Goal: Task Accomplishment & Management: Use online tool/utility

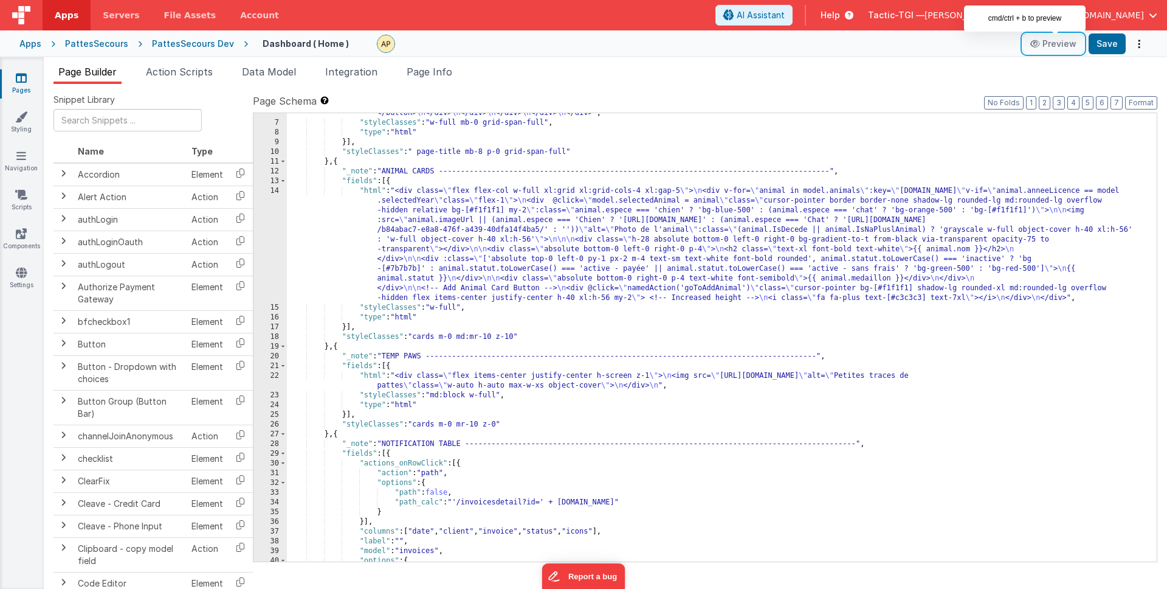
scroll to position [2, 0]
click at [29, 78] on link "Pages" at bounding box center [21, 84] width 44 height 24
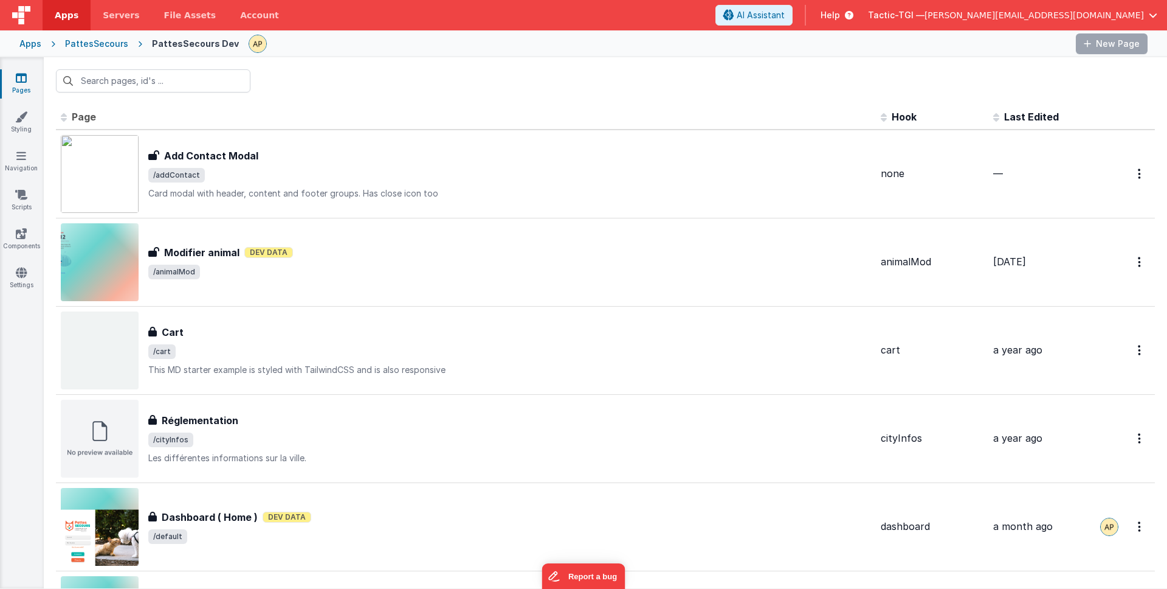
click at [24, 83] on icon at bounding box center [21, 78] width 11 height 12
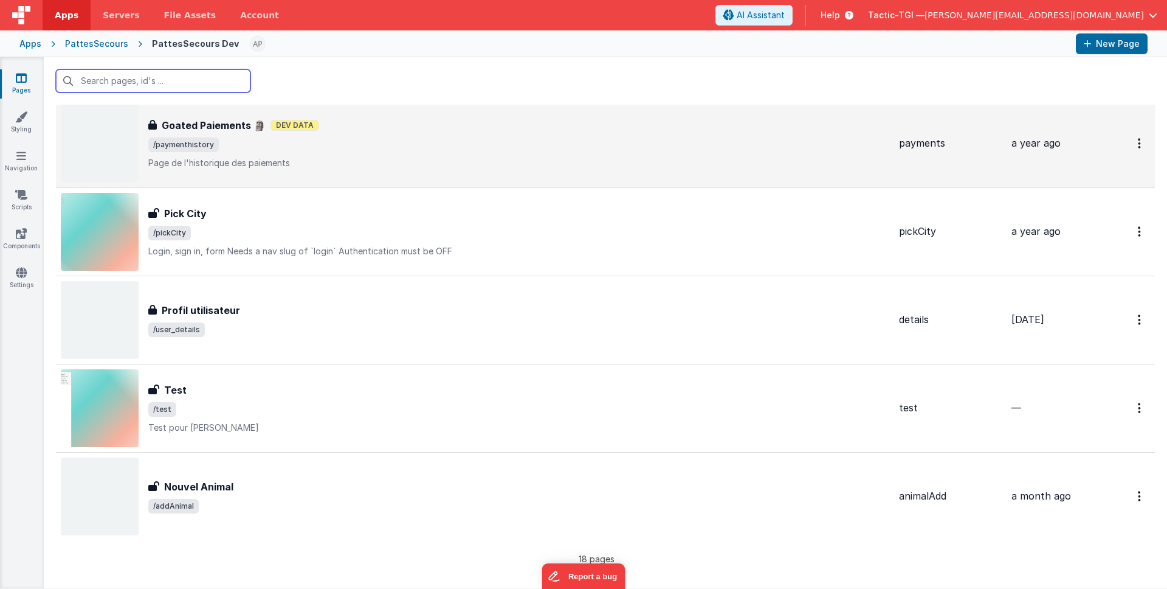
scroll to position [1187, 0]
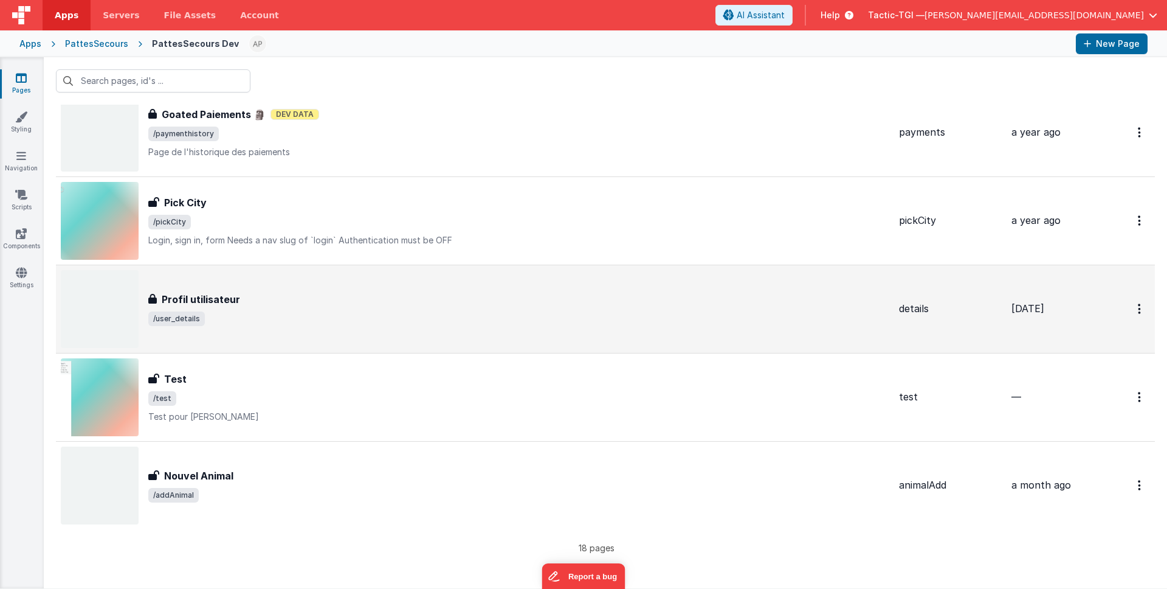
click at [346, 312] on span "/user_details" at bounding box center [518, 318] width 741 height 15
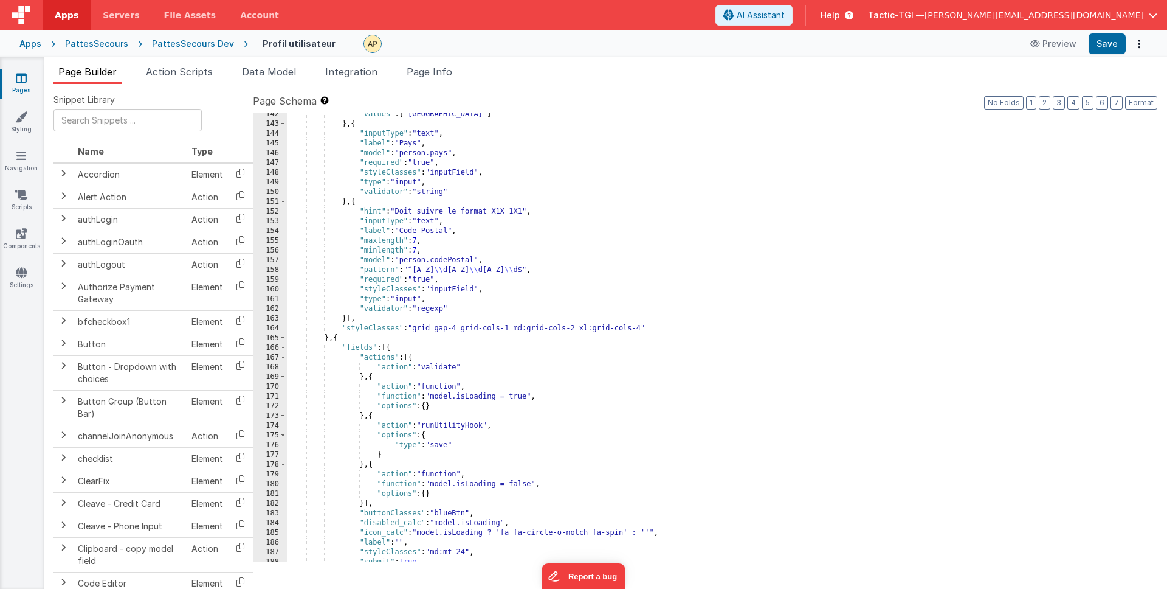
scroll to position [1507, 0]
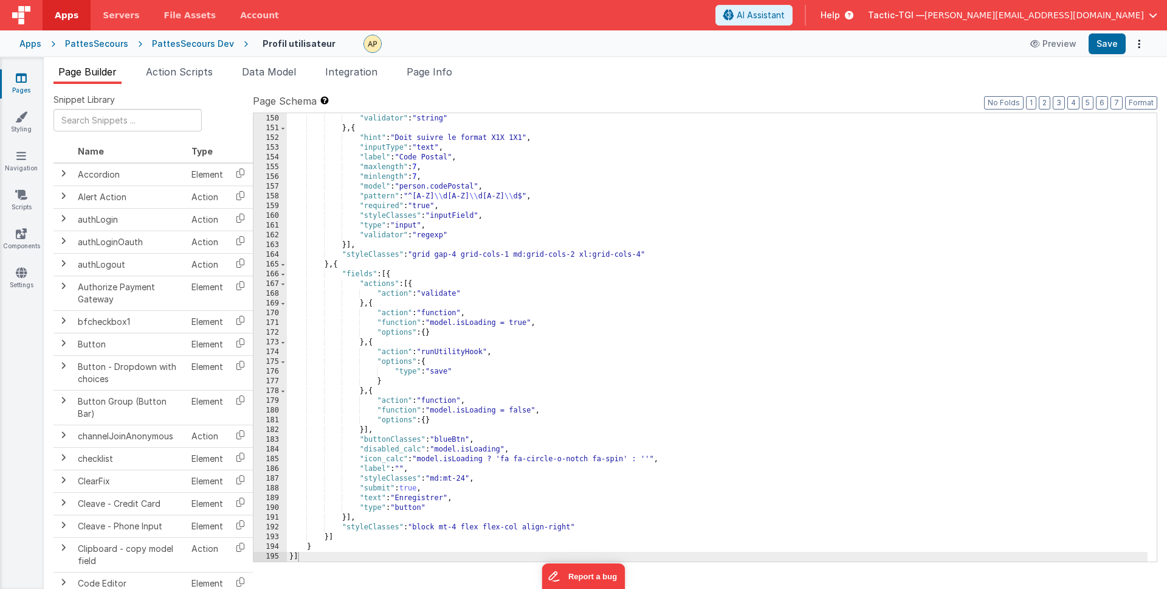
click at [337, 263] on div ""type" : "input" , "validator" : "string" } , { "hint" : "Doit suivre le format…" at bounding box center [717, 338] width 861 height 468
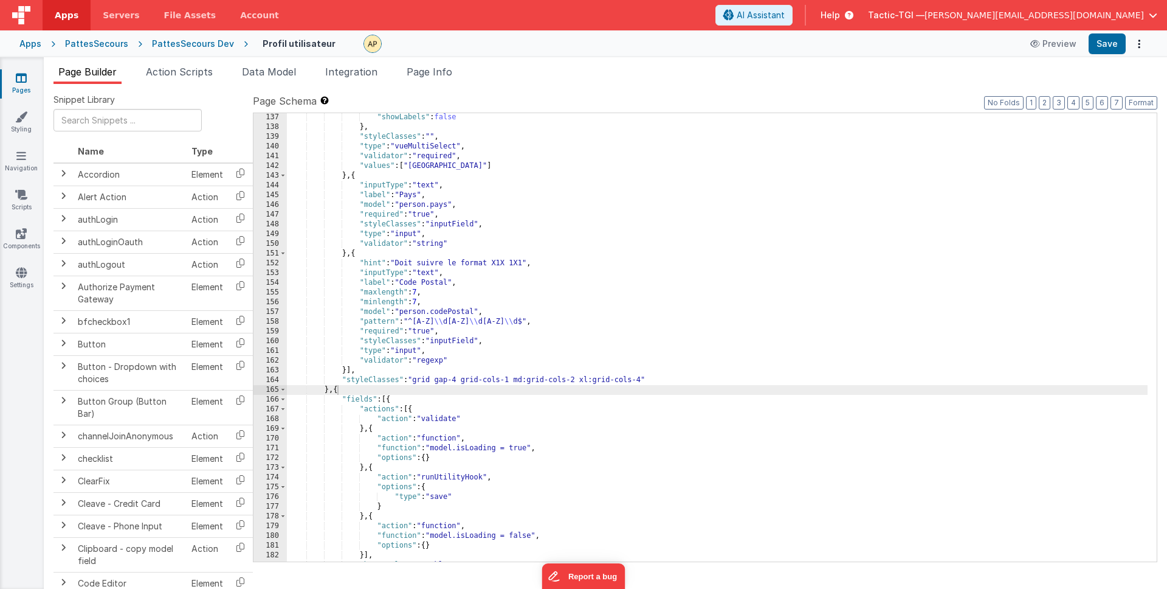
scroll to position [1381, 0]
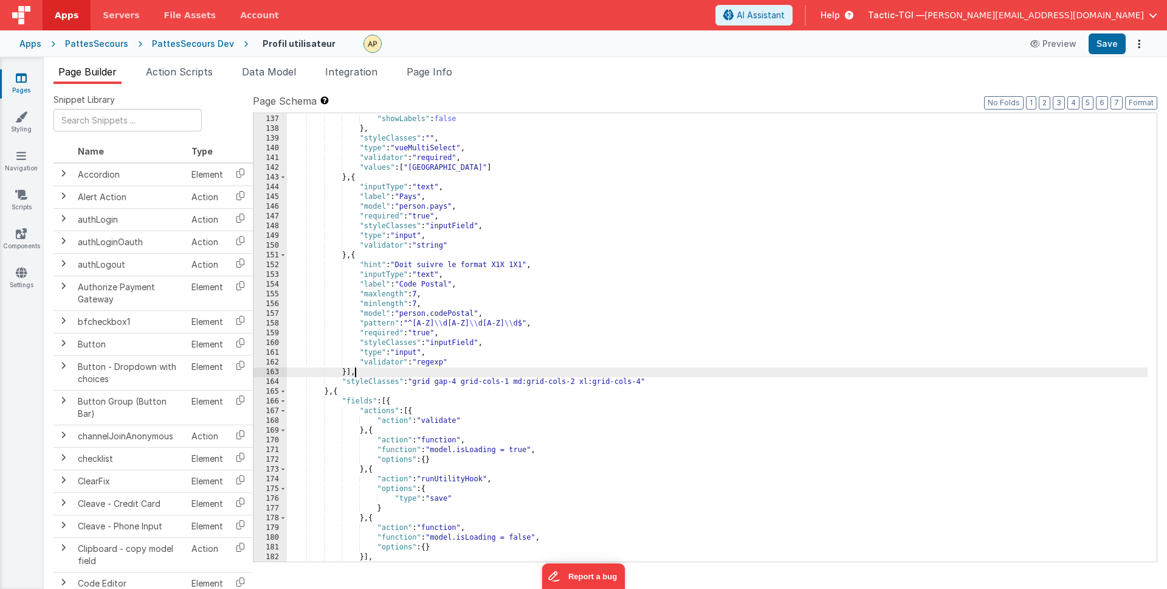
click at [365, 375] on div ""searchable" : true , "showLabels" : false } , "styleClasses" : "" , "type" : "…" at bounding box center [717, 339] width 861 height 468
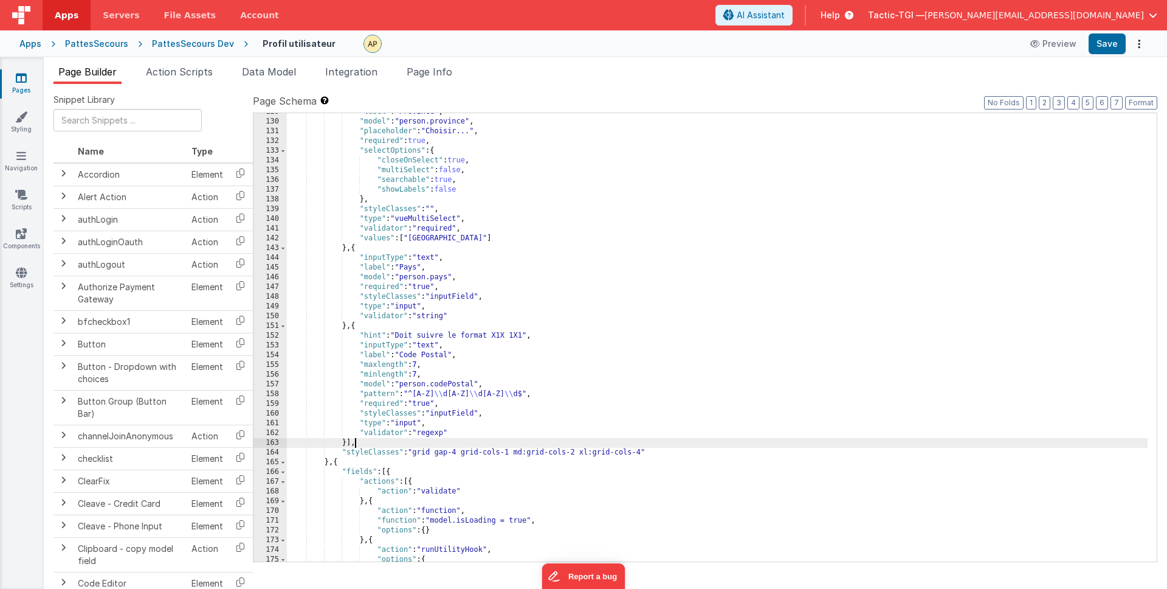
scroll to position [1338, 0]
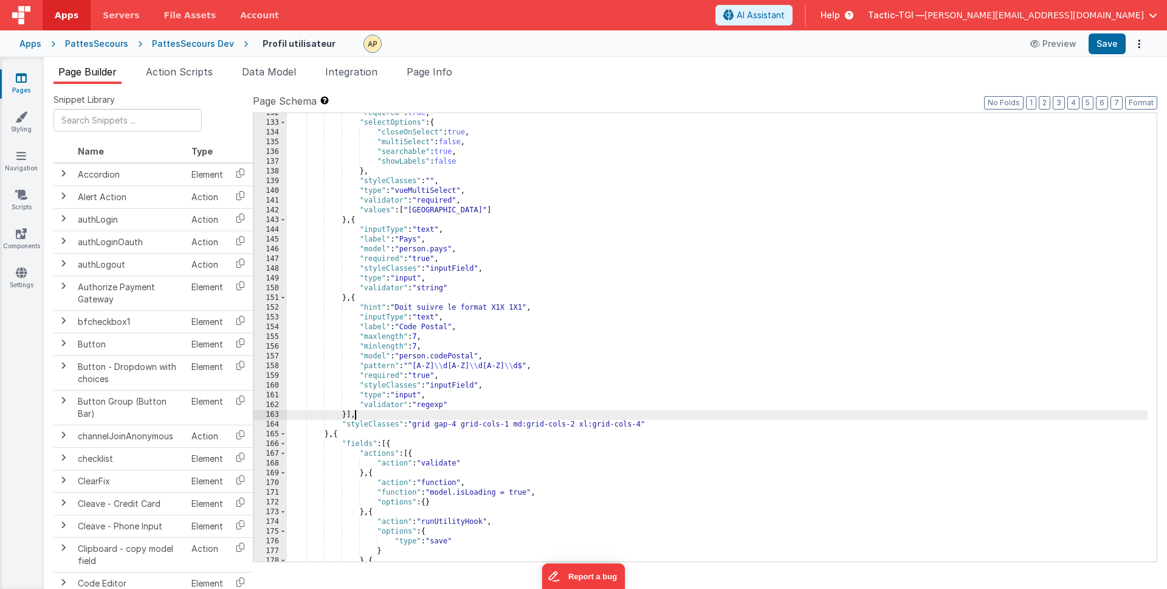
click at [472, 407] on div ""required" : true , "selectOptions" : { "closeOnSelect" : true , "multiSelect" …" at bounding box center [717, 342] width 861 height 468
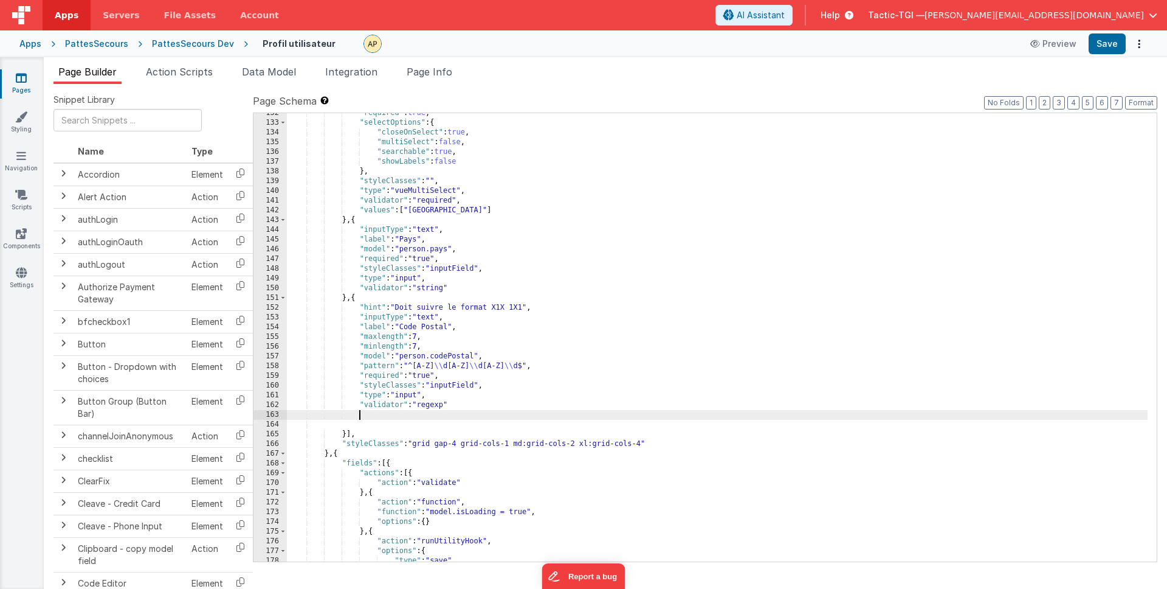
click at [415, 415] on div ""required" : true , "selectOptions" : { "closeOnSelect" : true , "multiSelect" …" at bounding box center [717, 342] width 861 height 468
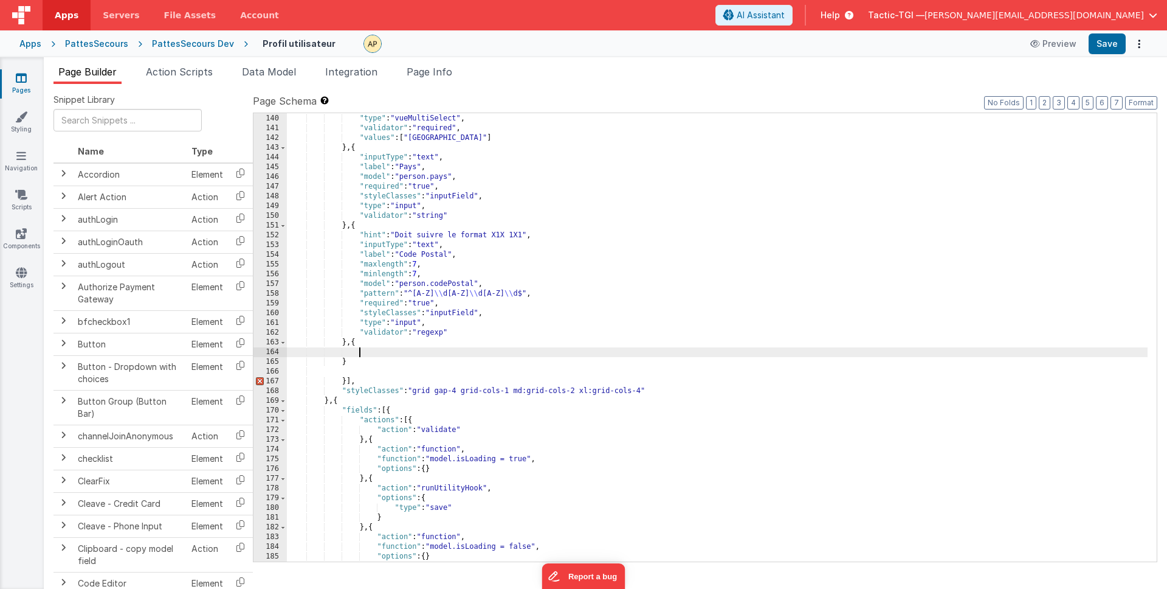
scroll to position [1448, 0]
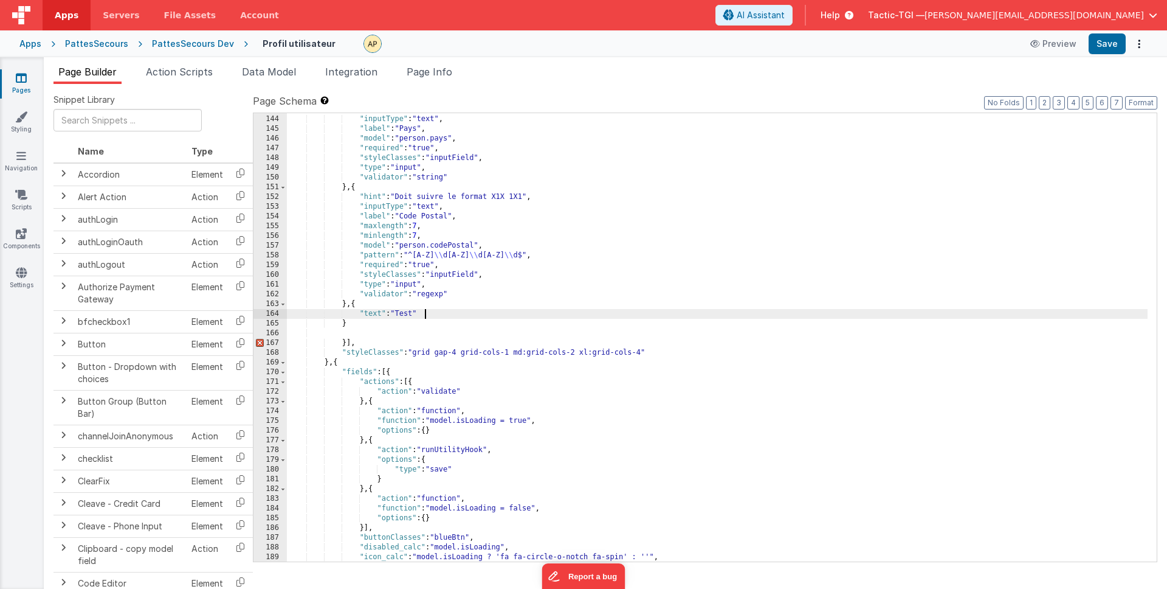
click at [399, 322] on div "} , { "inputType" : "text" , "label" : "Pays" , "model" : "person.pays" , "requ…" at bounding box center [717, 339] width 861 height 468
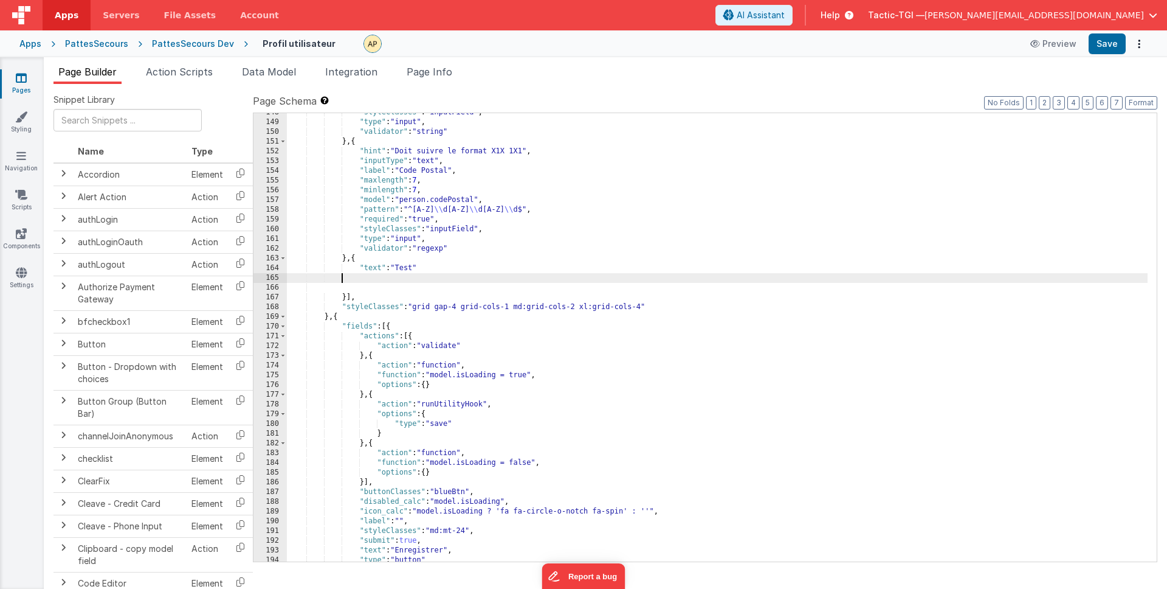
scroll to position [1493, 0]
click at [445, 269] on div ""styleClasses" : "inputField" , "type" : "input" , "validator" : "string" } , {…" at bounding box center [717, 342] width 861 height 468
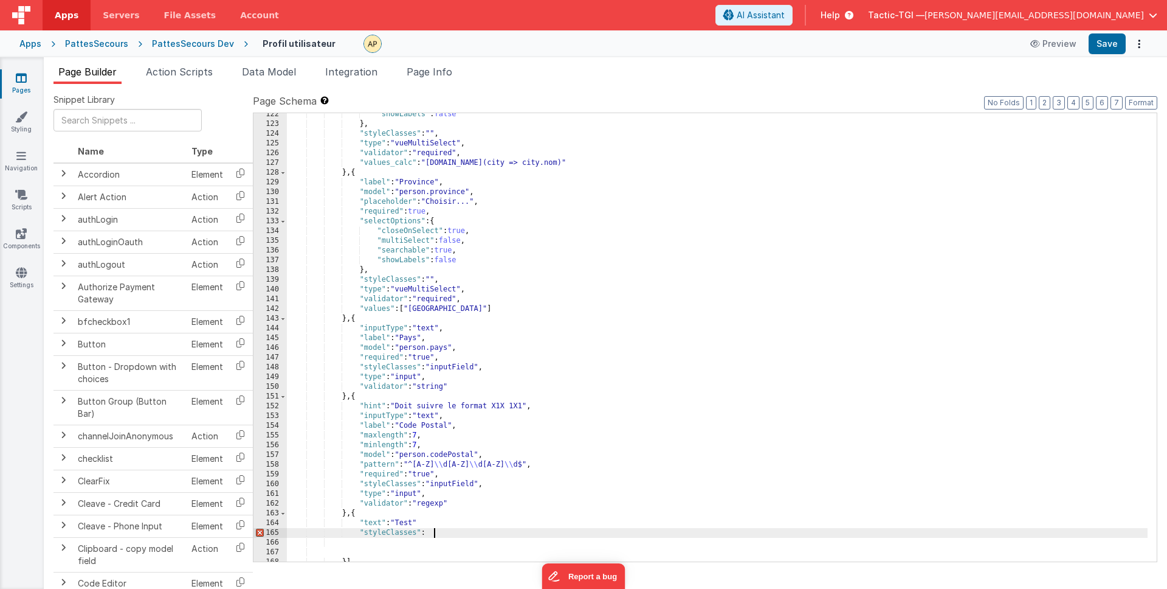
scroll to position [1275, 0]
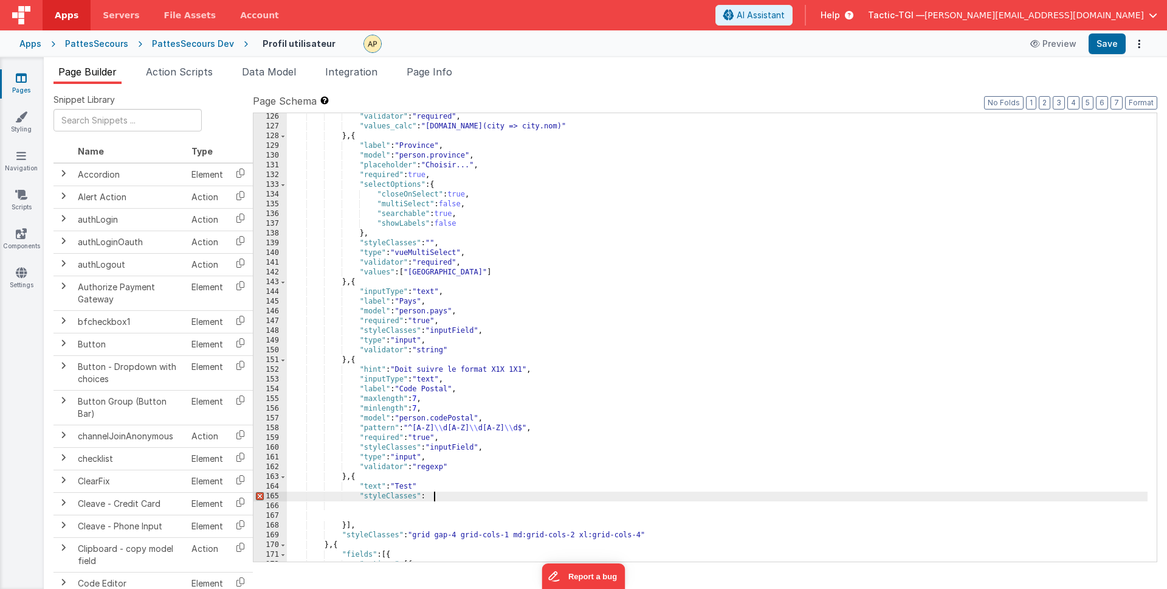
paste textarea
click at [434, 496] on div ""validator" : "required" , "values_calc" : "[DOMAIN_NAME](city => city.nom)" } …" at bounding box center [717, 346] width 861 height 468
click at [650, 499] on div ""validator" : "required" , "values_calc" : "[DOMAIN_NAME](city => city.nom)" } …" at bounding box center [717, 346] width 861 height 468
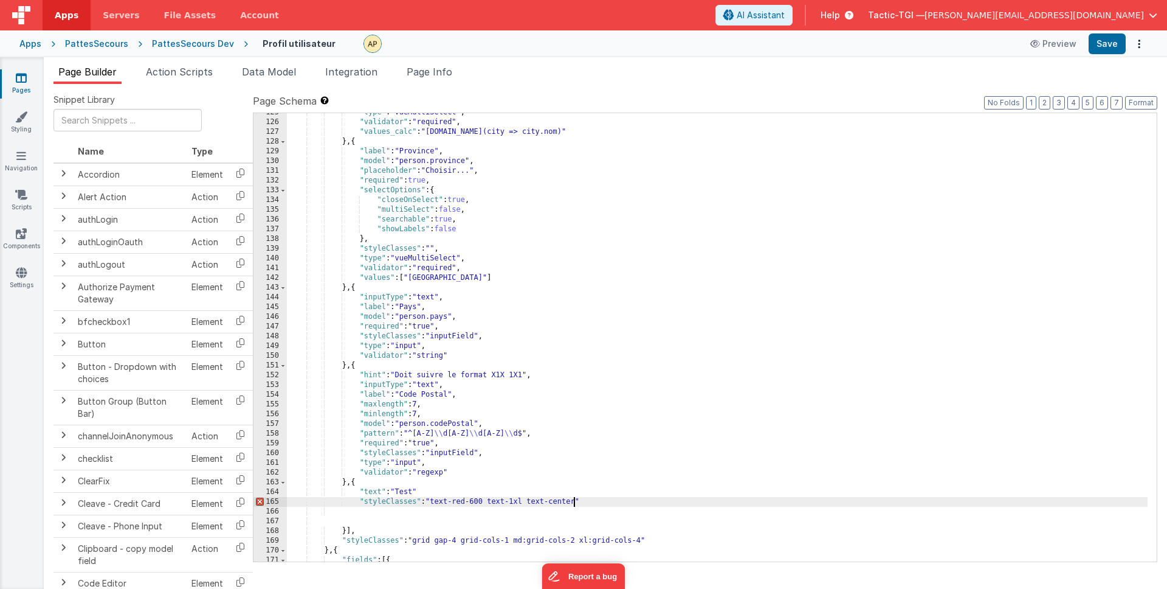
click at [575, 498] on div ""type" : "vueMultiSelect" , "validator" : "required" , "values_calc" : "[DOMAIN…" at bounding box center [717, 342] width 861 height 468
click at [552, 489] on div ""type" : "vueMultiSelect" , "validator" : "required" , "values_calc" : "[DOMAIN…" at bounding box center [717, 338] width 861 height 468
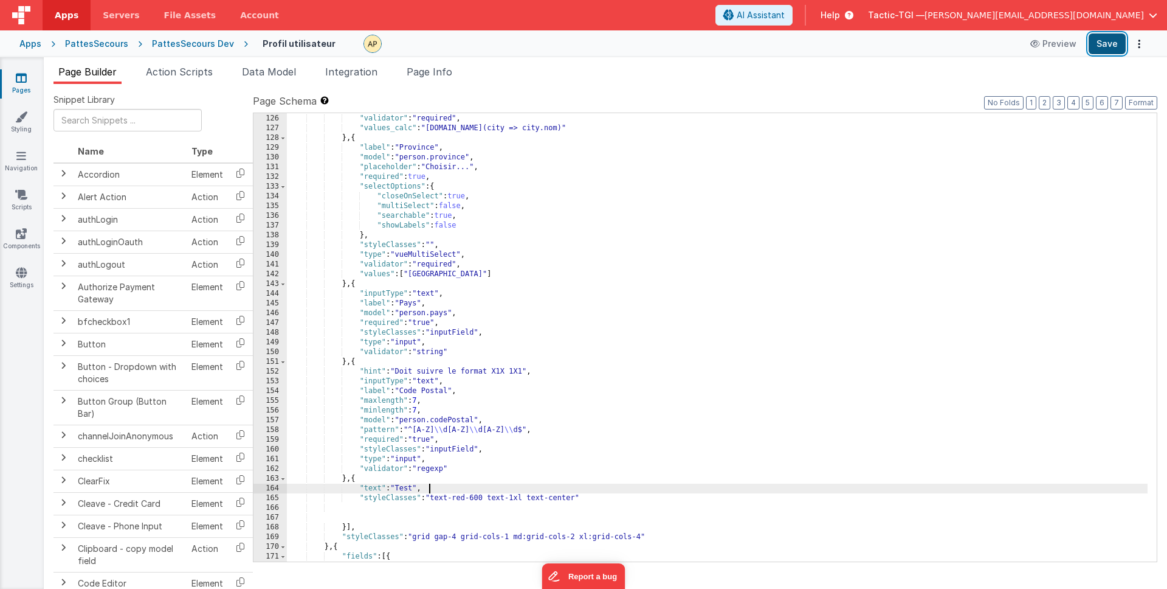
click at [1097, 45] on button "Save" at bounding box center [1107, 43] width 37 height 21
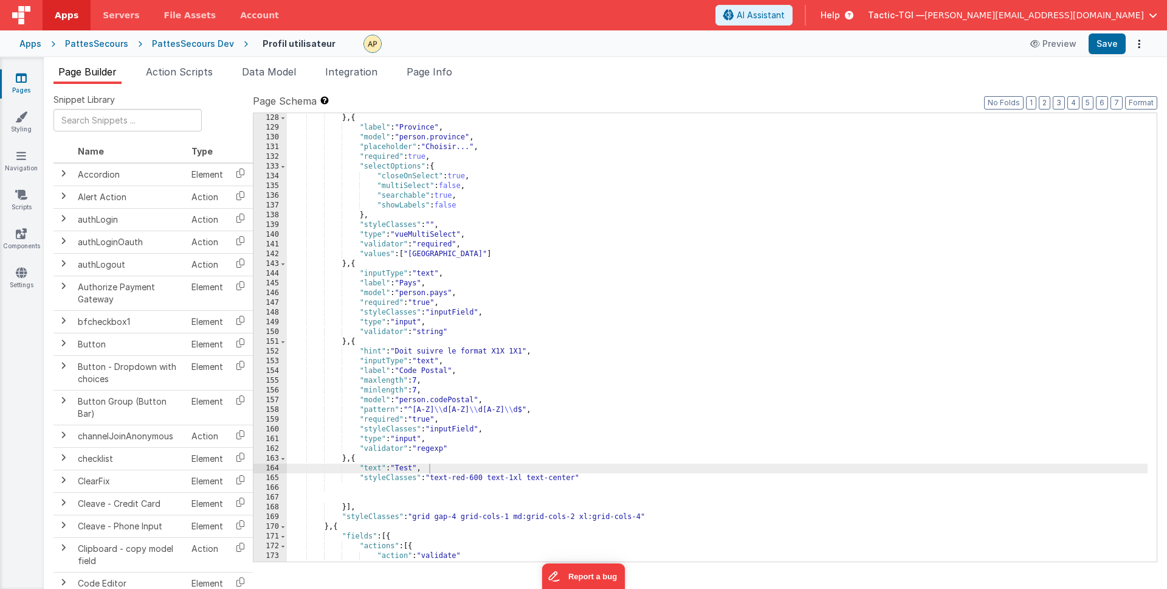
scroll to position [1393, 0]
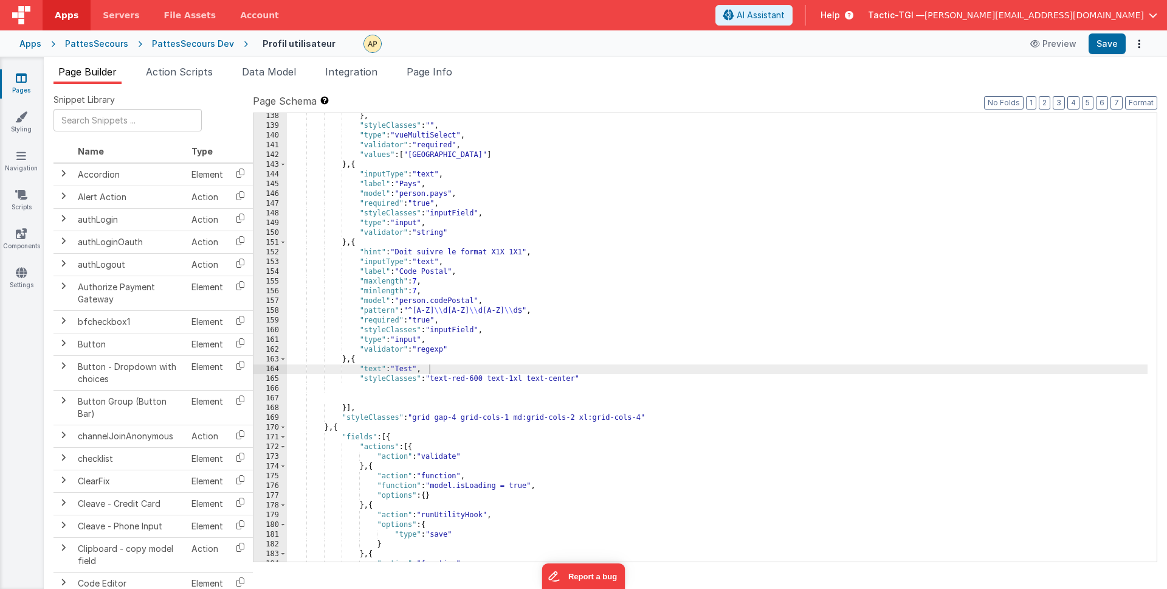
click at [495, 398] on div "} , "styleClasses" : "" , "type" : "vueMultiSelect" , "validator" : "required" …" at bounding box center [717, 345] width 861 height 468
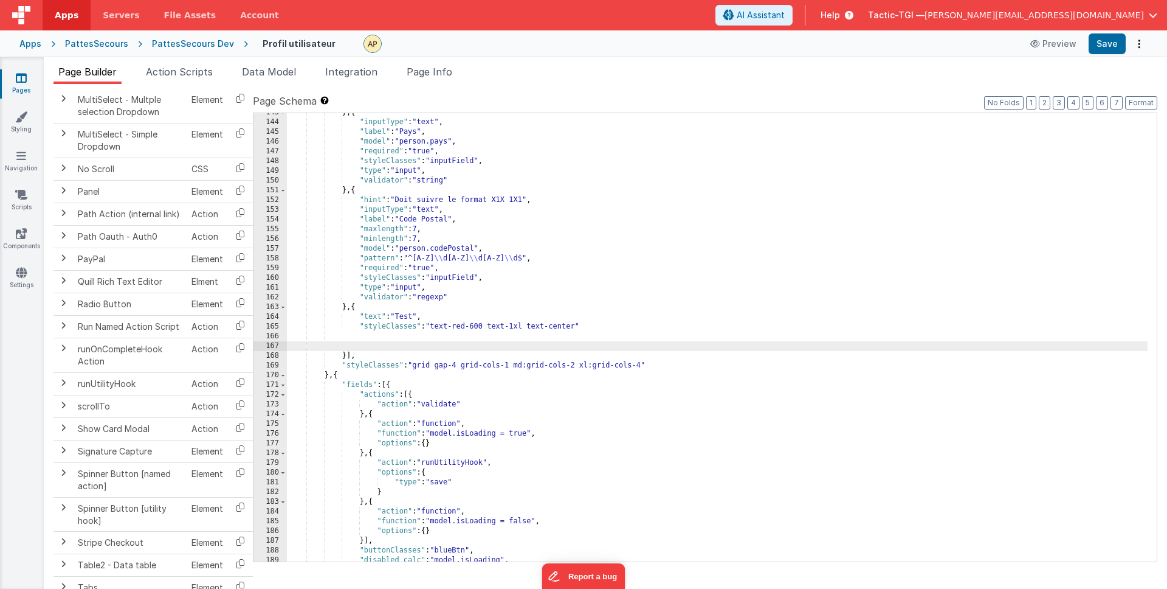
scroll to position [1395, 0]
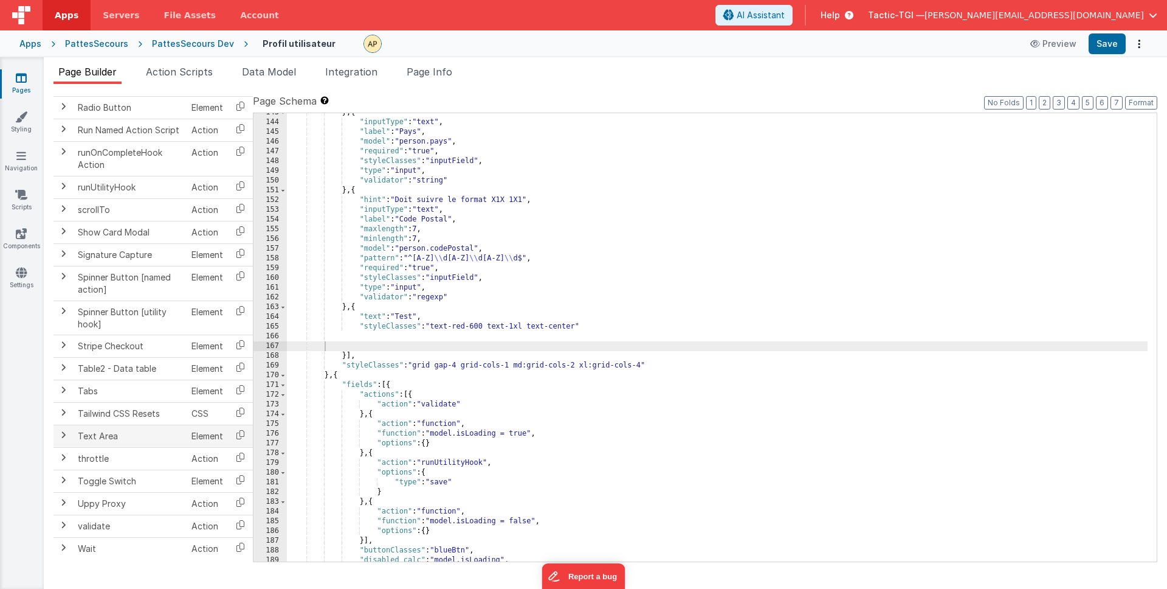
click at [116, 432] on td "Text Area" at bounding box center [130, 436] width 114 height 22
click at [63, 438] on span at bounding box center [63, 435] width 10 height 10
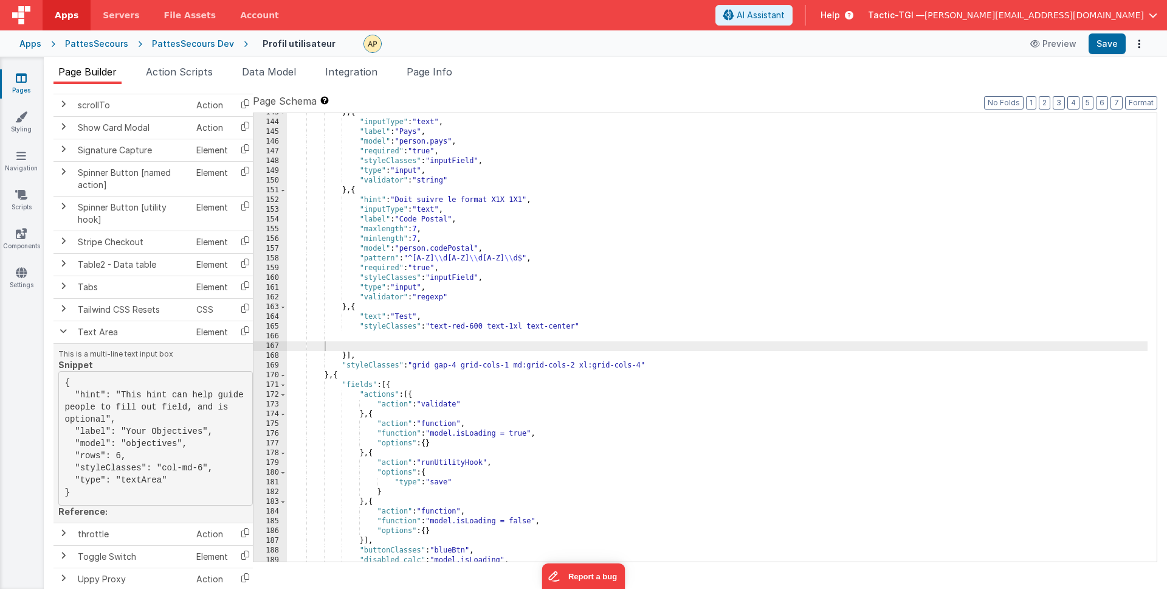
scroll to position [1495, 0]
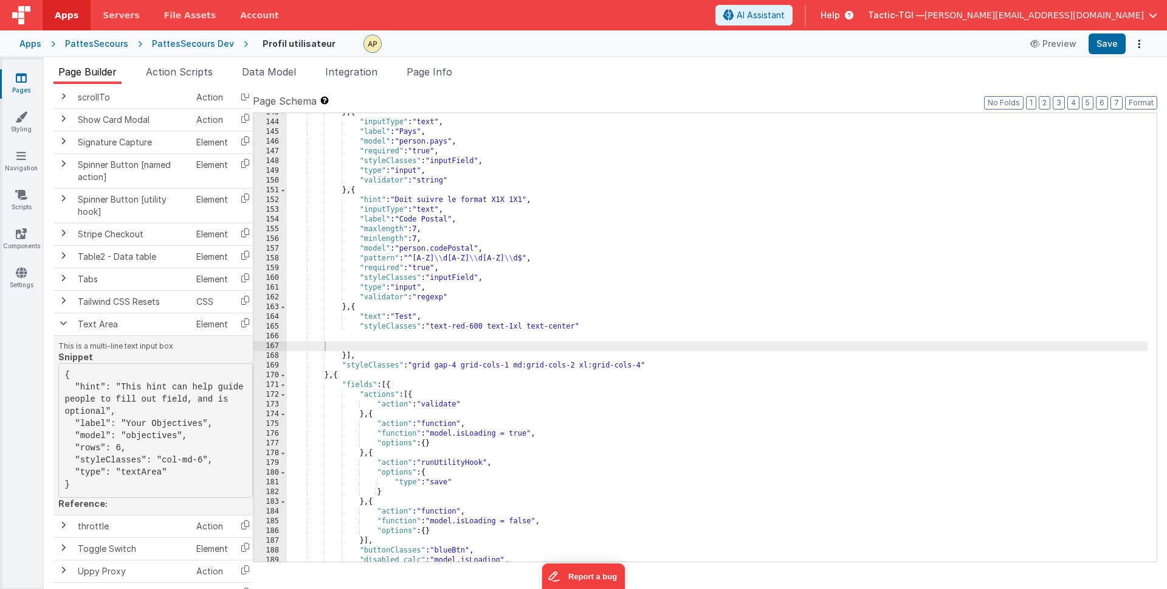
click at [89, 493] on pre "{ "hint": "This hint can help guide people to fill out field, and is optional",…" at bounding box center [155, 430] width 195 height 134
click at [65, 325] on span at bounding box center [63, 323] width 10 height 10
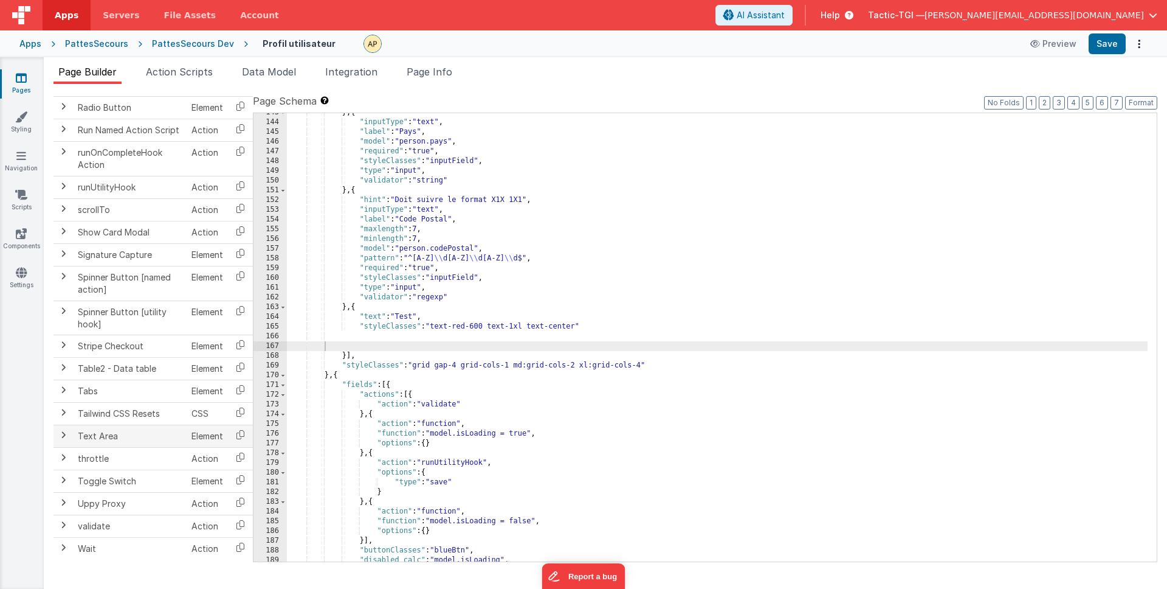
click at [64, 437] on span at bounding box center [63, 435] width 10 height 10
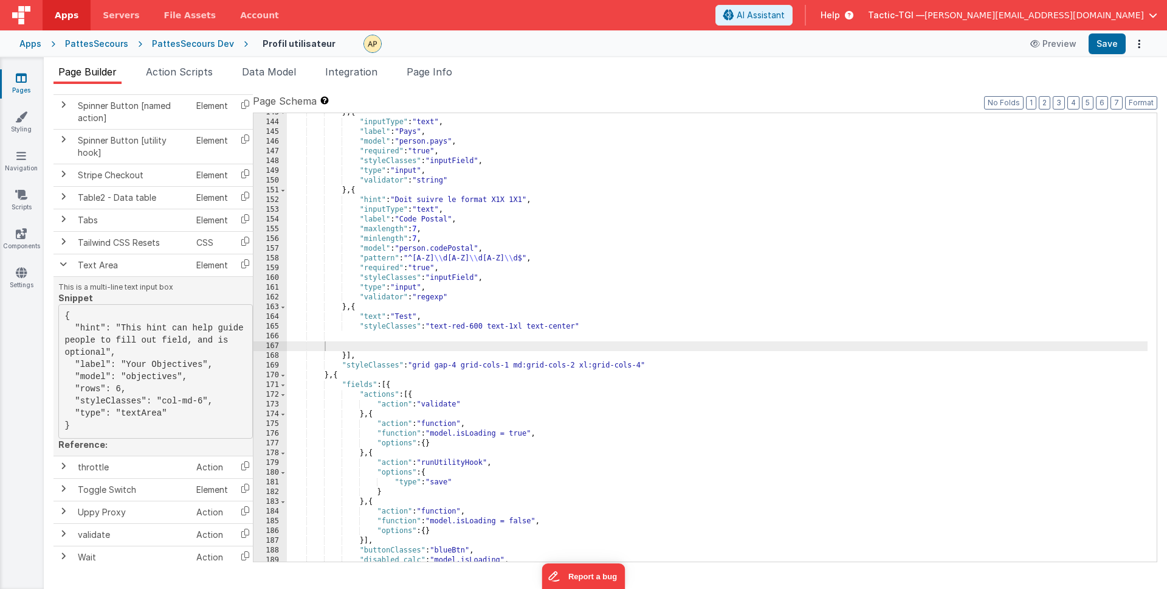
scroll to position [1566, 0]
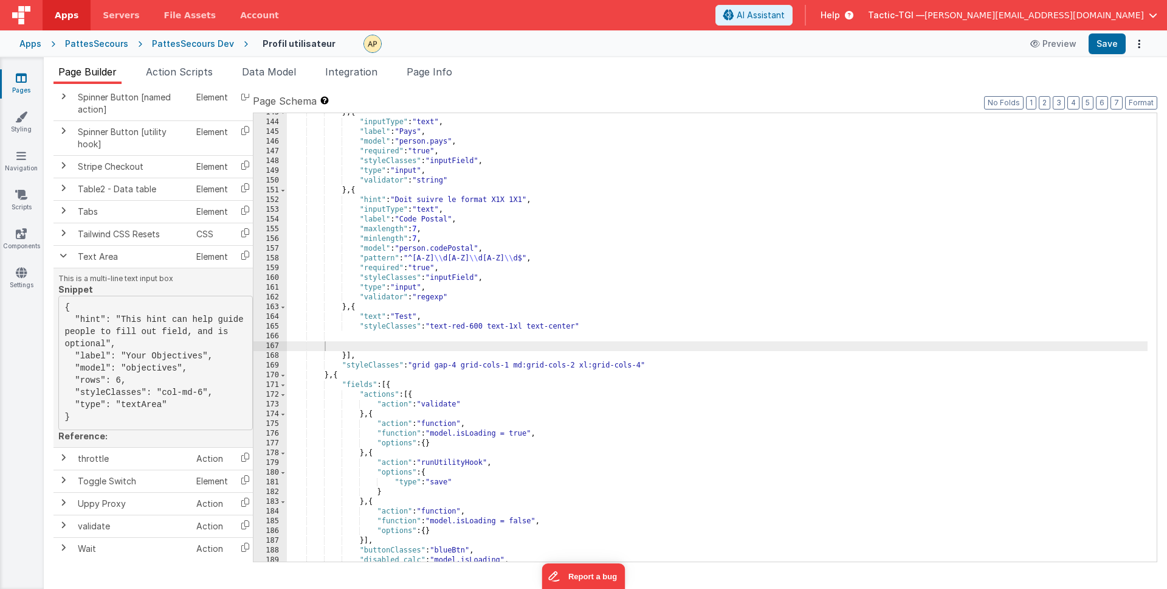
click at [106, 414] on pre "{ "hint": "This hint can help guide people to fill out field, and is optional",…" at bounding box center [155, 362] width 195 height 134
drag, startPoint x: 98, startPoint y: 416, endPoint x: 64, endPoint y: 317, distance: 105.6
click at [64, 317] on pre "{ "hint": "This hint can help guide people to fill out field, and is optional",…" at bounding box center [155, 362] width 195 height 134
click at [67, 308] on pre "{ "hint": "This hint can help guide people to fill out field, and is optional",…" at bounding box center [155, 362] width 195 height 134
click at [245, 251] on icon at bounding box center [245, 255] width 25 height 19
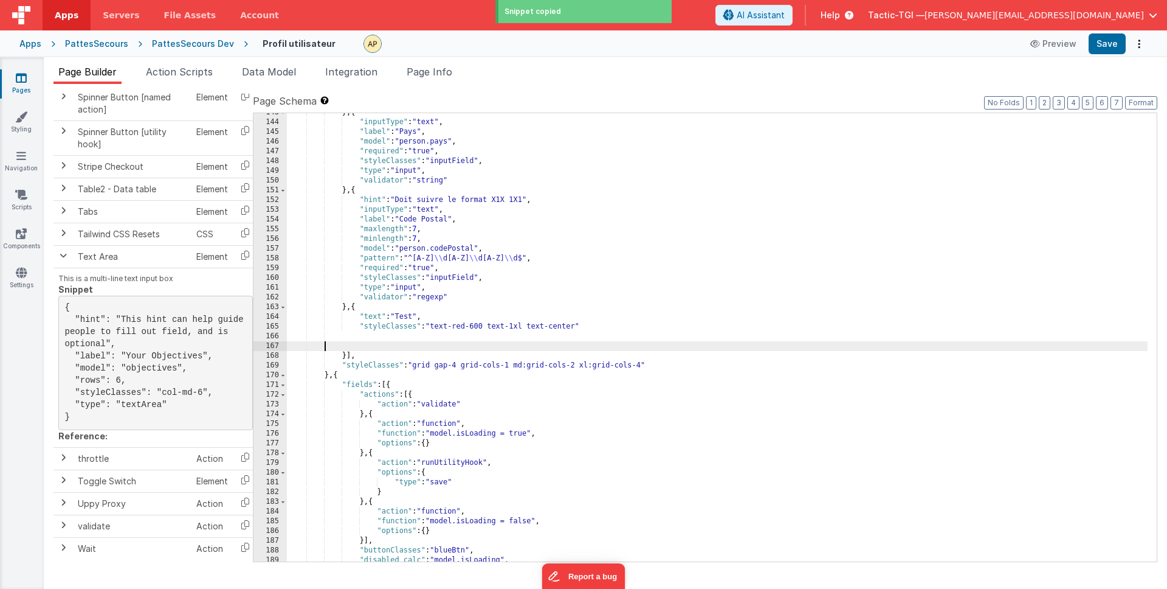
click at [431, 345] on div "} , { "inputType" : "text" , "label" : "Pays" , "model" : "person.pays" , "requ…" at bounding box center [717, 342] width 861 height 468
click at [379, 333] on div "} , { "inputType" : "text" , "label" : "Pays" , "model" : "person.pays" , "requ…" at bounding box center [717, 342] width 861 height 468
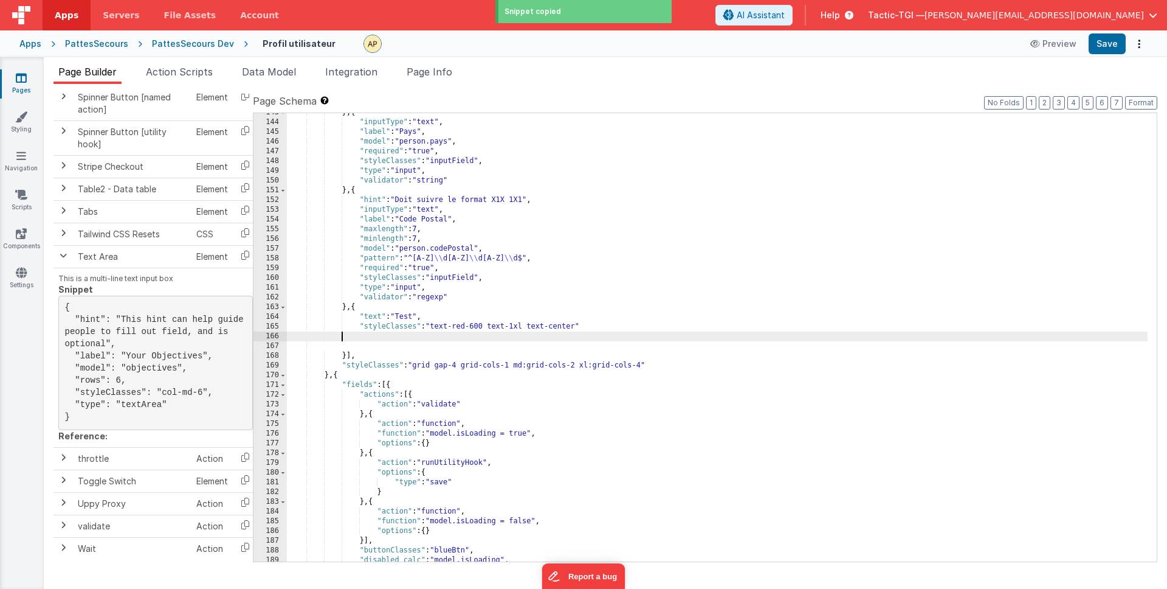
drag, startPoint x: 376, startPoint y: 331, endPoint x: 511, endPoint y: 334, distance: 134.4
click at [376, 331] on div "} , { "inputType" : "text" , "label" : "Pays" , "model" : "person.pays" , "requ…" at bounding box center [717, 342] width 861 height 468
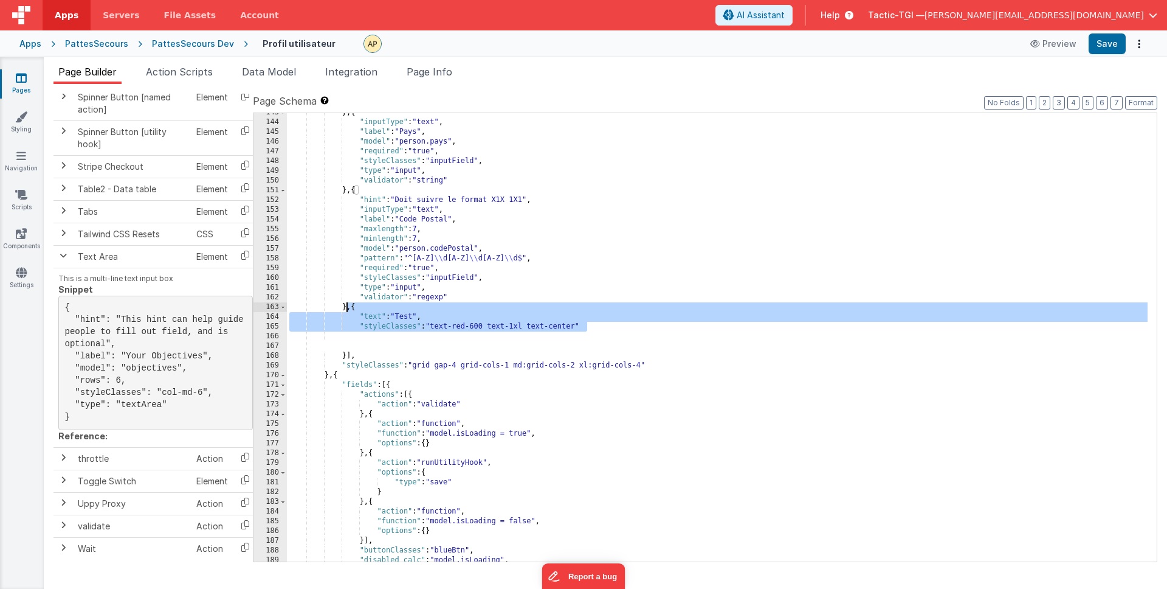
drag, startPoint x: 406, startPoint y: 314, endPoint x: 348, endPoint y: 309, distance: 58.0
click at [348, 309] on div "} , { "inputType" : "text" , "label" : "Pays" , "model" : "person.pays" , "requ…" at bounding box center [717, 342] width 861 height 468
click at [379, 322] on div "} , { "inputType" : "text" , "label" : "Pays" , "model" : "person.pays" , "requ…" at bounding box center [717, 342] width 861 height 468
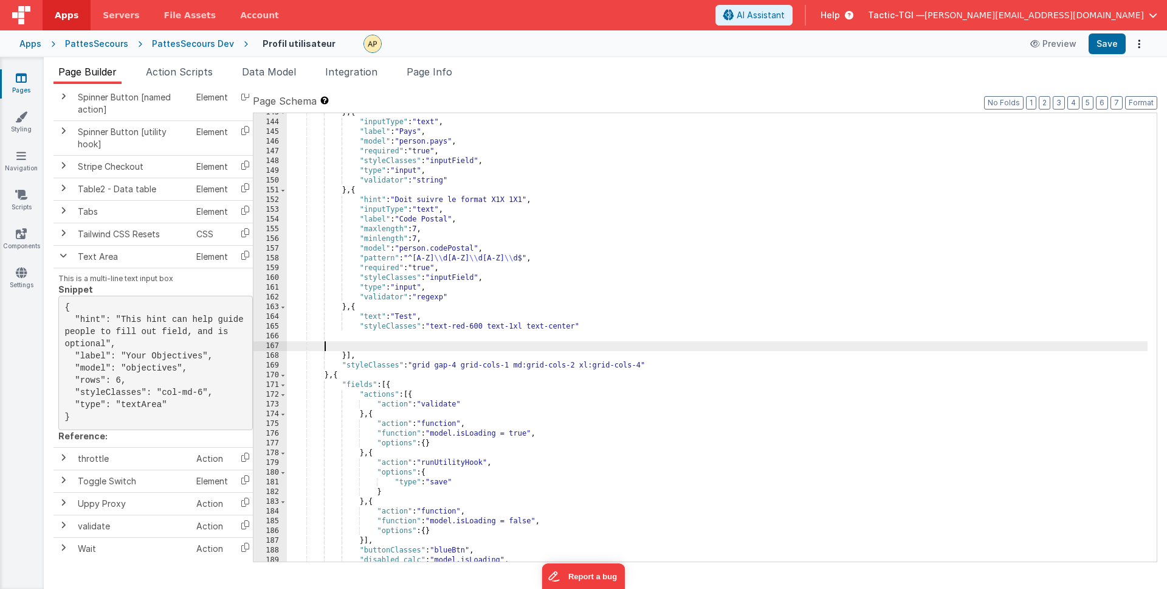
click at [363, 343] on div "} , { "inputType" : "text" , "label" : "Pays" , "model" : "person.pays" , "requ…" at bounding box center [717, 342] width 861 height 468
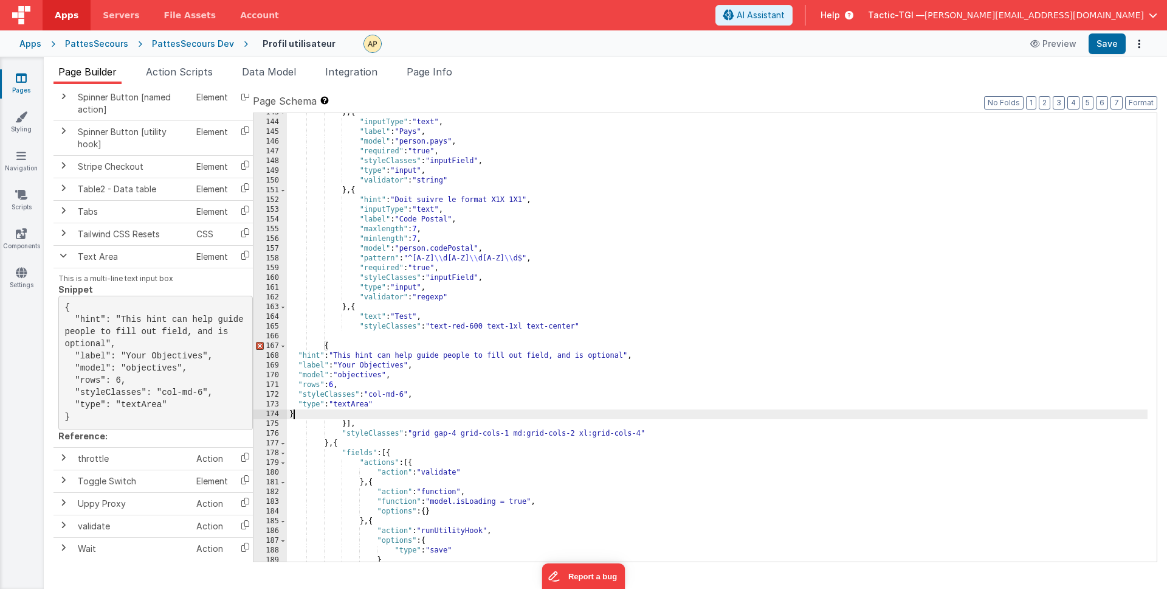
click at [325, 347] on div "} , { "inputType" : "text" , "label" : "Pays" , "model" : "person.pays" , "requ…" at bounding box center [717, 342] width 861 height 468
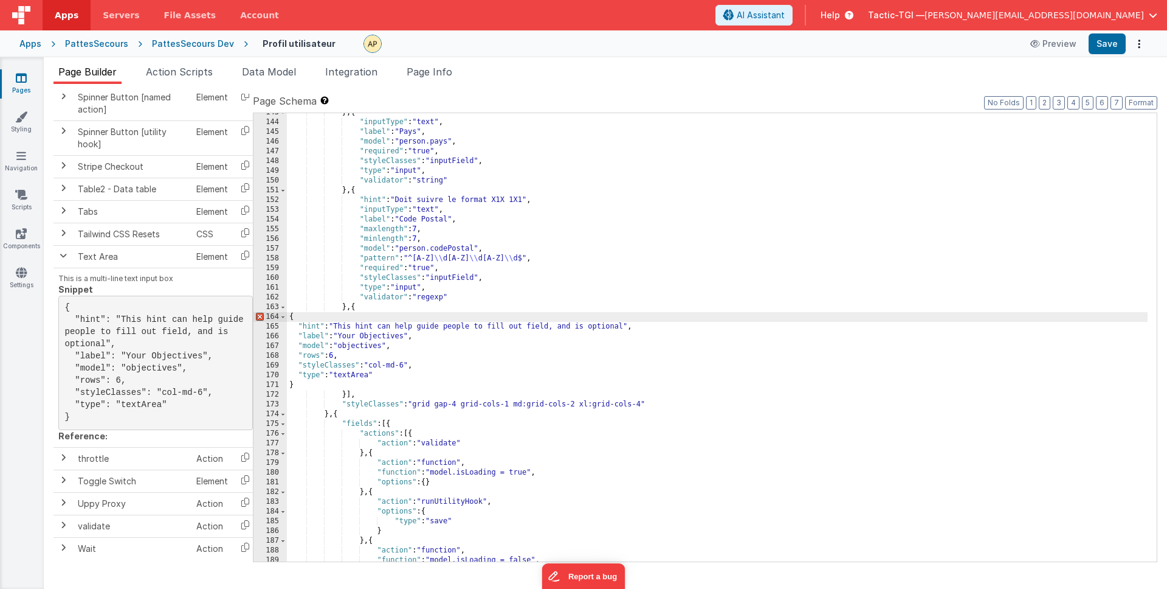
click at [320, 386] on div "} , { "inputType" : "text" , "label" : "Pays" , "model" : "person.pays" , "requ…" at bounding box center [717, 342] width 861 height 468
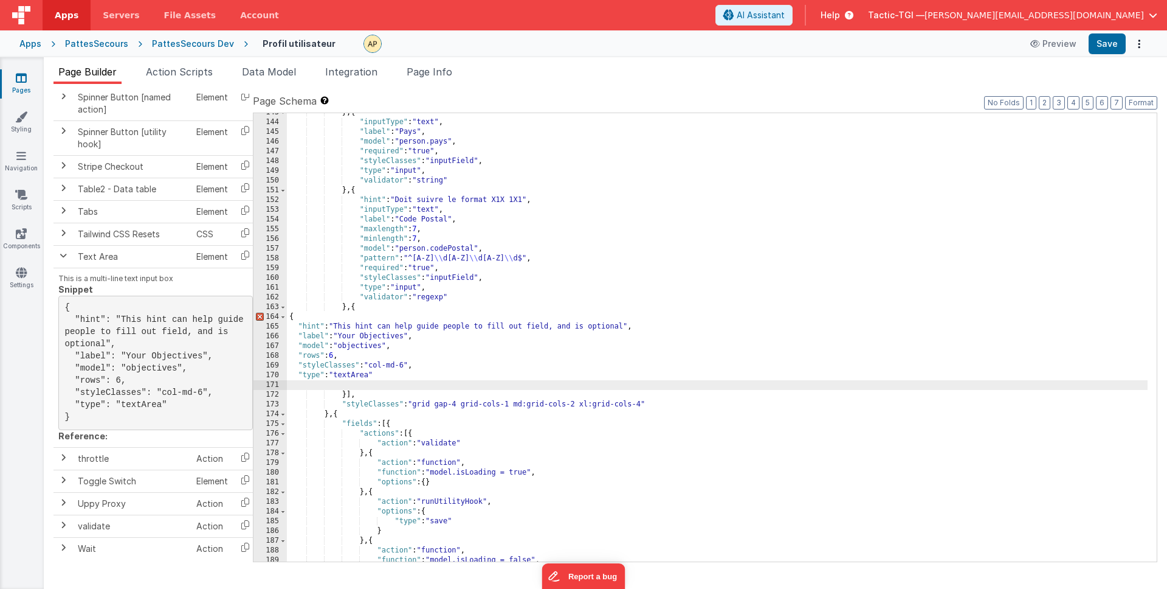
click at [359, 308] on div "} , { "inputType" : "text" , "label" : "Pays" , "model" : "person.pays" , "requ…" at bounding box center [717, 342] width 861 height 468
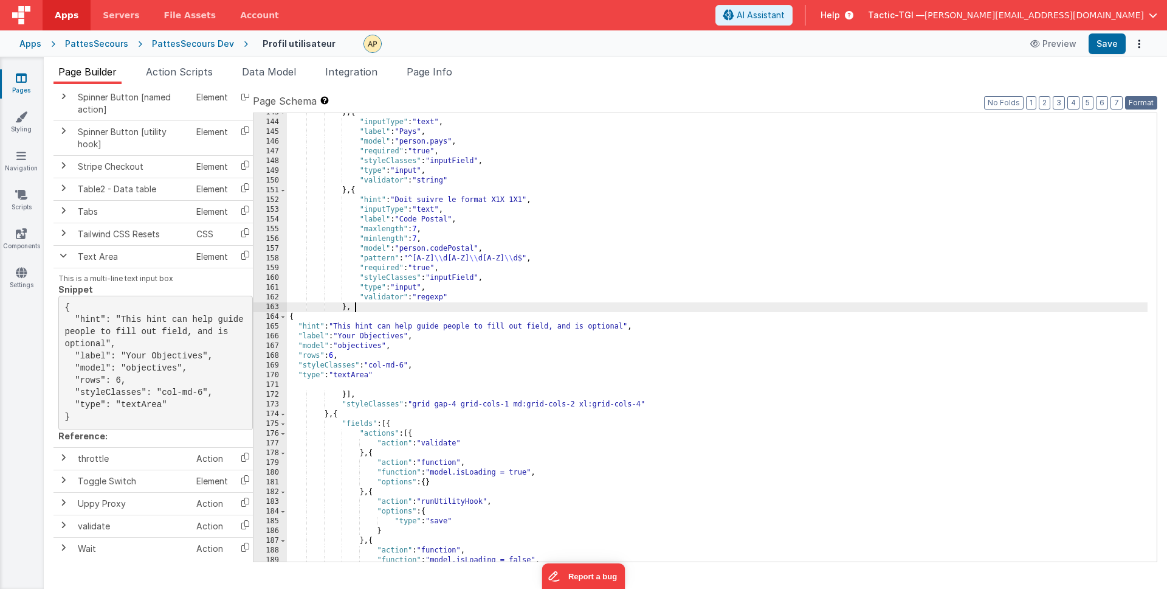
click at [1140, 100] on button "Format" at bounding box center [1141, 102] width 32 height 13
click at [500, 351] on div "} , { "inputType" : "text" , "label" : "Pays" , "model" : "person.pays" , "requ…" at bounding box center [717, 342] width 861 height 468
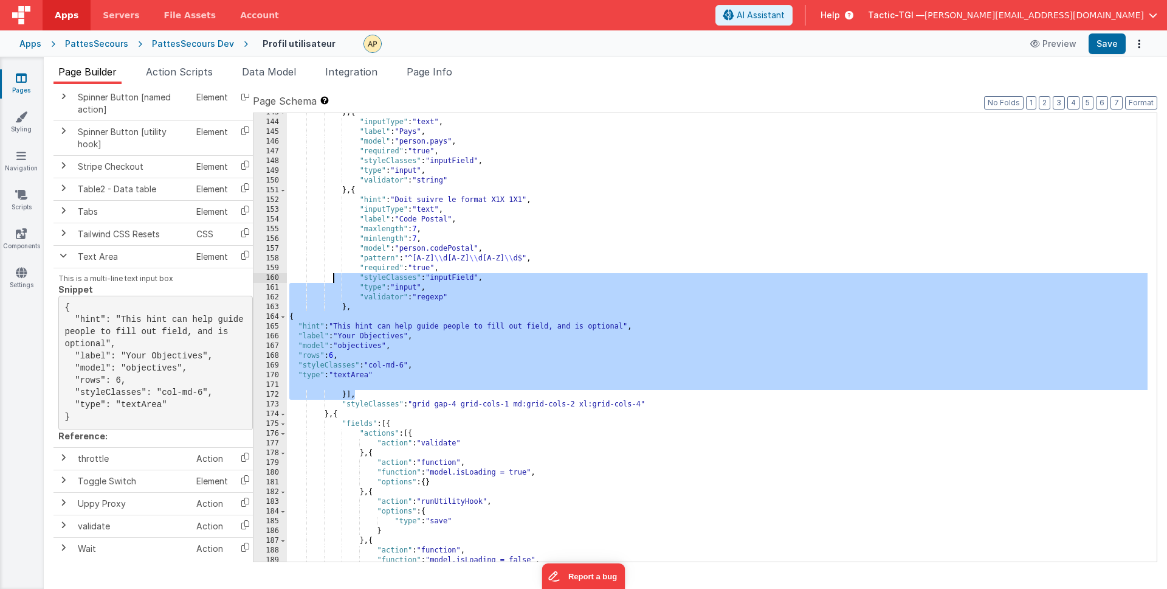
drag, startPoint x: 411, startPoint y: 392, endPoint x: 320, endPoint y: 274, distance: 149.6
click at [309, 274] on div "} , { "inputType" : "text" , "label" : "Pays" , "model" : "person.pays" , "requ…" at bounding box center [717, 342] width 861 height 468
click at [1137, 103] on button "Format" at bounding box center [1141, 102] width 32 height 13
click at [1144, 97] on button "Format" at bounding box center [1141, 102] width 32 height 13
drag, startPoint x: 621, startPoint y: 361, endPoint x: 607, endPoint y: 353, distance: 16.4
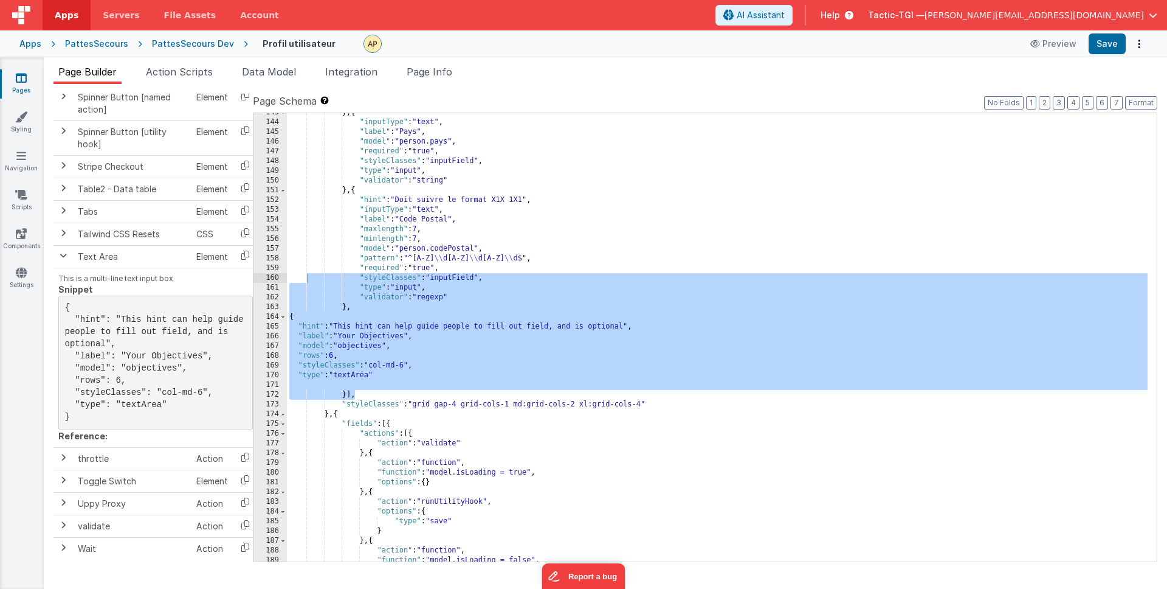
click at [621, 360] on div "} , { "inputType" : "text" , "label" : "Pays" , "model" : "person.pays" , "requ…" at bounding box center [717, 342] width 861 height 468
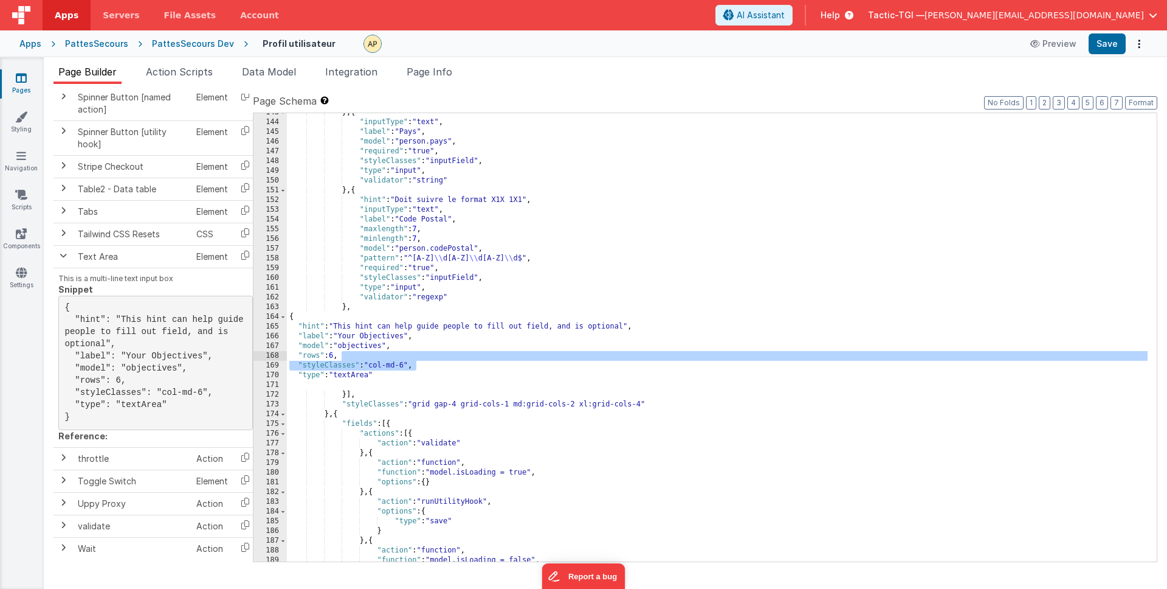
click at [291, 317] on div "} , { "inputType" : "text" , "label" : "Pays" , "model" : "person.pays" , "requ…" at bounding box center [717, 342] width 861 height 468
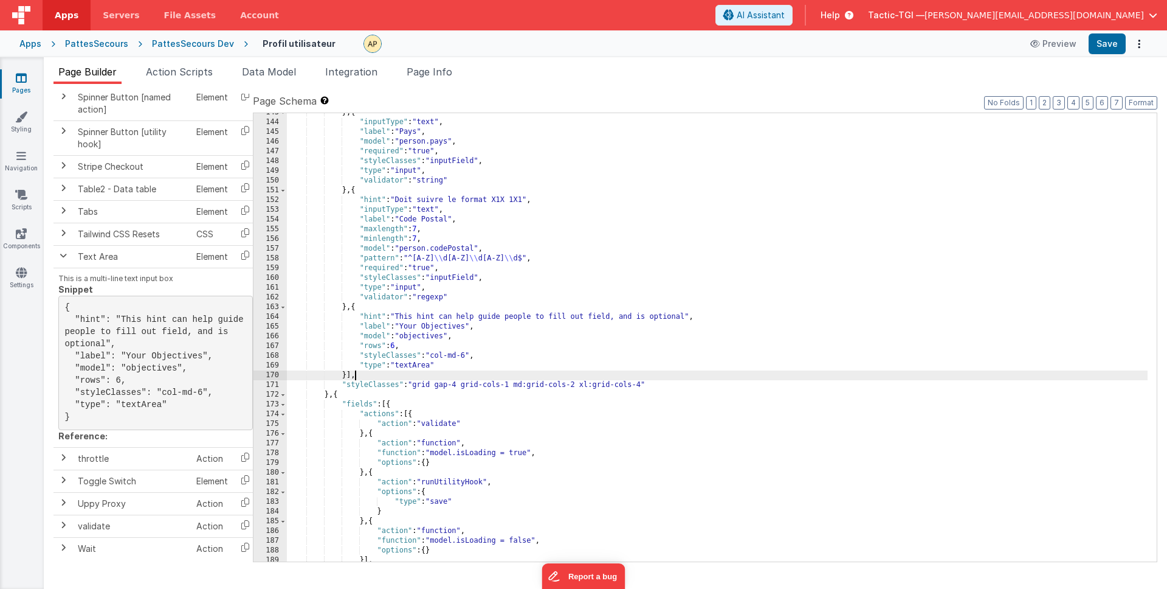
click at [495, 379] on div "} , { "inputType" : "text" , "label" : "Pays" , "model" : "person.pays" , "requ…" at bounding box center [717, 342] width 861 height 468
click at [1114, 46] on button "Save" at bounding box center [1107, 43] width 37 height 21
click at [65, 252] on span at bounding box center [63, 255] width 10 height 10
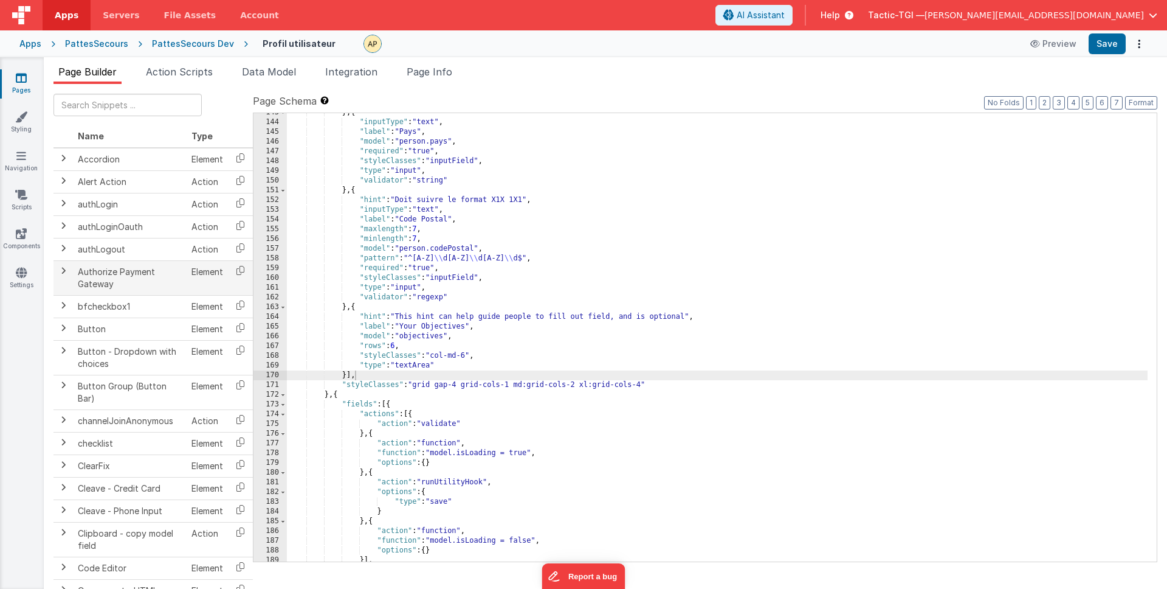
scroll to position [0, 0]
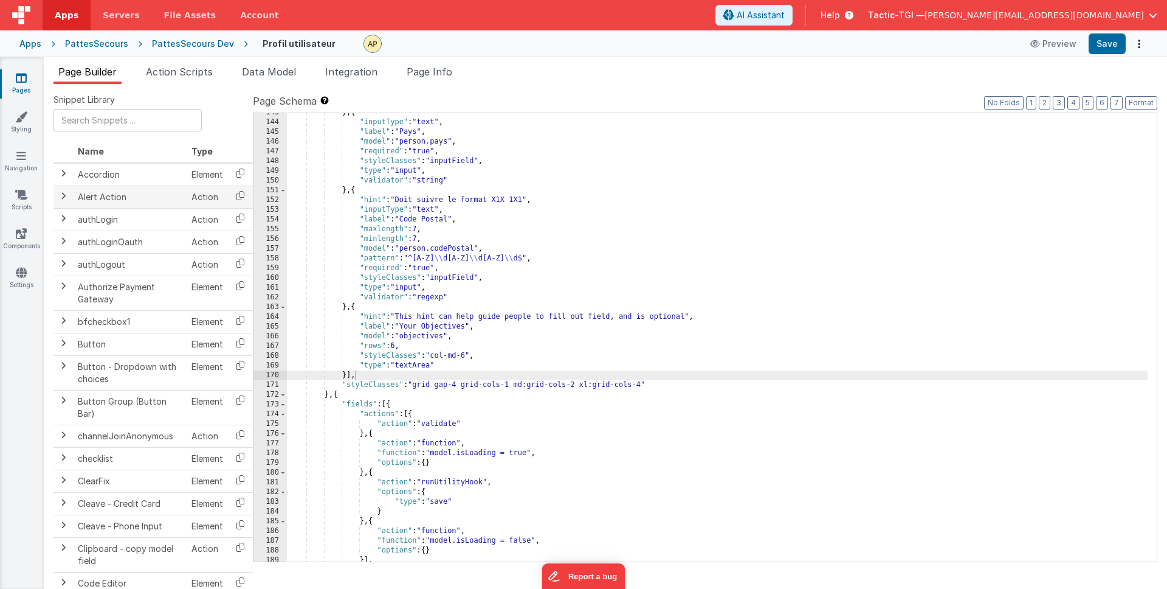
click at [64, 196] on span at bounding box center [63, 196] width 10 height 10
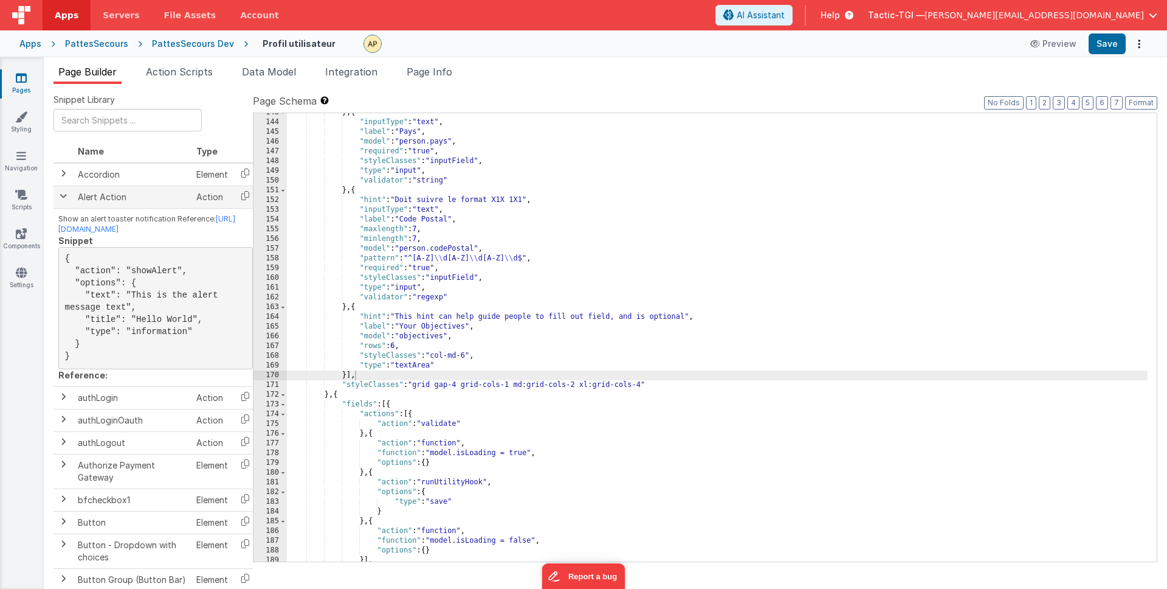
click at [64, 196] on span at bounding box center [63, 196] width 10 height 10
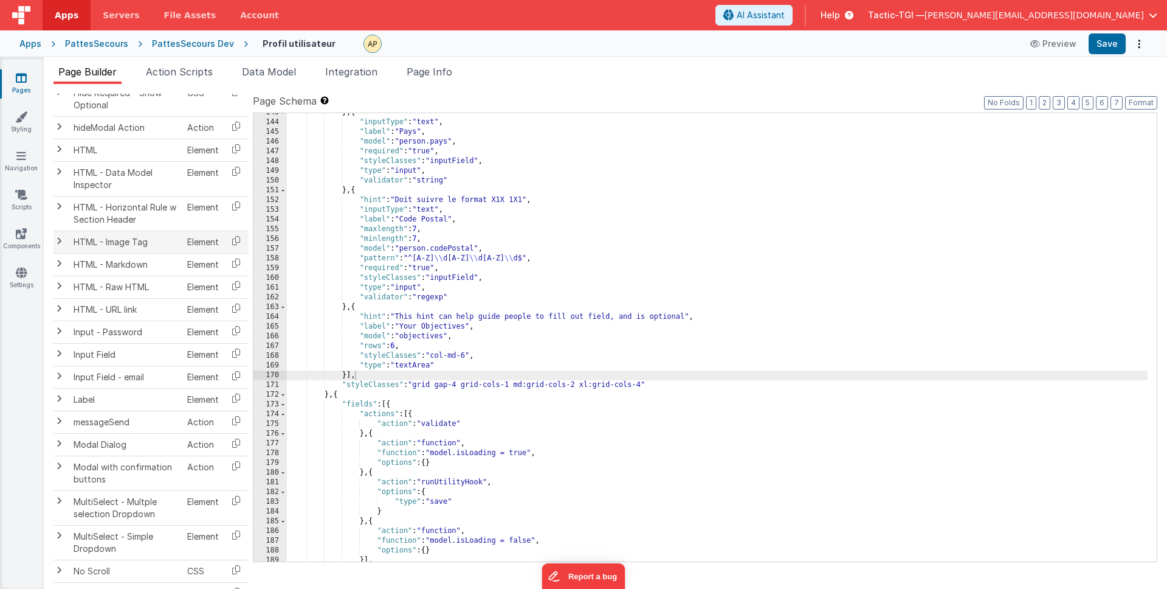
scroll to position [797, 0]
click at [59, 286] on span at bounding box center [63, 285] width 10 height 10
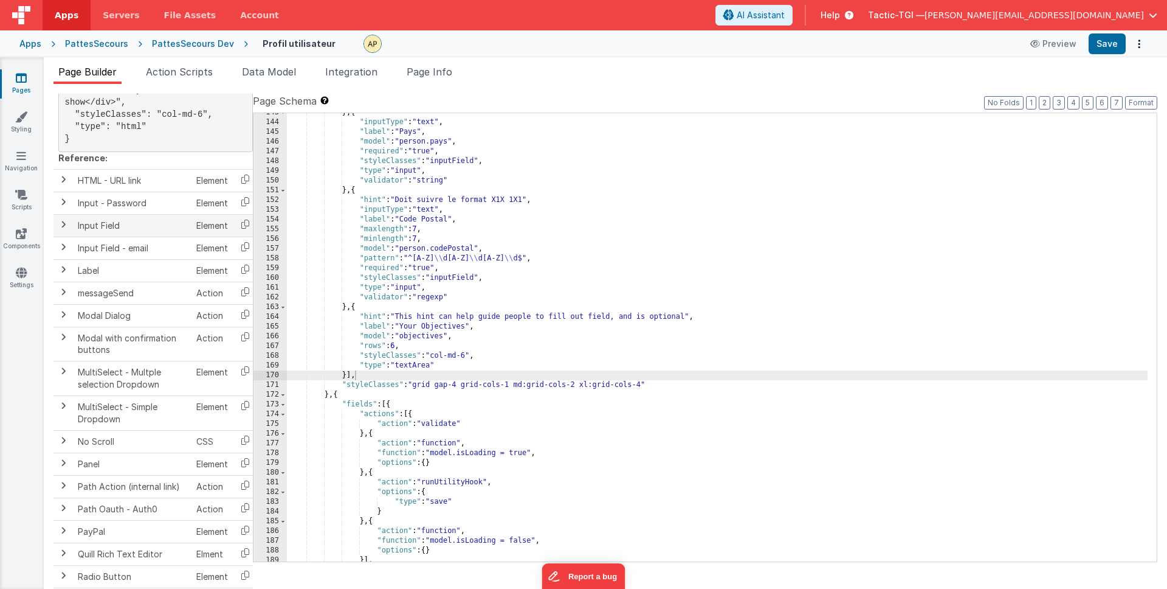
scroll to position [1091, 0]
click at [63, 229] on span at bounding box center [63, 224] width 10 height 10
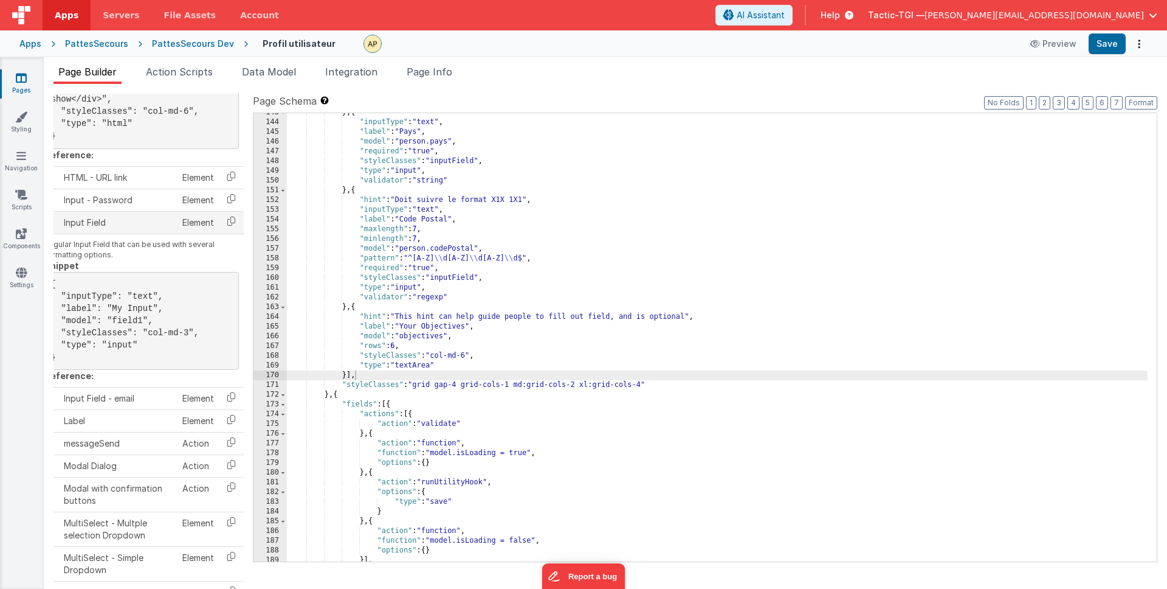
scroll to position [1094, 0]
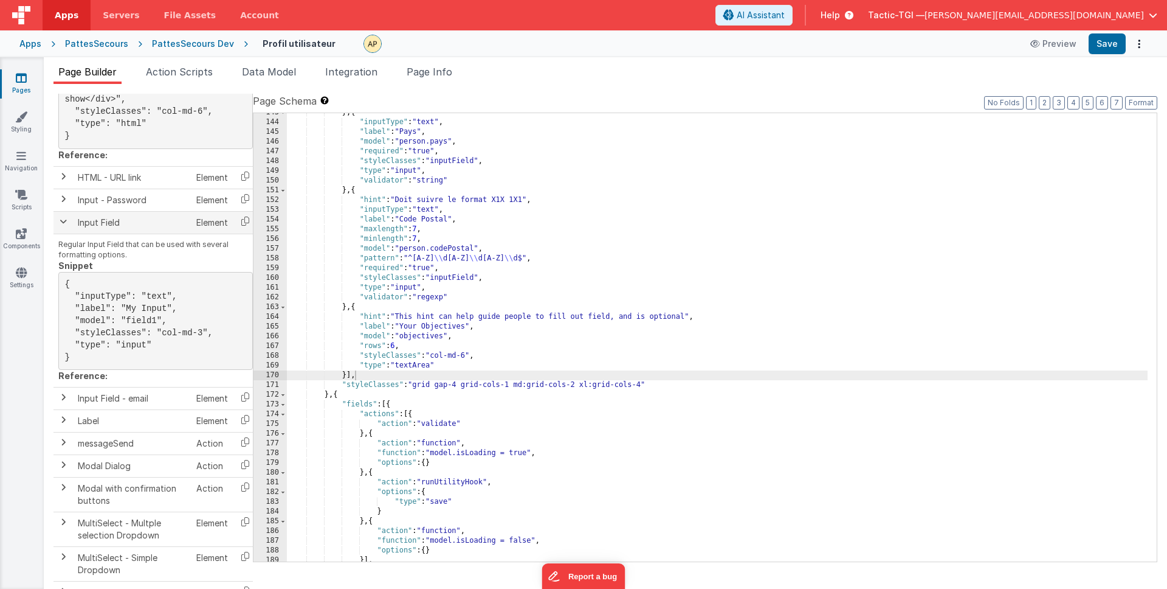
click at [64, 226] on span at bounding box center [63, 221] width 10 height 10
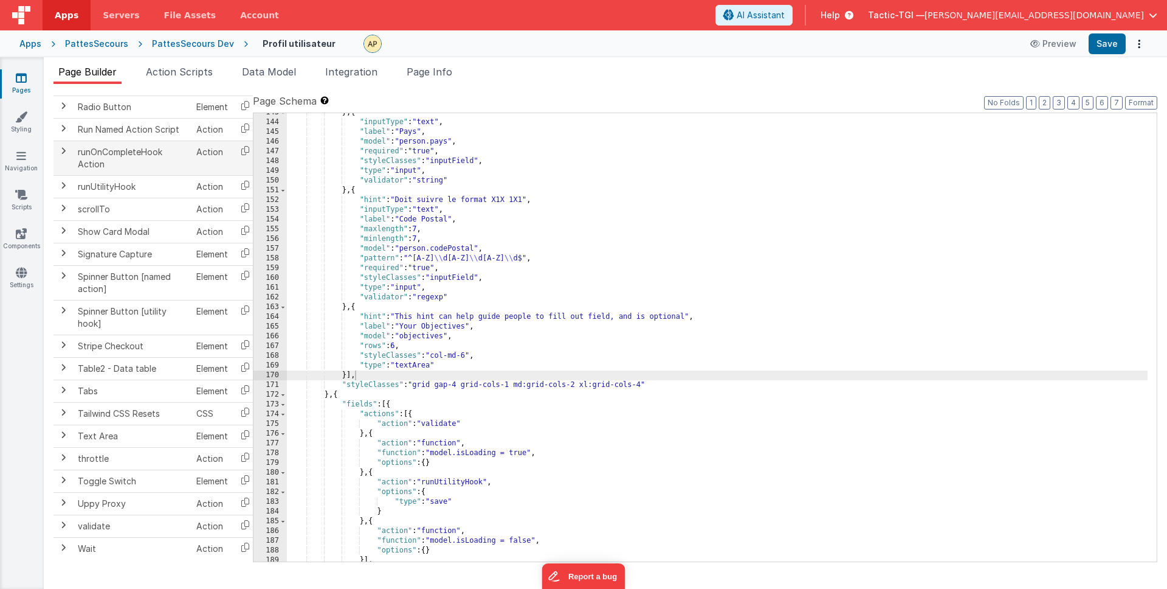
scroll to position [1571, 0]
click at [60, 548] on span at bounding box center [63, 547] width 10 height 10
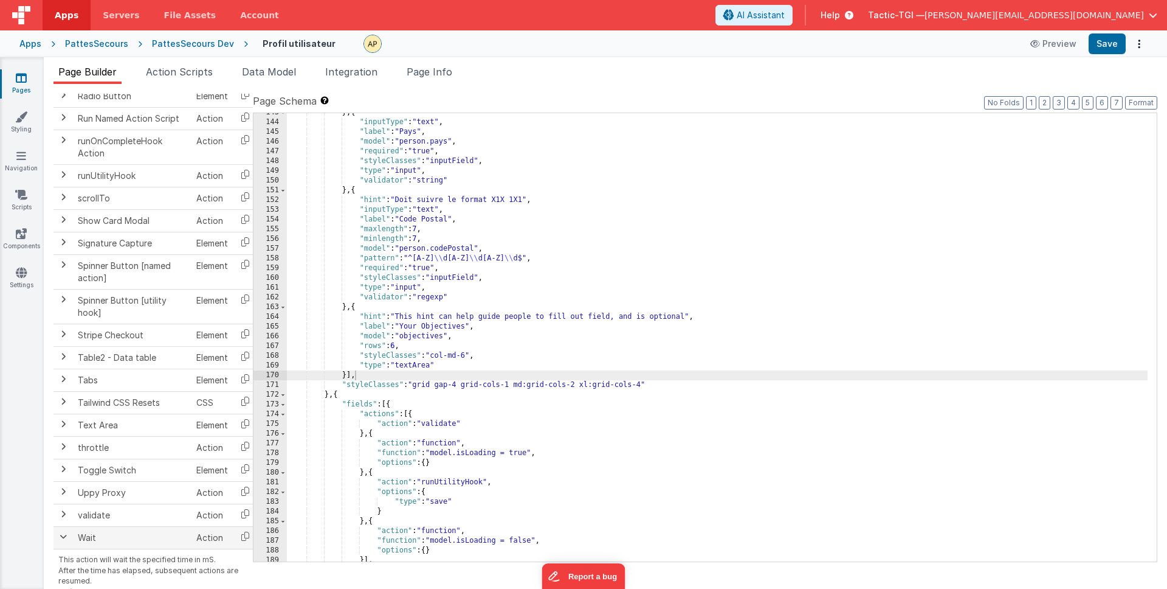
click at [59, 541] on span at bounding box center [63, 536] width 10 height 10
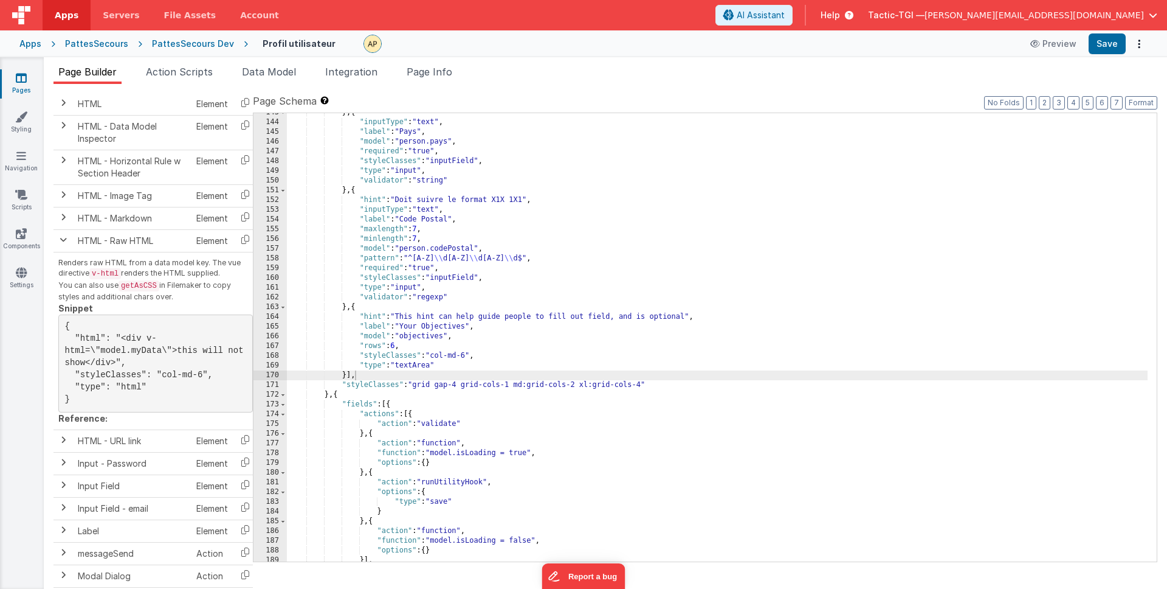
scroll to position [823, 0]
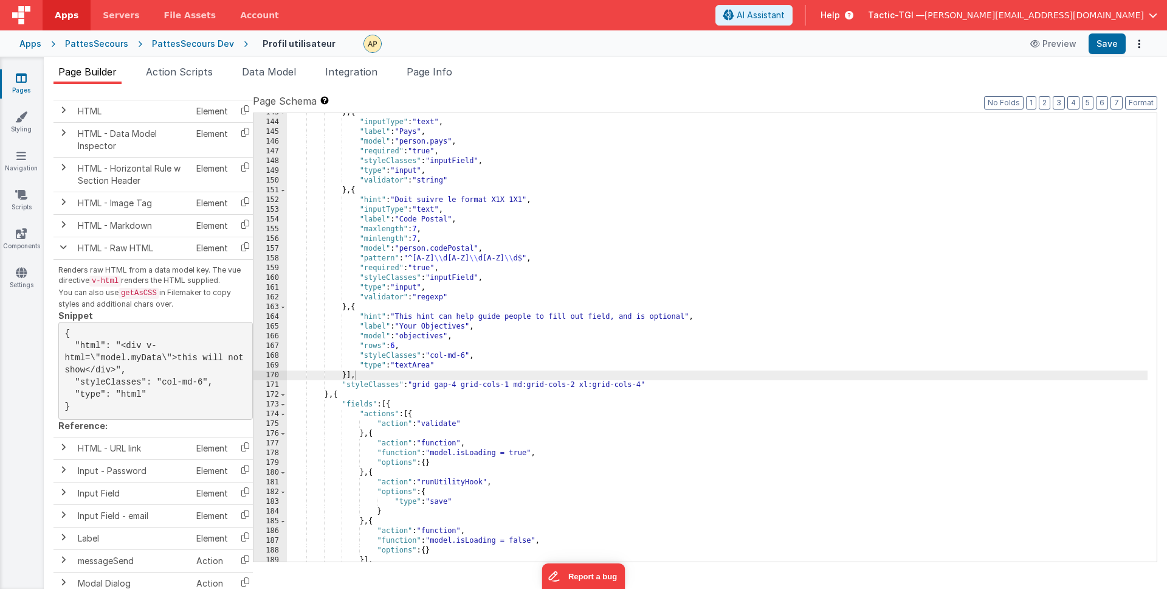
click at [116, 410] on pre "{ "html": "<div v-html=\"model.myData\">this will not show</div>", "styleClasse…" at bounding box center [155, 371] width 195 height 98
drag, startPoint x: 77, startPoint y: 342, endPoint x: 181, endPoint y: 396, distance: 118.0
click at [181, 396] on pre "{ "html": "<div v-html=\"model.myData\">this will not show</div>", "styleClasse…" at bounding box center [155, 371] width 195 height 98
copy pre ""html": "<div v-html=\"model.myData\">this will not show</div>", "styleClasses"…"
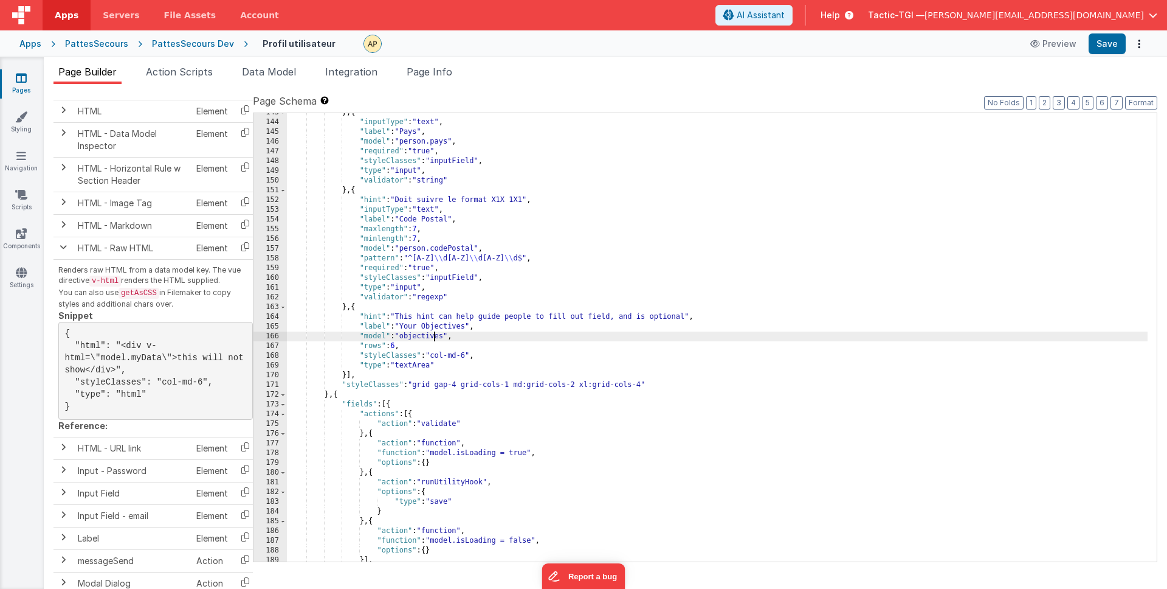
click at [436, 336] on div "} , { "inputType" : "text" , "label" : "Pays" , "model" : "person.pays" , "requ…" at bounding box center [717, 342] width 861 height 468
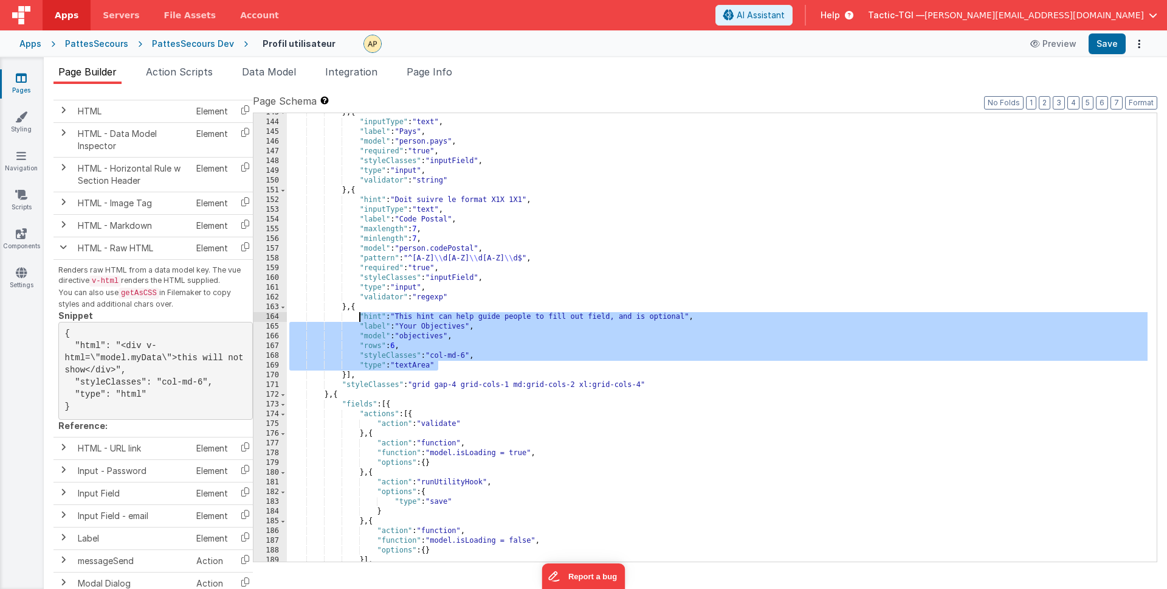
drag, startPoint x: 439, startPoint y: 365, endPoint x: 359, endPoint y: 312, distance: 95.9
click at [359, 312] on div "} , { "inputType" : "text" , "label" : "Pays" , "model" : "person.pays" , "requ…" at bounding box center [717, 342] width 861 height 468
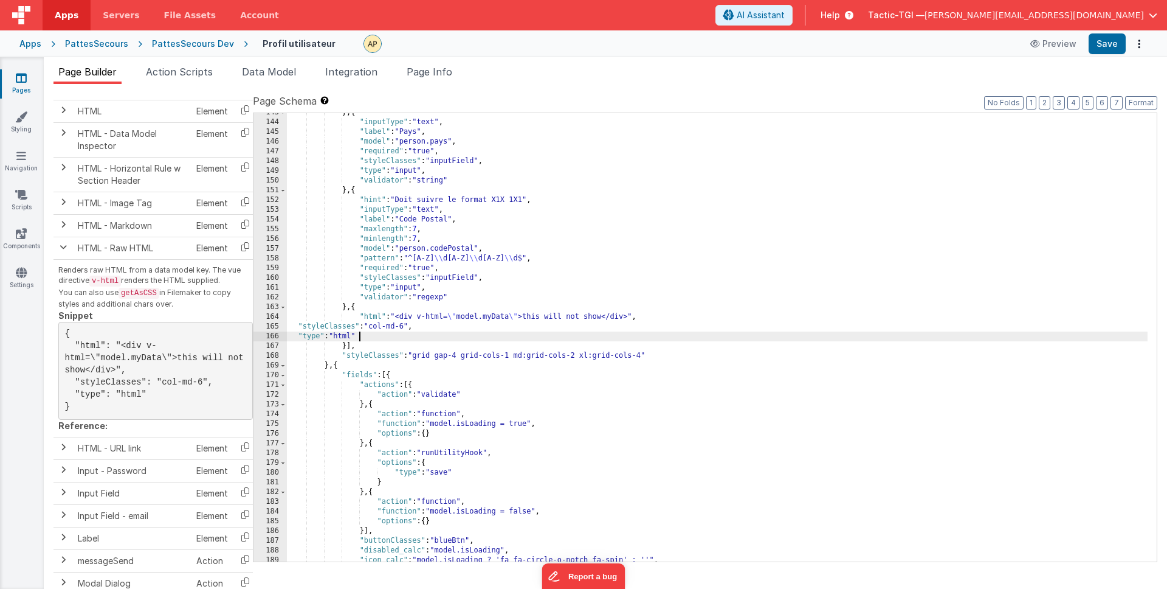
click at [360, 317] on div "} , { "inputType" : "text" , "label" : "Pays" , "model" : "person.pays" , "requ…" at bounding box center [717, 342] width 861 height 468
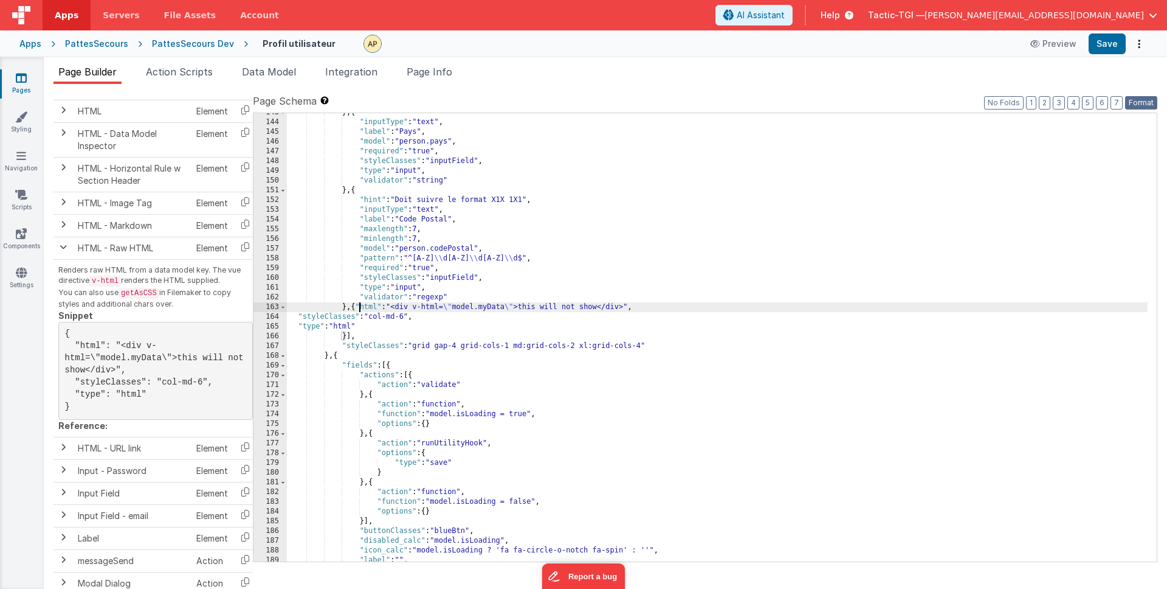
click at [1135, 103] on button "Format" at bounding box center [1141, 102] width 32 height 13
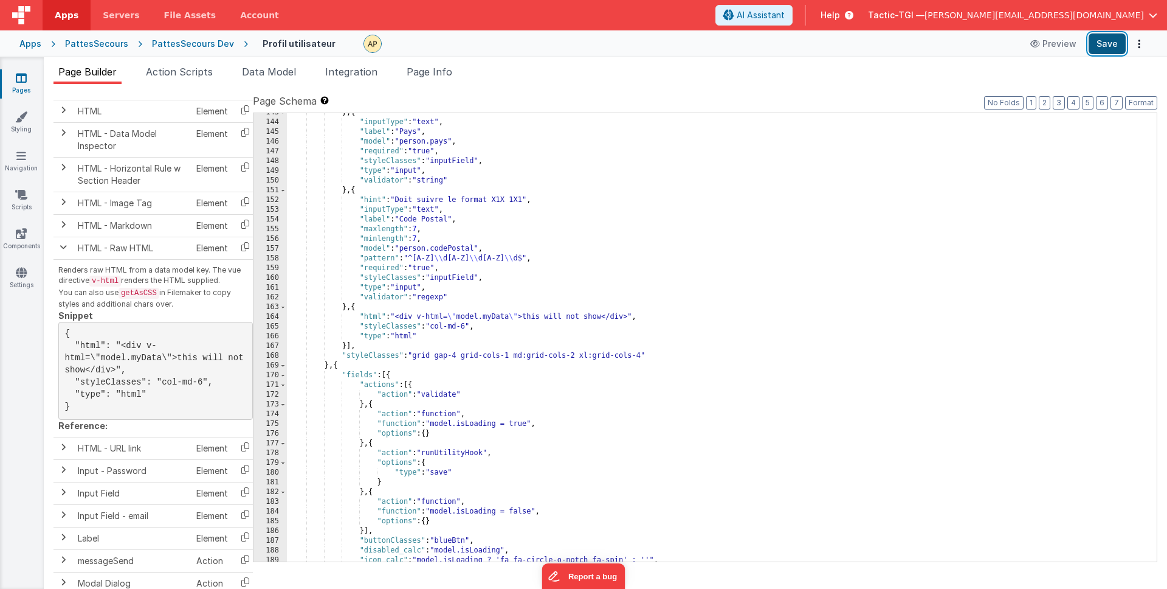
click at [1106, 46] on button "Save" at bounding box center [1107, 43] width 37 height 21
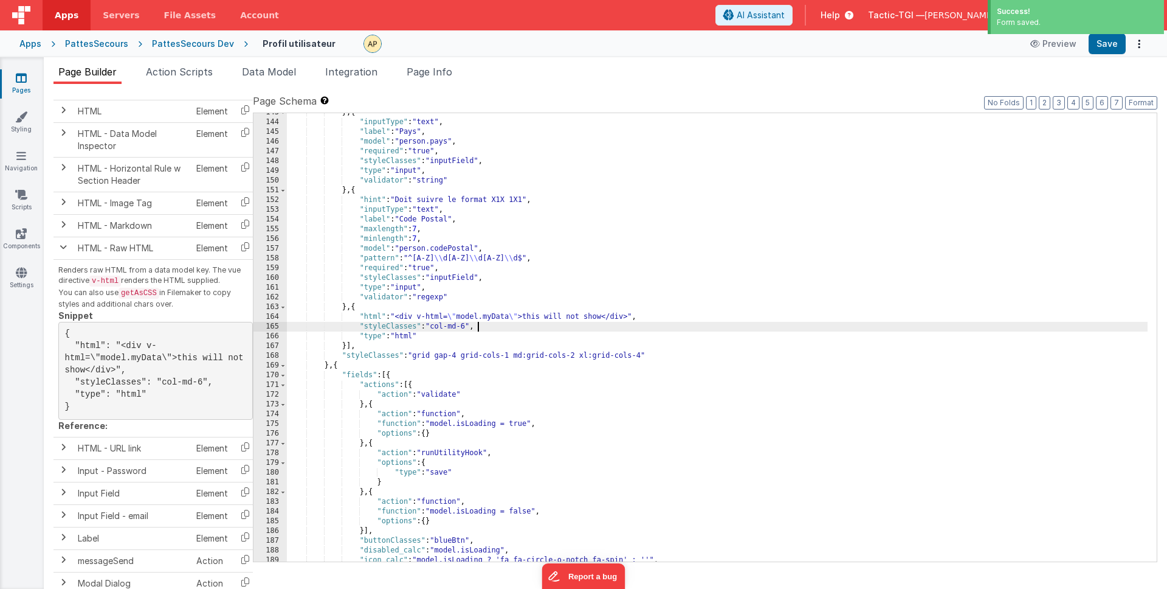
click at [612, 325] on div "} , { "inputType" : "text" , "label" : "Pays" , "model" : "person.pays" , "requ…" at bounding box center [717, 342] width 861 height 468
click at [604, 319] on div "} , { "inputType" : "text" , "label" : "Pays" , "model" : "person.pays" , "requ…" at bounding box center [717, 342] width 861 height 468
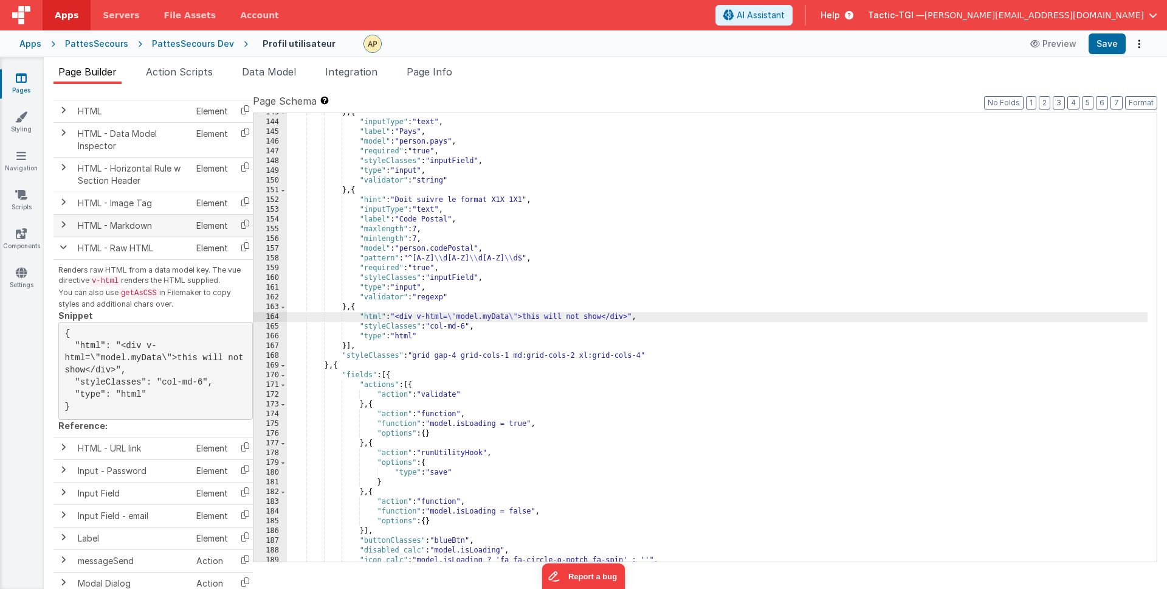
click at [66, 225] on span at bounding box center [63, 224] width 10 height 10
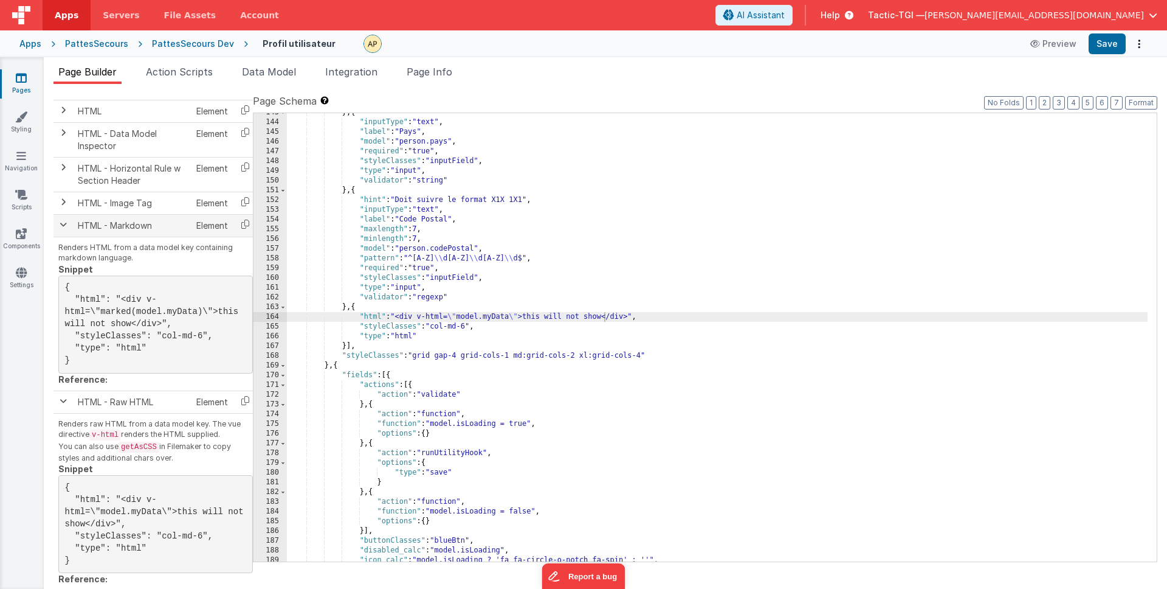
click at [66, 225] on span at bounding box center [63, 224] width 10 height 10
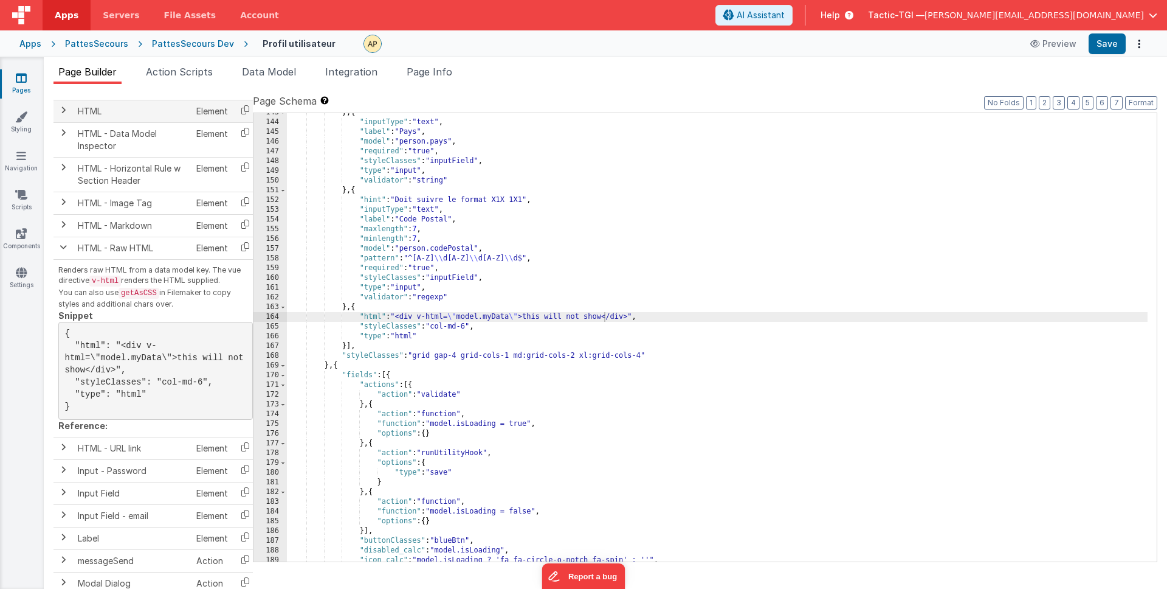
click at [68, 108] on td at bounding box center [63, 111] width 19 height 22
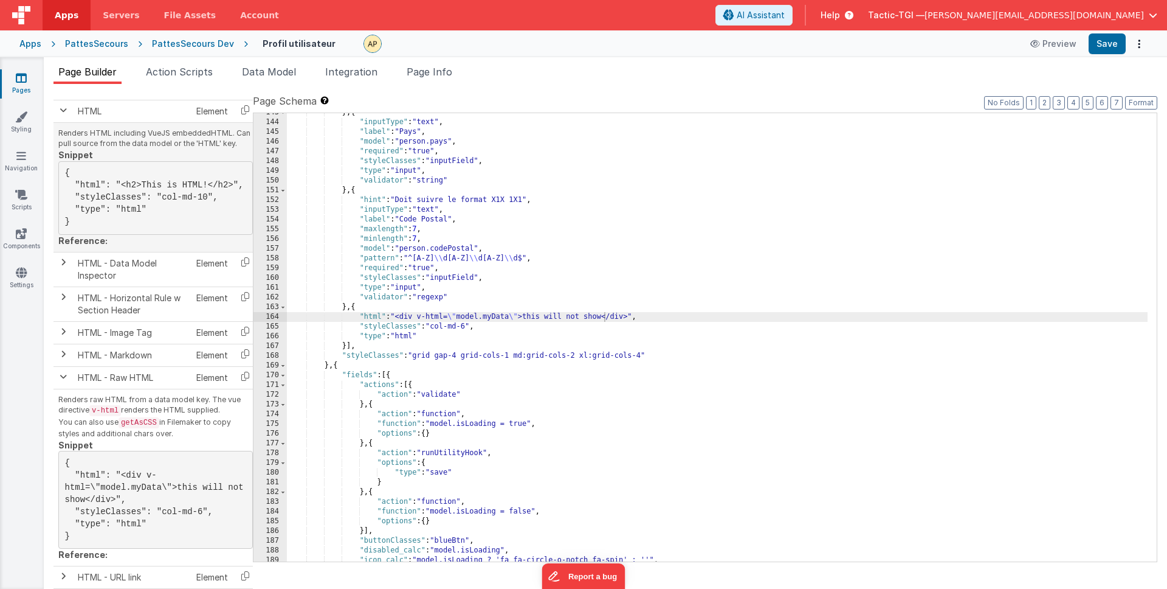
drag, startPoint x: 91, startPoint y: 226, endPoint x: 73, endPoint y: 157, distance: 71.1
click at [73, 156] on div "Renders HTML including VueJS embeddedHTML. Can pull source from the data model …" at bounding box center [155, 187] width 195 height 119
drag, startPoint x: 96, startPoint y: 212, endPoint x: 97, endPoint y: 221, distance: 9.1
click at [96, 212] on pre "{ "html": "<h2>This is HTML!</h2>", "styleClasses": "col-md-10", "type": "html"…" at bounding box center [155, 198] width 195 height 74
drag, startPoint x: 97, startPoint y: 226, endPoint x: 83, endPoint y: 219, distance: 15.8
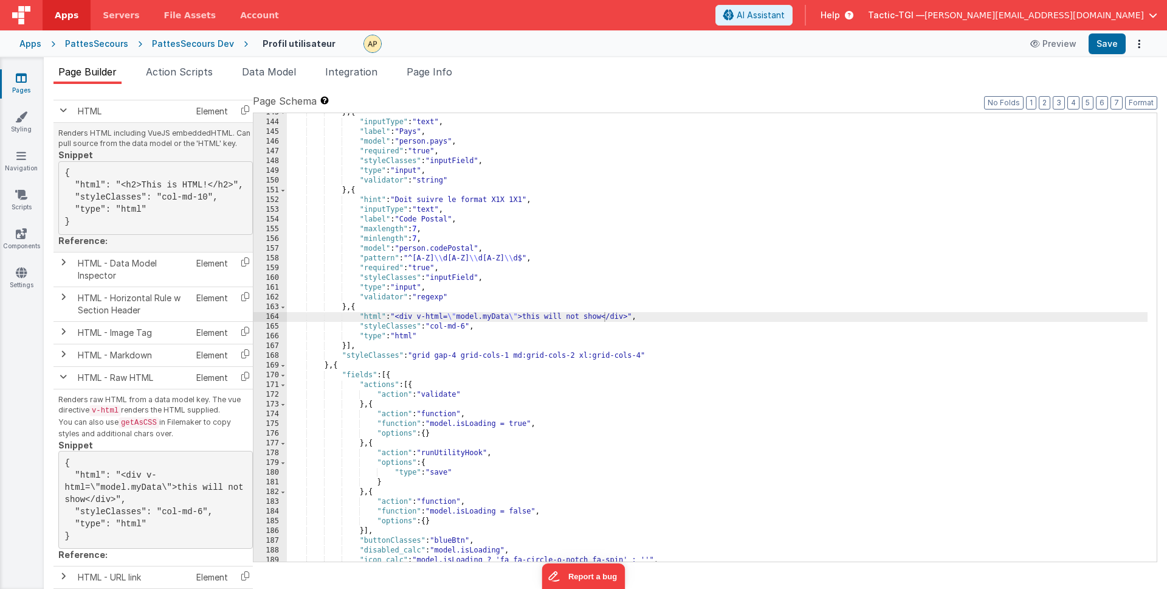
click at [71, 176] on pre "{ "html": "<h2>This is HTML!</h2>", "styleClasses": "col-md-10", "type": "html"…" at bounding box center [155, 198] width 195 height 74
copy pre "{ "html": "<h2>This is HTML!</h2>", "styleClasses": "col-md-10", "type": "html"…"
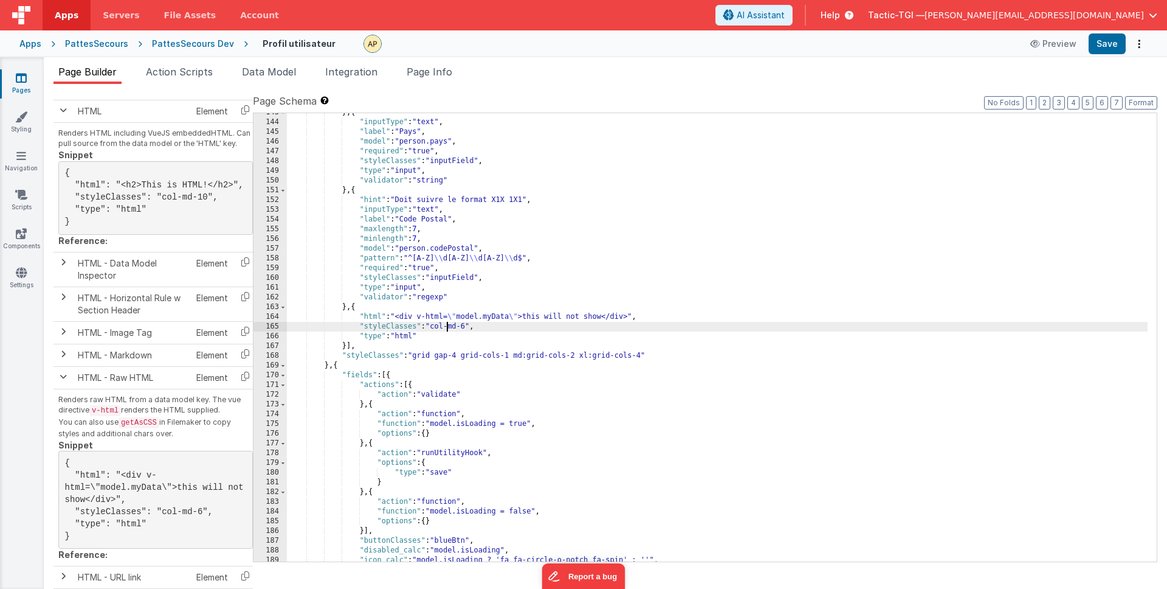
drag, startPoint x: 449, startPoint y: 331, endPoint x: 417, endPoint y: 337, distance: 32.2
click at [445, 331] on div "} , { "inputType" : "text" , "label" : "Pays" , "model" : "person.pays" , "requ…" at bounding box center [717, 342] width 861 height 468
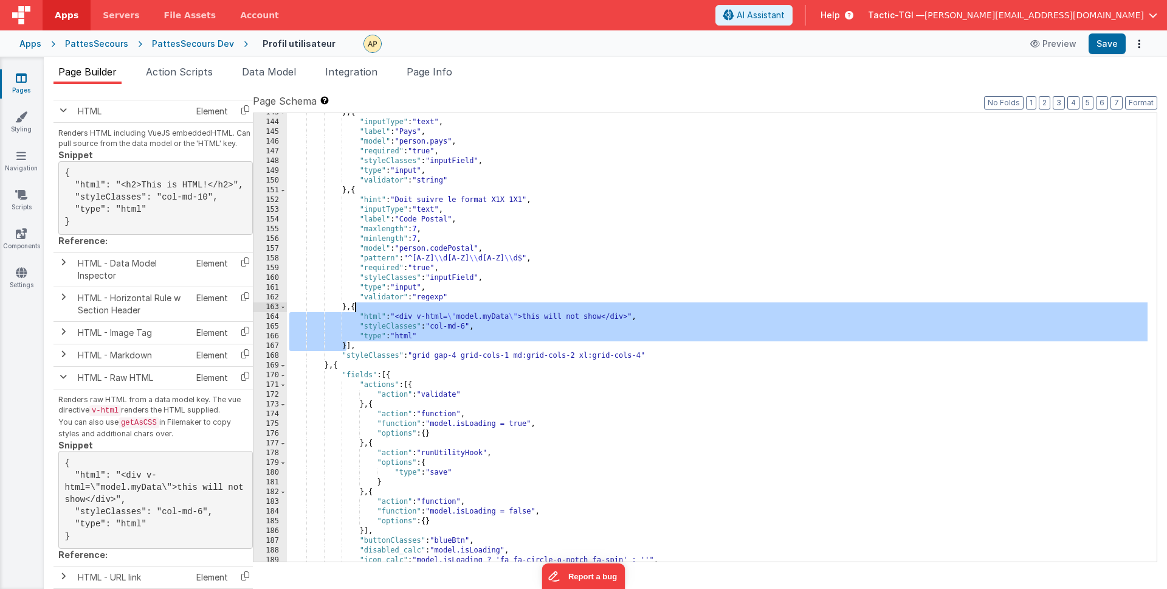
drag, startPoint x: 347, startPoint y: 346, endPoint x: 356, endPoint y: 311, distance: 36.0
click at [356, 311] on div "} , { "inputType" : "text" , "label" : "Pays" , "model" : "person.pays" , "requ…" at bounding box center [717, 342] width 861 height 468
click at [389, 335] on div "} , { "inputType" : "text" , "label" : "Pays" , "model" : "person.pays" , "requ…" at bounding box center [717, 342] width 861 height 468
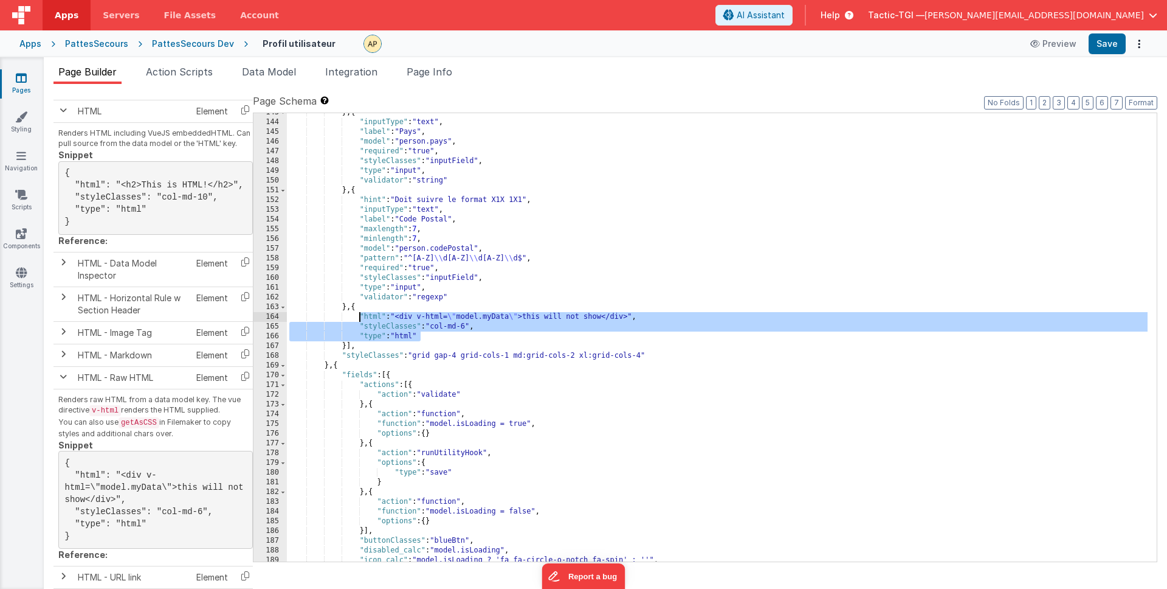
drag, startPoint x: 420, startPoint y: 336, endPoint x: 359, endPoint y: 317, distance: 64.4
click at [359, 317] on div "} , { "inputType" : "text" , "label" : "Pays" , "model" : "person.pays" , "requ…" at bounding box center [717, 342] width 861 height 468
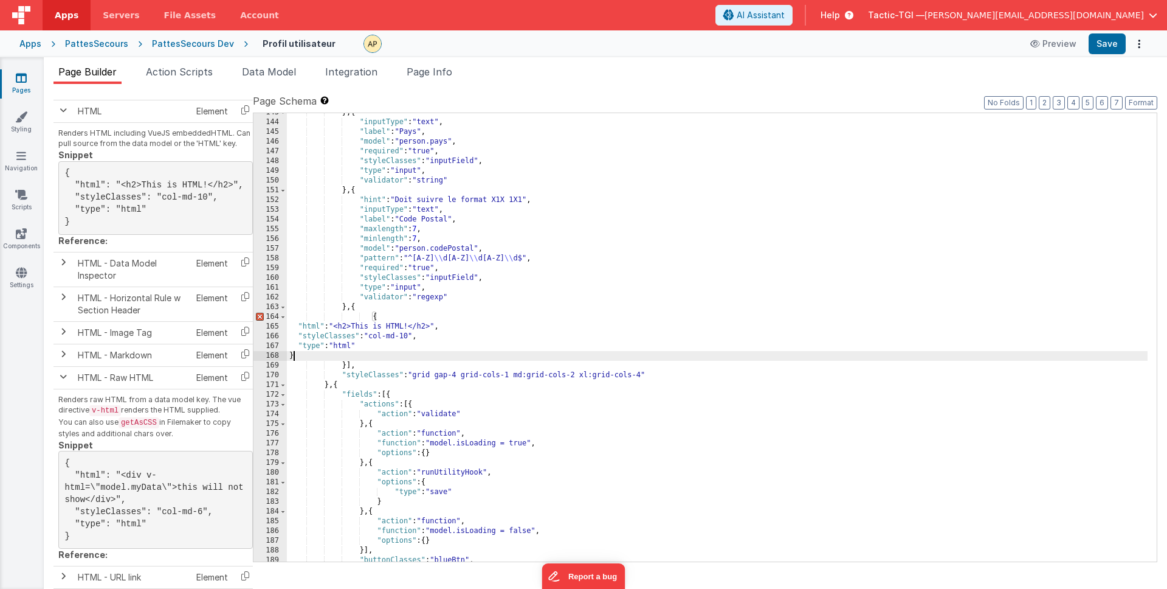
click at [383, 319] on div "} , { "inputType" : "text" , "label" : "Pays" , "model" : "person.pays" , "requ…" at bounding box center [717, 342] width 861 height 468
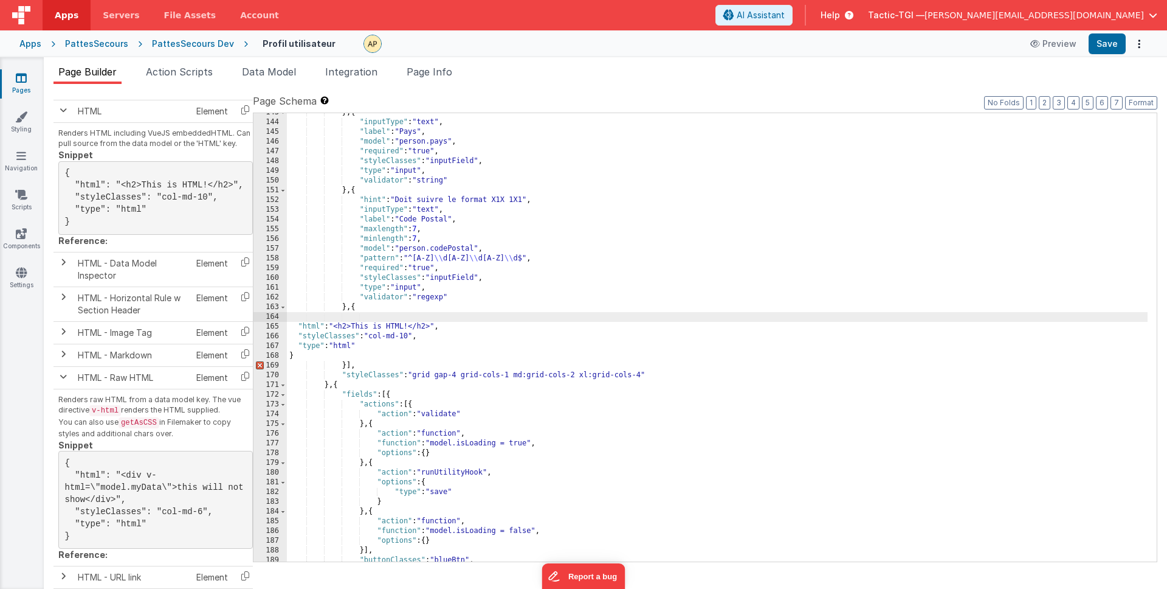
click at [314, 357] on div "} , { "inputType" : "text" , "label" : "Pays" , "model" : "person.pays" , "requ…" at bounding box center [717, 342] width 861 height 468
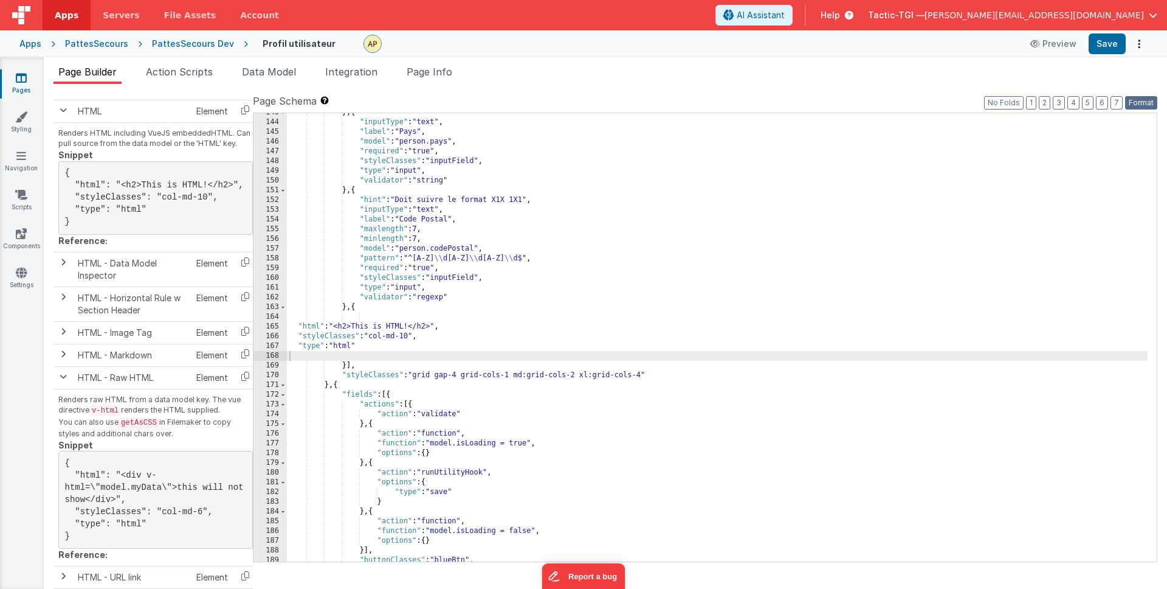
click at [1133, 105] on button "Format" at bounding box center [1141, 102] width 32 height 13
click at [406, 325] on div "} , { "inputType" : "text" , "label" : "Pays" , "model" : "person.pays" , "requ…" at bounding box center [717, 342] width 861 height 468
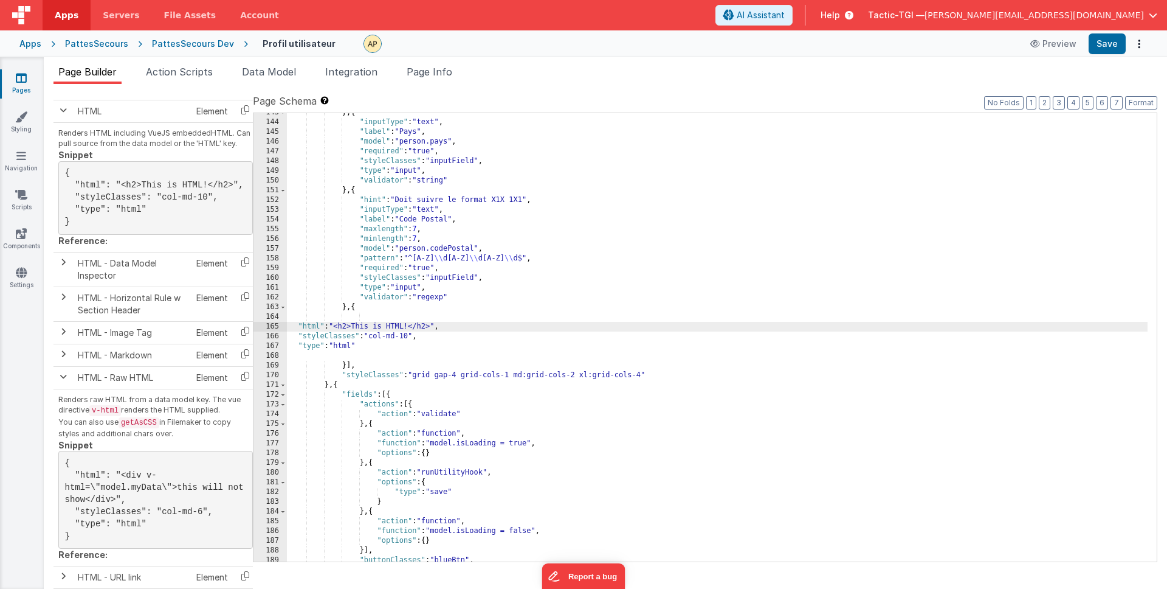
click at [298, 326] on div "} , { "inputType" : "text" , "label" : "Pays" , "model" : "person.pays" , "requ…" at bounding box center [717, 342] width 861 height 468
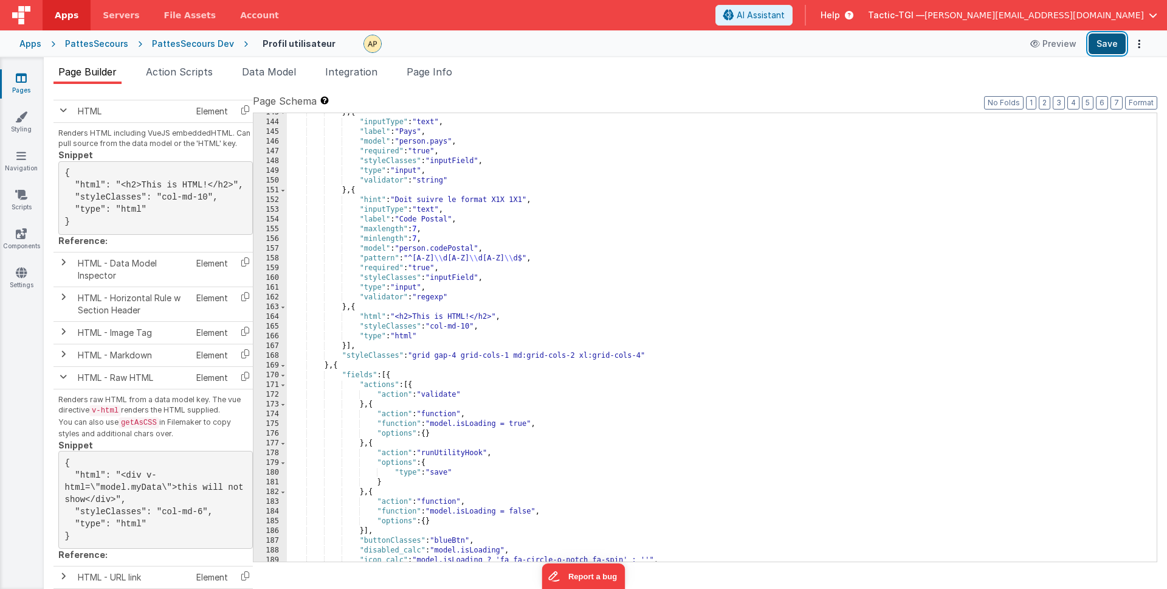
click at [1108, 43] on button "Save" at bounding box center [1107, 43] width 37 height 21
click at [468, 322] on div "} , { "inputType" : "text" , "label" : "Pays" , "model" : "person.pays" , "requ…" at bounding box center [717, 342] width 861 height 468
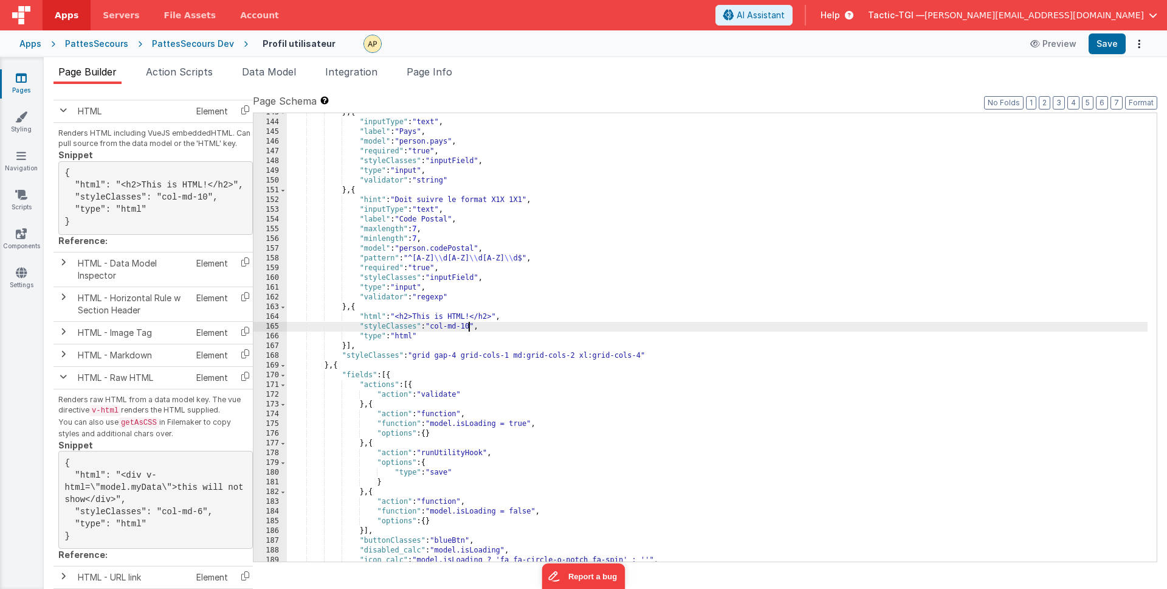
click at [471, 316] on div "} , { "inputType" : "text" , "label" : "Pays" , "model" : "person.pays" , "requ…" at bounding box center [717, 342] width 861 height 468
click at [472, 321] on div "} , { "inputType" : "text" , "label" : "Pays" , "model" : "person.pays" , "requ…" at bounding box center [717, 342] width 861 height 468
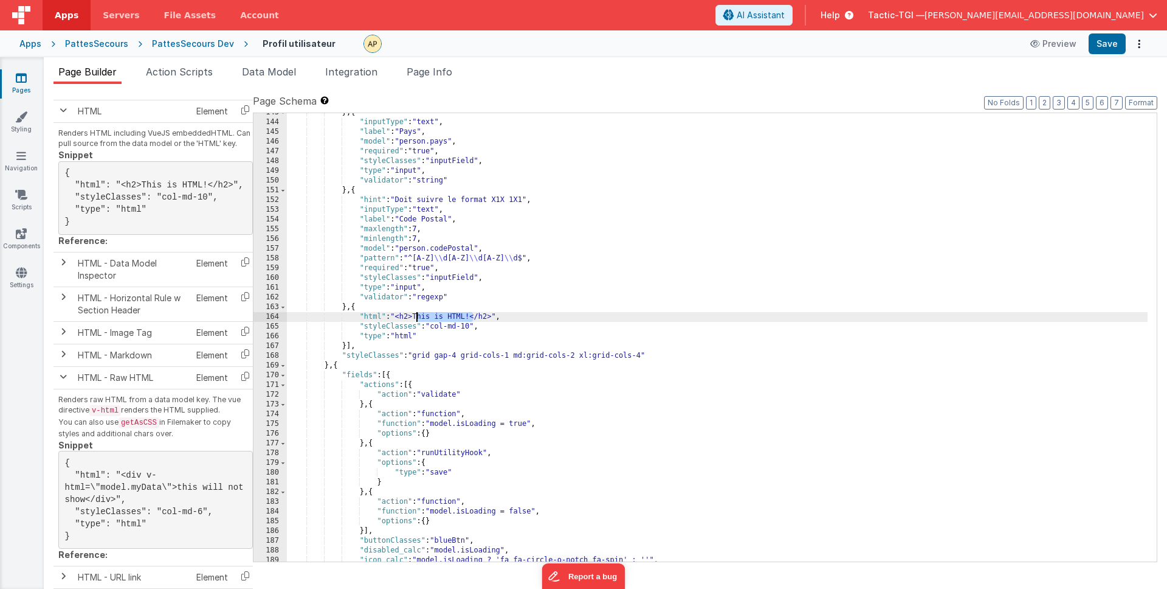
drag, startPoint x: 467, startPoint y: 318, endPoint x: 417, endPoint y: 320, distance: 49.9
click at [417, 320] on div "} , { "inputType" : "text" , "label" : "Pays" , "model" : "person.pays" , "requ…" at bounding box center [717, 342] width 861 height 468
click at [471, 318] on div "} , { "inputType" : "text" , "label" : "Pays" , "model" : "person.pays" , "requ…" at bounding box center [717, 342] width 861 height 468
drag, startPoint x: 471, startPoint y: 317, endPoint x: 415, endPoint y: 316, distance: 56.0
click at [415, 316] on div "} , { "inputType" : "text" , "label" : "Pays" , "model" : "person.pays" , "requ…" at bounding box center [717, 342] width 861 height 468
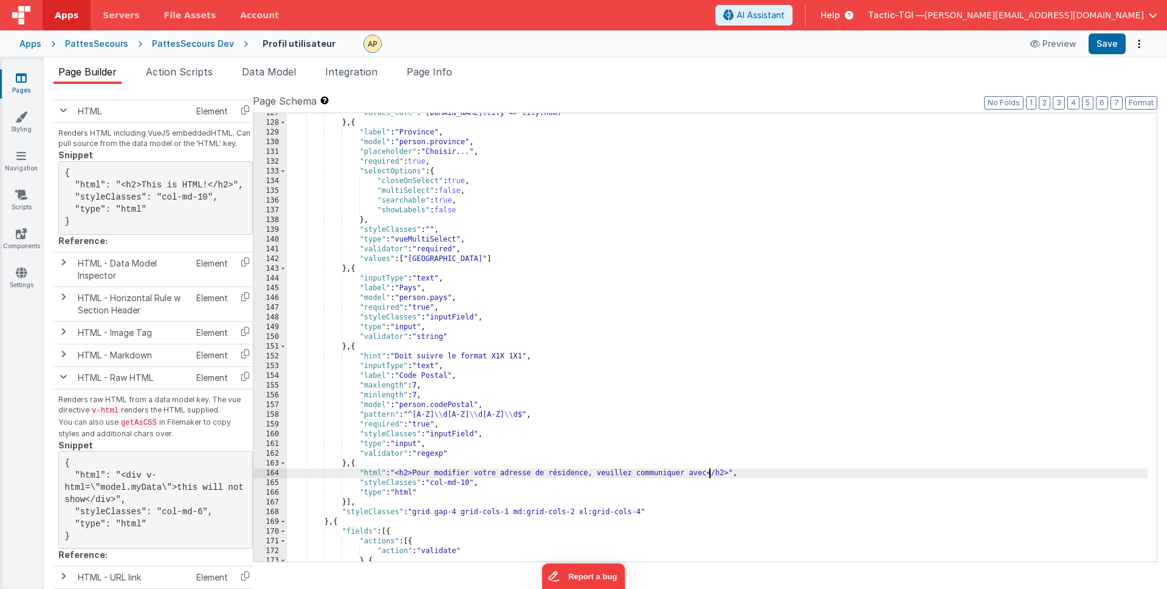
scroll to position [1301, 0]
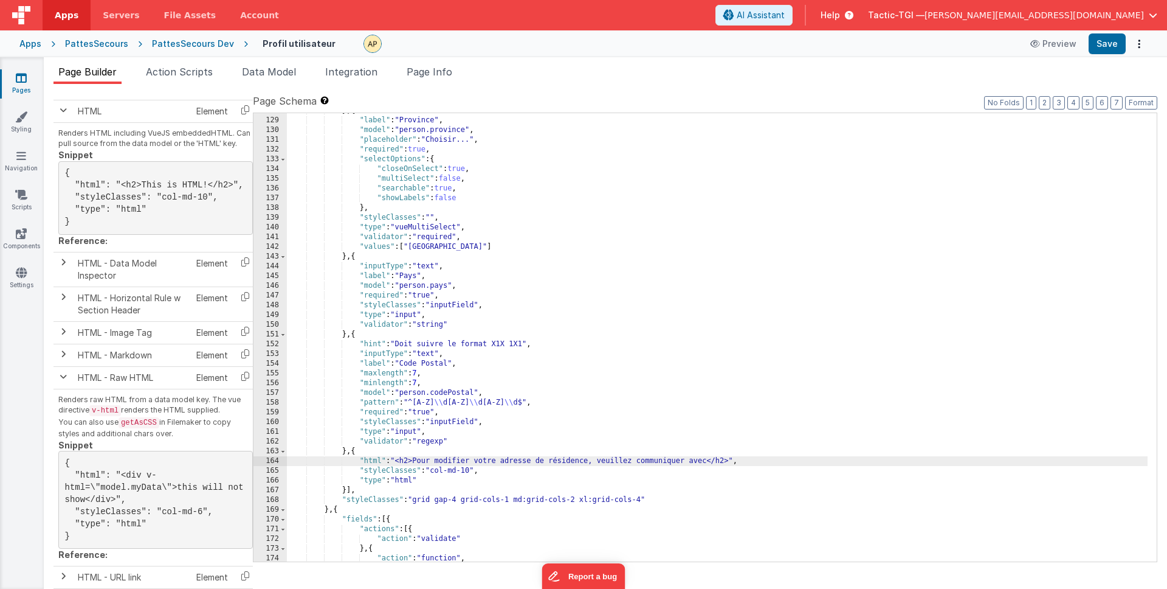
click at [959, 565] on div "Snippet Library Name Type Accordion Element Alert Action Action authLogin Actio…" at bounding box center [606, 346] width 1104 height 505
click at [1108, 46] on button "Save" at bounding box center [1107, 43] width 37 height 21
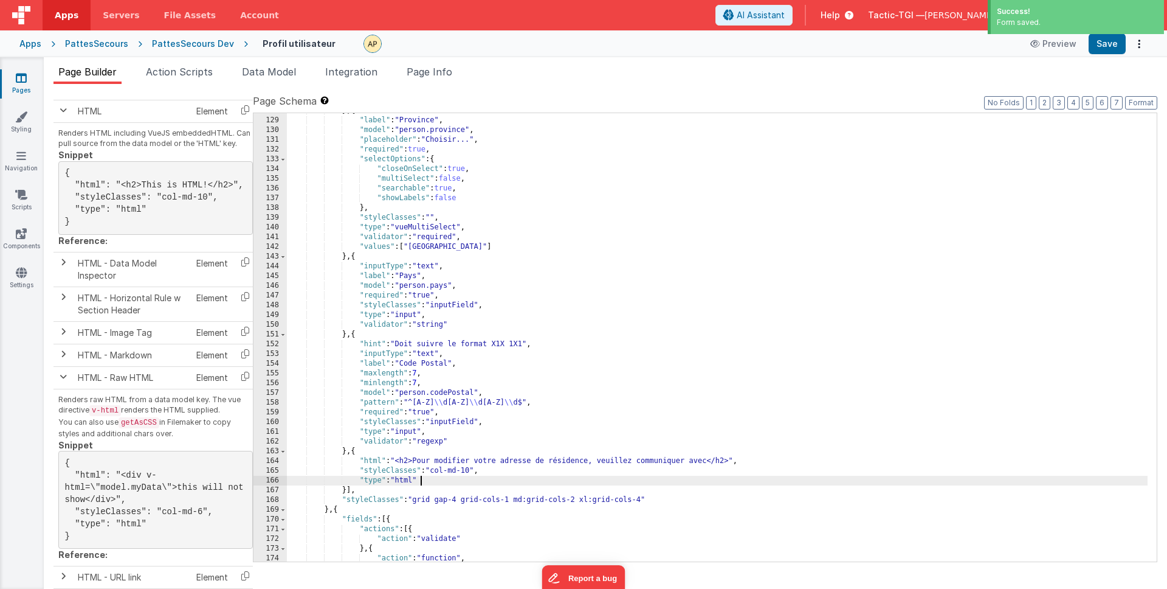
drag, startPoint x: 491, startPoint y: 480, endPoint x: 491, endPoint y: 491, distance: 11.6
click at [491, 482] on div "} , { "label" : "Province" , "model" : "person.province" , "placeholder" : "Cho…" at bounding box center [717, 340] width 861 height 468
click at [472, 471] on div "} , { "label" : "Province" , "model" : "person.province" , "placeholder" : "Cho…" at bounding box center [717, 340] width 861 height 468
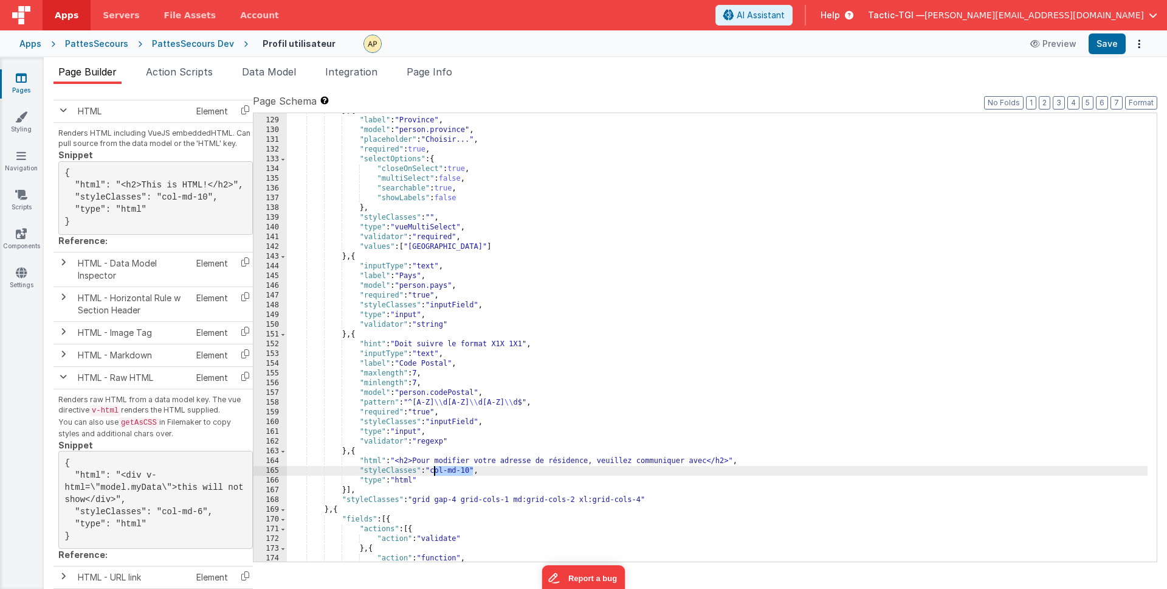
drag, startPoint x: 472, startPoint y: 471, endPoint x: 433, endPoint y: 471, distance: 39.5
click at [433, 471] on div "} , { "label" : "Province" , "model" : "person.province" , "placeholder" : "Cho…" at bounding box center [717, 340] width 861 height 468
click at [1108, 41] on button "Save" at bounding box center [1107, 43] width 37 height 21
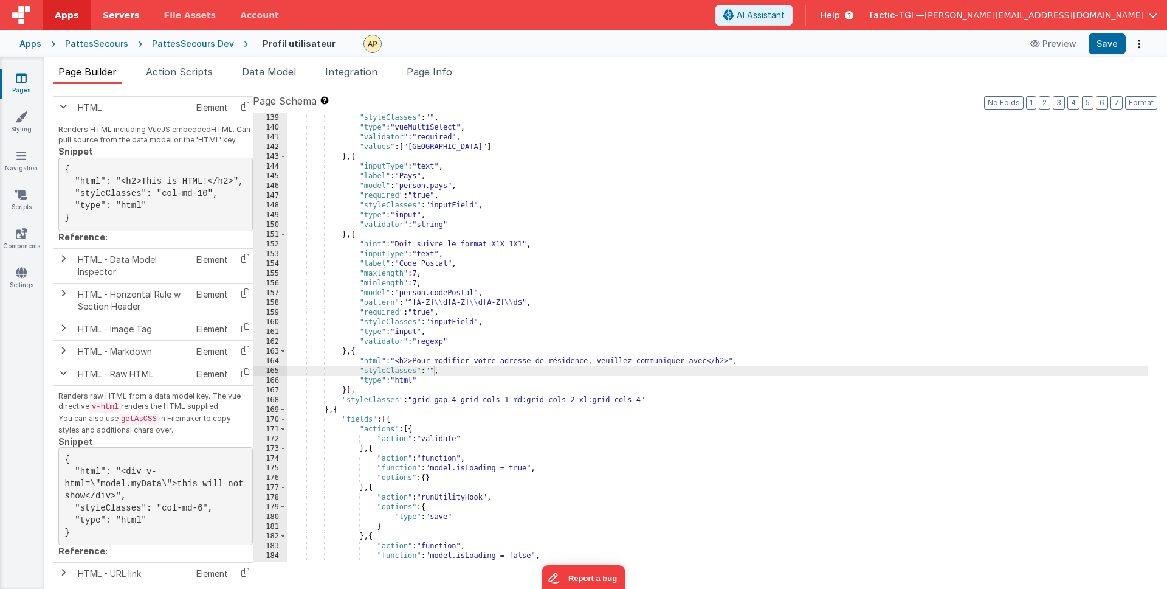
scroll to position [828, 0]
click at [709, 360] on div ""styleClasses" : "" , "type" : "vueMultiSelect" , "validator" : "required" , "v…" at bounding box center [717, 347] width 861 height 468
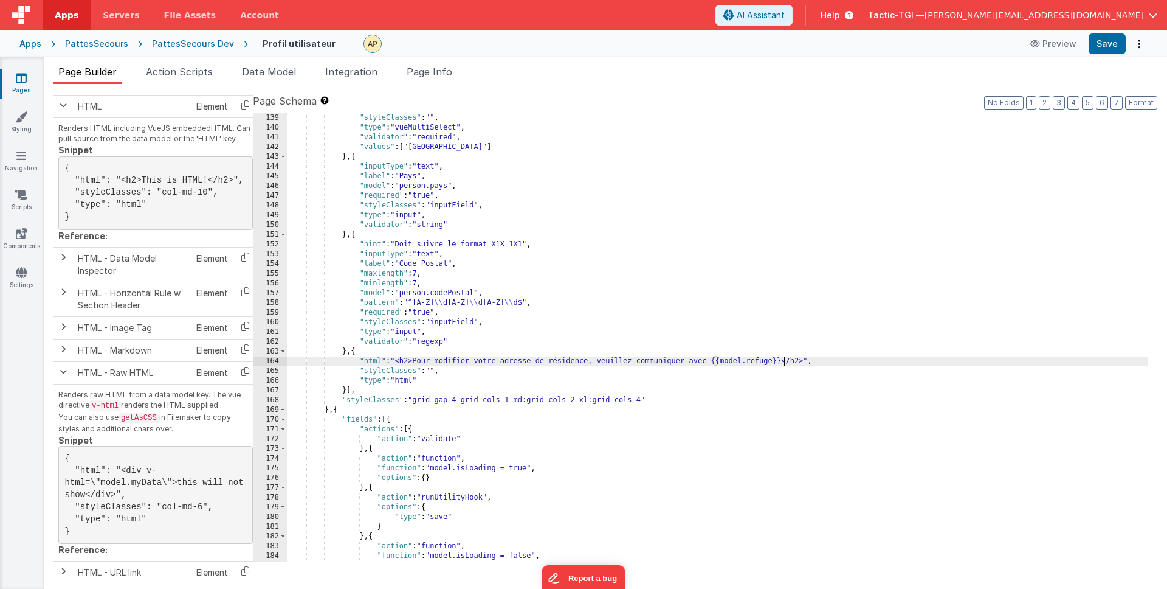
click at [802, 349] on div ""styleClasses" : "" , "type" : "vueMultiSelect" , "validator" : "required" , "v…" at bounding box center [717, 347] width 861 height 468
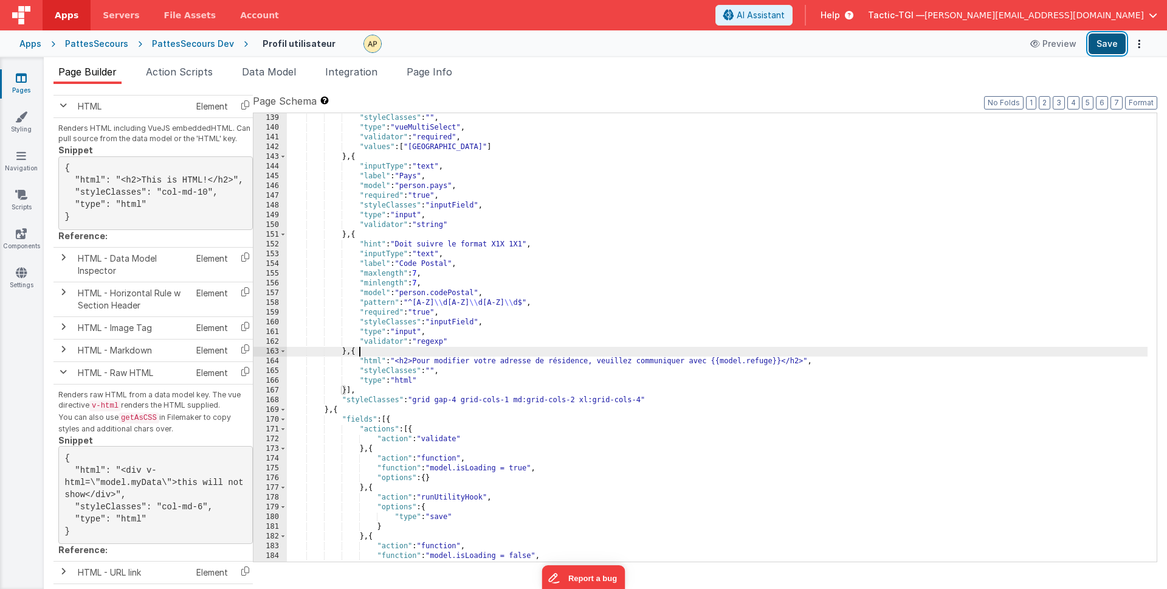
click at [1103, 46] on button "Save" at bounding box center [1107, 43] width 37 height 21
click at [854, 16] on icon at bounding box center [846, 15] width 13 height 12
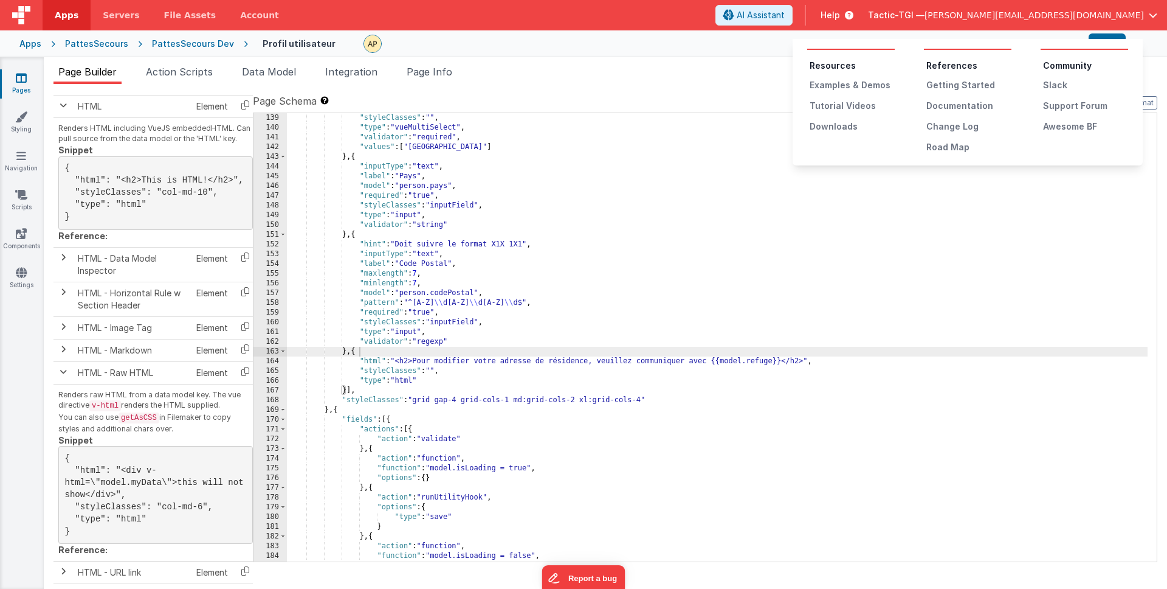
click at [964, 16] on button at bounding box center [583, 294] width 1167 height 589
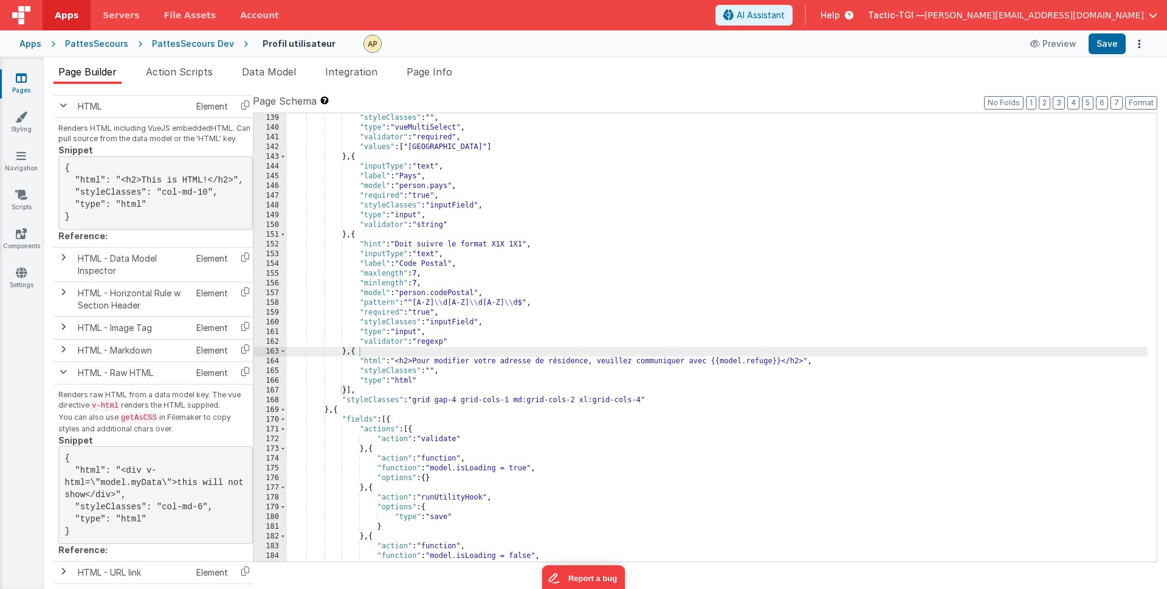
click at [1075, 10] on span "[PERSON_NAME][EMAIL_ADDRESS][DOMAIN_NAME]" at bounding box center [1034, 15] width 219 height 12
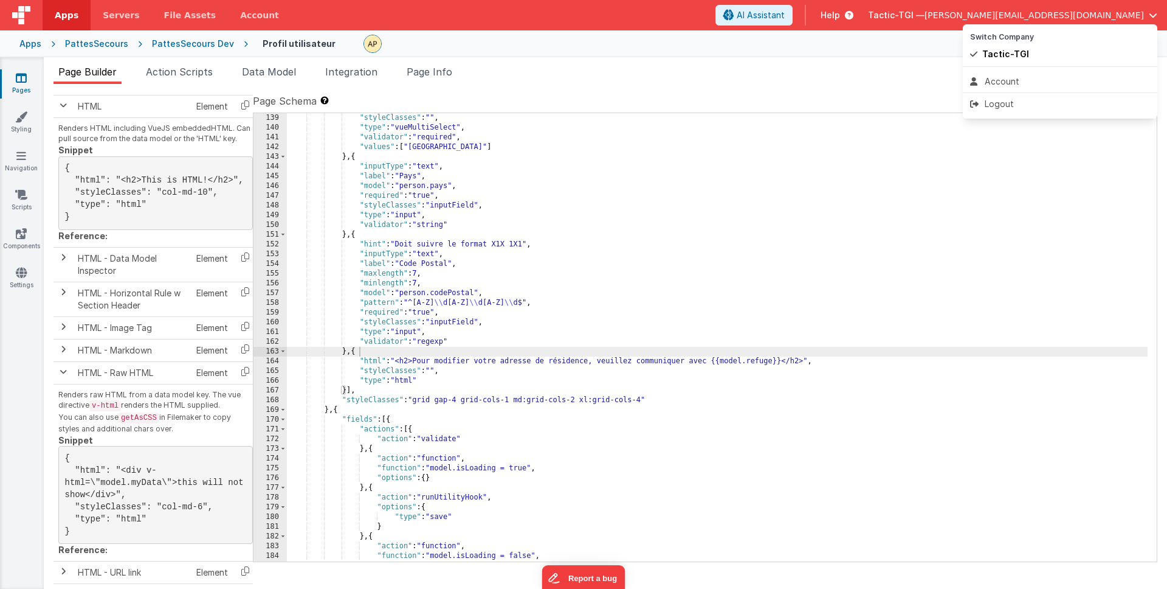
click at [948, 13] on button at bounding box center [583, 294] width 1167 height 589
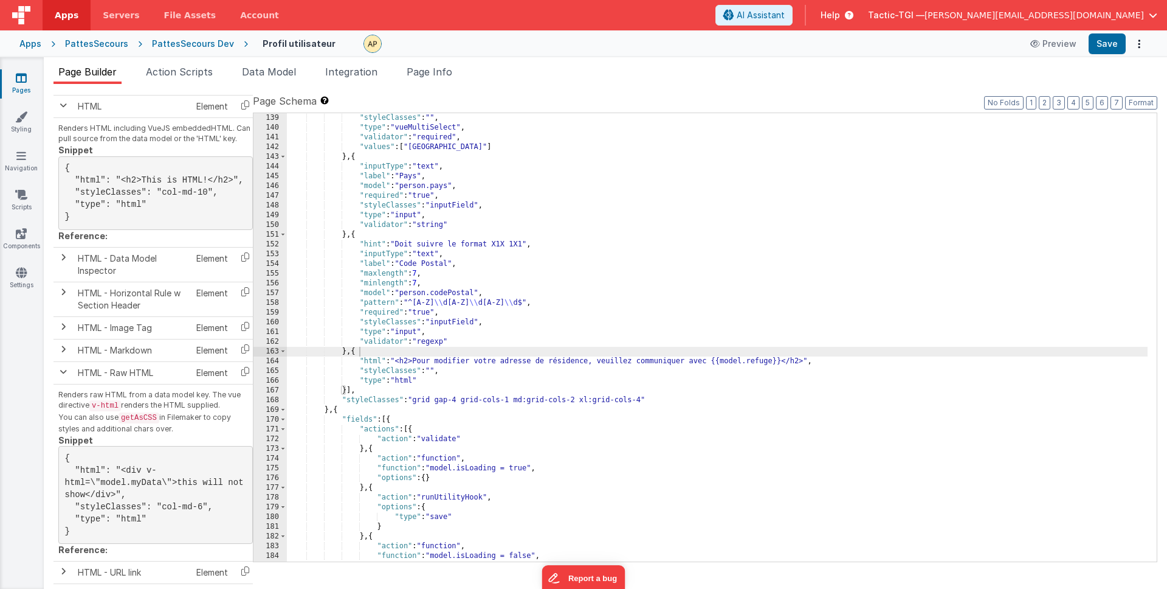
click at [840, 15] on span "Help" at bounding box center [830, 15] width 19 height 12
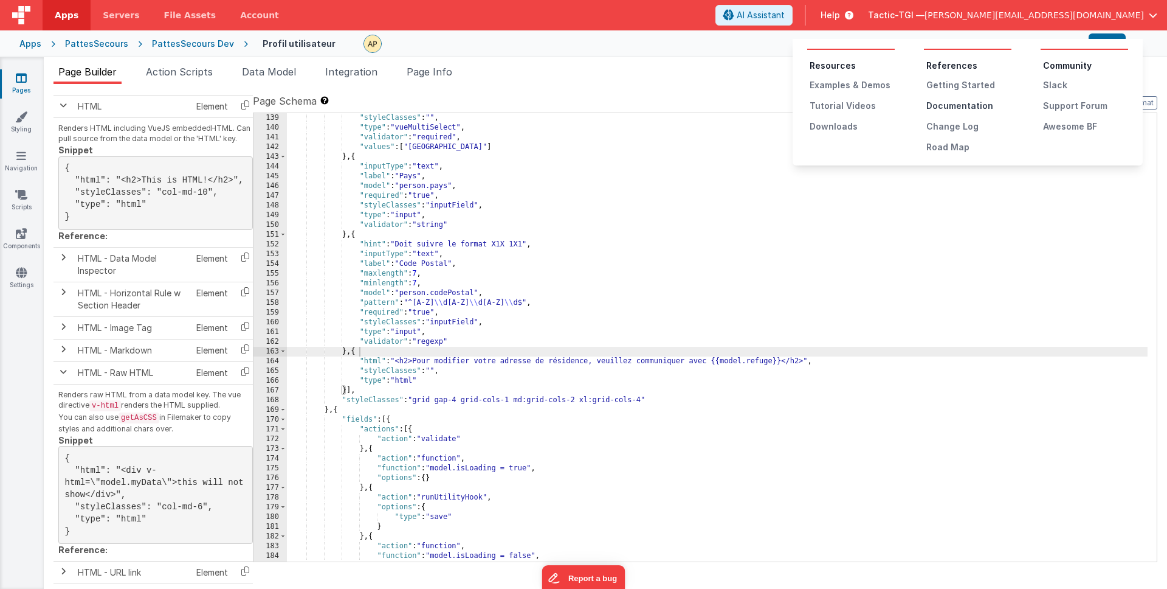
click at [943, 102] on div "Documentation" at bounding box center [969, 106] width 85 height 12
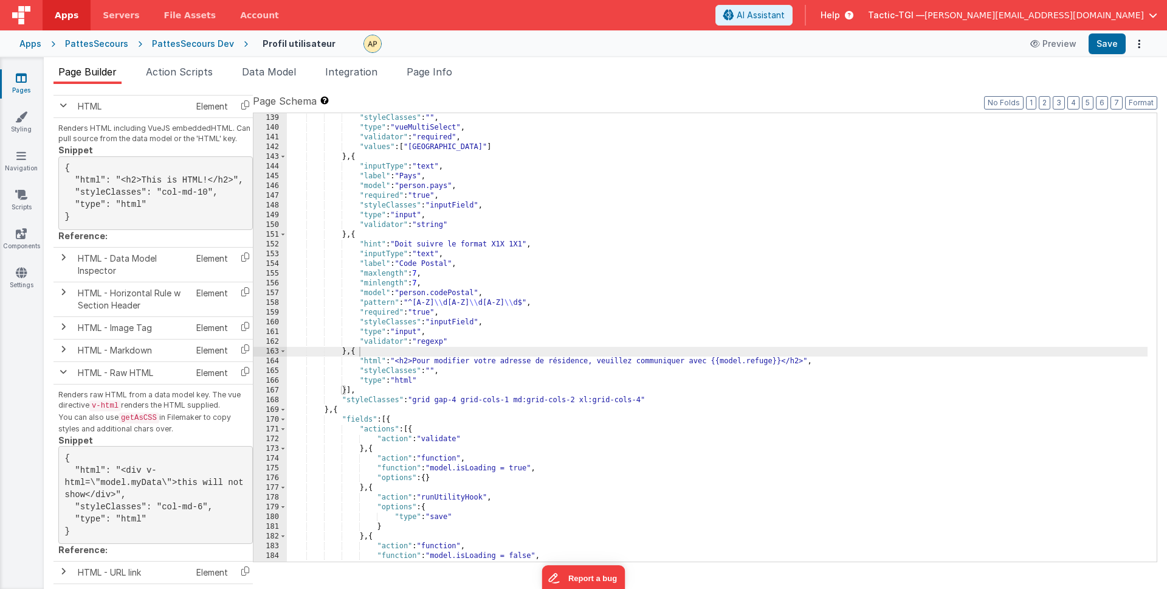
click at [657, 414] on div ""styleClasses" : "" , "type" : "vueMultiSelect" , "validator" : "required" , "v…" at bounding box center [717, 347] width 861 height 468
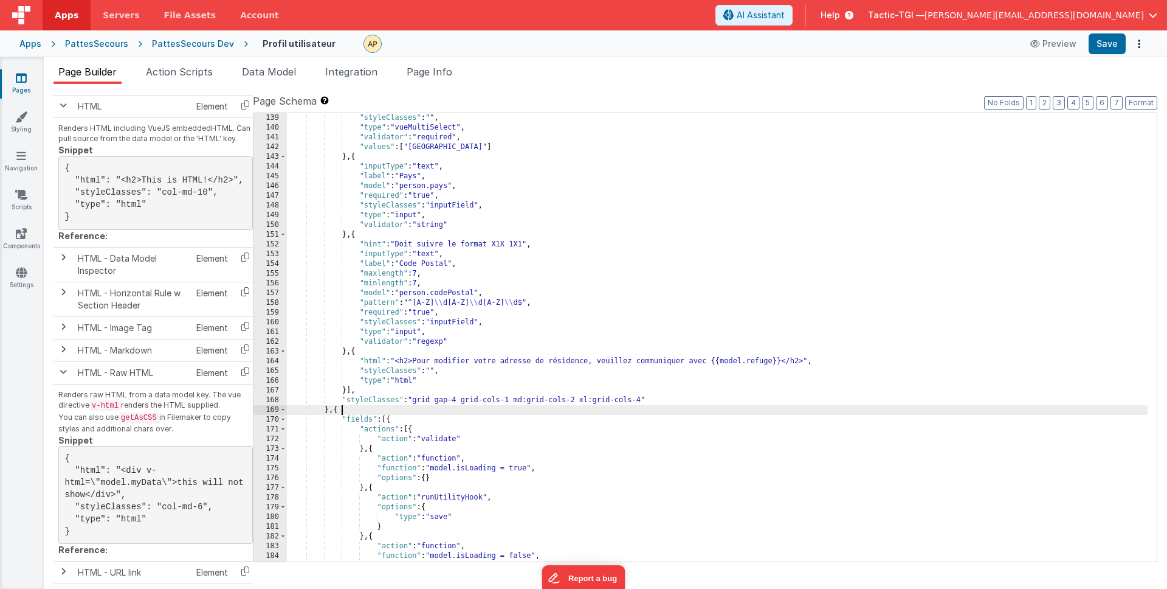
click at [963, 292] on div ""styleClasses" : "" , "type" : "vueMultiSelect" , "validator" : "required" , "v…" at bounding box center [717, 347] width 861 height 468
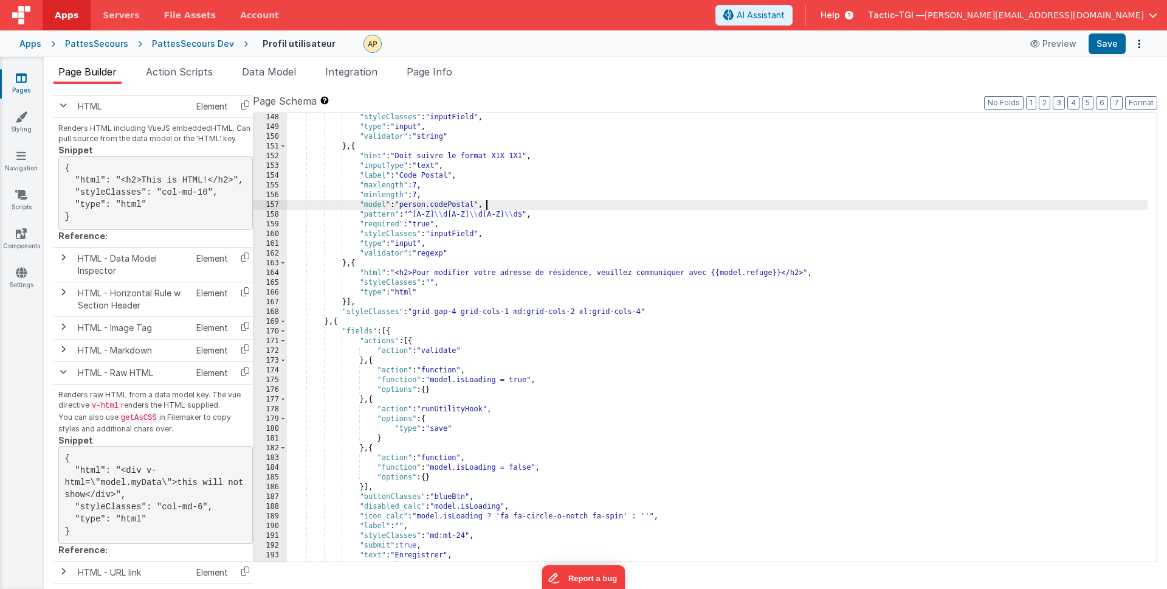
scroll to position [1473, 0]
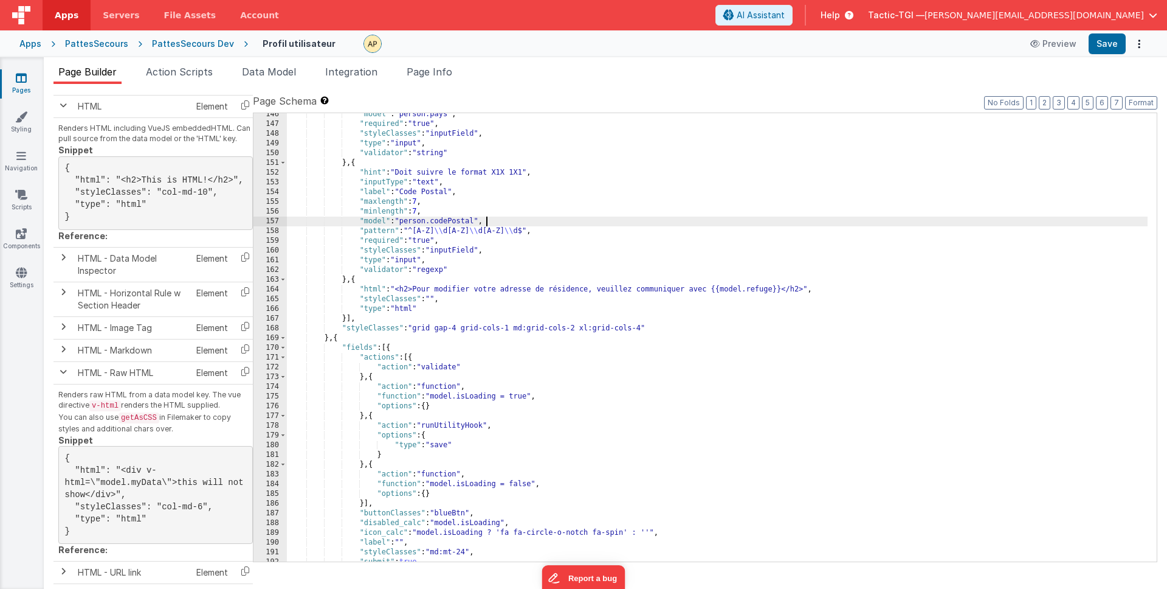
click at [435, 296] on div ""model" : "person.pays" , "required" : "true" , "styleClasses" : "inputField" ,…" at bounding box center [717, 343] width 861 height 468
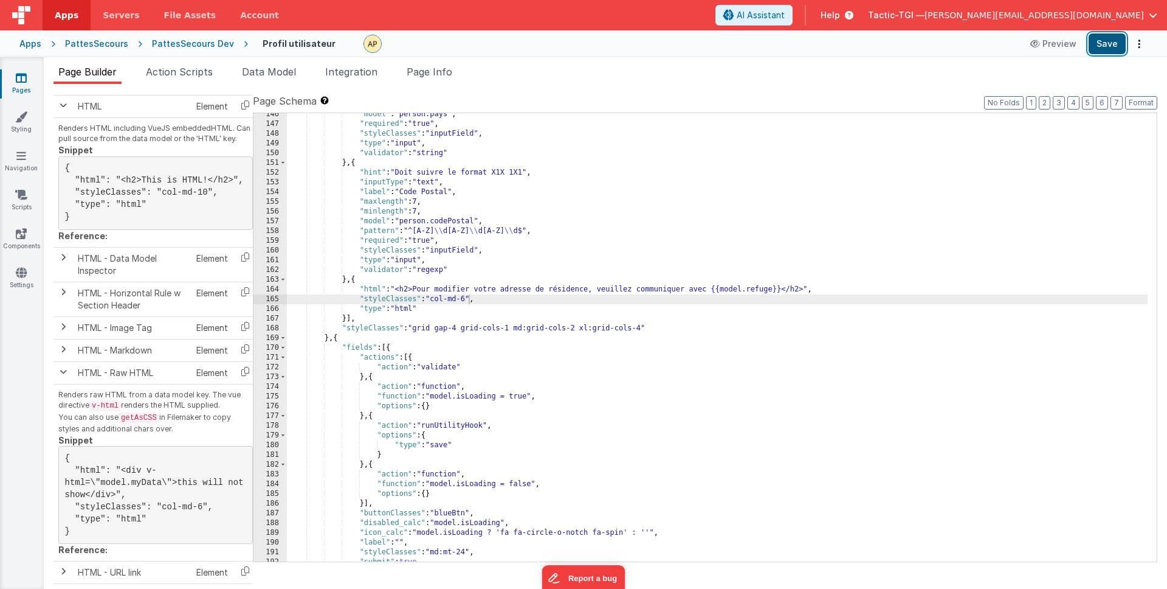
click at [1111, 40] on button "Save" at bounding box center [1107, 43] width 37 height 21
drag, startPoint x: 468, startPoint y: 300, endPoint x: 513, endPoint y: 322, distance: 49.8
click at [469, 300] on div ""model" : "person.pays" , "required" : "true" , "styleClasses" : "inputField" ,…" at bounding box center [717, 343] width 861 height 468
click at [1113, 38] on button "Save" at bounding box center [1107, 43] width 37 height 21
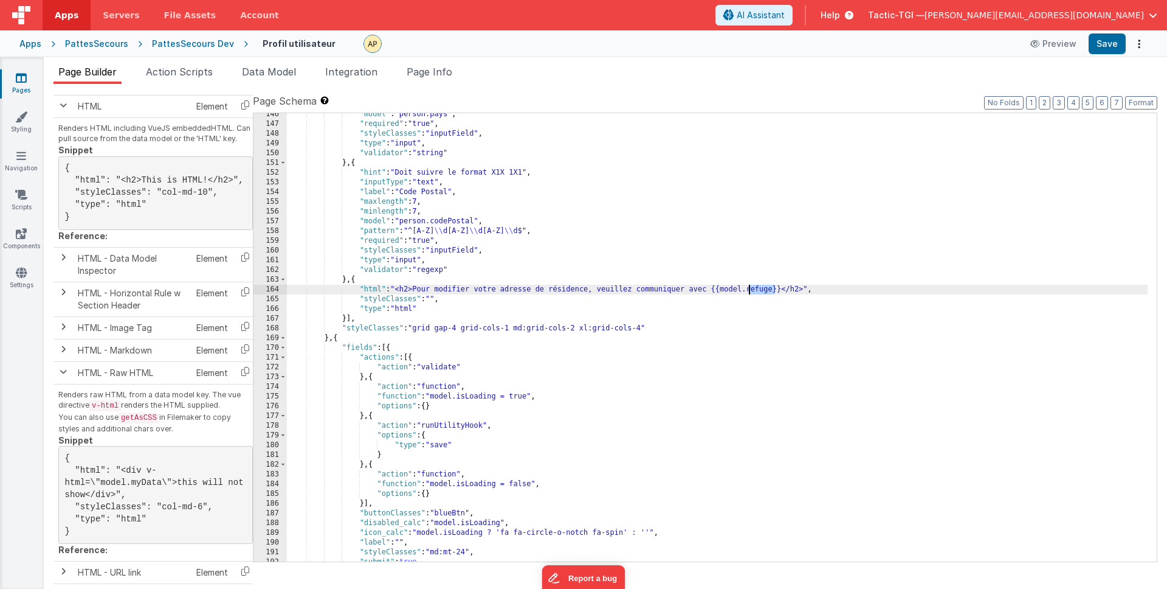
drag, startPoint x: 777, startPoint y: 289, endPoint x: 751, endPoint y: 289, distance: 26.1
click at [751, 289] on div ""model" : "person.pays" , "required" : "true" , "styleClasses" : "inputField" ,…" at bounding box center [717, 343] width 861 height 468
click at [765, 289] on div ""model" : "person.pays" , "required" : "true" , "styleClasses" : "inputField" ,…" at bounding box center [717, 343] width 861 height 468
click at [822, 346] on div ""model" : "person.pays" , "required" : "true" , "styleClasses" : "inputField" ,…" at bounding box center [717, 343] width 861 height 468
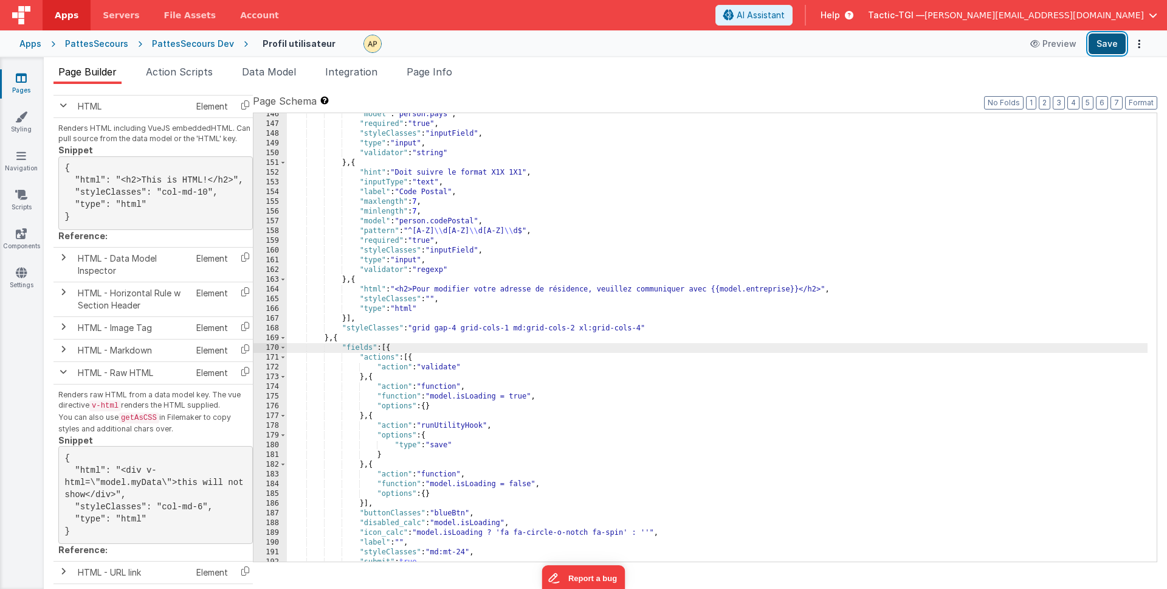
click at [1112, 47] on button "Save" at bounding box center [1107, 43] width 37 height 21
click at [435, 297] on div ""model" : "person.pays" , "required" : "true" , "styleClasses" : "inputField" ,…" at bounding box center [717, 343] width 861 height 468
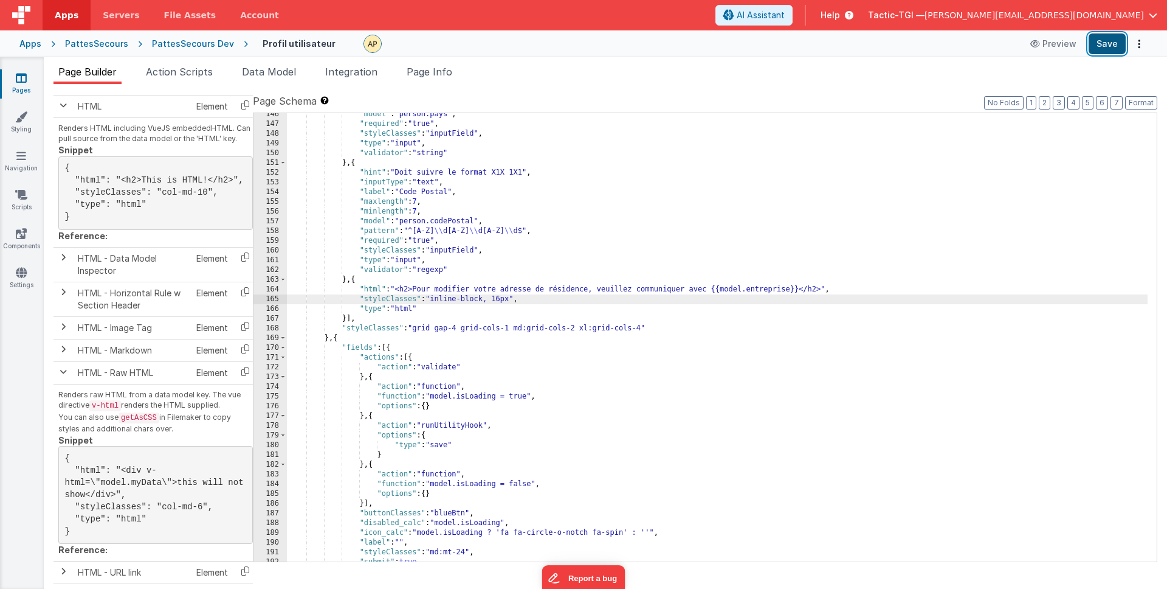
drag, startPoint x: 1112, startPoint y: 45, endPoint x: 1097, endPoint y: 48, distance: 15.5
click at [1113, 45] on button "Save" at bounding box center [1107, 43] width 37 height 21
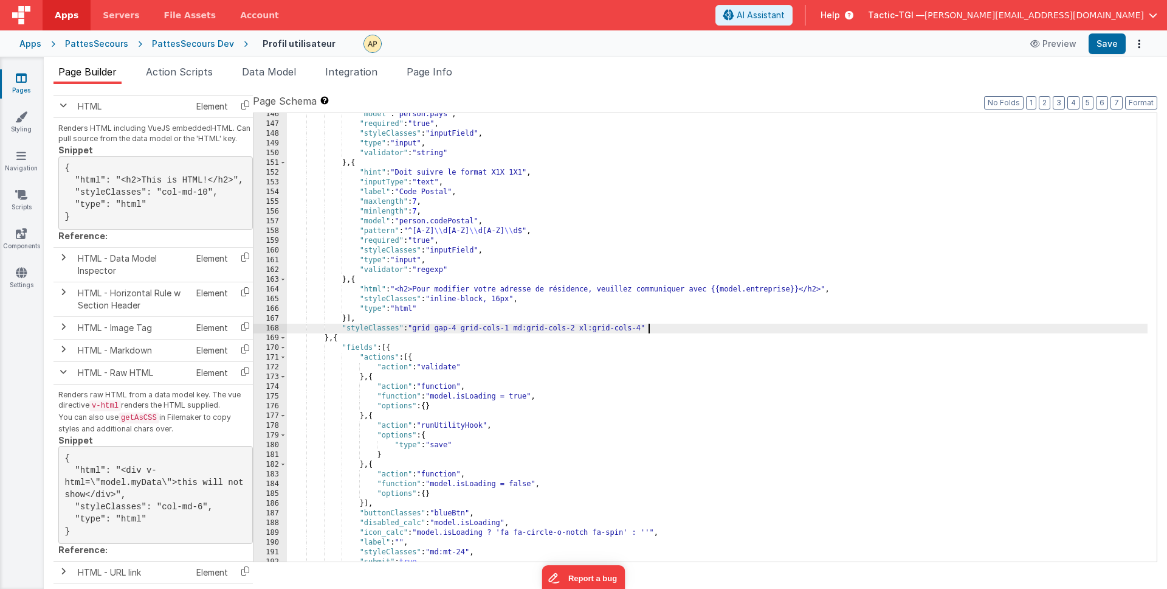
click at [906, 330] on div ""model" : "person.pays" , "required" : "true" , "styleClasses" : "inputField" ,…" at bounding box center [717, 343] width 861 height 468
click at [494, 303] on div ""model" : "person.pays" , "required" : "true" , "styleClasses" : "inputField" ,…" at bounding box center [717, 343] width 861 height 468
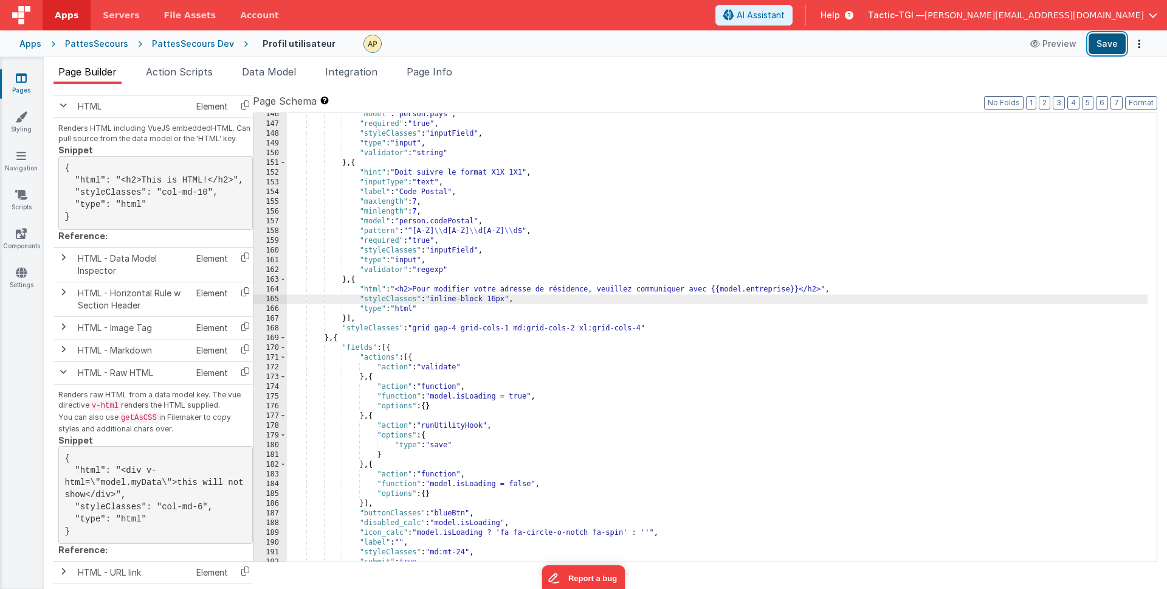
click at [1103, 44] on button "Save" at bounding box center [1107, 43] width 37 height 21
click at [537, 300] on div ""model" : "person.pays" , "required" : "true" , "styleClasses" : "inputField" ,…" at bounding box center [717, 343] width 861 height 468
click at [506, 300] on div ""model" : "person.pays" , "required" : "true" , "styleClasses" : "inputField" ,…" at bounding box center [717, 343] width 861 height 468
click at [1103, 44] on button "Save" at bounding box center [1107, 43] width 37 height 21
click at [613, 312] on div ""model" : "person.pays" , "required" : "true" , "styleClasses" : "inputField" ,…" at bounding box center [717, 343] width 861 height 468
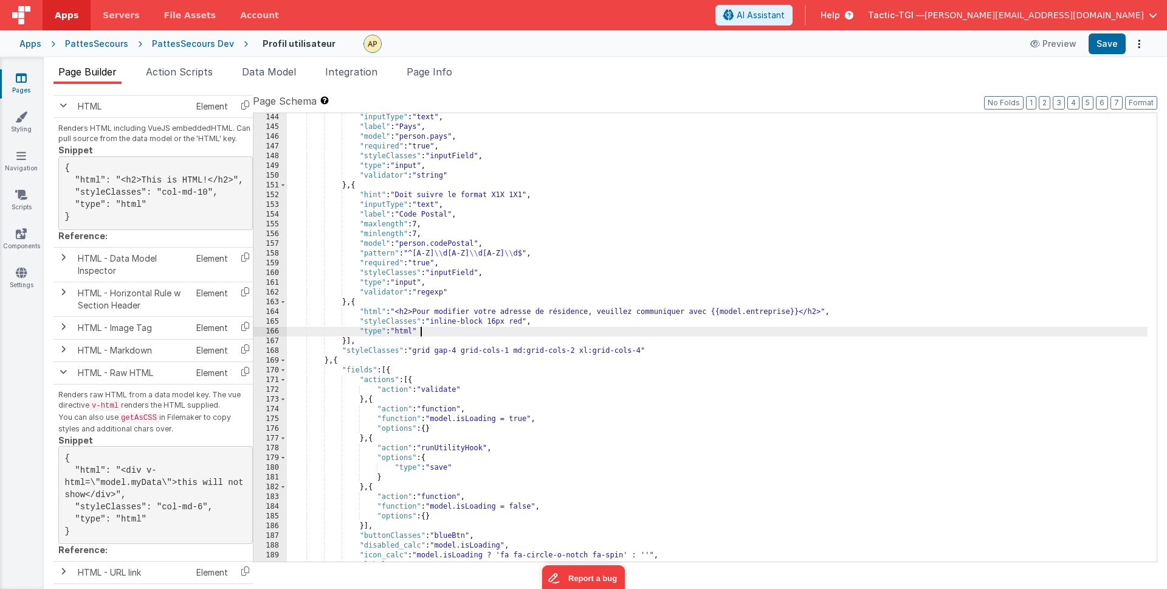
scroll to position [1451, 0]
drag, startPoint x: 526, startPoint y: 321, endPoint x: 513, endPoint y: 319, distance: 13.5
click at [513, 320] on div ""inputType" : "text" , "label" : "Pays" , "model" : "person.pays" , "required" …" at bounding box center [717, 346] width 861 height 468
click at [554, 356] on div ""inputType" : "text" , "label" : "Pays" , "model" : "person.pays" , "required" …" at bounding box center [717, 346] width 861 height 468
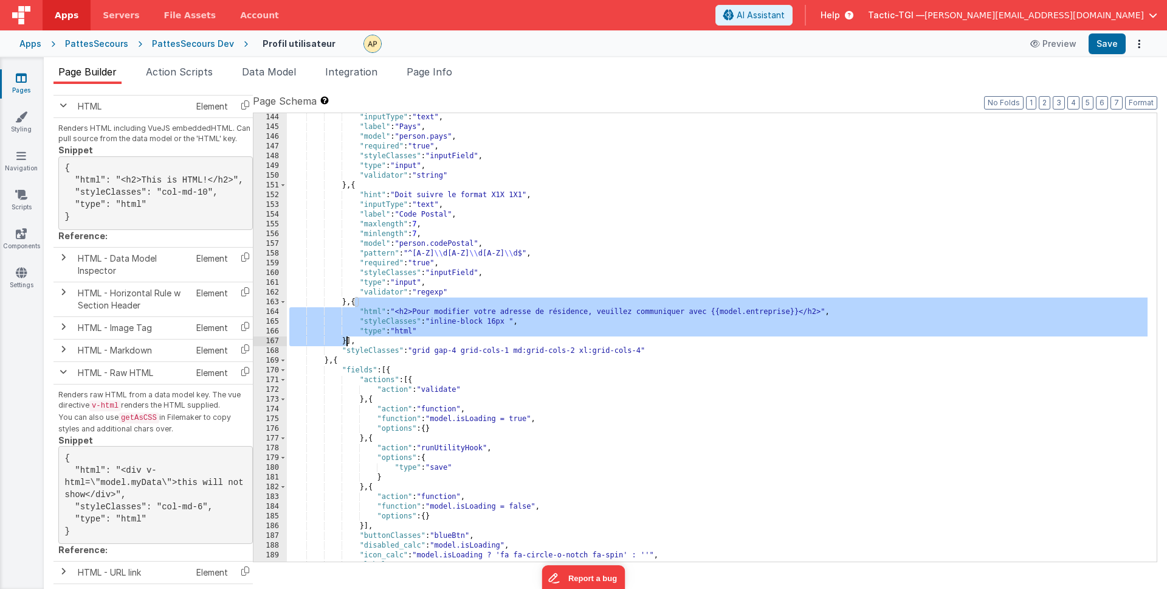
drag, startPoint x: 353, startPoint y: 304, endPoint x: 348, endPoint y: 339, distance: 35.7
click at [348, 339] on div ""inputType" : "text" , "label" : "Pays" , "model" : "person.pays" , "required" …" at bounding box center [717, 346] width 861 height 468
click at [497, 327] on div ""inputType" : "text" , "label" : "Pays" , "model" : "person.pays" , "required" …" at bounding box center [717, 346] width 861 height 468
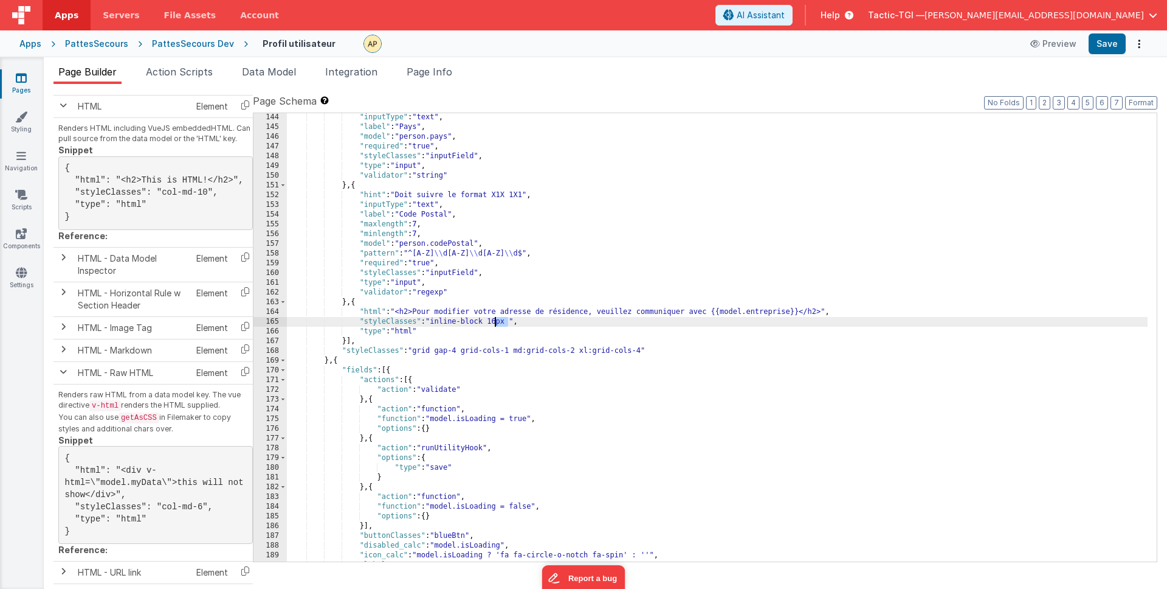
drag, startPoint x: 506, startPoint y: 324, endPoint x: 492, endPoint y: 323, distance: 14.6
click at [494, 324] on div ""inputType" : "text" , "label" : "Pays" , "model" : "person.pays" , "required" …" at bounding box center [717, 346] width 861 height 468
click at [1104, 38] on button "Save" at bounding box center [1107, 43] width 37 height 21
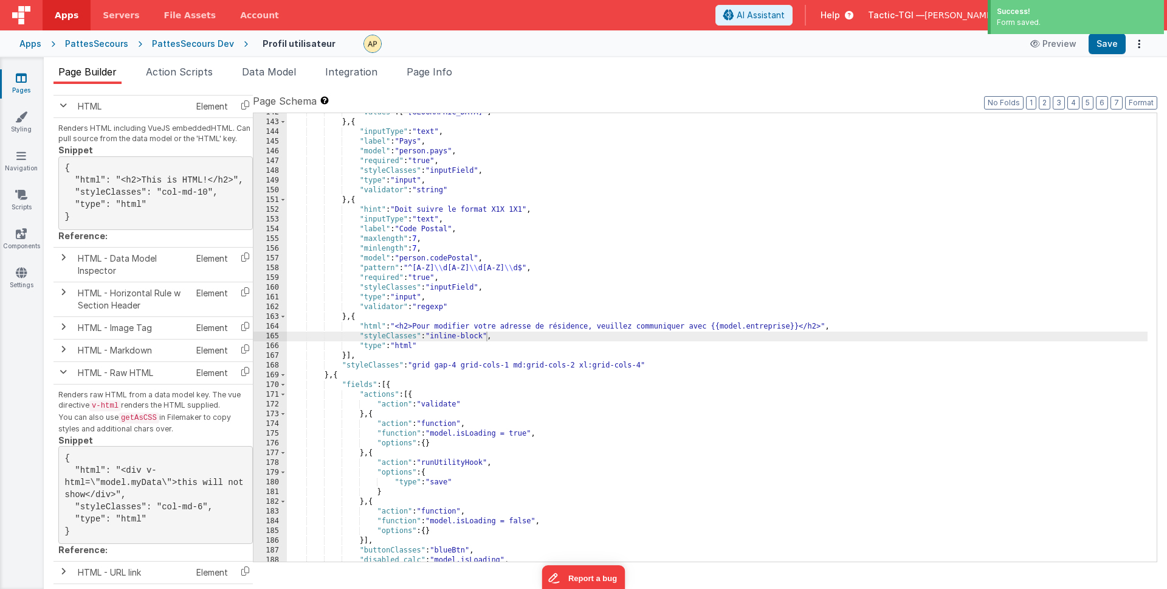
scroll to position [1437, 0]
click at [486, 337] on div ""values" : [ "Québec" ] } , { "inputType" : "text" , "label" : "Pays" , "model"…" at bounding box center [717, 340] width 861 height 468
click at [1102, 46] on button "Save" at bounding box center [1107, 43] width 37 height 21
click at [483, 336] on div ""values" : [ "Québec" ] } , { "inputType" : "text" , "label" : "Pays" , "model"…" at bounding box center [717, 340] width 861 height 468
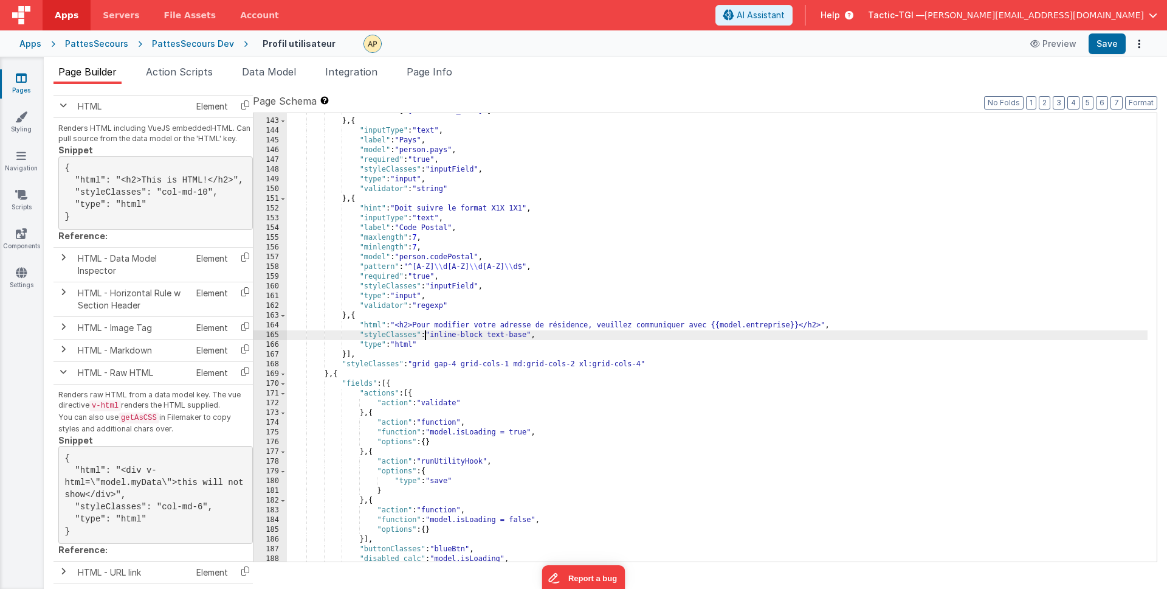
click at [427, 331] on div ""values" : [ "Québec" ] } , { "inputType" : "text" , "label" : "Pays" , "model"…" at bounding box center [717, 340] width 861 height 468
drag, startPoint x: 415, startPoint y: 336, endPoint x: 421, endPoint y: 338, distance: 6.5
click at [416, 337] on div ""values" : [ "Québec" ] } , { "inputType" : "text" , "label" : "Pays" , "model"…" at bounding box center [717, 340] width 861 height 468
click at [519, 348] on div ""values" : [ "Québec" ] } , { "inputType" : "text" , "label" : "Pays" , "model"…" at bounding box center [717, 340] width 861 height 468
drag, startPoint x: 498, startPoint y: 336, endPoint x: 404, endPoint y: 335, distance: 94.2
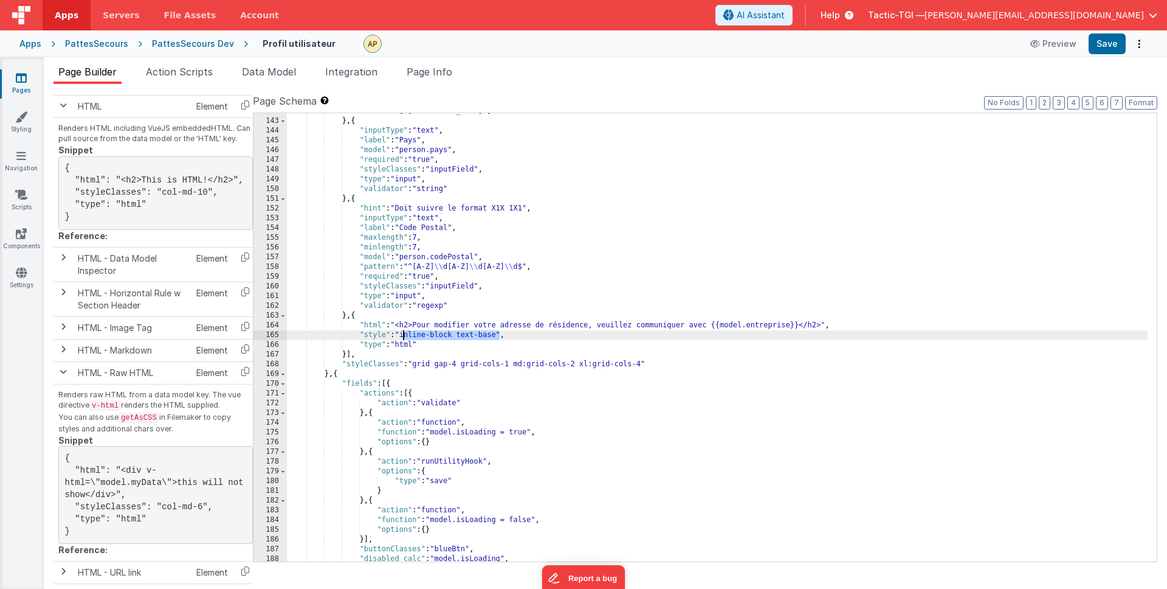
click at [404, 335] on div ""values" : [ "Québec" ] } , { "inputType" : "text" , "label" : "Pays" , "model"…" at bounding box center [717, 340] width 861 height 468
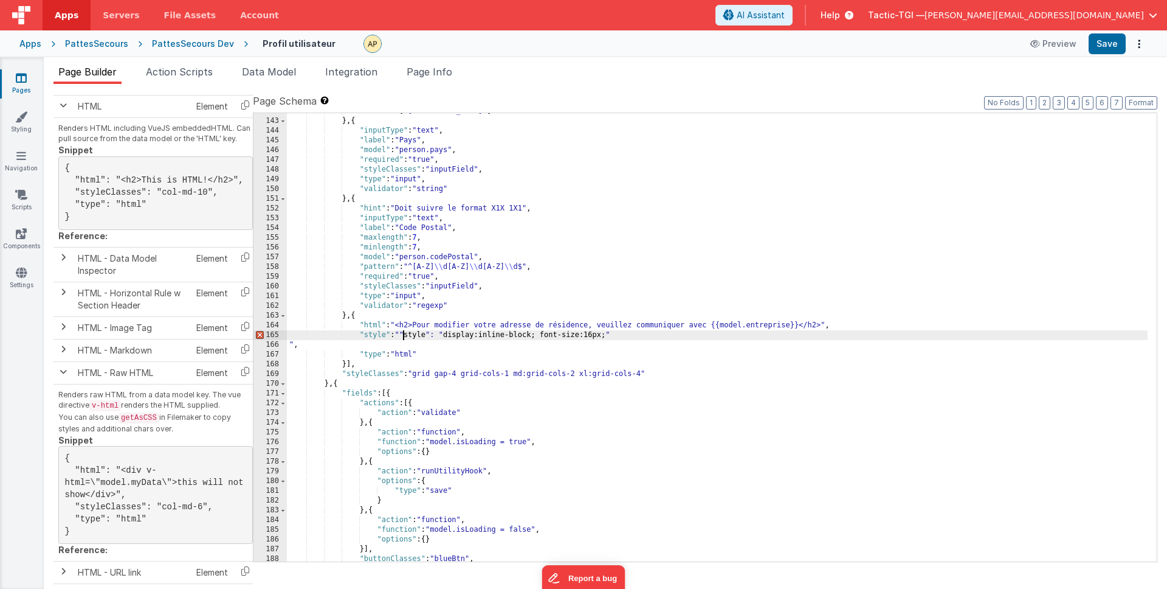
click at [404, 334] on div ""values" : [ "Québec" ] } , { "inputType" : "text" , "label" : "Pays" , "model"…" at bounding box center [717, 340] width 861 height 468
click at [609, 335] on div ""values" : [ "Québec" ] } , { "inputType" : "text" , "label" : "Pays" , "model"…" at bounding box center [717, 340] width 861 height 468
click at [433, 334] on div ""values" : [ "Québec" ] } , { "inputType" : "text" , "label" : "Pays" , "model"…" at bounding box center [717, 340] width 861 height 468
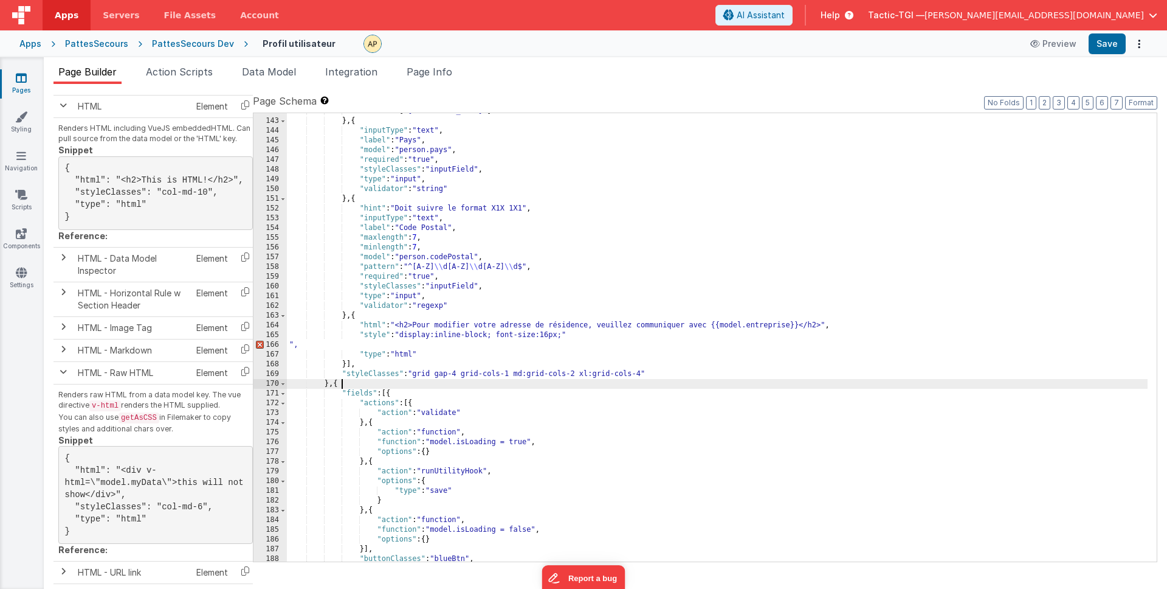
drag, startPoint x: 540, startPoint y: 381, endPoint x: 500, endPoint y: 384, distance: 40.2
click at [540, 382] on div ""values" : [ "Québec" ] } , { "inputType" : "text" , "label" : "Pays" , "model"…" at bounding box center [717, 340] width 861 height 468
drag, startPoint x: 307, startPoint y: 344, endPoint x: 328, endPoint y: 353, distance: 22.4
click at [307, 344] on div ""values" : [ "Québec" ] } , { "inputType" : "text" , "label" : "Pays" , "model"…" at bounding box center [717, 340] width 861 height 468
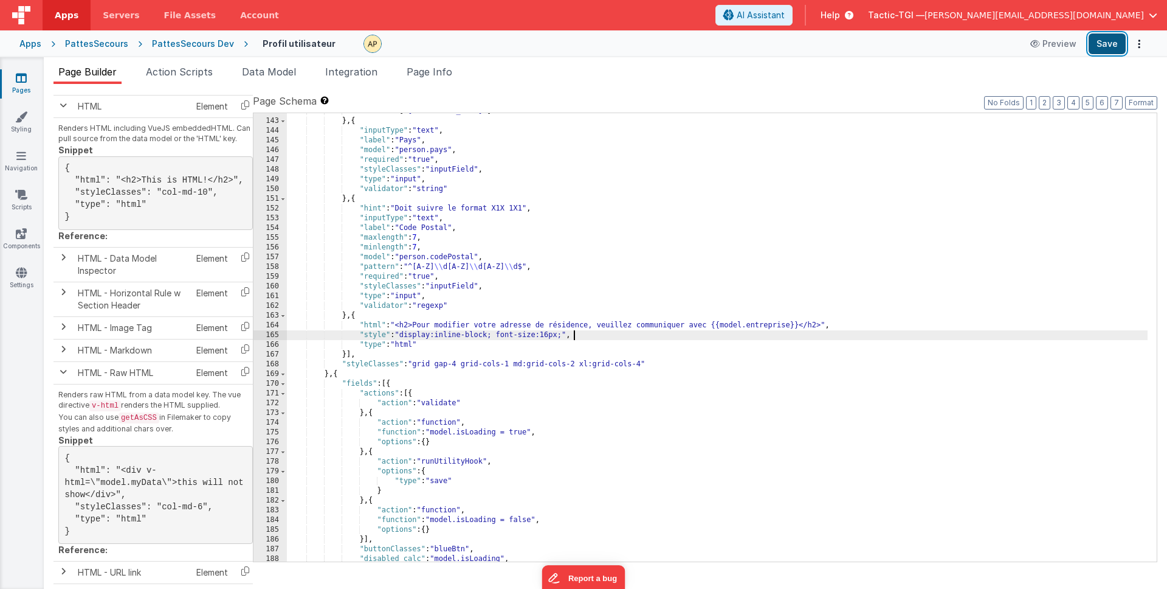
click at [1108, 44] on button "Save" at bounding box center [1107, 43] width 37 height 21
click at [413, 326] on div ""values" : [ "Québec" ] } , { "inputType" : "text" , "label" : "Pays" , "model"…" at bounding box center [717, 340] width 861 height 468
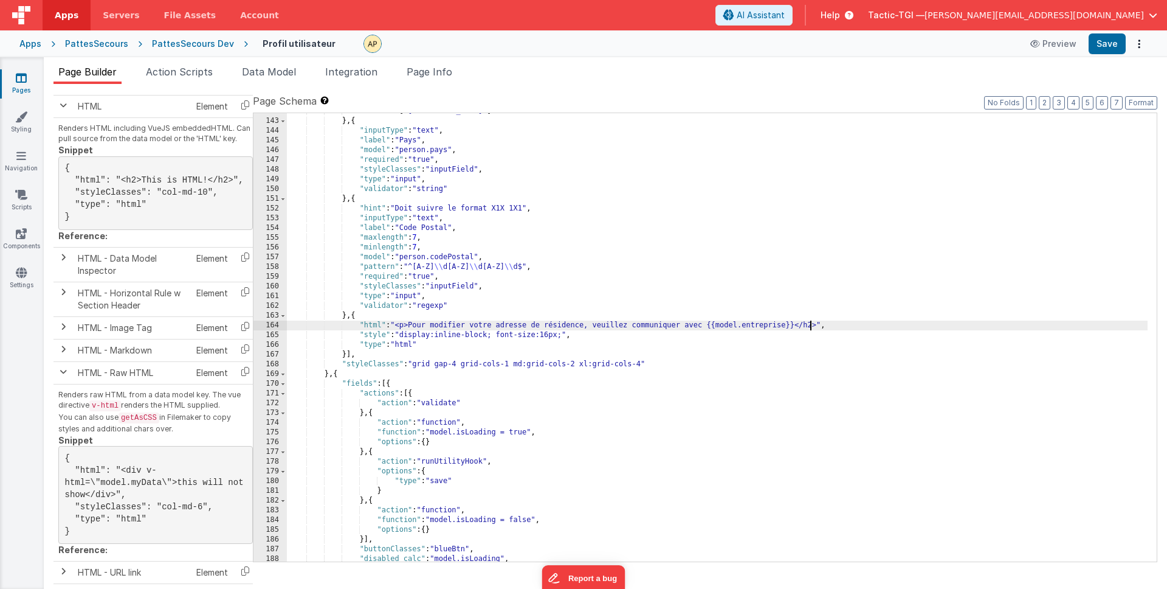
drag, startPoint x: 811, startPoint y: 326, endPoint x: 851, endPoint y: 340, distance: 41.7
click at [812, 326] on div ""values" : [ "Québec" ] } , { "inputType" : "text" , "label" : "Pays" , "model"…" at bounding box center [717, 340] width 861 height 468
click at [1103, 47] on button "Save" at bounding box center [1107, 43] width 37 height 21
drag, startPoint x: 489, startPoint y: 334, endPoint x: 552, endPoint y: 348, distance: 64.3
click at [466, 334] on div ""values" : [ "Québec" ] } , { "inputType" : "text" , "label" : "Pays" , "model"…" at bounding box center [717, 340] width 861 height 468
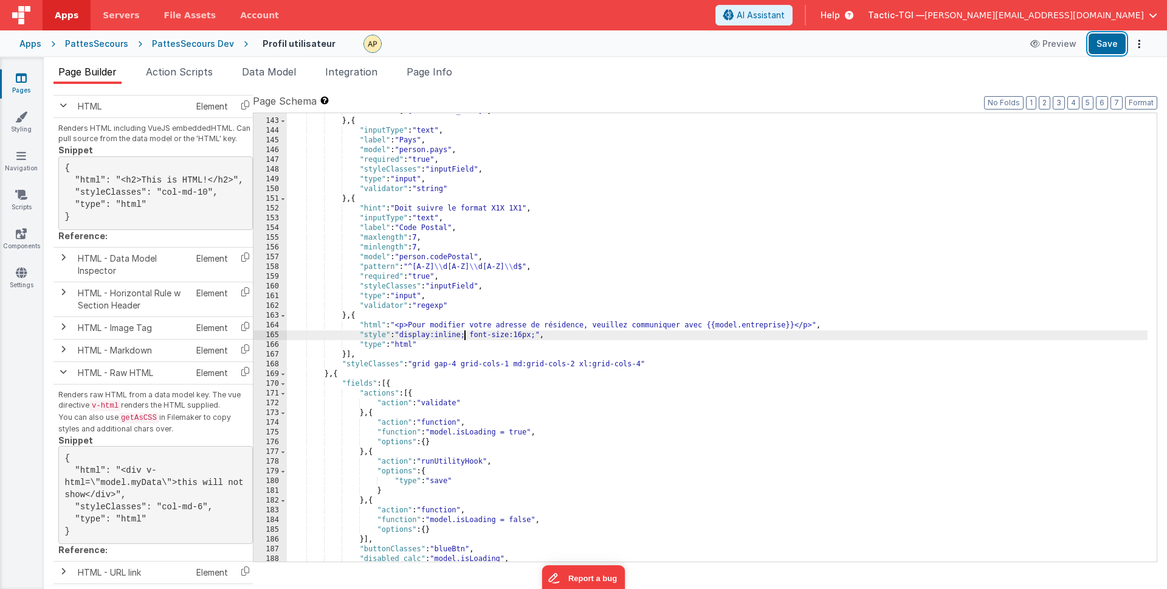
drag, startPoint x: 1091, startPoint y: 43, endPoint x: 1099, endPoint y: 55, distance: 14.0
click at [1091, 44] on button "Save" at bounding box center [1107, 43] width 37 height 21
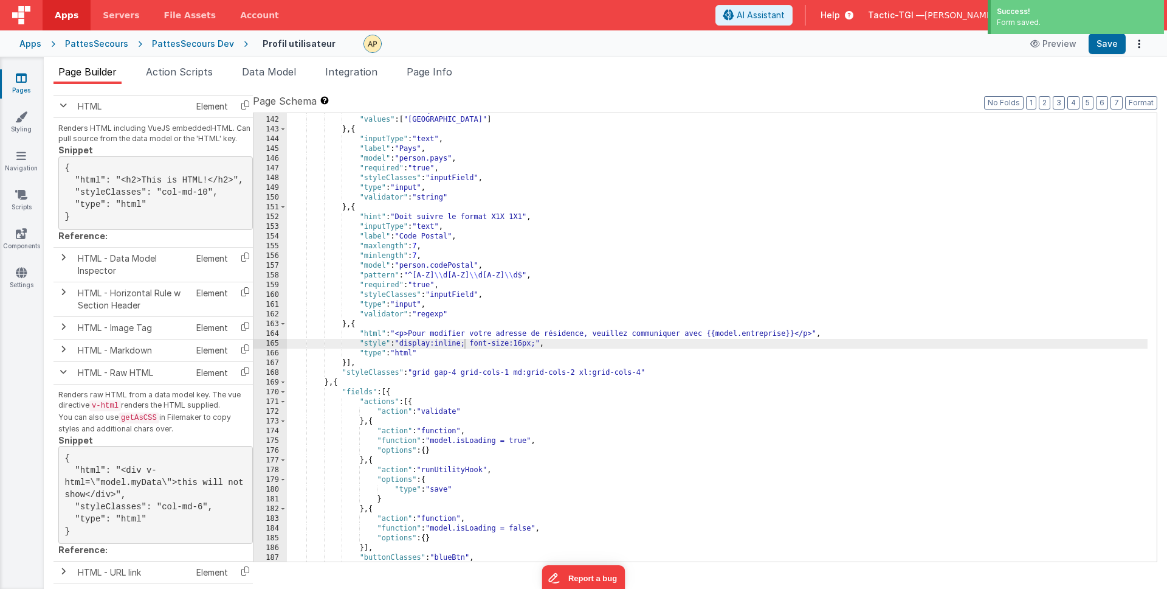
scroll to position [1464, 0]
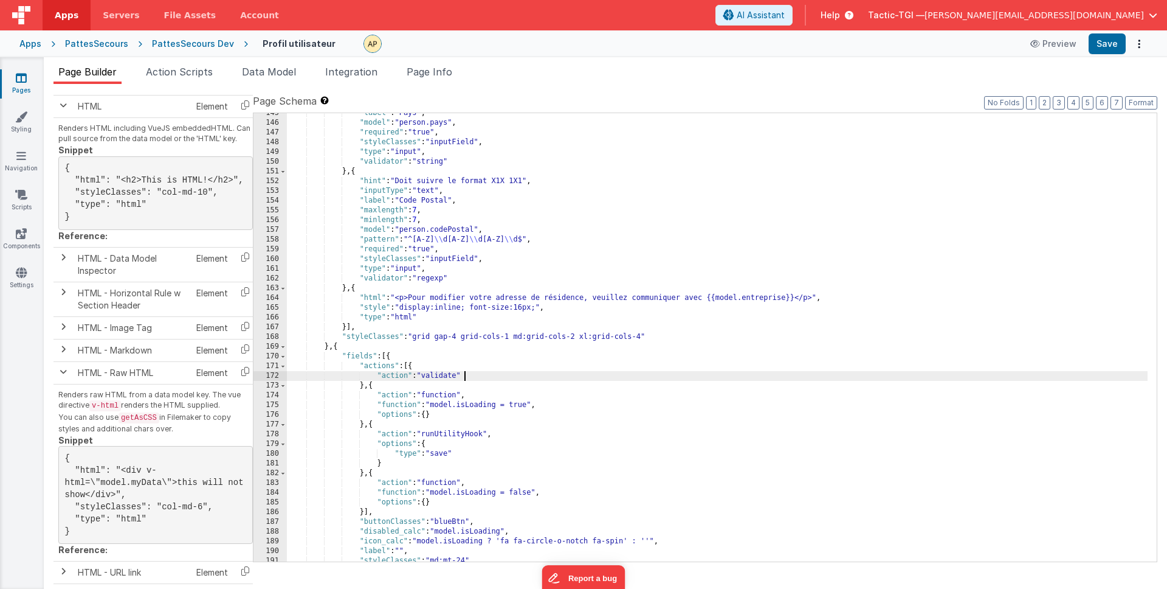
click at [813, 375] on div ""label" : "Pays" , "model" : "person.pays" , "required" : "true" , "styleClasse…" at bounding box center [717, 342] width 861 height 468
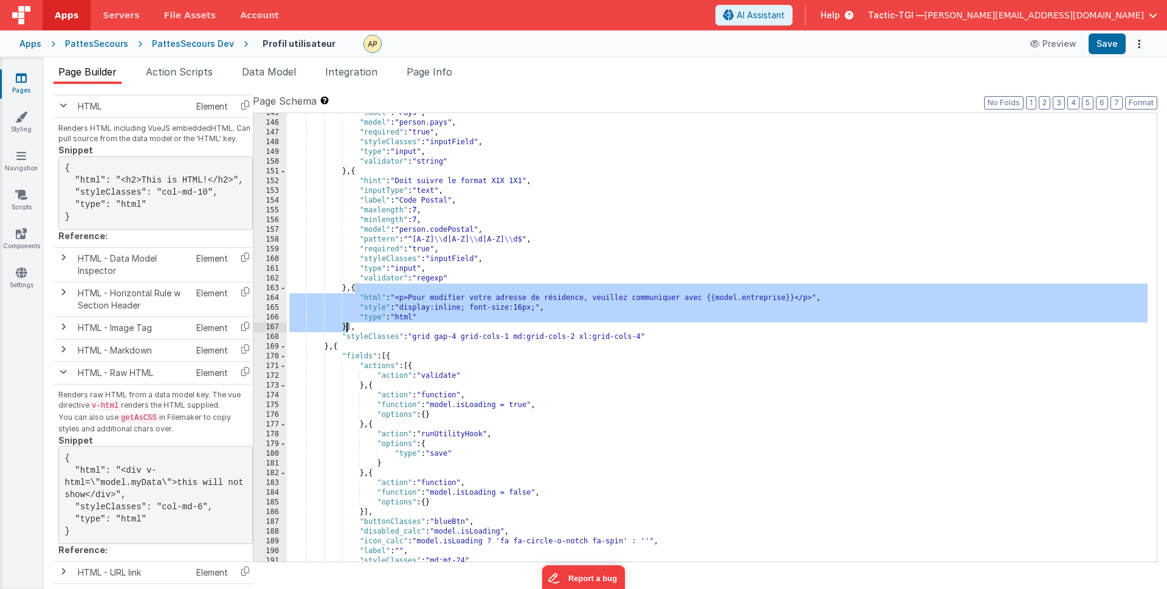
drag, startPoint x: 356, startPoint y: 286, endPoint x: 347, endPoint y: 325, distance: 39.2
click at [347, 325] on div ""label" : "Pays" , "model" : "person.pays" , "required" : "true" , "styleClasse…" at bounding box center [717, 342] width 861 height 468
drag, startPoint x: 483, startPoint y: 316, endPoint x: 475, endPoint y: 313, distance: 8.5
click at [480, 314] on div ""label" : "Pays" , "model" : "person.pays" , "required" : "true" , "styleClasse…" at bounding box center [717, 342] width 861 height 468
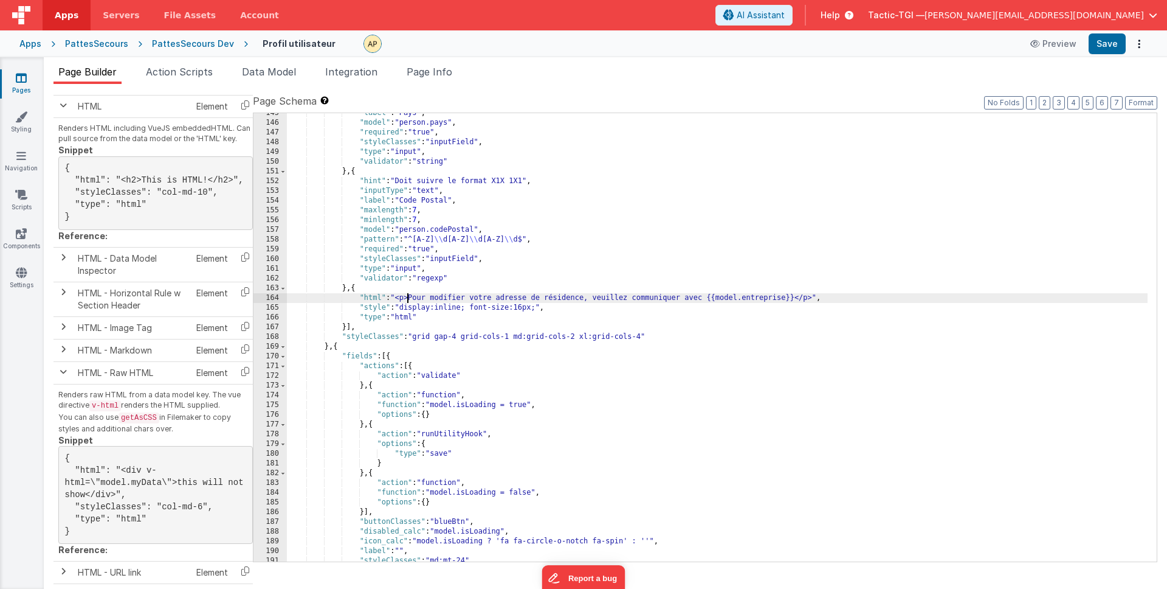
click at [406, 297] on div ""label" : "Pays" , "model" : "person.pays" , "required" : "true" , "styleClasse…" at bounding box center [717, 342] width 861 height 468
click at [824, 295] on div ""label" : "Pays" , "model" : "person.pays" , "required" : "true" , "styleClasse…" at bounding box center [717, 342] width 861 height 468
drag, startPoint x: 1101, startPoint y: 45, endPoint x: 1094, endPoint y: 150, distance: 104.8
click at [1101, 45] on button "Save" at bounding box center [1107, 43] width 37 height 21
click at [627, 363] on div ""label" : "Pays" , "model" : "person.pays" , "required" : "true" , "styleClasse…" at bounding box center [717, 342] width 861 height 468
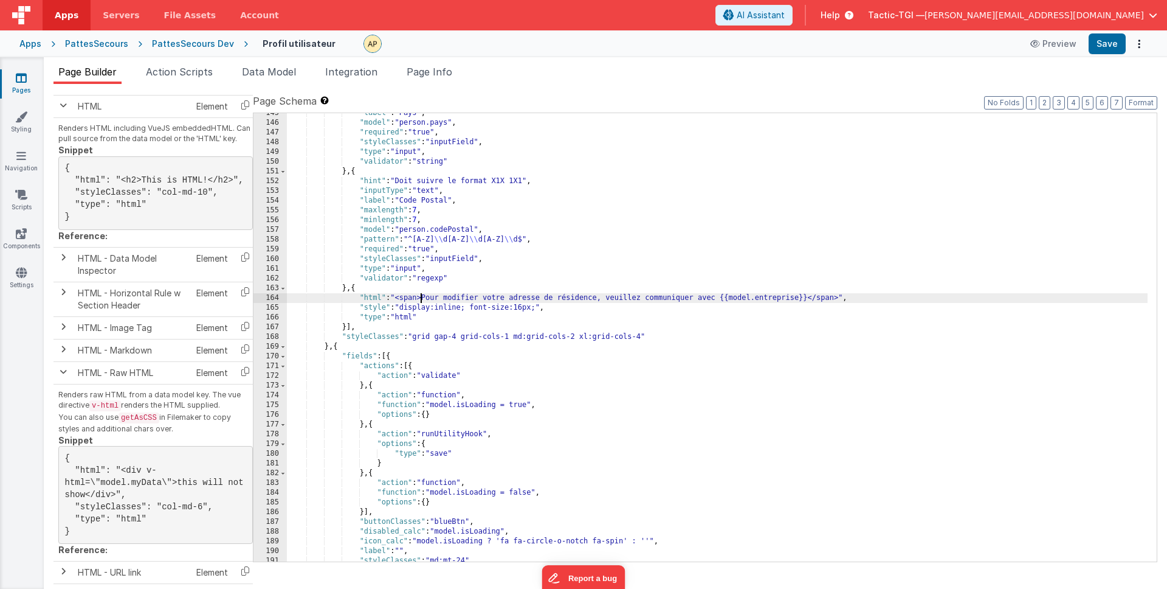
drag, startPoint x: 419, startPoint y: 299, endPoint x: 432, endPoint y: 303, distance: 13.3
click at [419, 299] on div ""label" : "Pays" , "model" : "person.pays" , "required" : "true" , "styleClasse…" at bounding box center [717, 342] width 861 height 468
drag, startPoint x: 821, startPoint y: 297, endPoint x: 805, endPoint y: 299, distance: 16.5
click at [805, 299] on div ""label" : "Pays" , "model" : "person.pays" , "required" : "true" , "styleClasse…" at bounding box center [717, 342] width 861 height 468
click at [1102, 49] on button "Save" at bounding box center [1107, 43] width 37 height 21
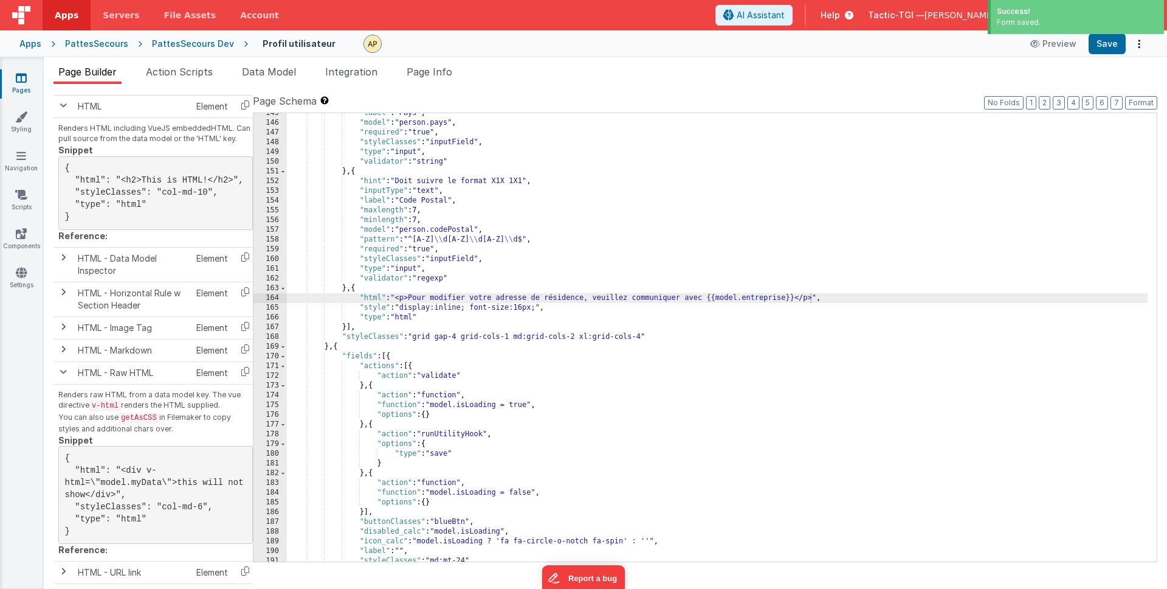
drag, startPoint x: 705, startPoint y: 299, endPoint x: 725, endPoint y: 307, distance: 21.0
click at [707, 300] on div ""label" : "Pays" , "model" : "person.pays" , "required" : "true" , "styleClasse…" at bounding box center [717, 342] width 861 height 468
click at [1111, 46] on button "Save" at bounding box center [1107, 43] width 37 height 21
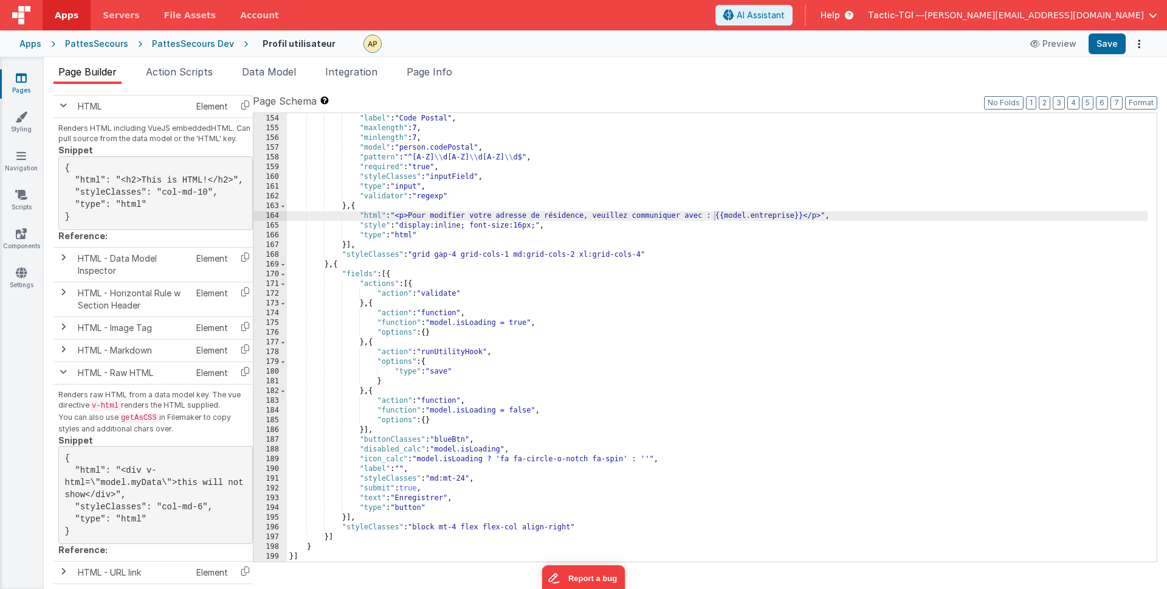
scroll to position [1546, 0]
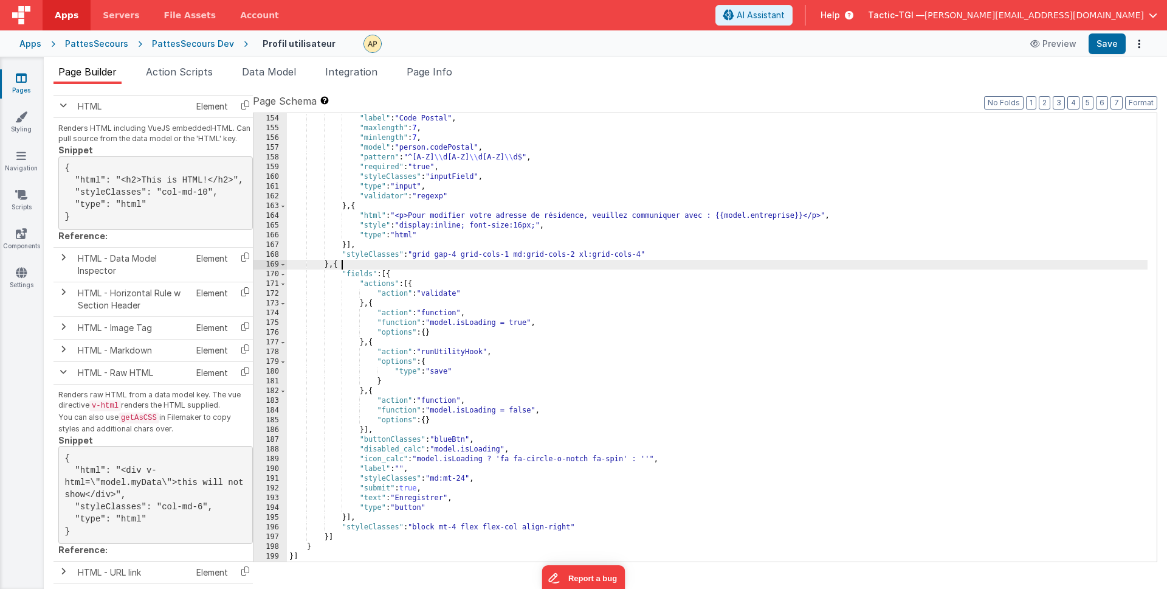
drag, startPoint x: 667, startPoint y: 266, endPoint x: 668, endPoint y: 272, distance: 6.2
click at [667, 267] on div ""inputType" : "text" , "label" : "Code Postal" , "maxlength" : 7 , "minlength" …" at bounding box center [717, 338] width 861 height 468
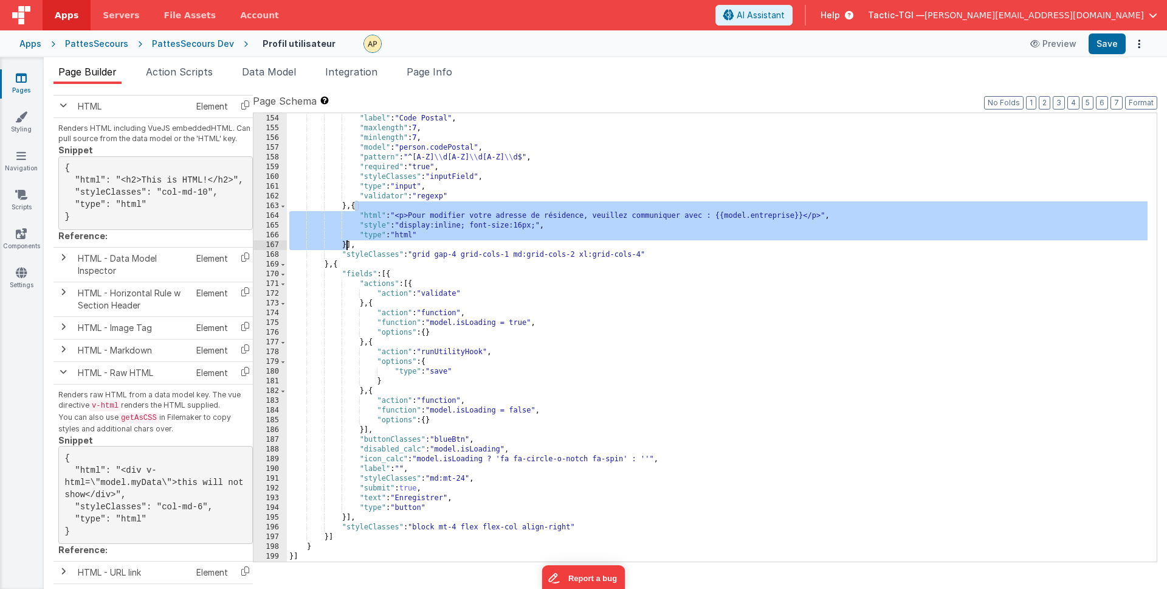
drag, startPoint x: 356, startPoint y: 207, endPoint x: 344, endPoint y: 242, distance: 37.3
click at [345, 242] on div ""inputType" : "text" , "label" : "Code Postal" , "maxlength" : 7 , "minlength" …" at bounding box center [717, 338] width 861 height 468
click at [347, 513] on div ""inputType" : "text" , "label" : "Code Postal" , "maxlength" : 7 , "minlength" …" at bounding box center [717, 338] width 861 height 468
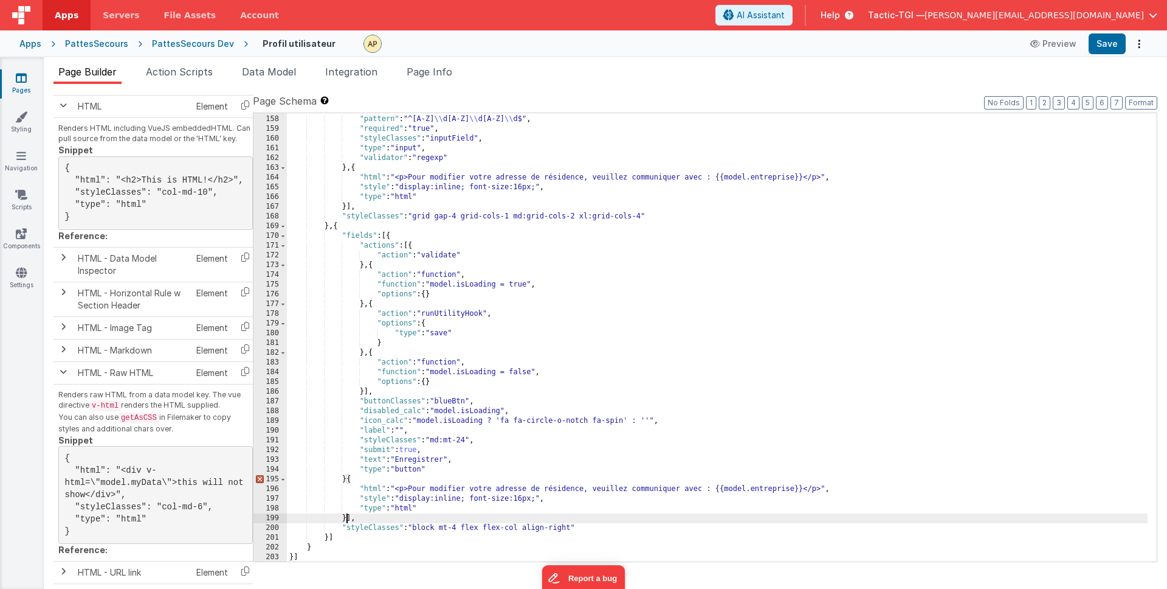
scroll to position [1585, 0]
click at [357, 475] on div ""model" : "person.codePostal" , "pattern" : "^[A-Z] \\ d[A-Z] \\ d[A-Z] \\ d$" …" at bounding box center [717, 338] width 861 height 468
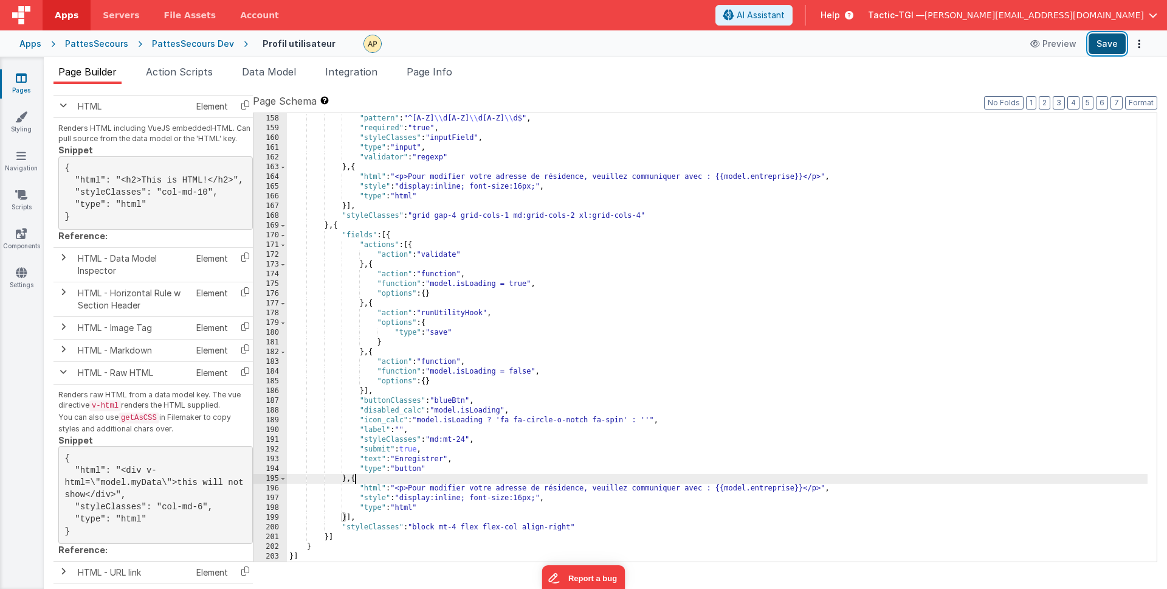
click at [1114, 43] on button "Save" at bounding box center [1107, 43] width 37 height 21
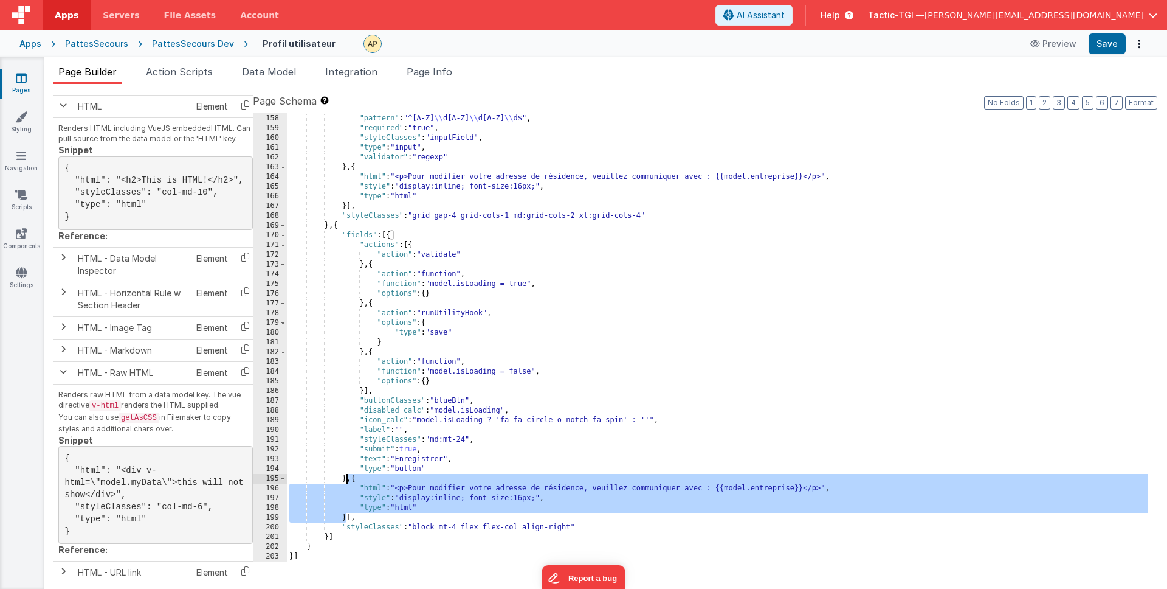
drag, startPoint x: 346, startPoint y: 514, endPoint x: 415, endPoint y: 511, distance: 69.3
click at [346, 479] on div ""model" : "person.codePostal" , "pattern" : "^[A-Z] \\ d[A-Z] \\ d[A-Z] \\ d$" …" at bounding box center [717, 338] width 861 height 468
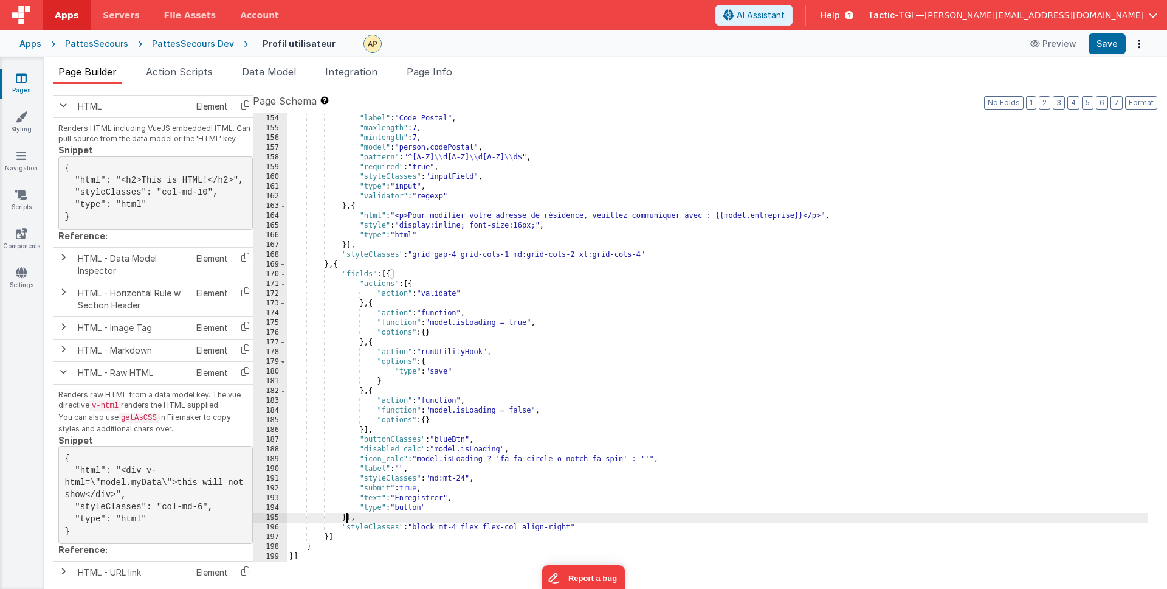
scroll to position [1546, 0]
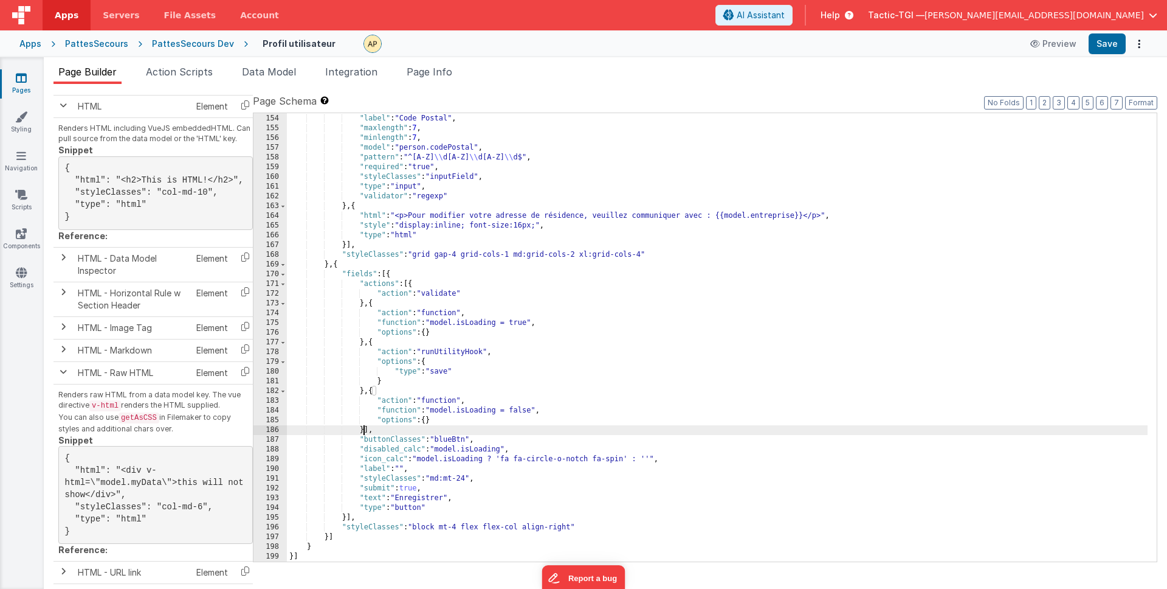
click at [364, 427] on div ""inputType" : "text" , "label" : "Code Postal" , "maxlength" : 7 , "minlength" …" at bounding box center [717, 338] width 861 height 468
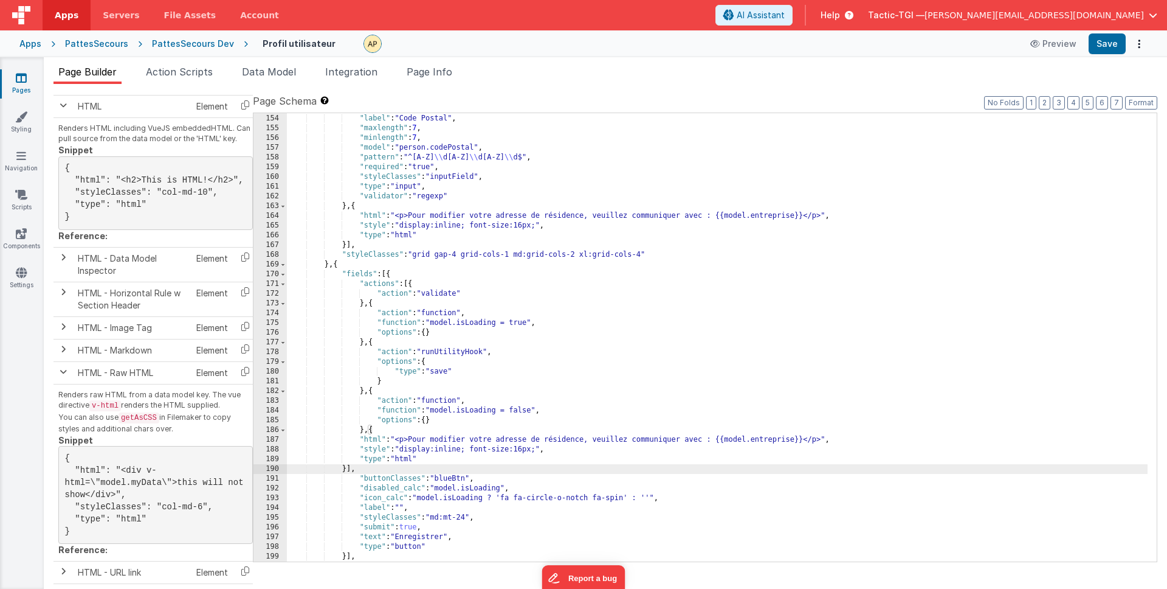
scroll to position [1585, 0]
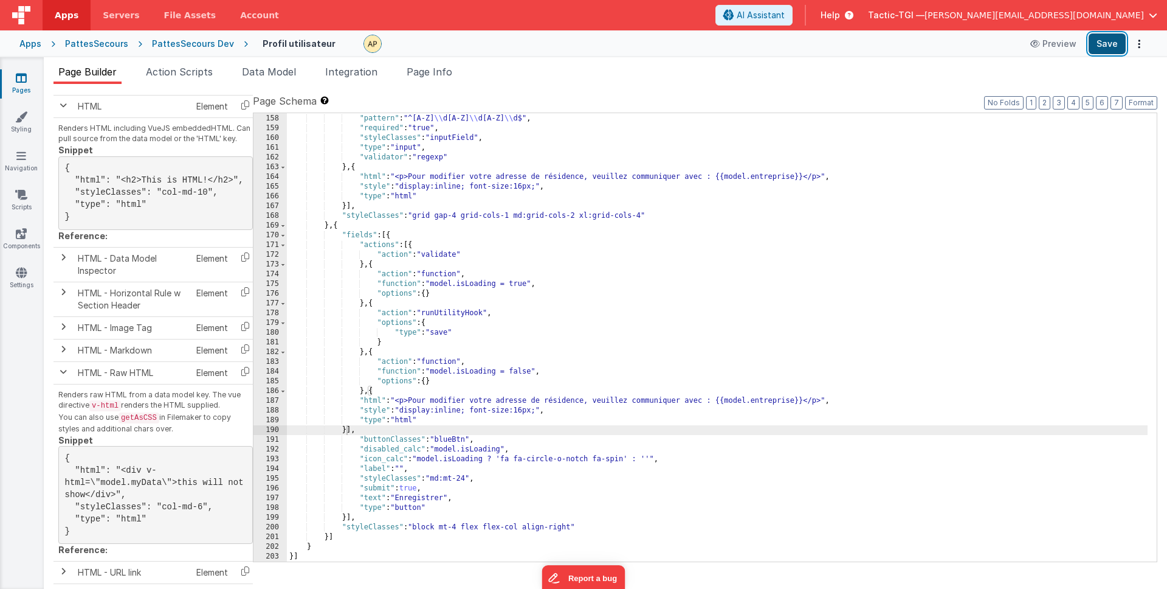
click at [1110, 47] on button "Save" at bounding box center [1107, 43] width 37 height 21
click at [702, 363] on div ""model" : "person.codePostal" , "pattern" : "^[A-Z] \\ d[A-Z] \\ d[A-Z] \\ d$" …" at bounding box center [717, 338] width 861 height 468
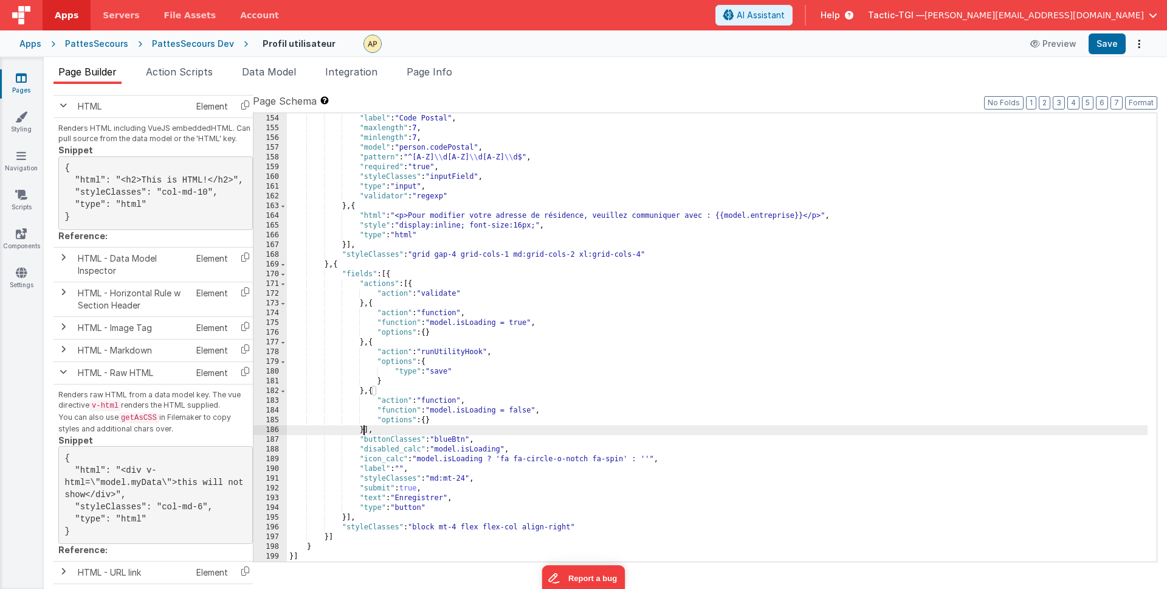
scroll to position [1546, 0]
drag, startPoint x: 361, startPoint y: 244, endPoint x: 399, endPoint y: 255, distance: 40.6
click at [366, 245] on div ""inputType" : "text" , "label" : "Code Postal" , "maxlength" : 7 , "minlength" …" at bounding box center [717, 338] width 861 height 468
click at [341, 263] on div ""inputType" : "text" , "label" : "Code Postal" , "maxlength" : 7 , "minlength" …" at bounding box center [717, 338] width 861 height 468
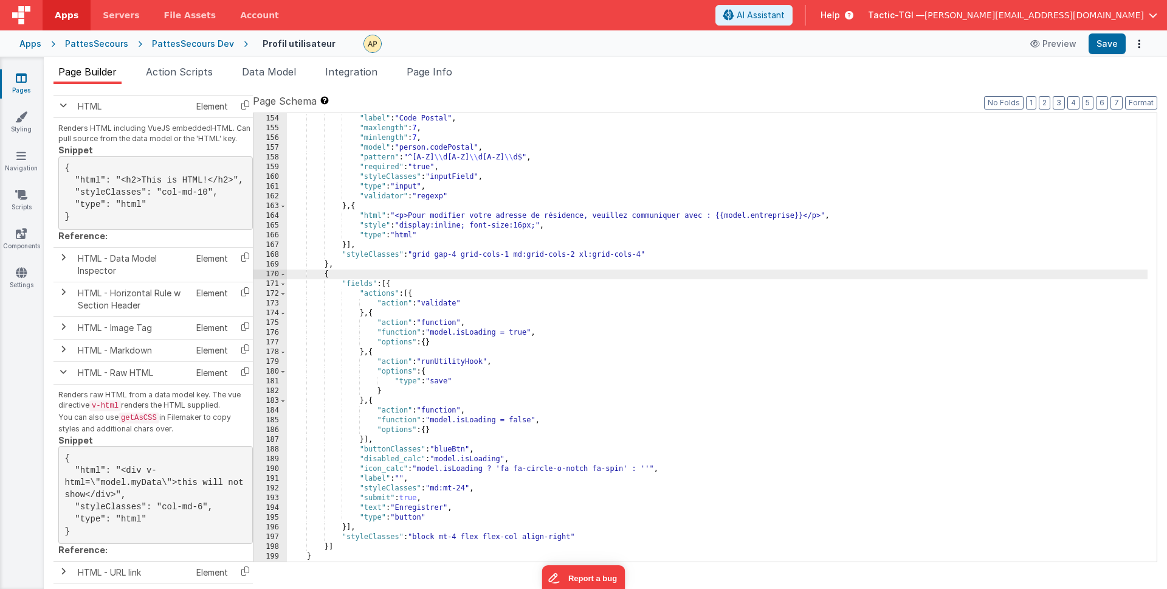
paste textarea
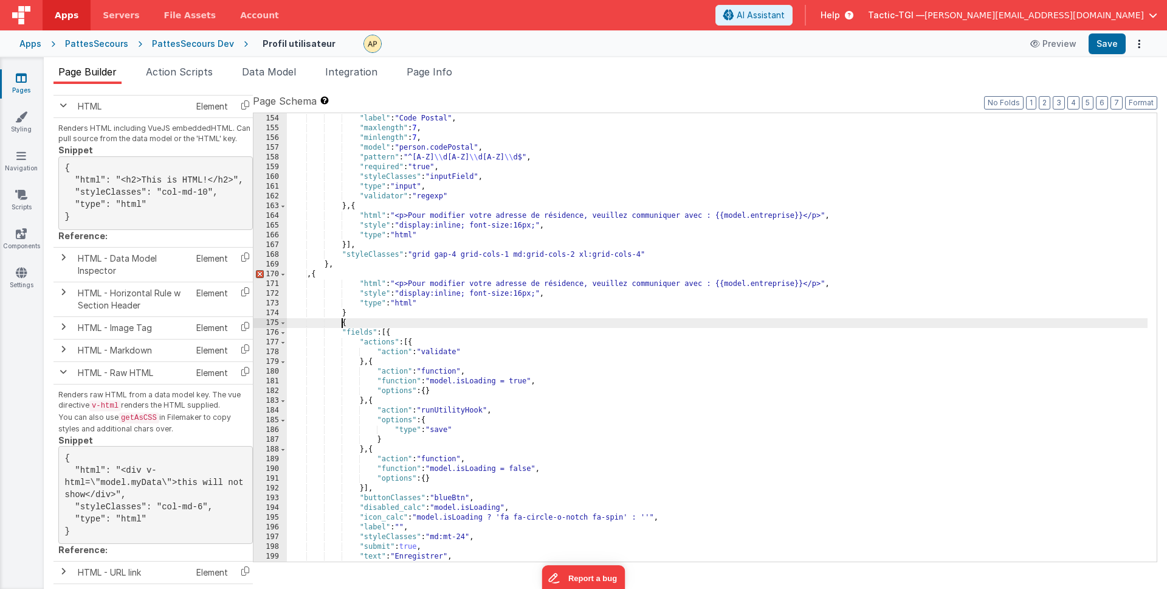
drag, startPoint x: 330, startPoint y: 276, endPoint x: 384, endPoint y: 288, distance: 55.9
click at [330, 276] on div ""inputType" : "text" , "label" : "Code Postal" , "maxlength" : 7 , "minlength" …" at bounding box center [717, 338] width 861 height 468
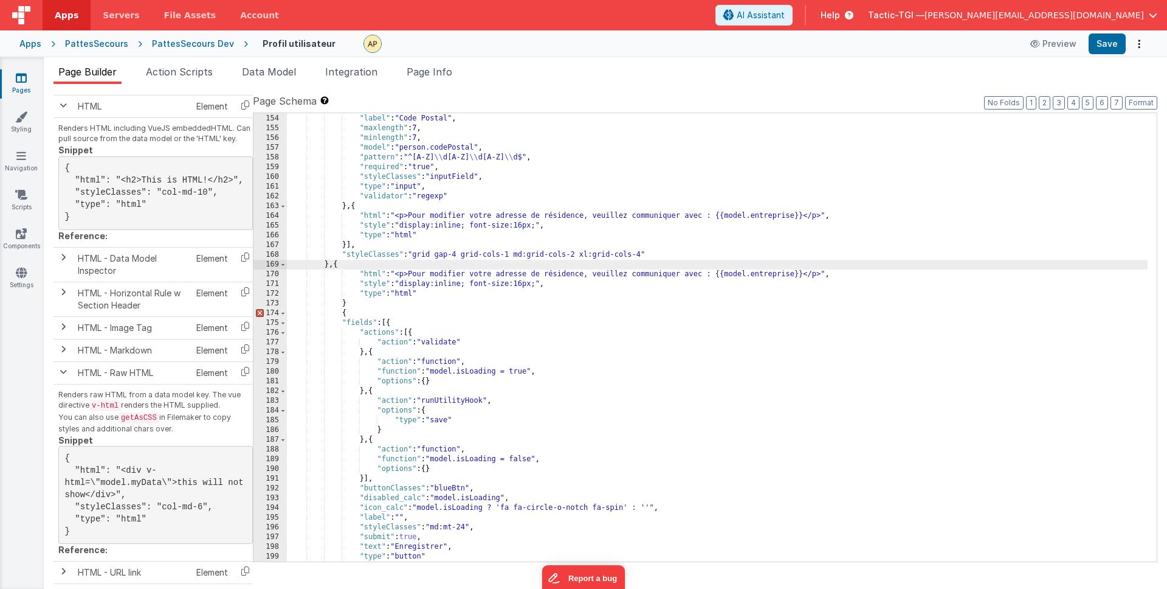
click at [385, 307] on div ""inputType" : "text" , "label" : "Code Postal" , "maxlength" : 7 , "minlength" …" at bounding box center [717, 338] width 861 height 468
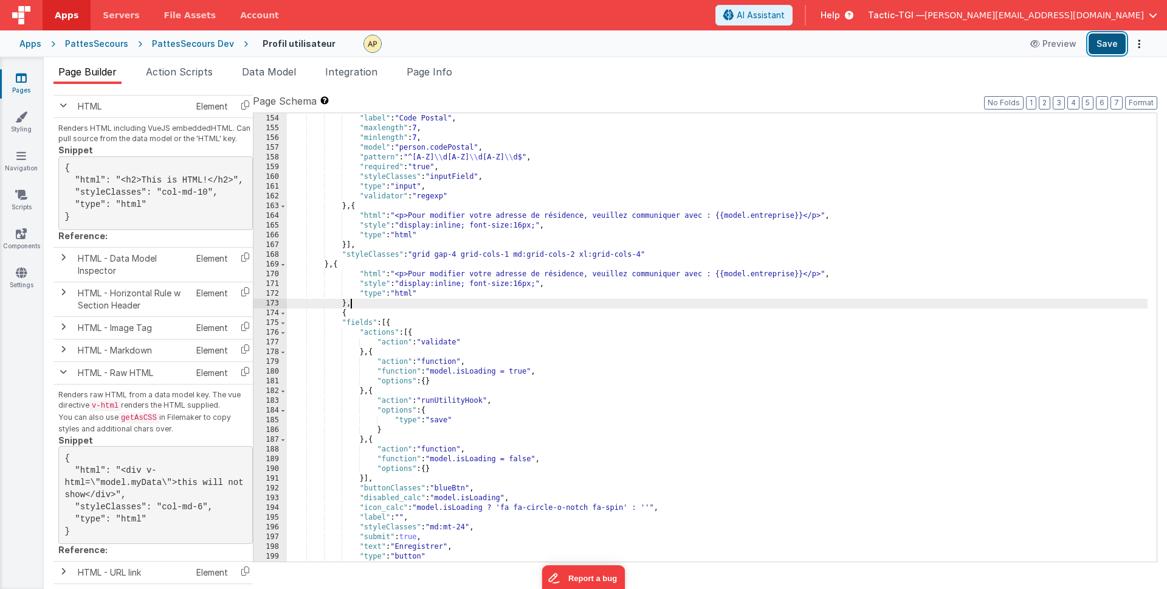
click at [1099, 44] on button "Save" at bounding box center [1107, 43] width 37 height 21
click at [343, 302] on div ""inputType" : "text" , "label" : "Code Postal" , "maxlength" : 7 , "minlength" …" at bounding box center [717, 338] width 861 height 468
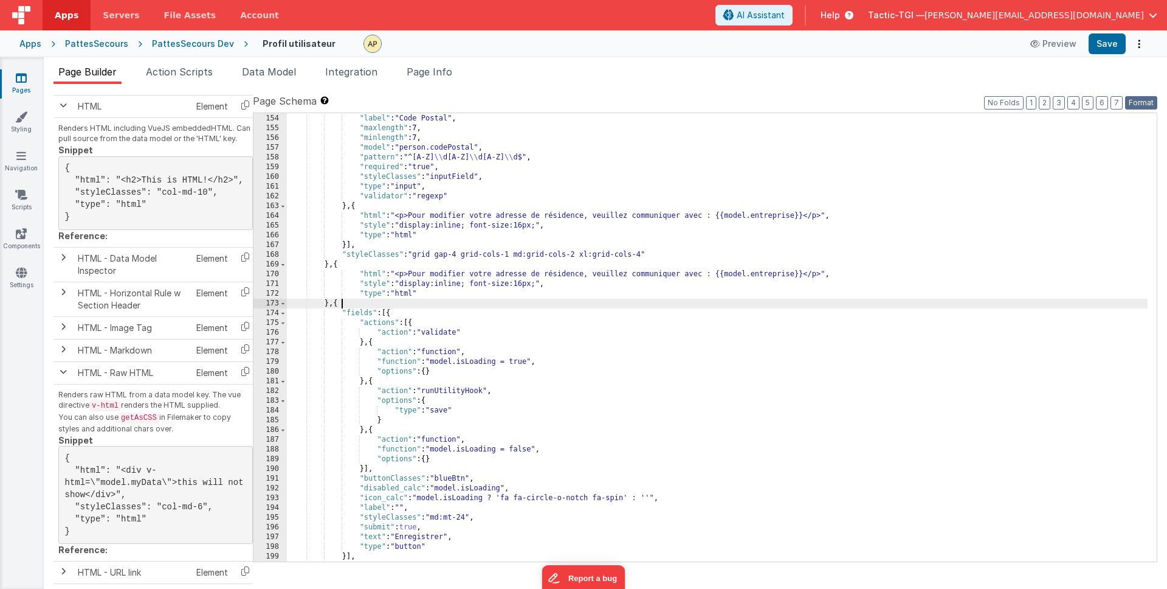
click at [1144, 101] on button "Format" at bounding box center [1141, 102] width 32 height 13
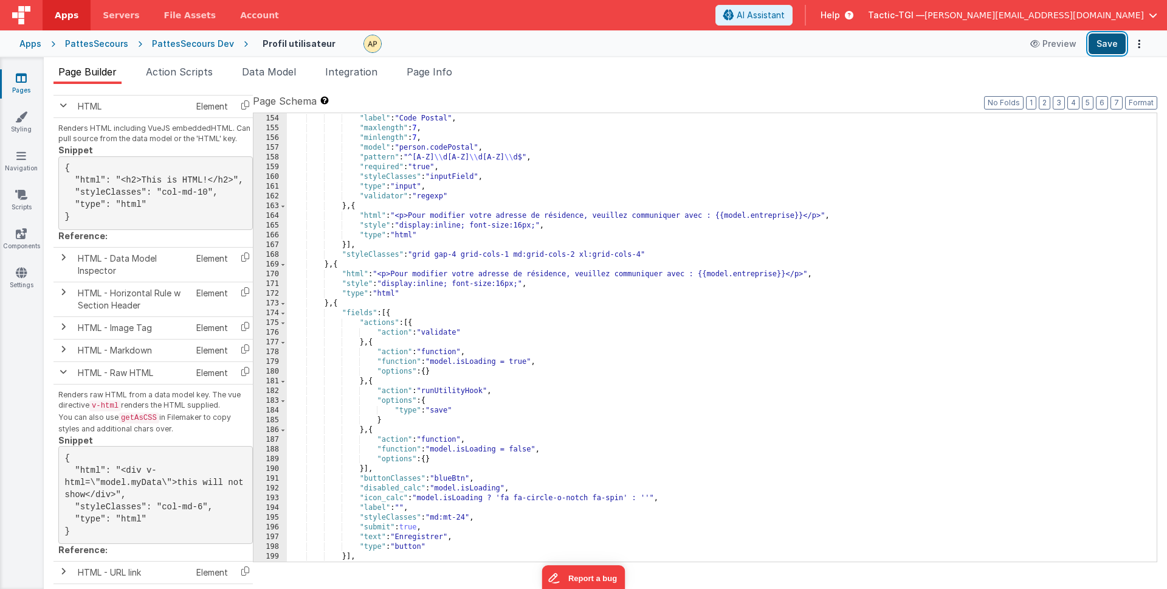
click at [1105, 49] on button "Save" at bounding box center [1107, 43] width 37 height 21
drag, startPoint x: 386, startPoint y: 273, endPoint x: 393, endPoint y: 277, distance: 8.2
click at [386, 274] on div ""inputType" : "text" , "label" : "Code Postal" , "maxlength" : 7 , "minlength" …" at bounding box center [717, 338] width 861 height 468
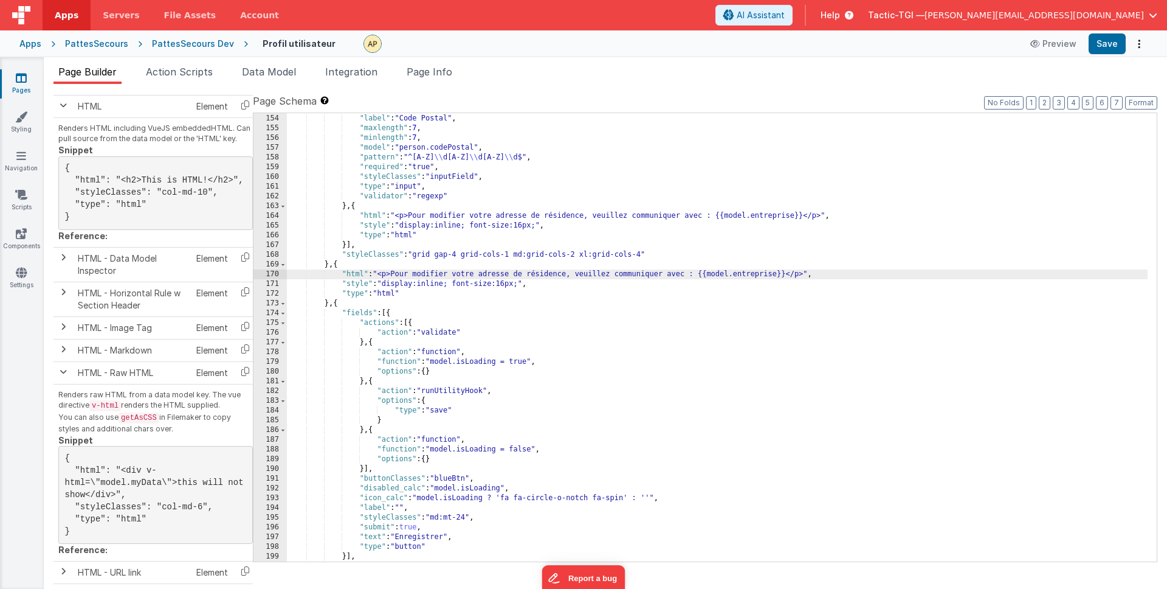
click at [389, 275] on div ""inputType" : "text" , "label" : "Code Postal" , "maxlength" : 7 , "minlength" …" at bounding box center [717, 338] width 861 height 468
drag, startPoint x: 812, startPoint y: 273, endPoint x: 824, endPoint y: 280, distance: 13.9
click at [812, 274] on div ""inputType" : "text" , "label" : "Code Postal" , "maxlength" : 7 , "minlength" …" at bounding box center [717, 338] width 861 height 468
click at [1110, 50] on button "Save" at bounding box center [1107, 43] width 37 height 21
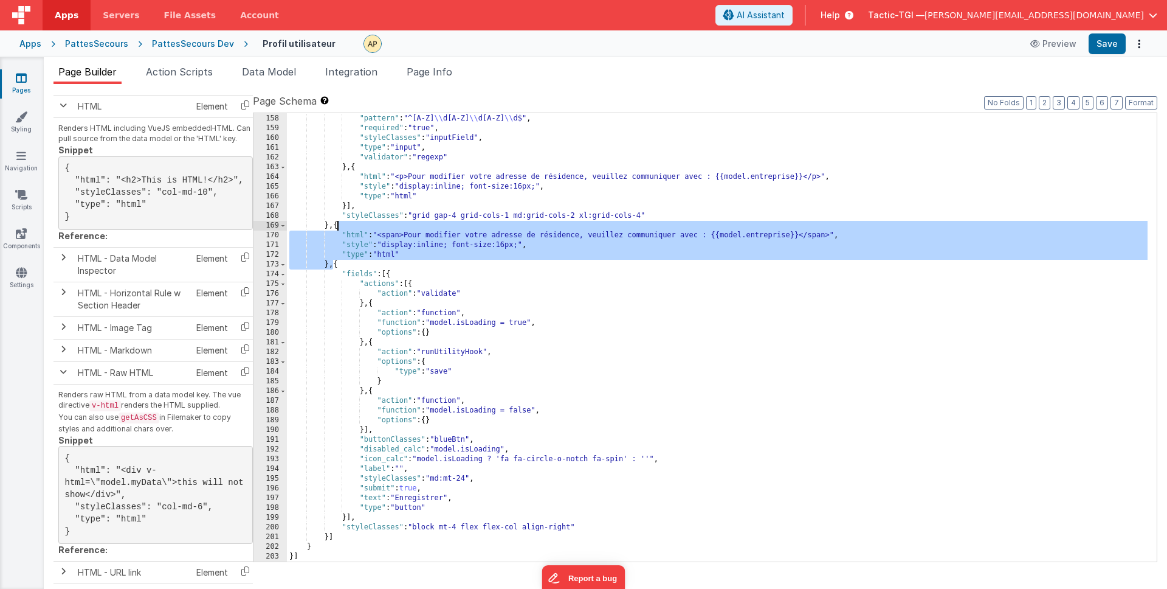
drag, startPoint x: 335, startPoint y: 263, endPoint x: 337, endPoint y: 229, distance: 34.1
click at [337, 229] on div ""model" : "person.codePostal" , "pattern" : "^[A-Z] \\ d[A-Z] \\ d[A-Z] \\ d$" …" at bounding box center [717, 338] width 861 height 468
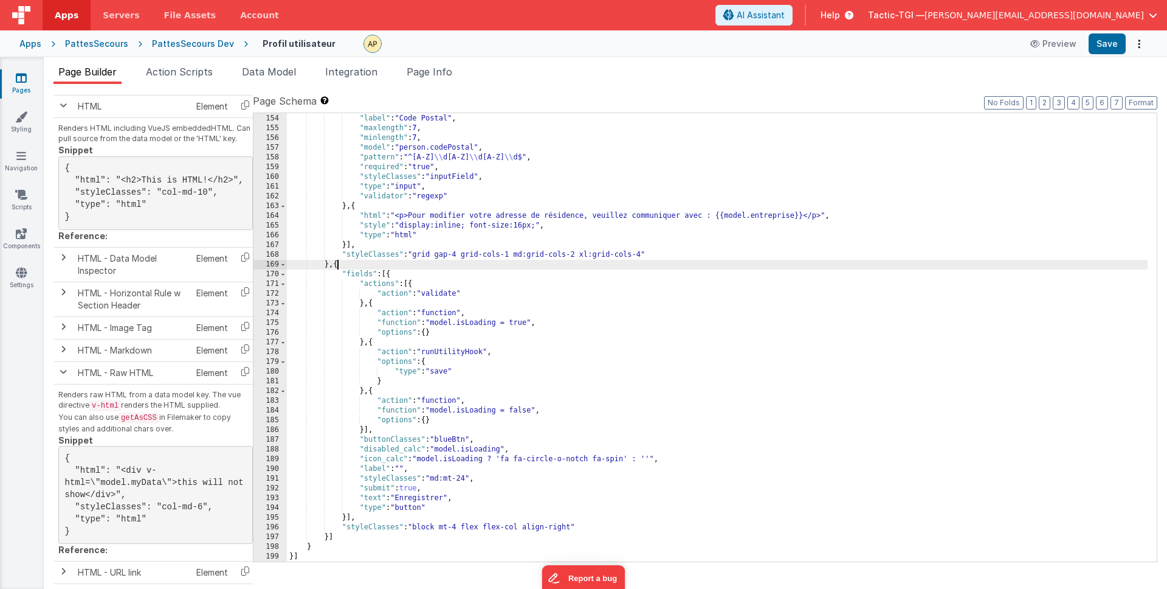
click at [365, 433] on div ""inputType" : "text" , "label" : "Code Postal" , "maxlength" : 7 , "minlength" …" at bounding box center [717, 338] width 861 height 468
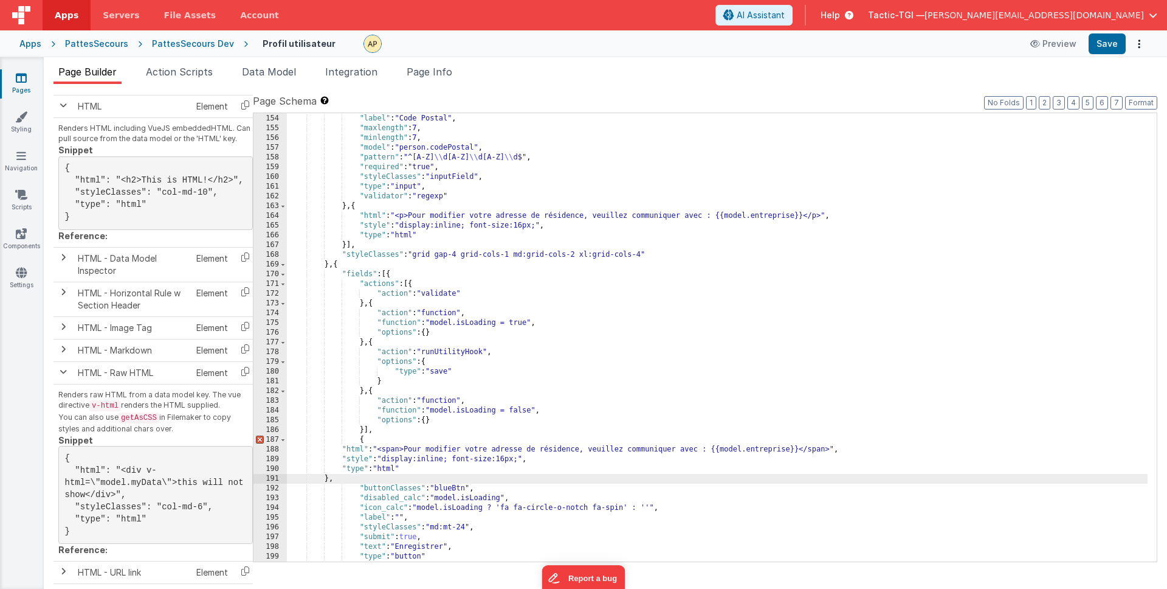
scroll to position [1595, 0]
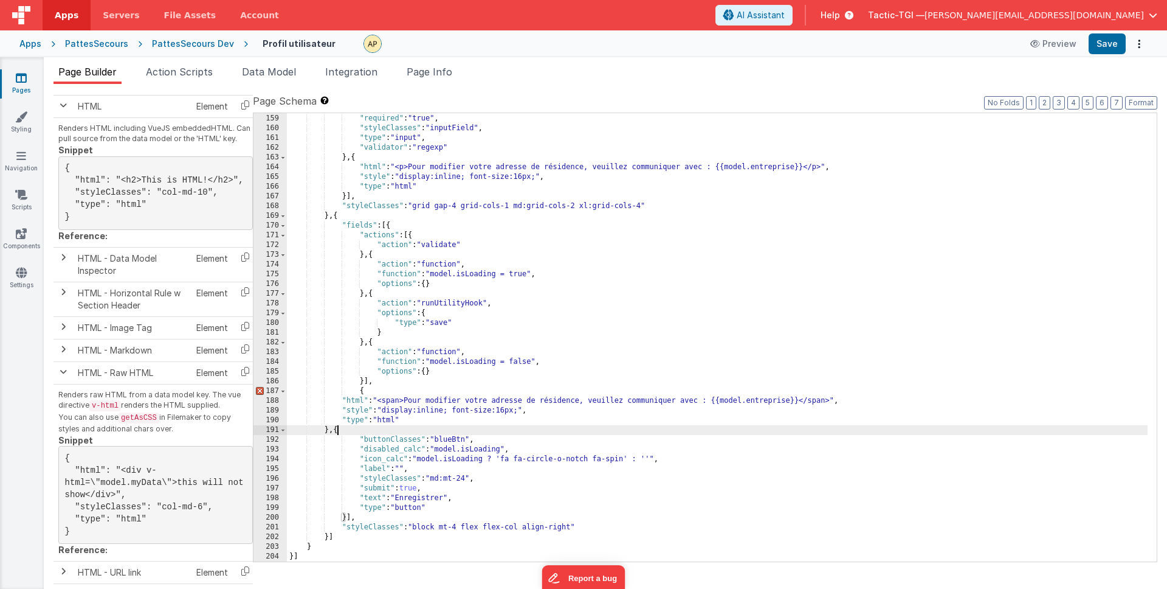
click at [384, 393] on div ""pattern" : "^[A-Z] \\ d[A-Z] \\ d[A-Z] \\ d$" , "required" : "true" , "styleCl…" at bounding box center [717, 338] width 861 height 468
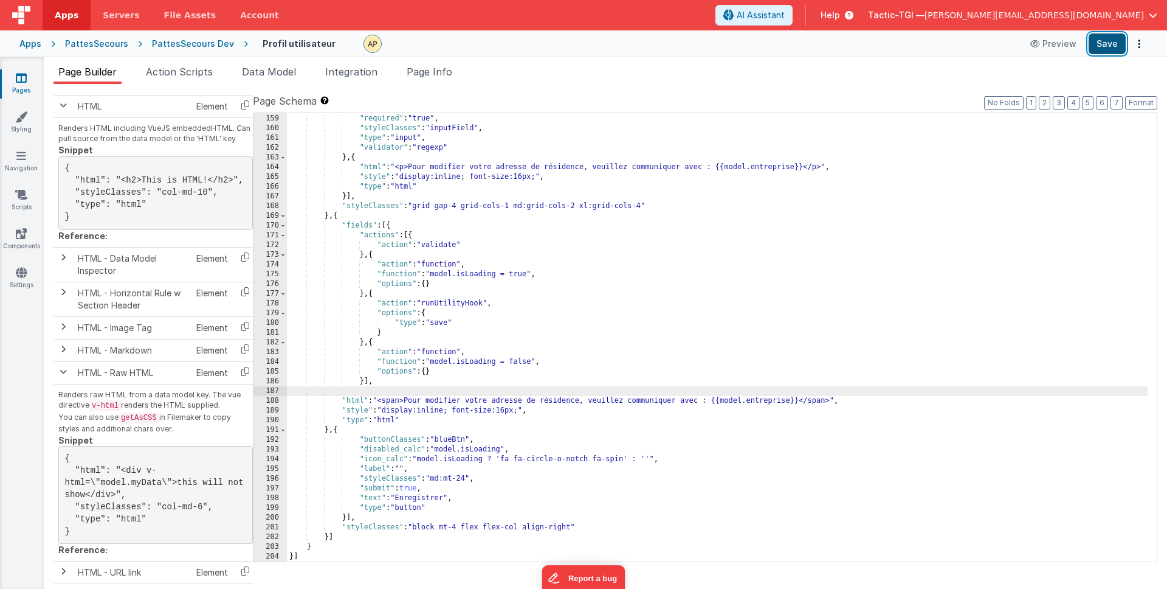
click at [1091, 47] on button "Save" at bounding box center [1107, 43] width 37 height 21
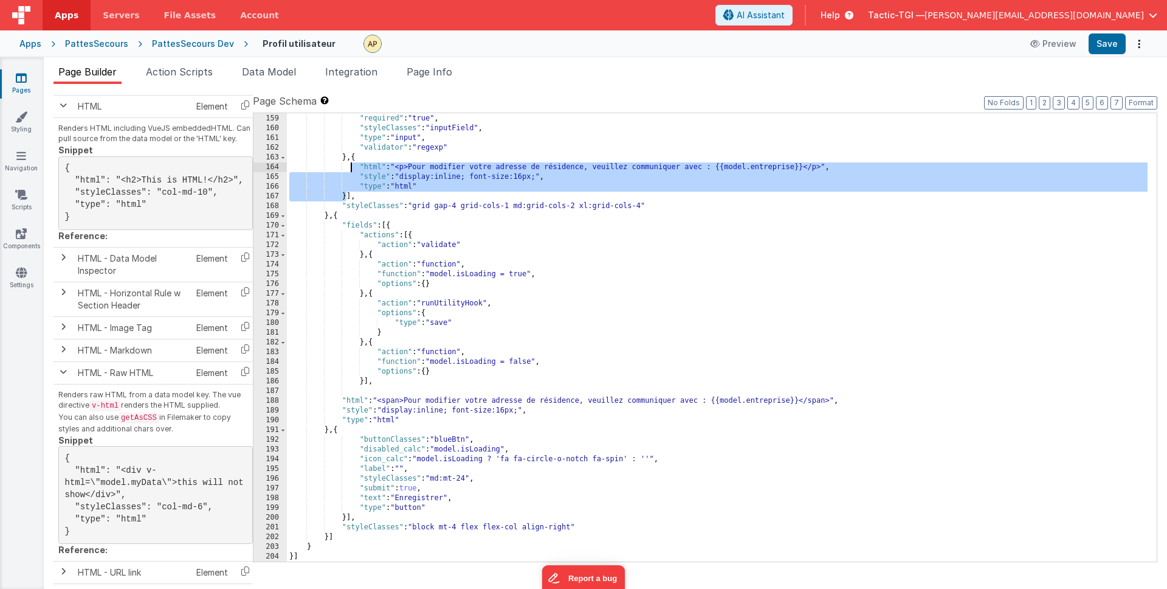
drag, startPoint x: 346, startPoint y: 195, endPoint x: 351, endPoint y: 158, distance: 36.9
click at [351, 158] on div ""pattern" : "^[A-Z] \\ d[A-Z] \\ d[A-Z] \\ d$" , "required" : "true" , "styleCl…" at bounding box center [717, 338] width 861 height 468
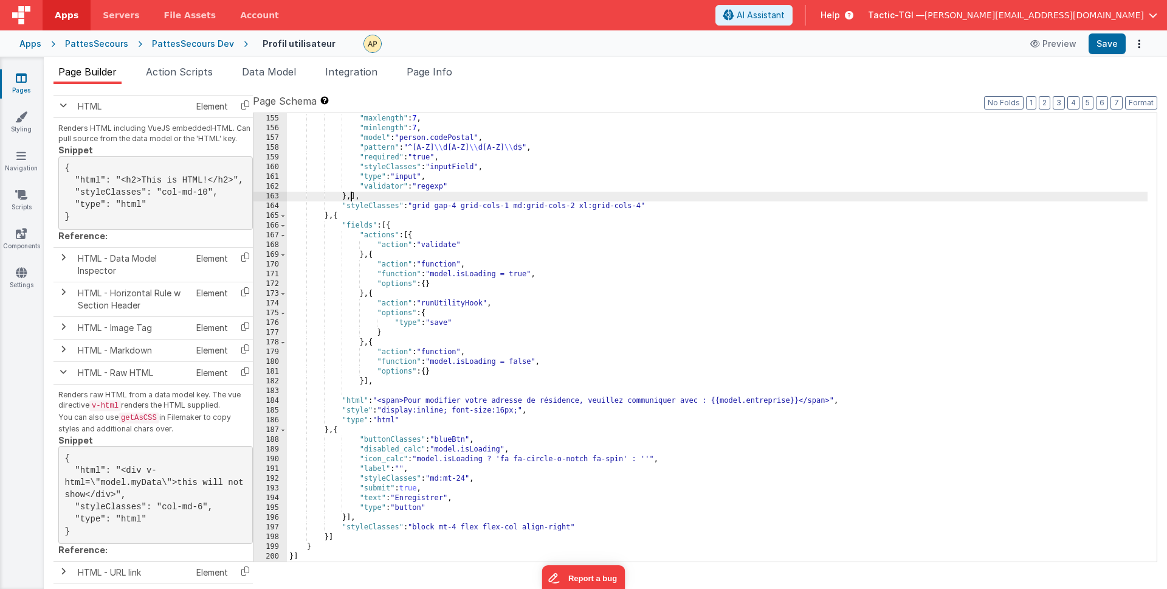
scroll to position [1556, 0]
click at [1116, 47] on button "Save" at bounding box center [1107, 43] width 37 height 21
click at [544, 425] on div ""label" : "Code Postal" , "maxlength" : 7 , "minlength" : 7 , "model" : "person…" at bounding box center [717, 338] width 861 height 468
click at [1146, 103] on button "Format" at bounding box center [1141, 102] width 32 height 13
drag, startPoint x: 519, startPoint y: 461, endPoint x: 484, endPoint y: 453, distance: 36.1
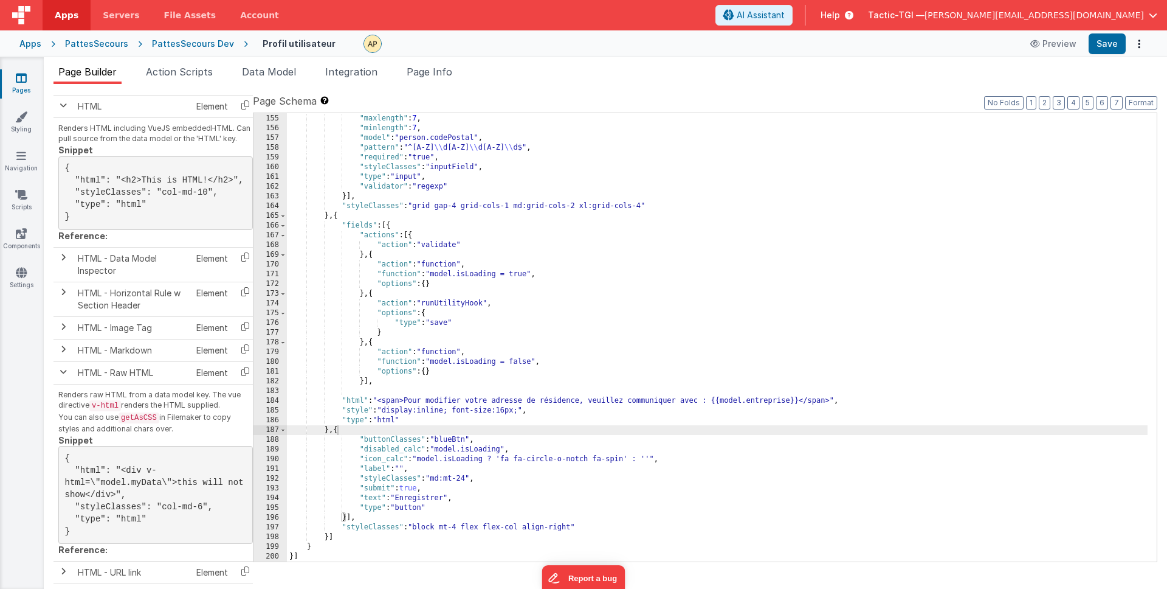
click at [515, 457] on div ""label" : "Code Postal" , "maxlength" : 7 , "minlength" : 7 , "model" : "person…" at bounding box center [717, 338] width 861 height 468
click at [325, 432] on div ""label" : "Code Postal" , "maxlength" : 7 , "minlength" : 7 , "model" : "person…" at bounding box center [717, 338] width 861 height 468
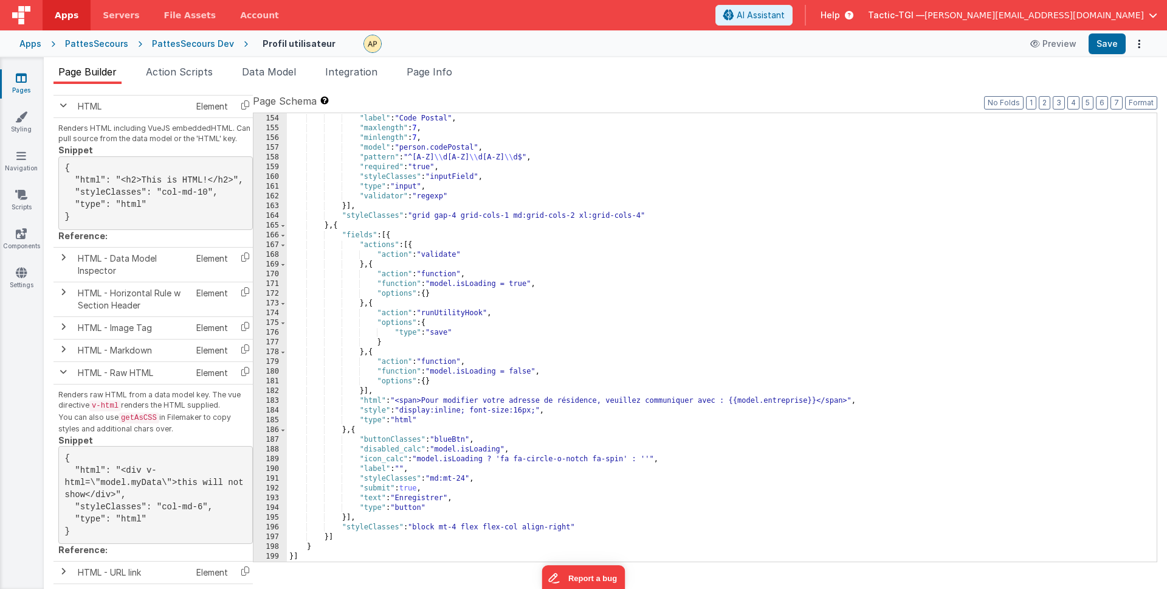
scroll to position [1546, 0]
click at [561, 410] on div ""inputType" : "text" , "label" : "Code Postal" , "maxlength" : 7 , "minlength" …" at bounding box center [717, 338] width 861 height 468
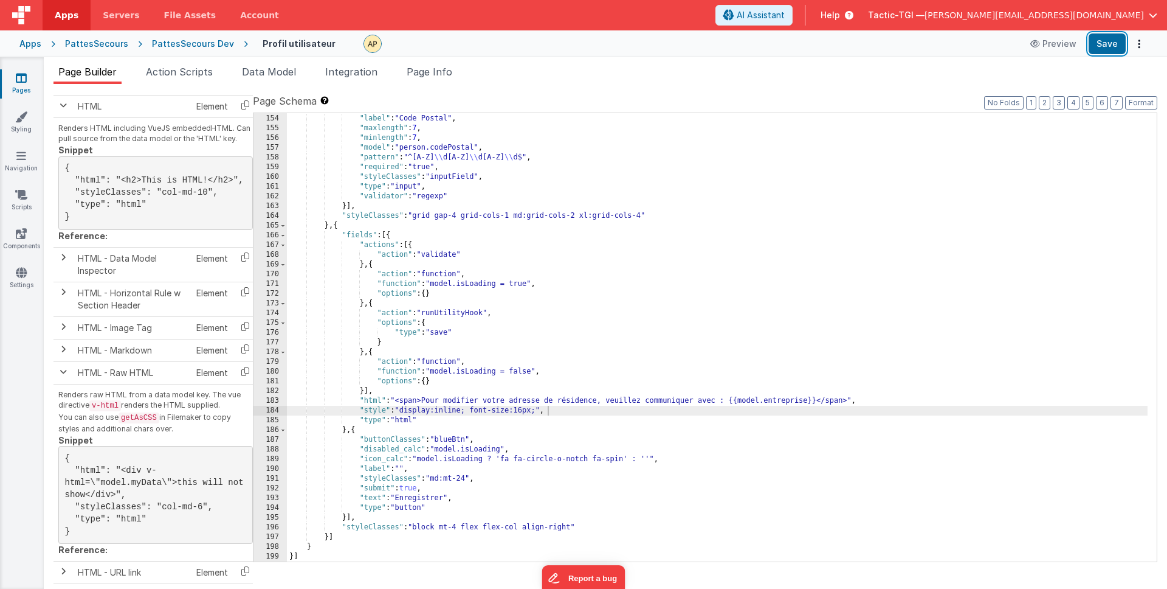
drag, startPoint x: 1108, startPoint y: 45, endPoint x: 1102, endPoint y: 66, distance: 22.3
click at [1108, 46] on button "Save" at bounding box center [1107, 43] width 37 height 21
click at [524, 410] on div ""inputType" : "text" , "label" : "Code Postal" , "maxlength" : 7 , "minlength" …" at bounding box center [717, 338] width 861 height 468
click at [1112, 46] on button "Save" at bounding box center [1107, 43] width 37 height 21
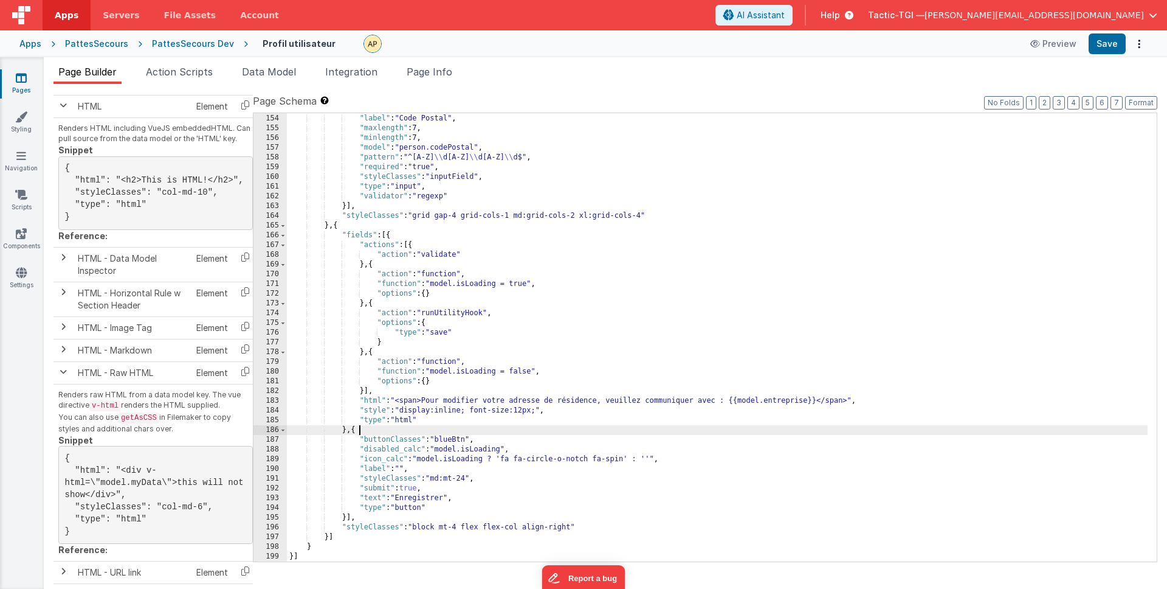
click at [706, 434] on div ""inputType" : "text" , "label" : "Code Postal" , "maxlength" : 7 , "minlength" …" at bounding box center [717, 338] width 861 height 468
click at [1110, 49] on button "Save" at bounding box center [1107, 43] width 37 height 21
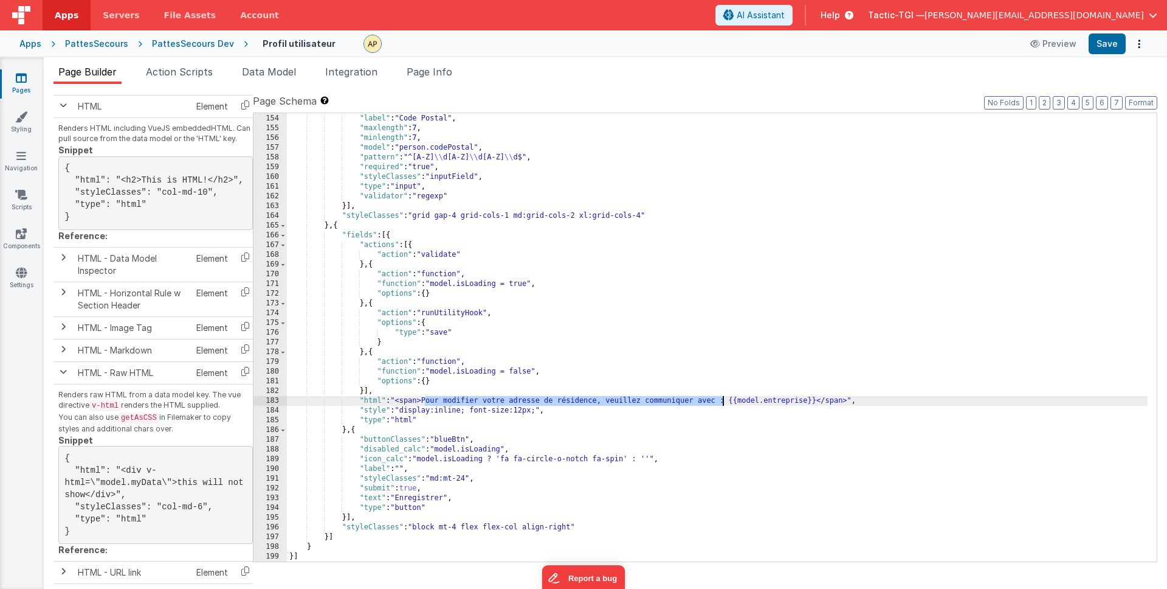
drag, startPoint x: 482, startPoint y: 401, endPoint x: 719, endPoint y: 398, distance: 237.7
click at [721, 398] on div ""inputType" : "text" , "label" : "Code Postal" , "maxlength" : 7 , "minlength" …" at bounding box center [717, 338] width 861 height 468
click at [590, 418] on div ""inputType" : "text" , "label" : "Code Postal" , "maxlength" : 7 , "minlength" …" at bounding box center [717, 338] width 861 height 468
drag, startPoint x: 601, startPoint y: 399, endPoint x: 444, endPoint y: 399, distance: 156.9
click at [446, 399] on div ""inputType" : "text" , "label" : "Code Postal" , "maxlength" : 7 , "minlength" …" at bounding box center [717, 338] width 861 height 468
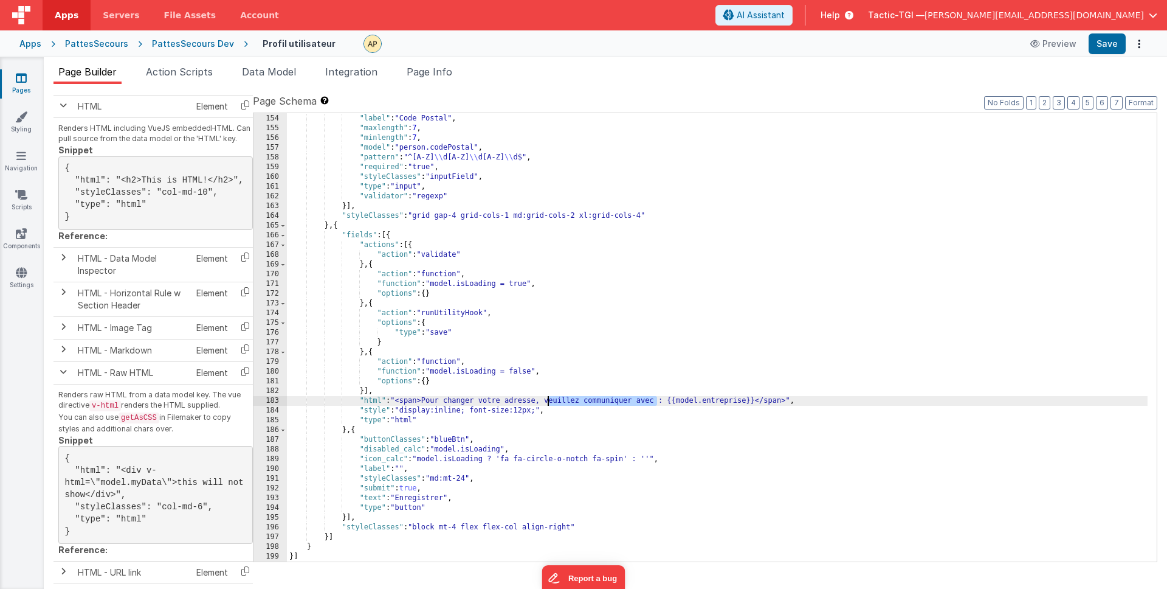
drag, startPoint x: 655, startPoint y: 401, endPoint x: 549, endPoint y: 403, distance: 106.4
click at [549, 403] on div ""inputType" : "text" , "label" : "Code Postal" , "maxlength" : 7 , "minlength" …" at bounding box center [717, 338] width 861 height 468
click at [1108, 40] on button "Save" at bounding box center [1107, 43] width 37 height 21
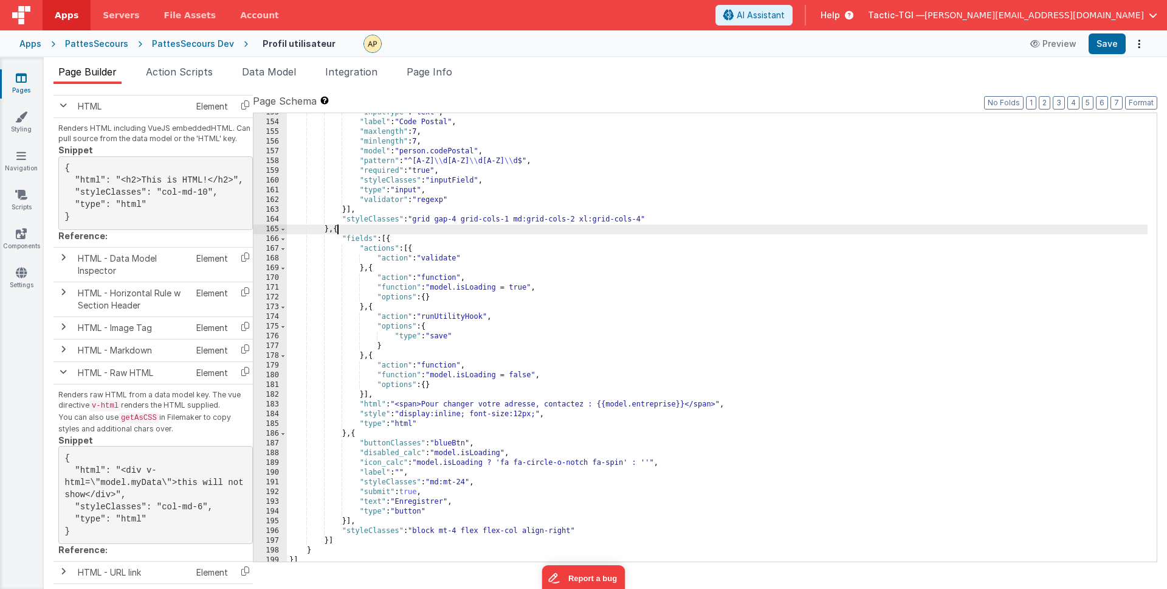
drag, startPoint x: 337, startPoint y: 230, endPoint x: 373, endPoint y: 272, distance: 55.6
click at [337, 230] on div ""inputType" : "text" , "label" : "Code Postal" , "maxlength" : 7 , "minlength" …" at bounding box center [717, 342] width 861 height 468
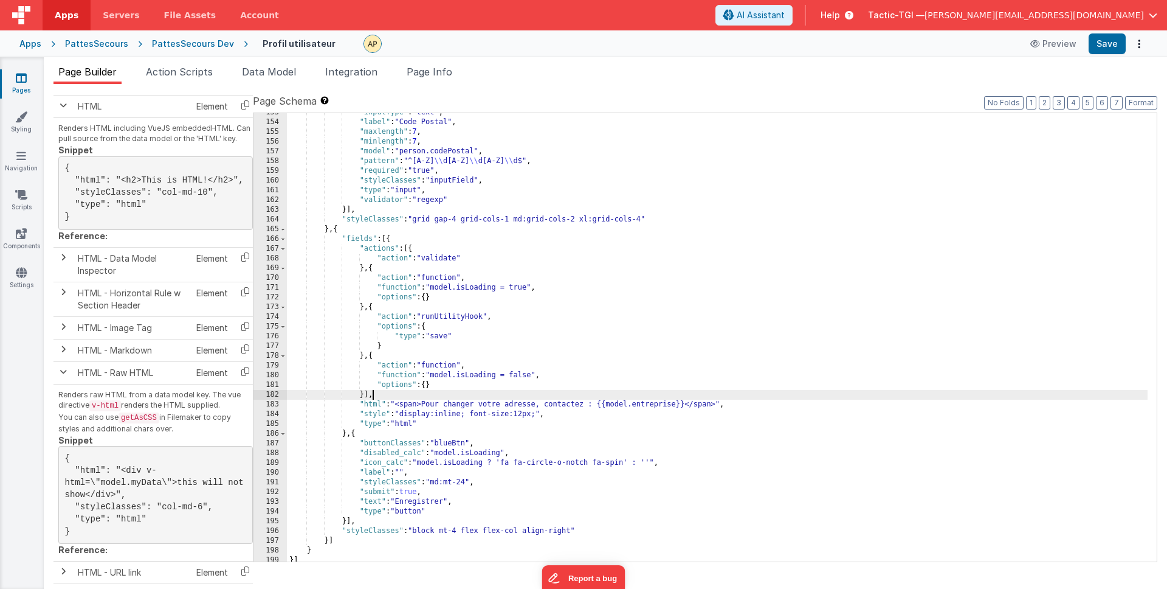
click at [381, 398] on div ""inputType" : "text" , "label" : "Code Postal" , "maxlength" : 7 , "minlength" …" at bounding box center [717, 342] width 861 height 468
click at [370, 396] on div ""inputType" : "text" , "label" : "Code Postal" , "maxlength" : 7 , "minlength" …" at bounding box center [717, 342] width 861 height 468
click at [448, 500] on div ""inputType" : "text" , "label" : "Code Postal" , "maxlength" : 7 , "minlength" …" at bounding box center [717, 342] width 861 height 468
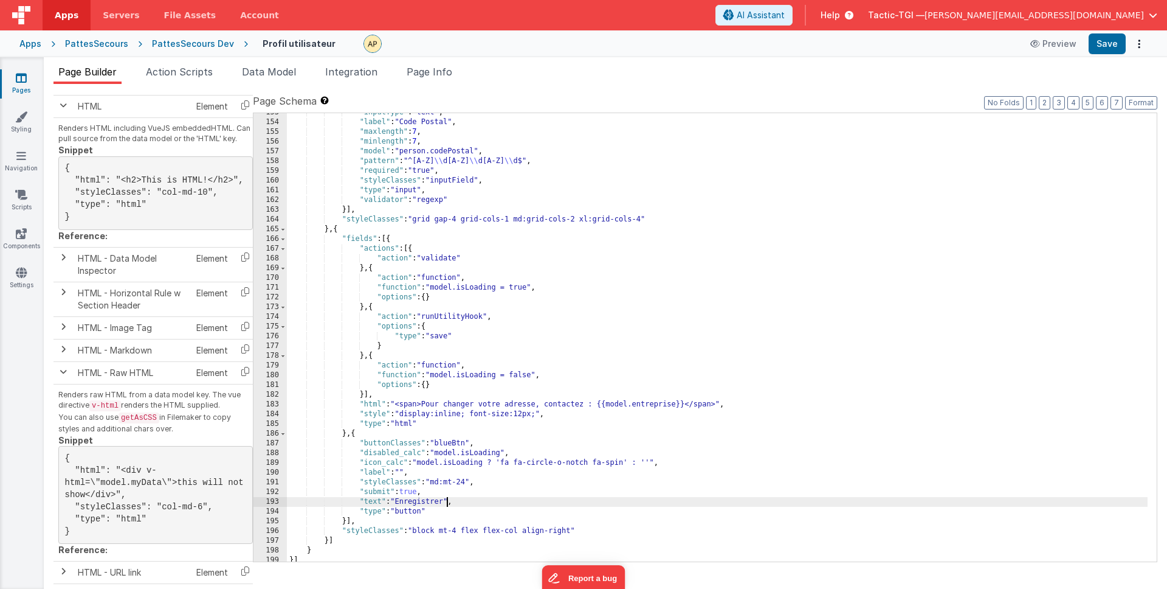
click at [482, 495] on div ""inputType" : "text" , "label" : "Code Postal" , "maxlength" : 7 , "minlength" …" at bounding box center [717, 342] width 861 height 468
click at [460, 532] on div ""inputType" : "text" , "label" : "Code Postal" , "maxlength" : 7 , "minlength" …" at bounding box center [717, 342] width 861 height 468
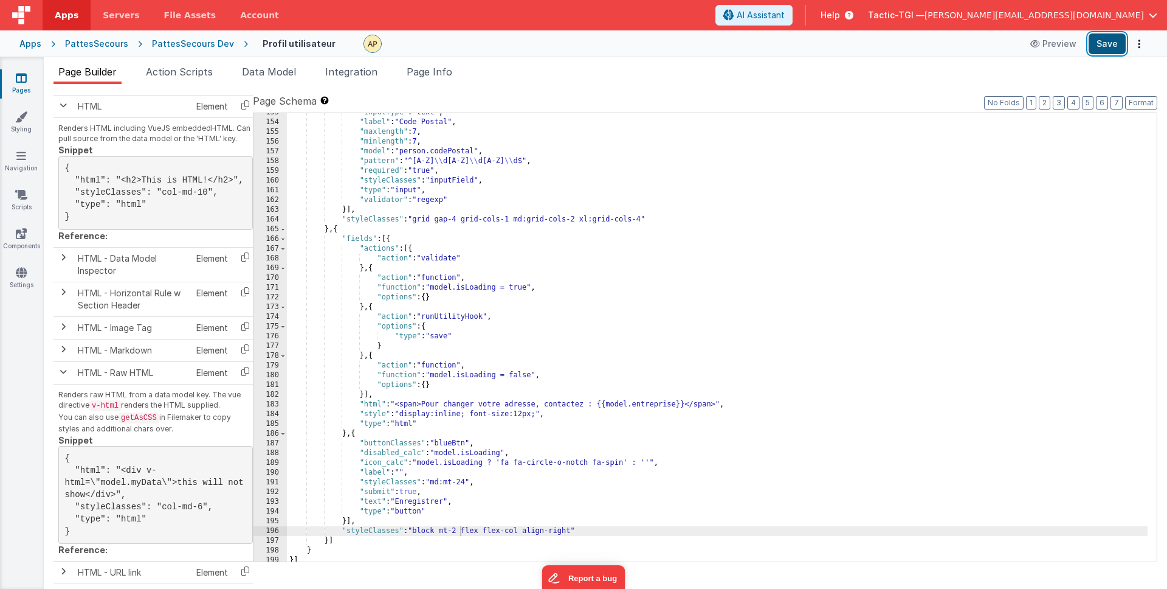
click at [1104, 52] on button "Save" at bounding box center [1107, 43] width 37 height 21
click at [601, 492] on div ""inputType" : "text" , "label" : "Code Postal" , "maxlength" : 7 , "minlength" …" at bounding box center [717, 342] width 861 height 468
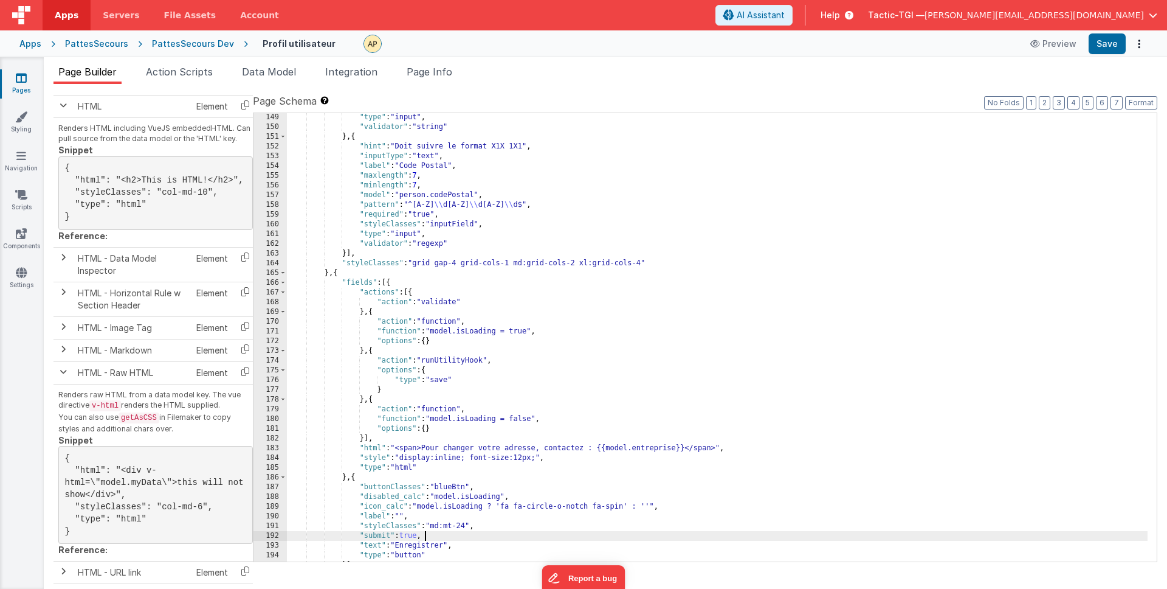
scroll to position [1501, 0]
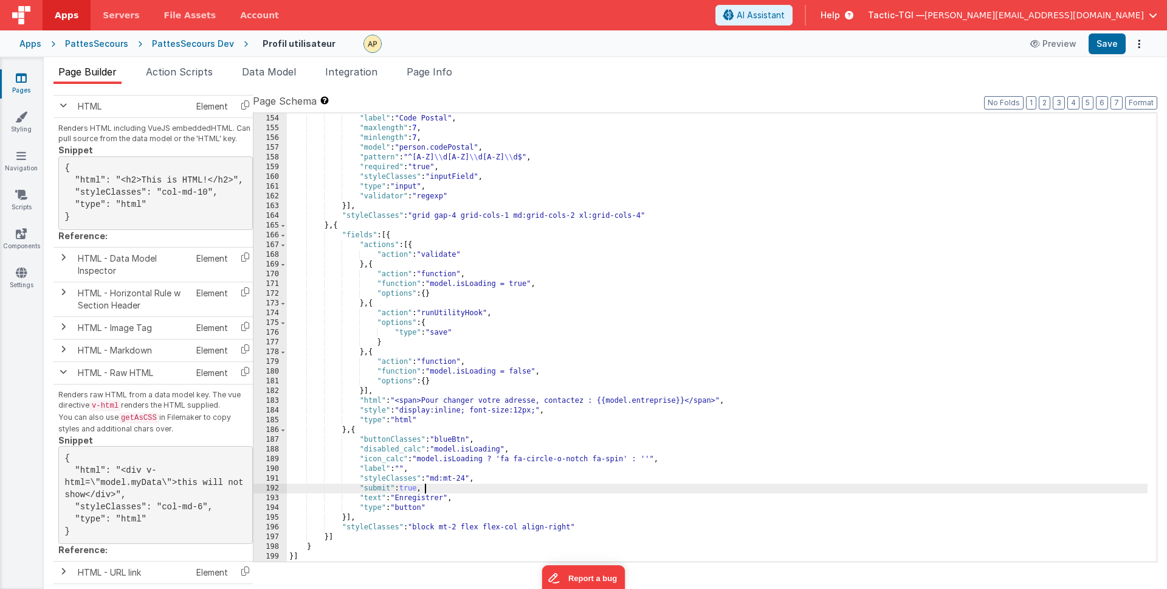
click at [589, 269] on div ""inputType" : "text" , "label" : "Code Postal" , "maxlength" : 7 , "minlength" …" at bounding box center [717, 338] width 861 height 468
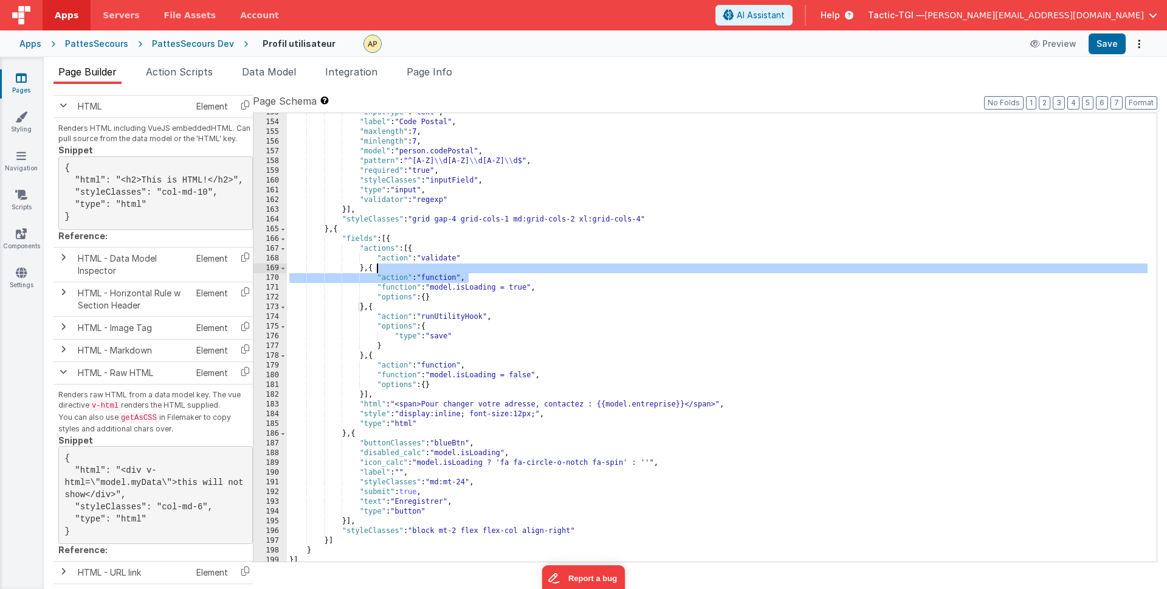
click at [589, 269] on div ""inputType" : "text" , "label" : "Code Postal" , "maxlength" : 7 , "minlength" …" at bounding box center [717, 342] width 861 height 468
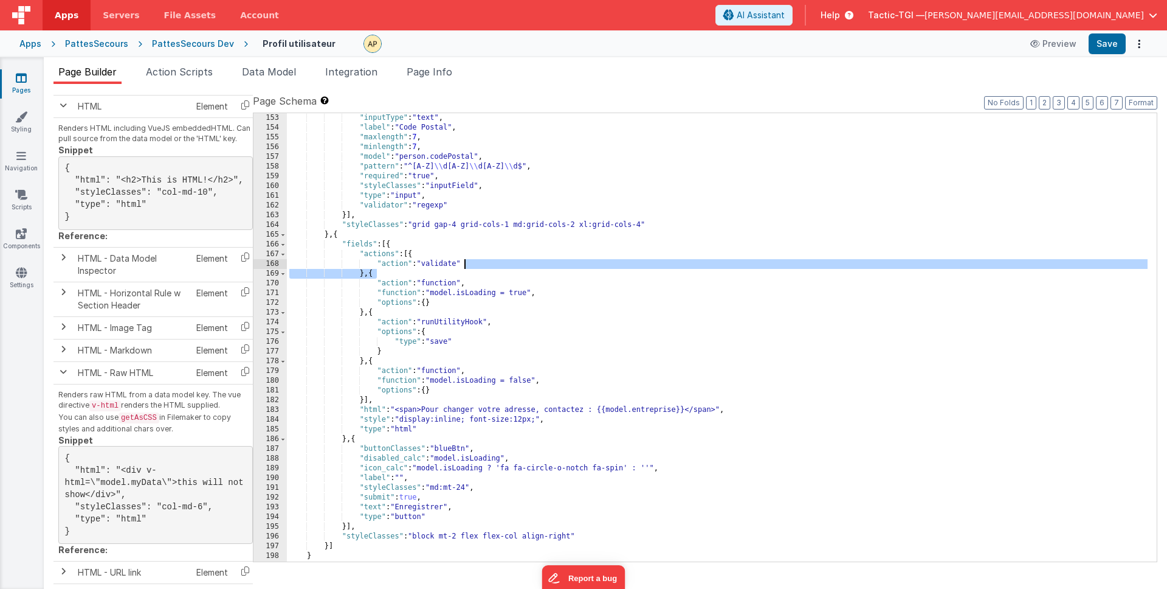
scroll to position [1546, 0]
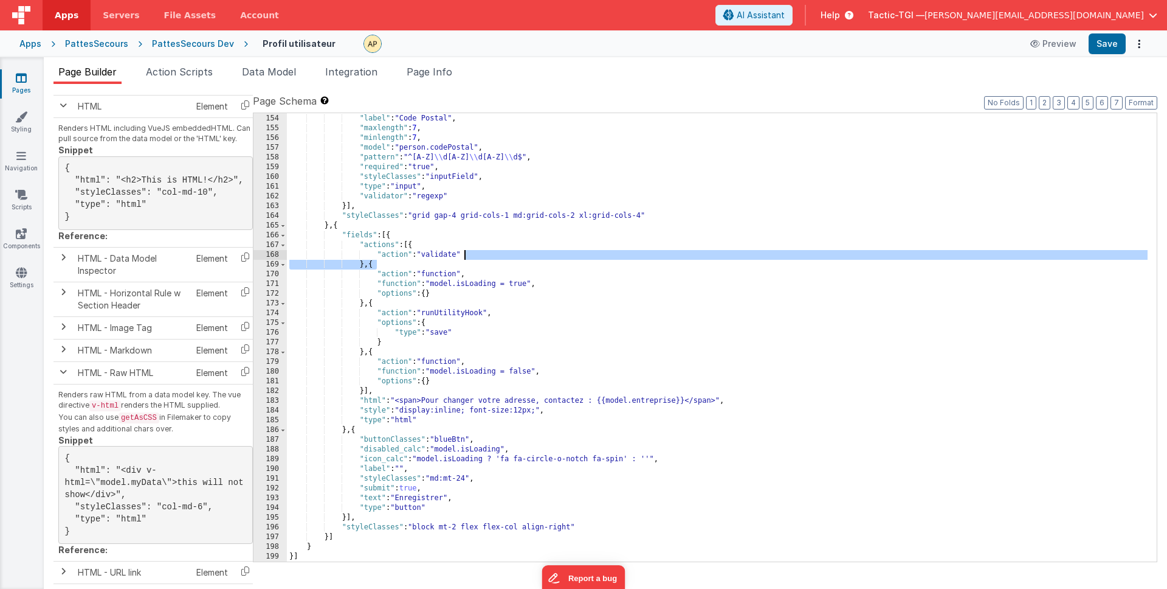
drag, startPoint x: 336, startPoint y: 226, endPoint x: 376, endPoint y: 243, distance: 43.8
click at [339, 226] on div ""inputType" : "text" , "label" : "Code Postal" , "maxlength" : 7 , "minlength" …" at bounding box center [717, 338] width 861 height 468
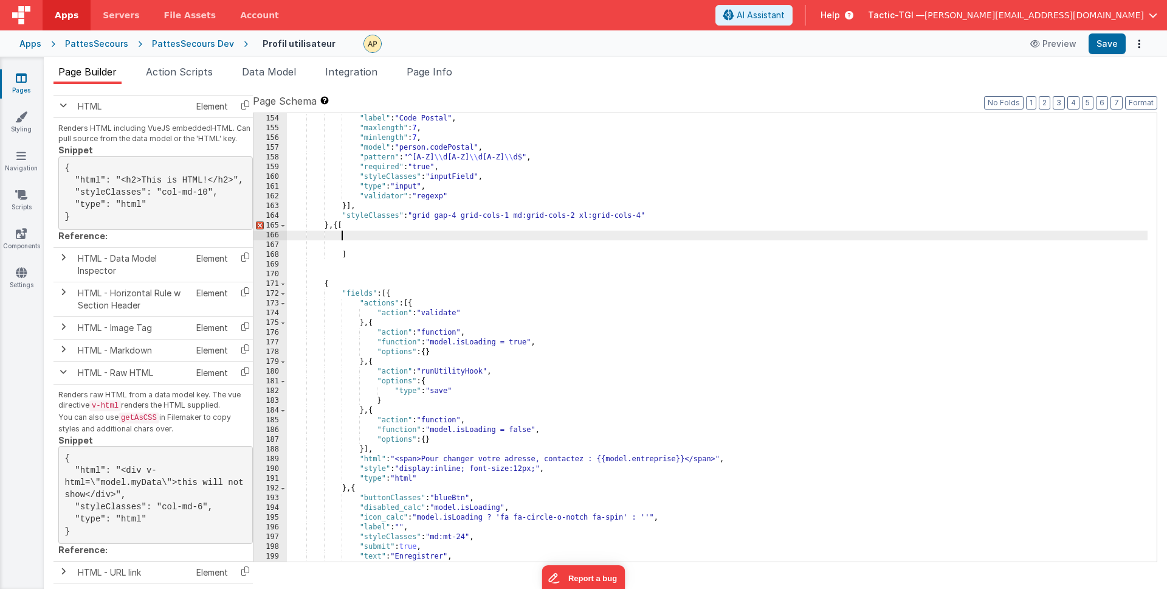
scroll to position [1604, 0]
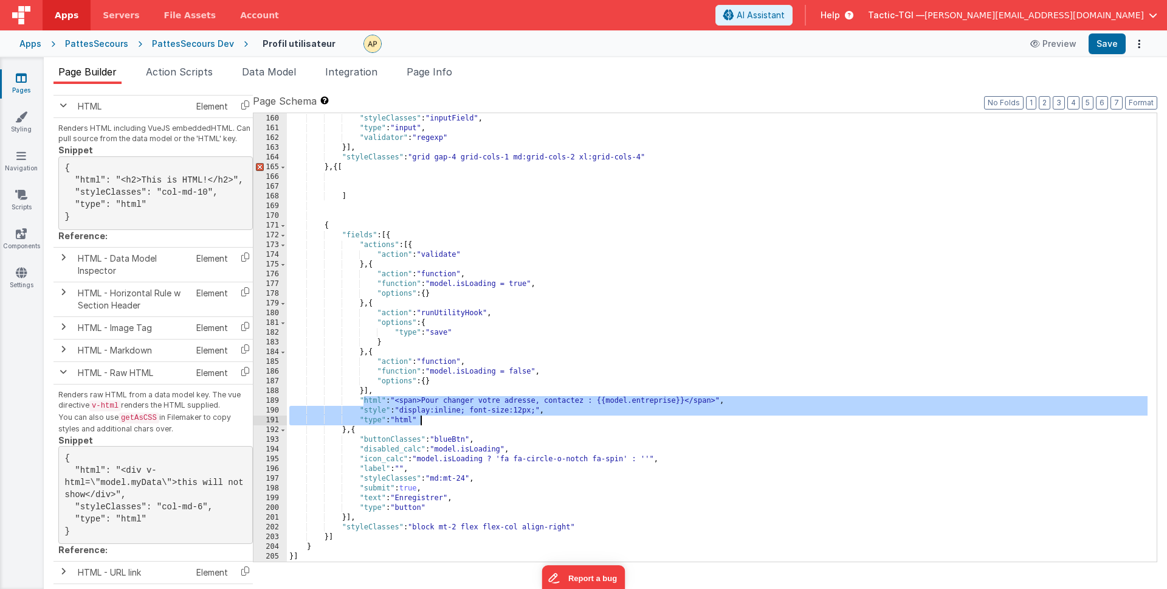
drag, startPoint x: 362, startPoint y: 400, endPoint x: 420, endPoint y: 421, distance: 61.9
click at [420, 421] on div ""required" : "true" , "styleClasses" : "inputField" , "type" : "input" , "valid…" at bounding box center [717, 338] width 861 height 468
click at [352, 176] on div ""required" : "true" , "styleClasses" : "inputField" , "type" : "input" , "valid…" at bounding box center [717, 338] width 861 height 468
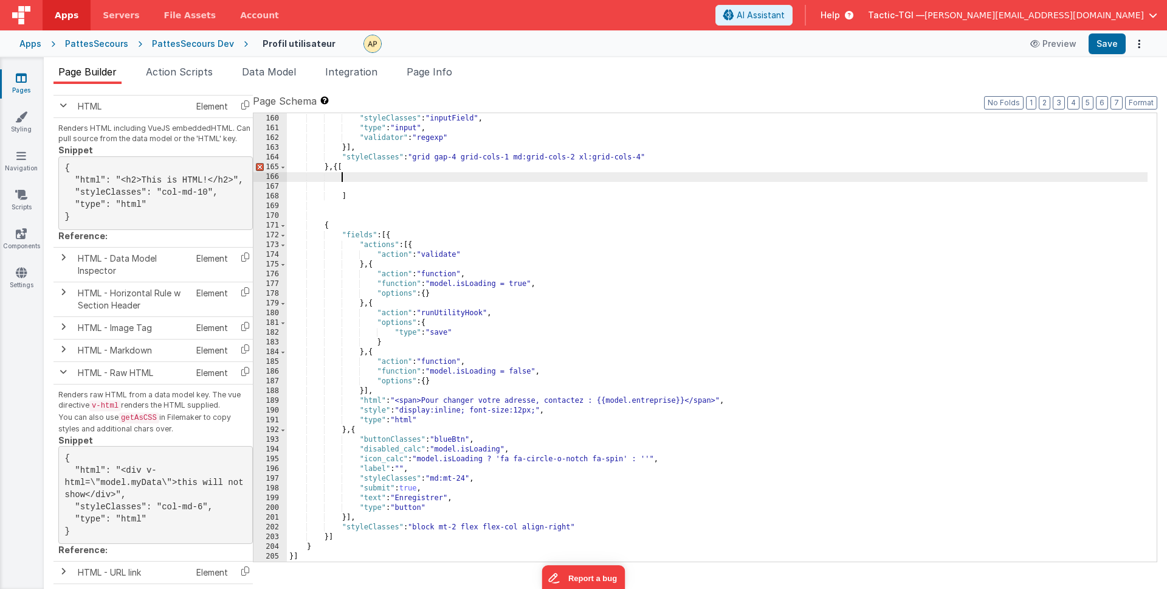
paste textarea
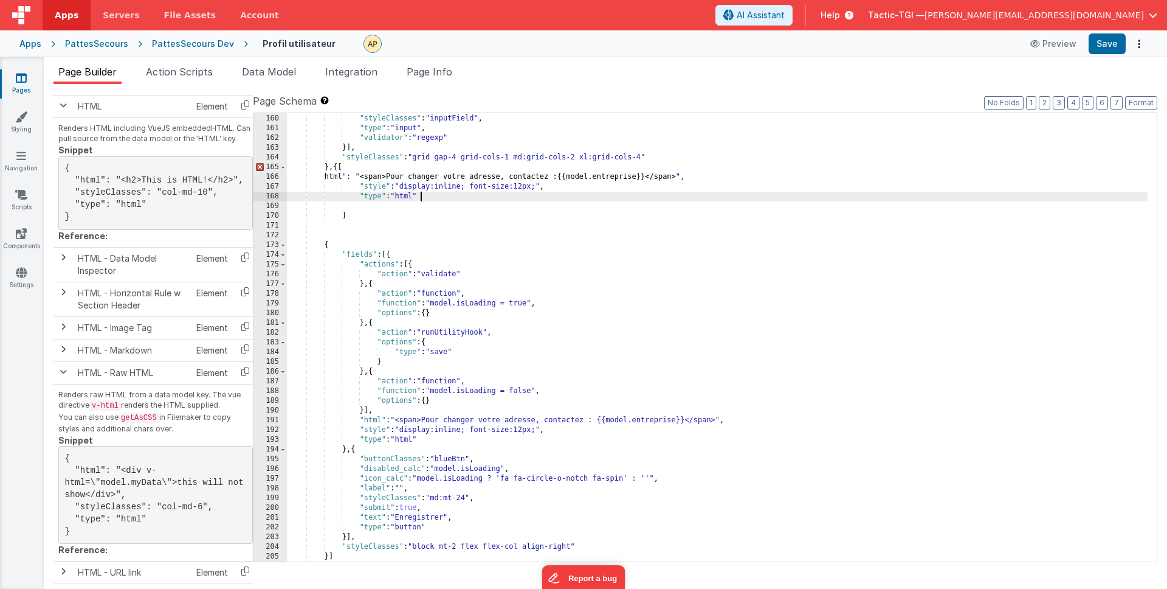
drag, startPoint x: 340, startPoint y: 176, endPoint x: 384, endPoint y: 191, distance: 46.7
click at [341, 176] on div ""required" : "true" , "styleClasses" : "inputField" , "type" : "input" , "valid…" at bounding box center [717, 338] width 861 height 468
click at [450, 213] on div ""required" : "true" , "styleClasses" : "inputField" , "type" : "input" , "valid…" at bounding box center [717, 338] width 861 height 468
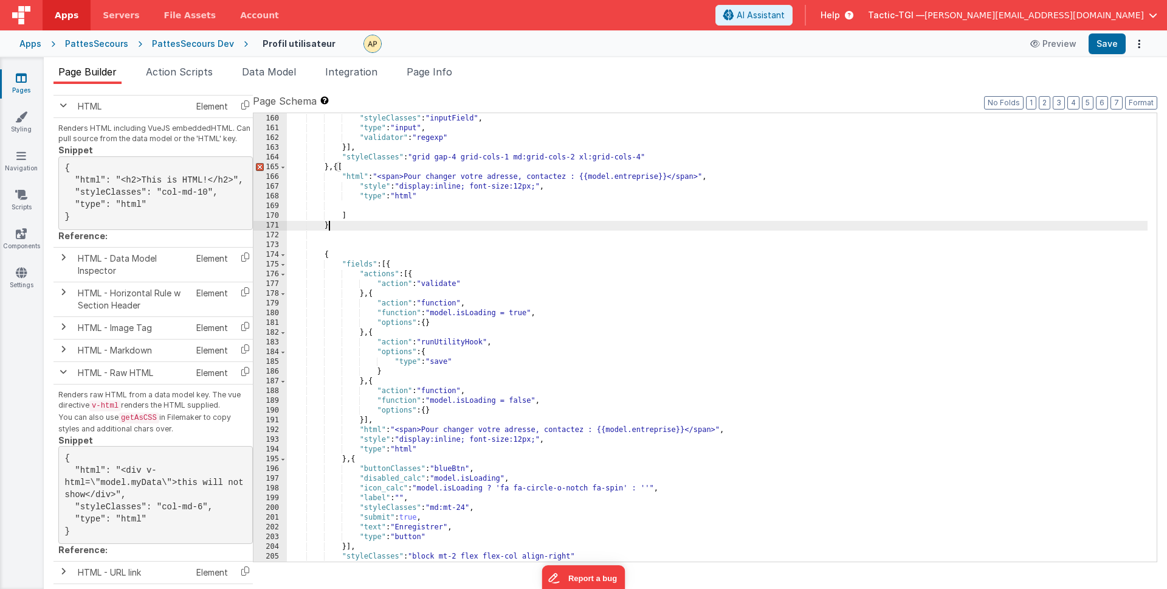
click at [343, 170] on div ""required" : "true" , "styleClasses" : "inputField" , "type" : "input" , "valid…" at bounding box center [717, 338] width 861 height 468
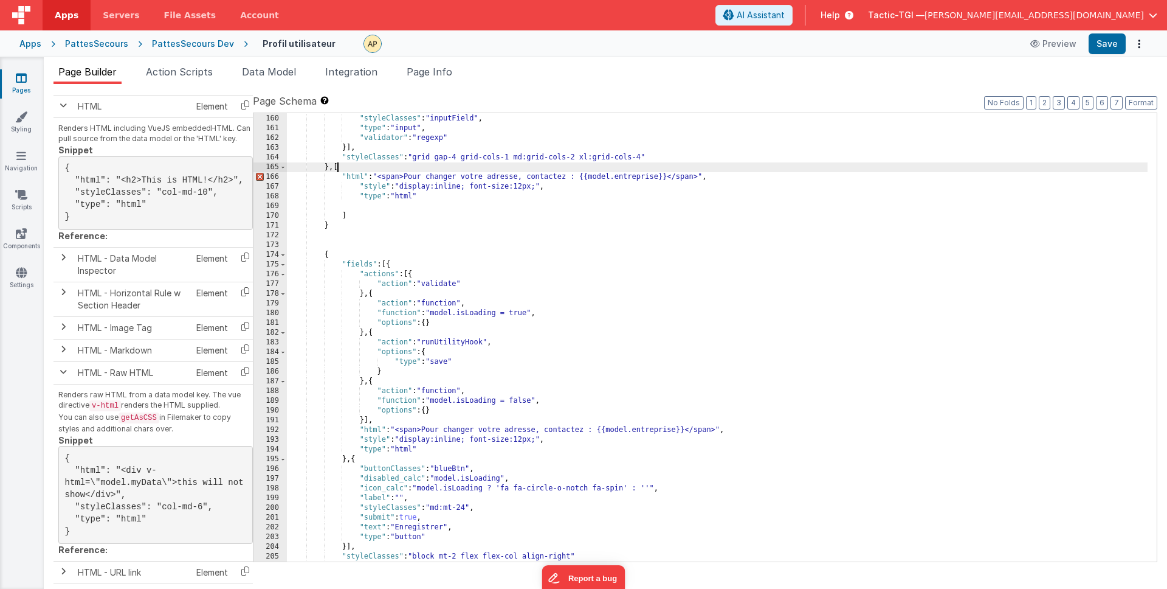
click at [370, 224] on div ""required" : "true" , "styleClasses" : "inputField" , "type" : "input" , "valid…" at bounding box center [717, 338] width 861 height 468
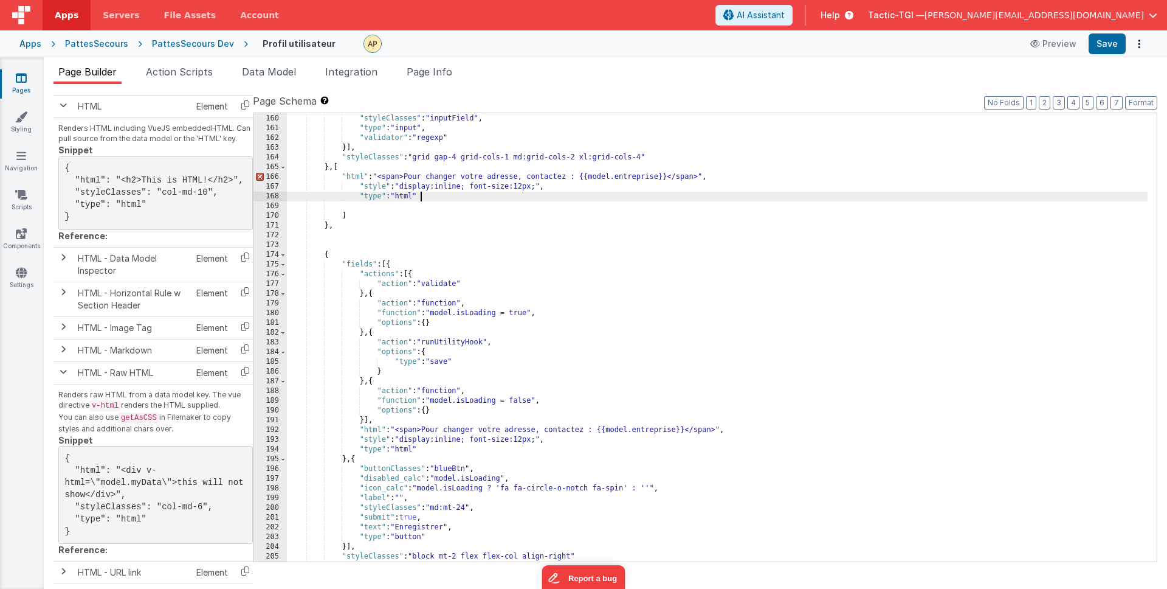
click at [489, 193] on div ""required" : "true" , "styleClasses" : "inputField" , "type" : "input" , "valid…" at bounding box center [717, 338] width 861 height 468
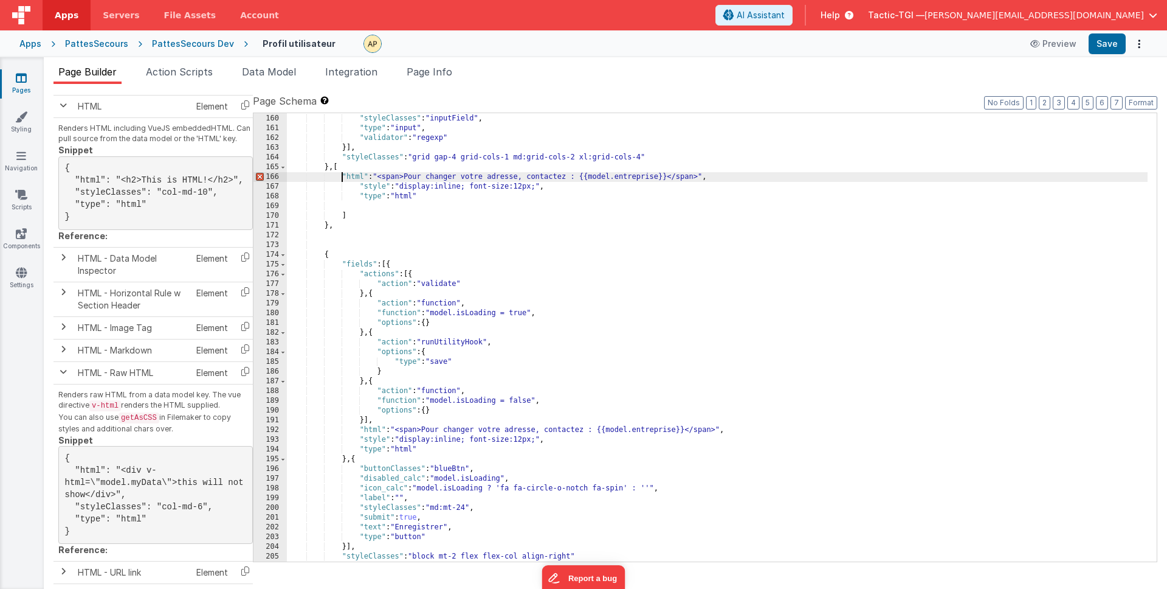
drag, startPoint x: 341, startPoint y: 178, endPoint x: 421, endPoint y: 211, distance: 86.7
click at [341, 179] on div ""required" : "true" , "styleClasses" : "inputField" , "type" : "input" , "valid…" at bounding box center [717, 338] width 861 height 468
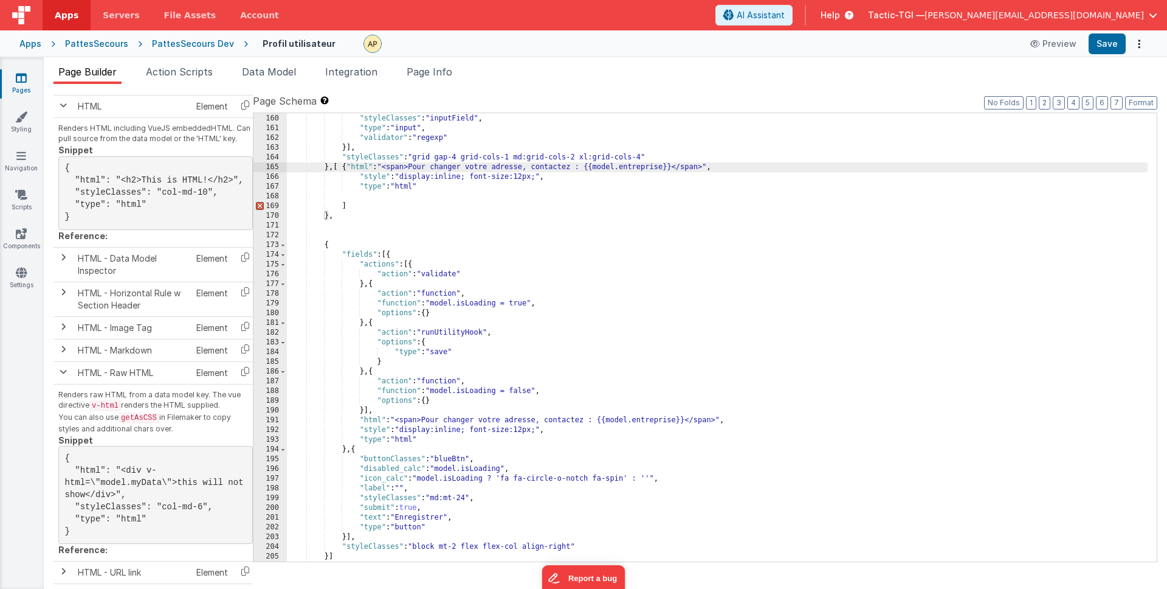
click at [340, 205] on div ""required" : "true" , "styleClasses" : "inputField" , "type" : "input" , "valid…" at bounding box center [717, 338] width 861 height 468
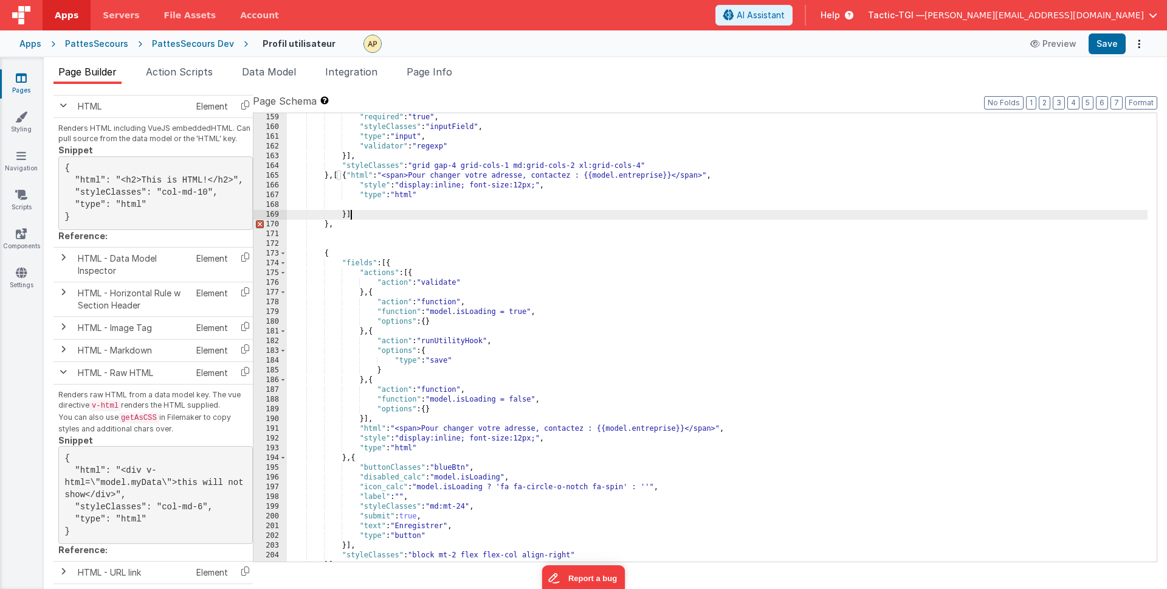
scroll to position [1548, 0]
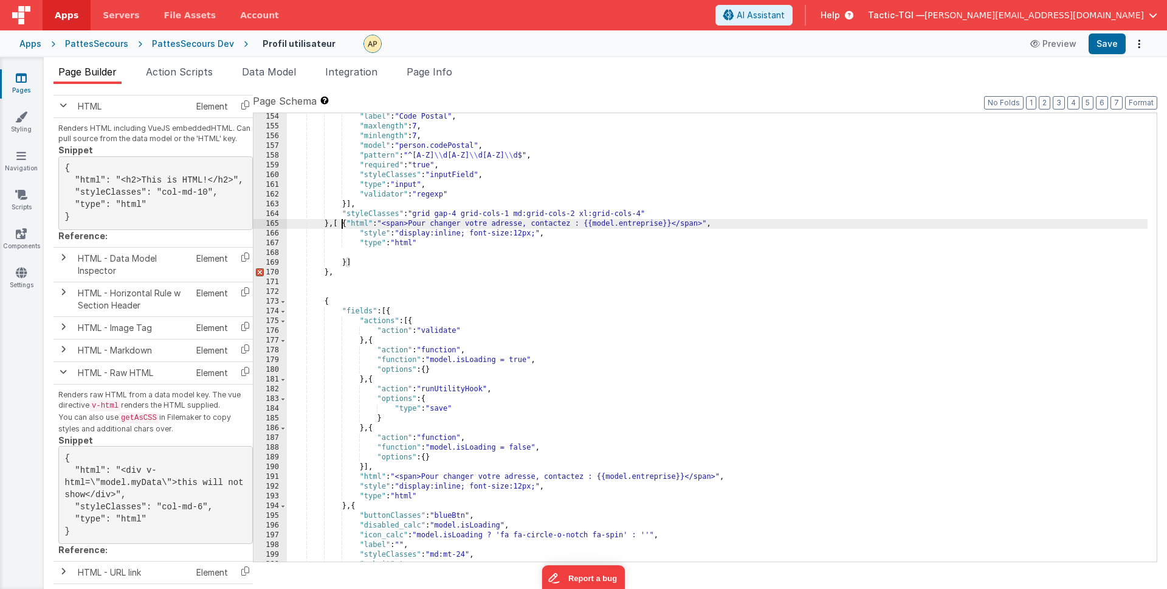
click at [343, 223] on div ""label" : "Code Postal" , "maxlength" : 7 , "minlength" : 7 , "model" : "person…" at bounding box center [717, 346] width 861 height 468
click at [335, 222] on div ""label" : "Code Postal" , "maxlength" : 7 , "minlength" : 7 , "model" : "person…" at bounding box center [717, 346] width 861 height 468
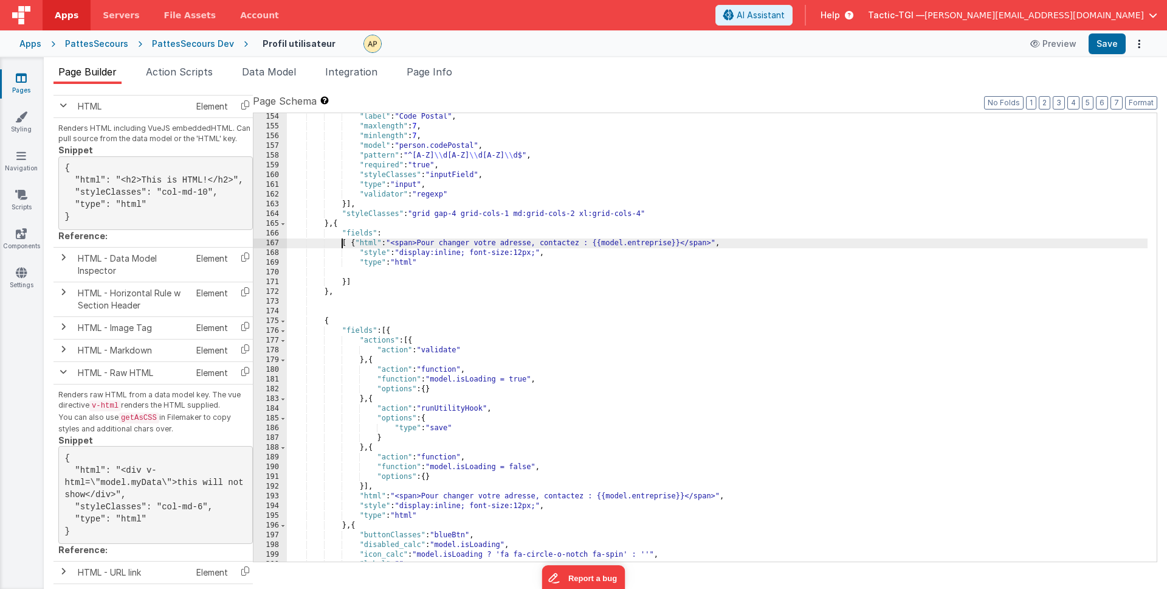
click at [355, 243] on div ""label" : "Code Postal" , "maxlength" : 7 , "minlength" : 7 , "model" : "person…" at bounding box center [717, 346] width 861 height 468
click at [346, 244] on div ""label" : "Code Postal" , "maxlength" : 7 , "minlength" : 7 , "model" : "person…" at bounding box center [717, 346] width 861 height 468
click at [342, 285] on div ""label" : "Code Postal" , "maxlength" : 7 , "minlength" : 7 , "model" : "person…" at bounding box center [717, 346] width 861 height 468
click at [1148, 105] on button "Format" at bounding box center [1141, 102] width 32 height 13
click at [1147, 100] on button "Format" at bounding box center [1141, 102] width 32 height 13
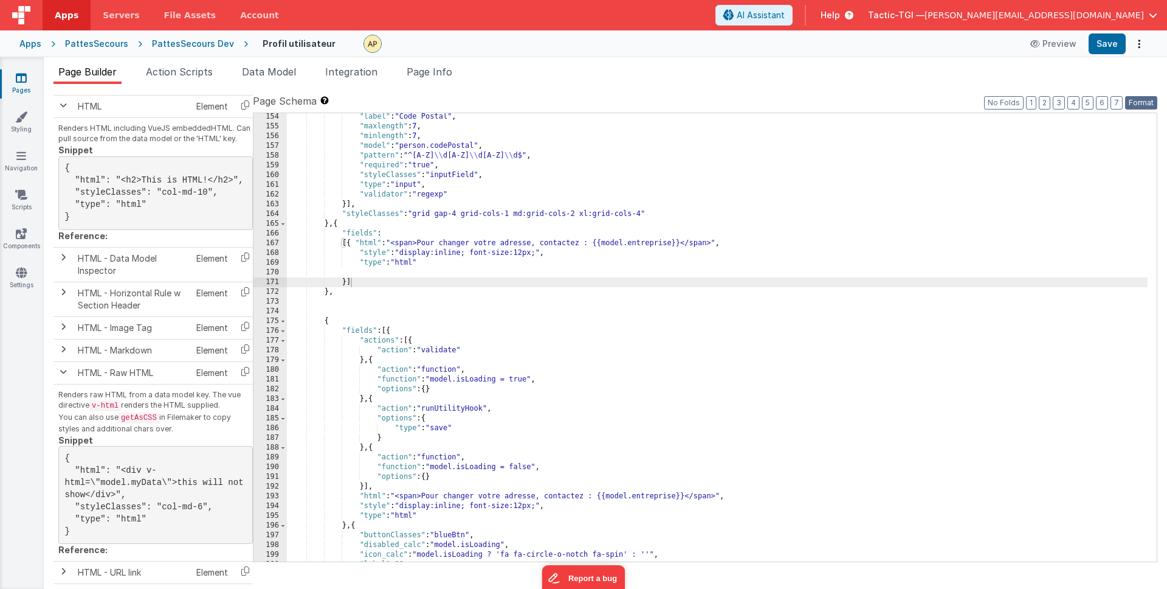
click at [1144, 103] on button "Format" at bounding box center [1141, 102] width 32 height 13
drag, startPoint x: 1109, startPoint y: 40, endPoint x: 1086, endPoint y: 119, distance: 82.8
click at [1110, 42] on button "Save" at bounding box center [1107, 43] width 37 height 21
click at [402, 314] on div ""label" : "Code Postal" , "maxlength" : 7 , "minlength" : 7 , "model" : "person…" at bounding box center [717, 346] width 861 height 468
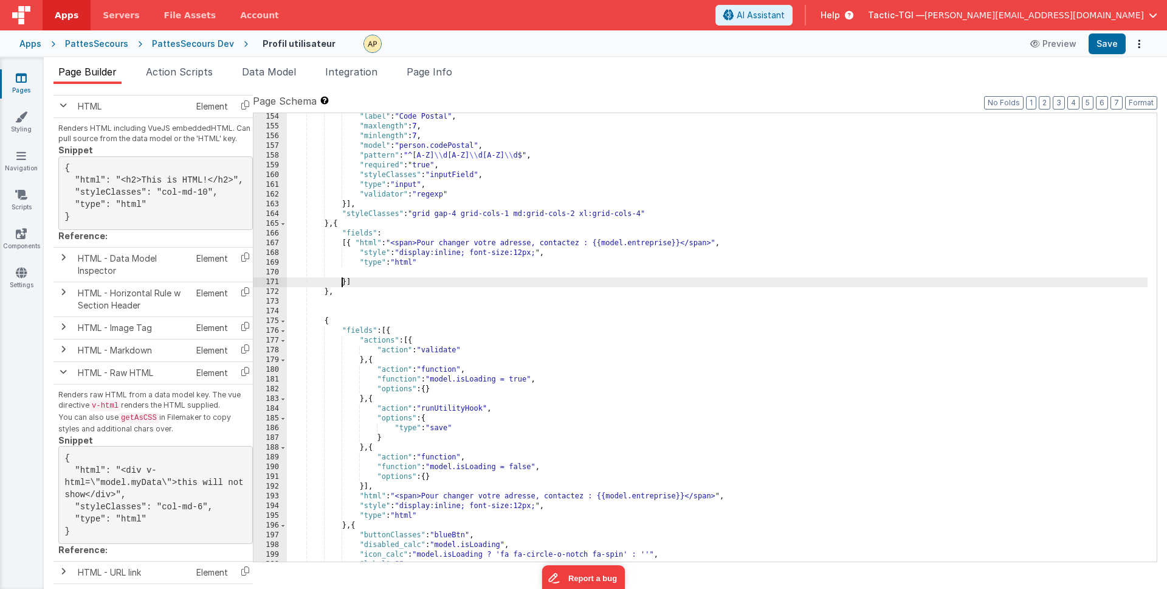
drag, startPoint x: 342, startPoint y: 281, endPoint x: 368, endPoint y: 302, distance: 34.2
click at [342, 281] on div ""label" : "Code Postal" , "maxlength" : 7 , "minlength" : 7 , "model" : "person…" at bounding box center [717, 346] width 861 height 468
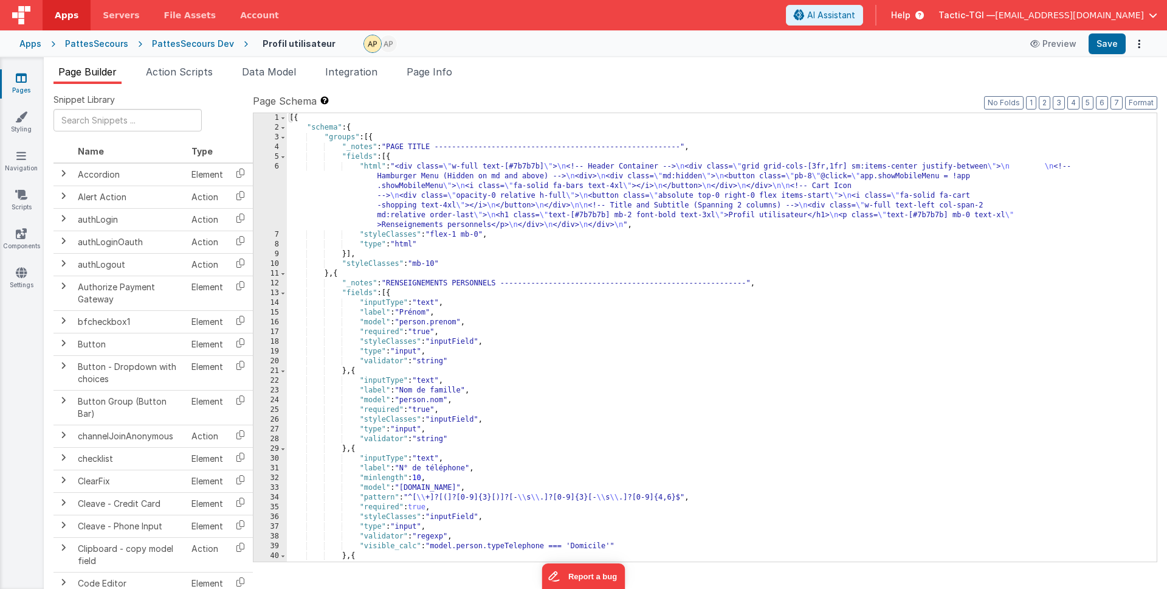
click at [13, 83] on link "Pages" at bounding box center [21, 84] width 44 height 24
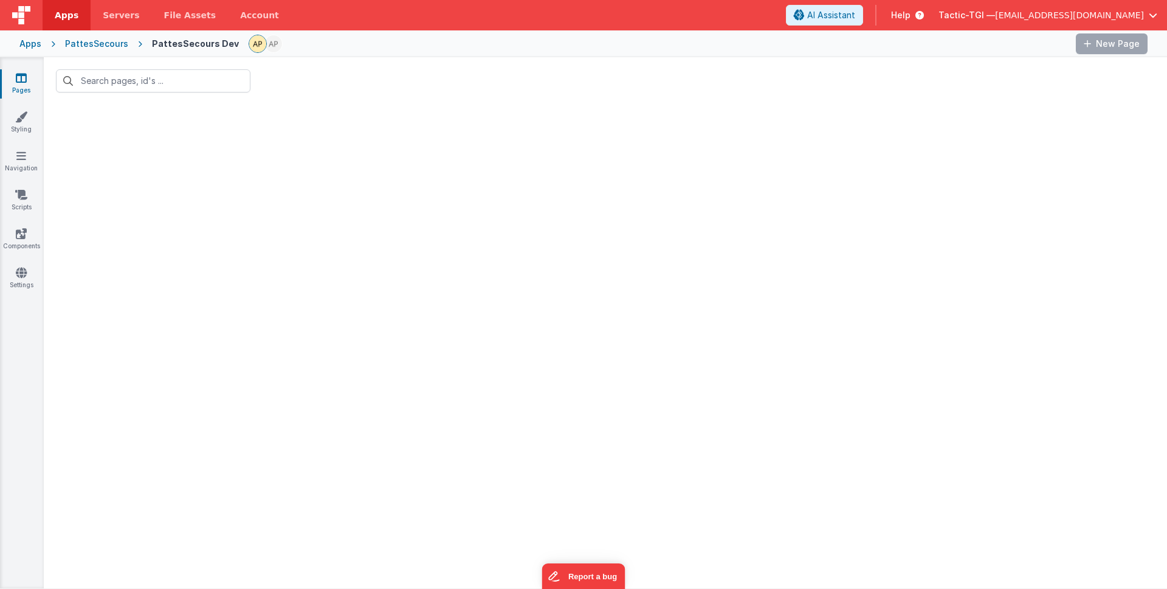
click at [19, 79] on icon at bounding box center [21, 78] width 11 height 12
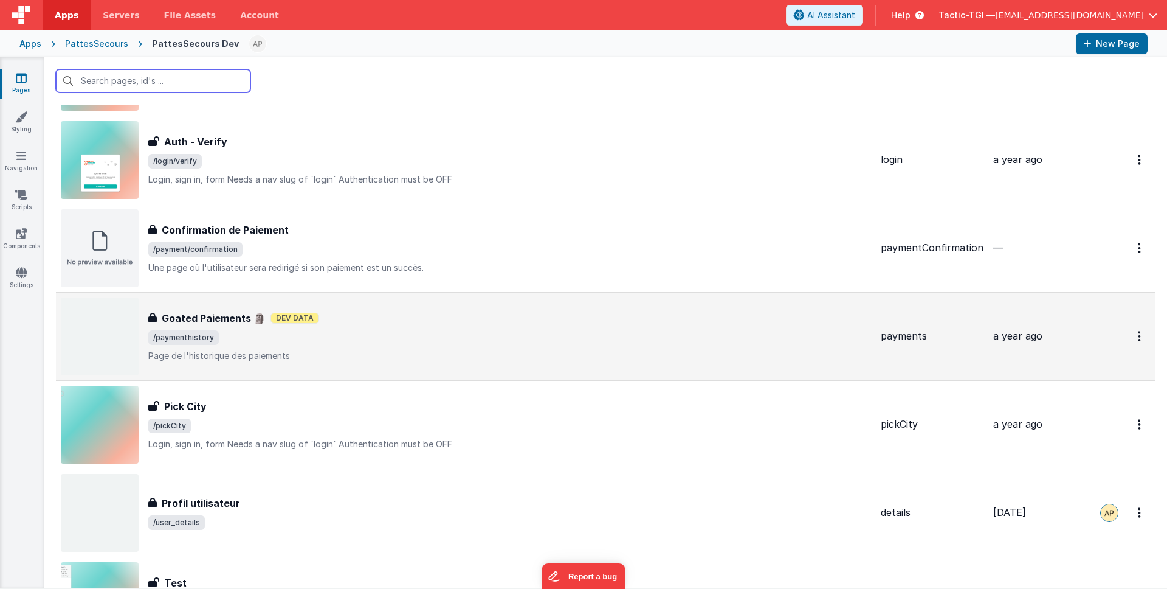
scroll to position [985, 0]
click at [429, 325] on div "Goated Paiements 🗿 Goated Paiements 🗿 Dev Data /paymenthistory Page de l'histor…" at bounding box center [509, 334] width 723 height 51
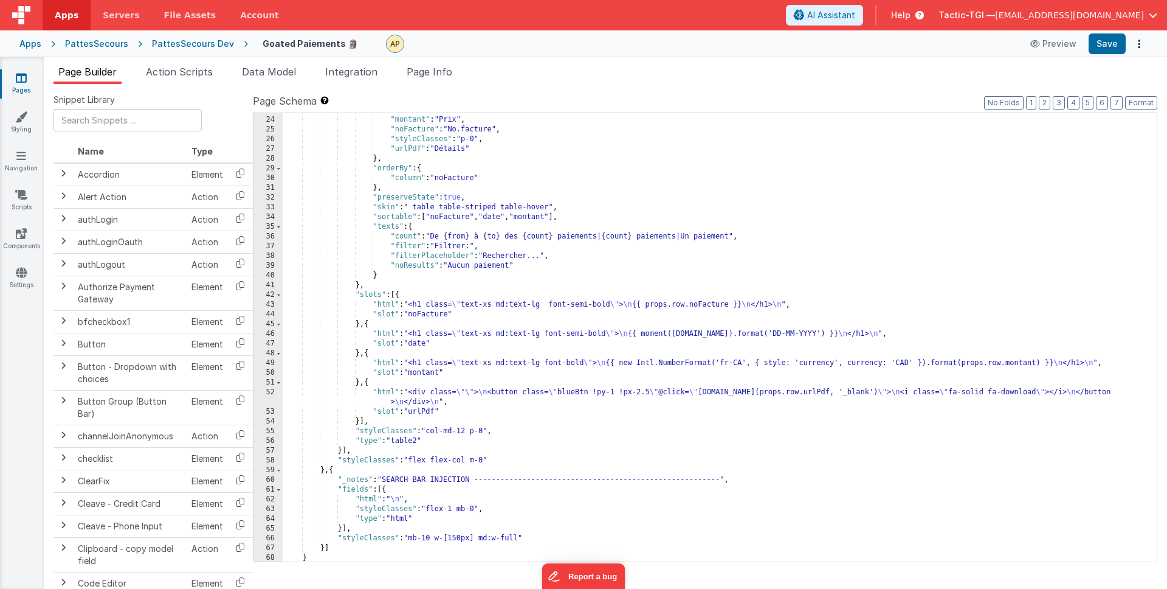
scroll to position [231, 0]
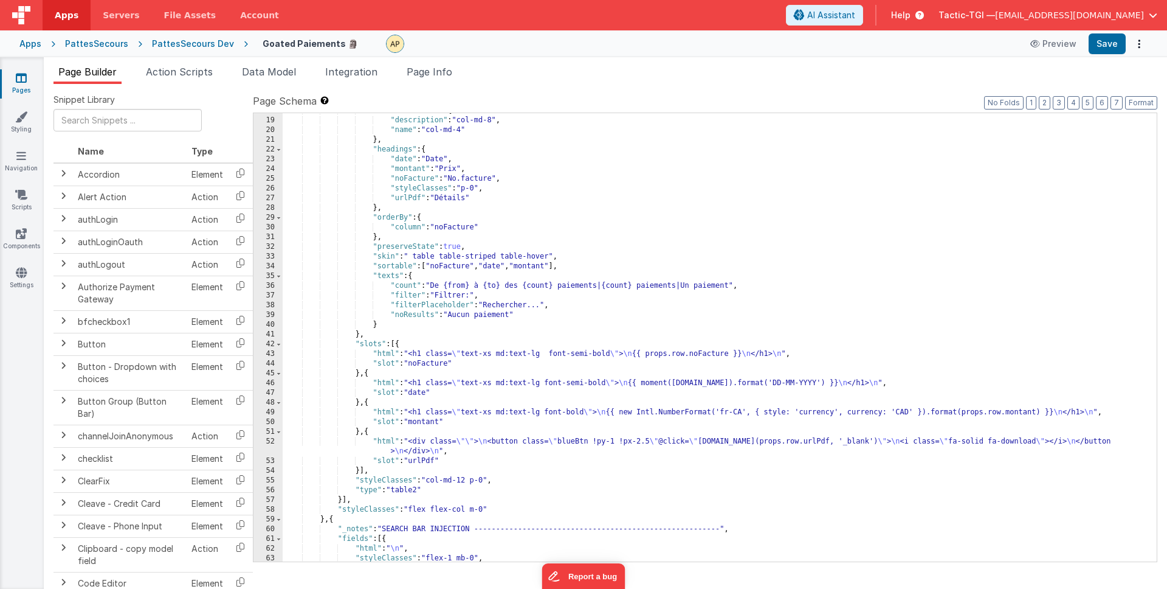
click at [440, 284] on div ""columnsClasses" : { "description" : "col-md-8" , "name" : "col-md-4" } , "head…" at bounding box center [715, 340] width 865 height 468
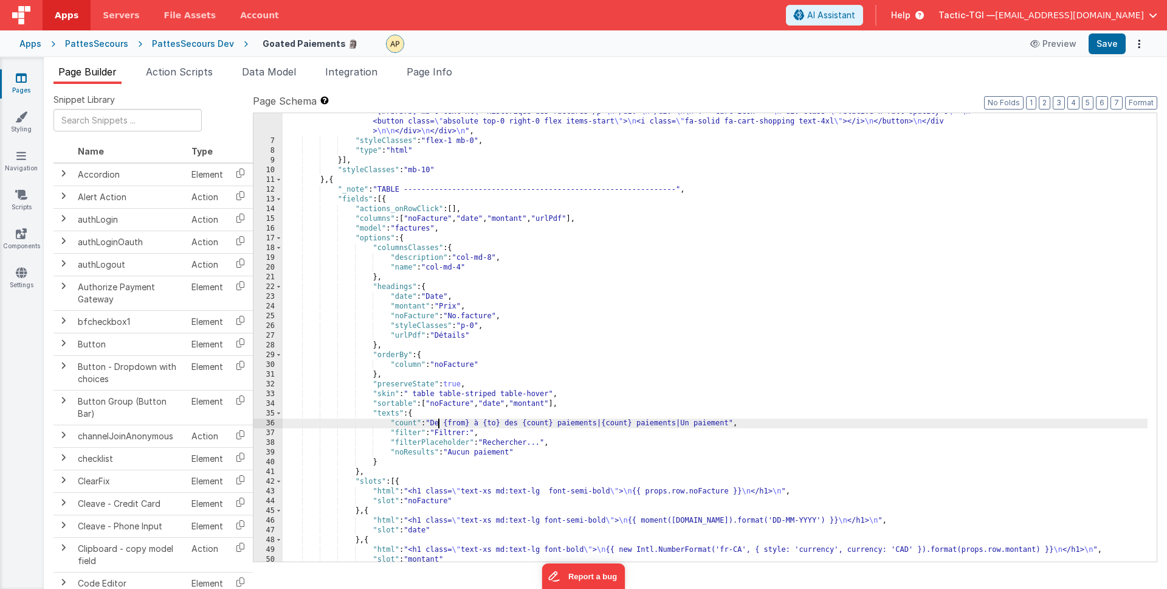
scroll to position [94, 0]
click at [25, 81] on icon at bounding box center [21, 78] width 11 height 12
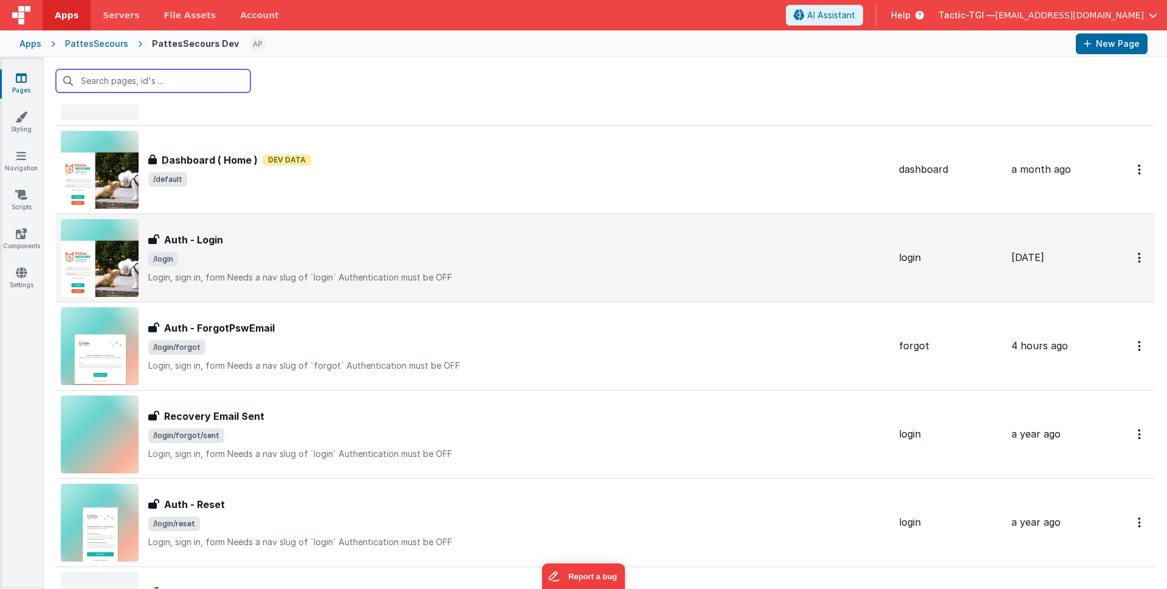
scroll to position [359, 0]
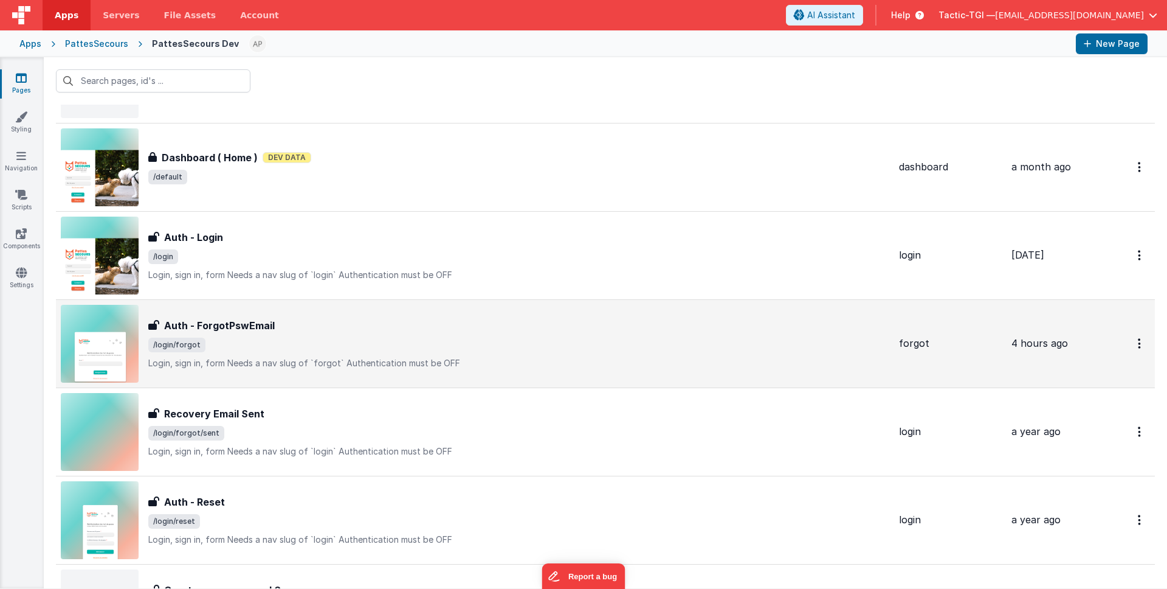
click at [375, 333] on div "Auth - ForgotPswEmail Auth - ForgotPswEmail /login/forgot Login, sign in, form…" at bounding box center [518, 343] width 741 height 51
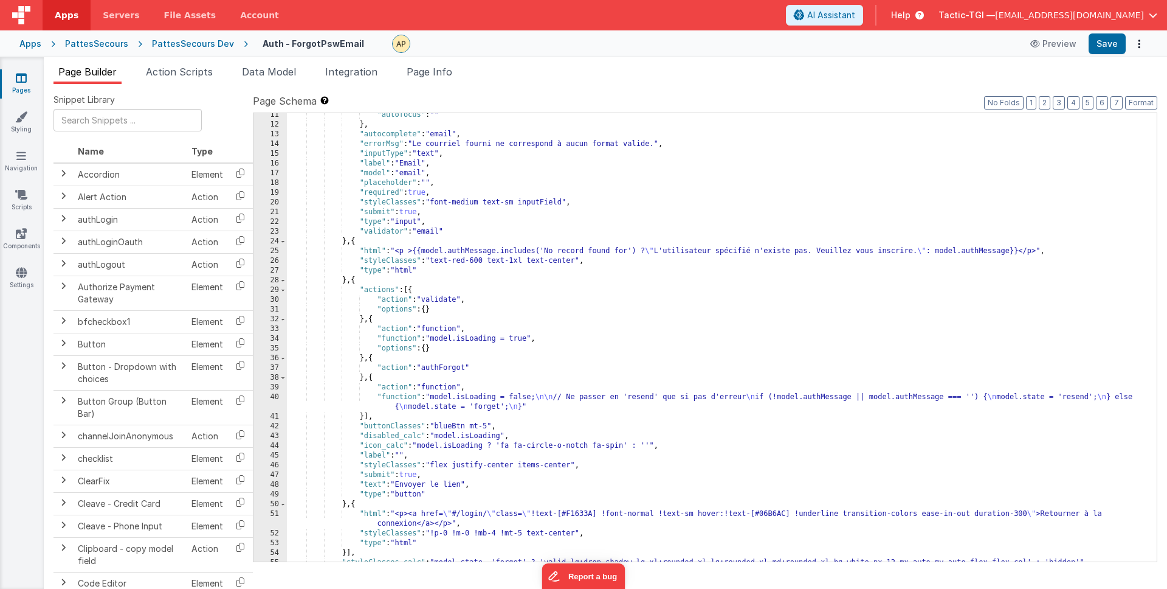
scroll to position [131, 0]
drag, startPoint x: 565, startPoint y: 255, endPoint x: 575, endPoint y: 255, distance: 9.7
click at [568, 255] on div ""autofocus" : "" } , "autocomplete" : "email" , "errorMsg" : "Le courriel fourn…" at bounding box center [717, 343] width 861 height 468
click at [578, 260] on div ""autofocus" : "" } , "autocomplete" : "email" , "errorMsg" : "Le courriel fourn…" at bounding box center [717, 343] width 861 height 468
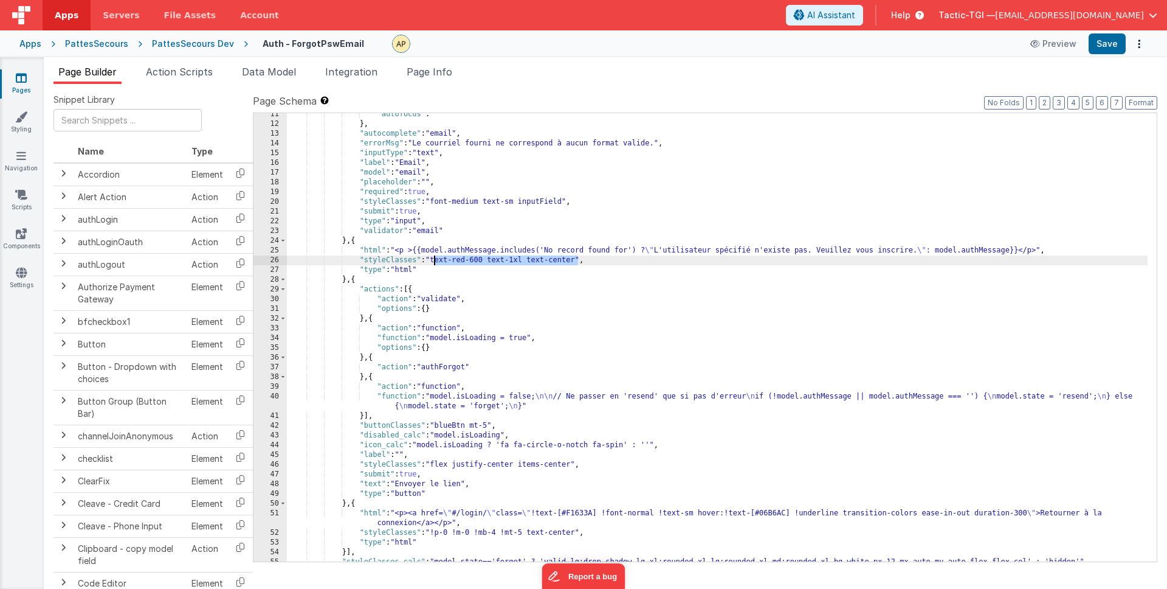
drag, startPoint x: 556, startPoint y: 261, endPoint x: 434, endPoint y: 263, distance: 121.6
click at [434, 263] on div ""autofocus" : "" } , "autocomplete" : "email" , "errorMsg" : "Le courriel fourn…" at bounding box center [717, 343] width 861 height 468
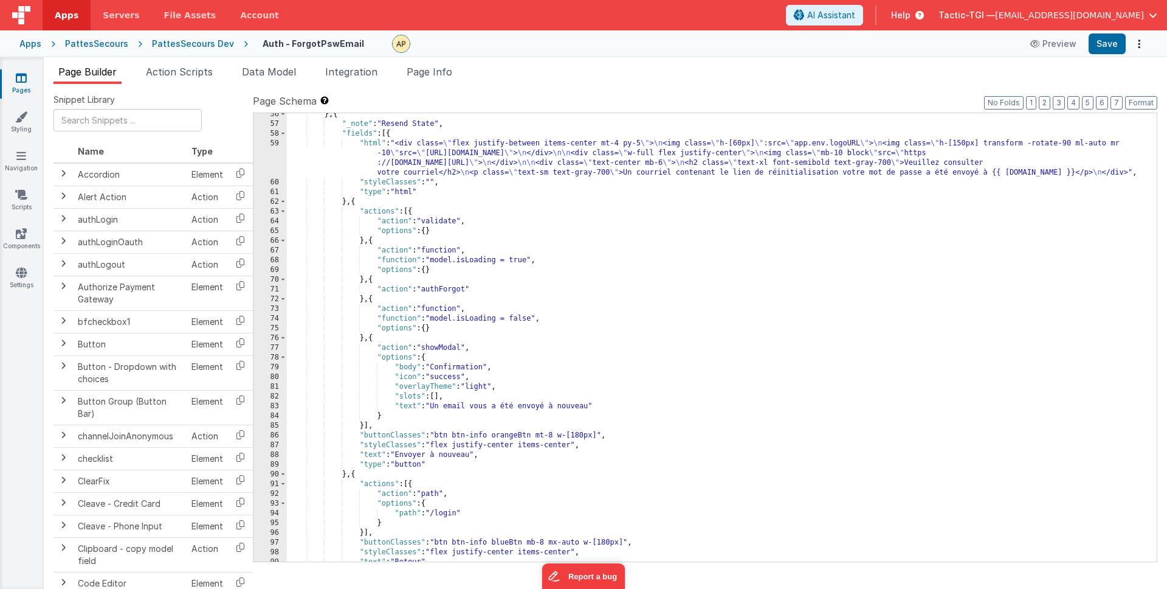
scroll to position [588, 0]
click at [611, 364] on div "} , { "_note" : "Resend State" , "fields" : [{ "html" : "<div class= \" flex ju…" at bounding box center [717, 343] width 861 height 468
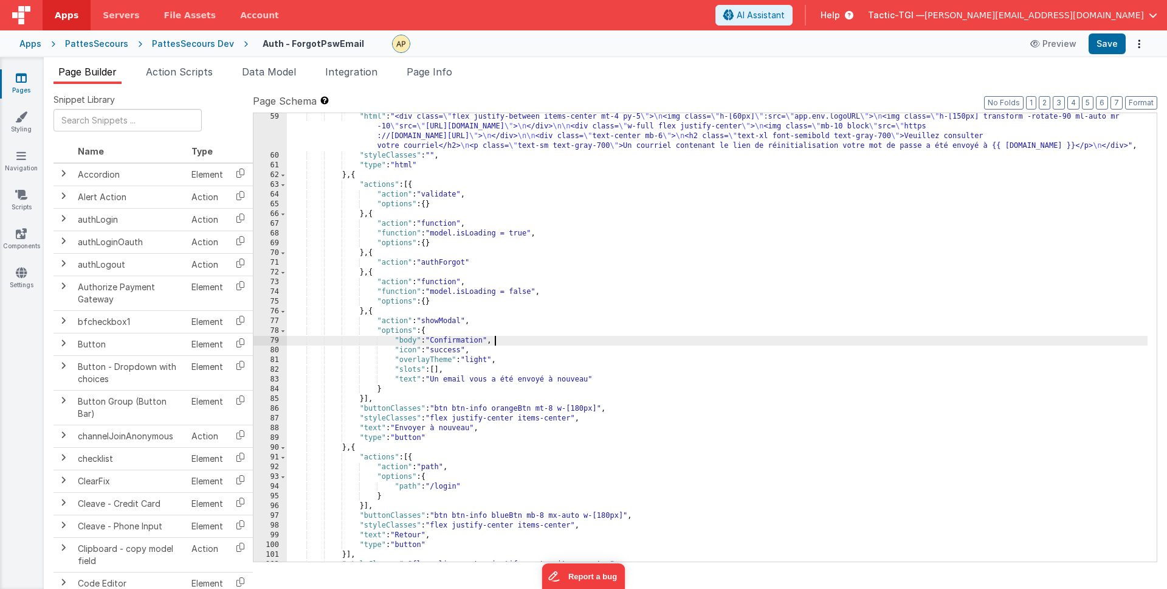
scroll to position [661, 0]
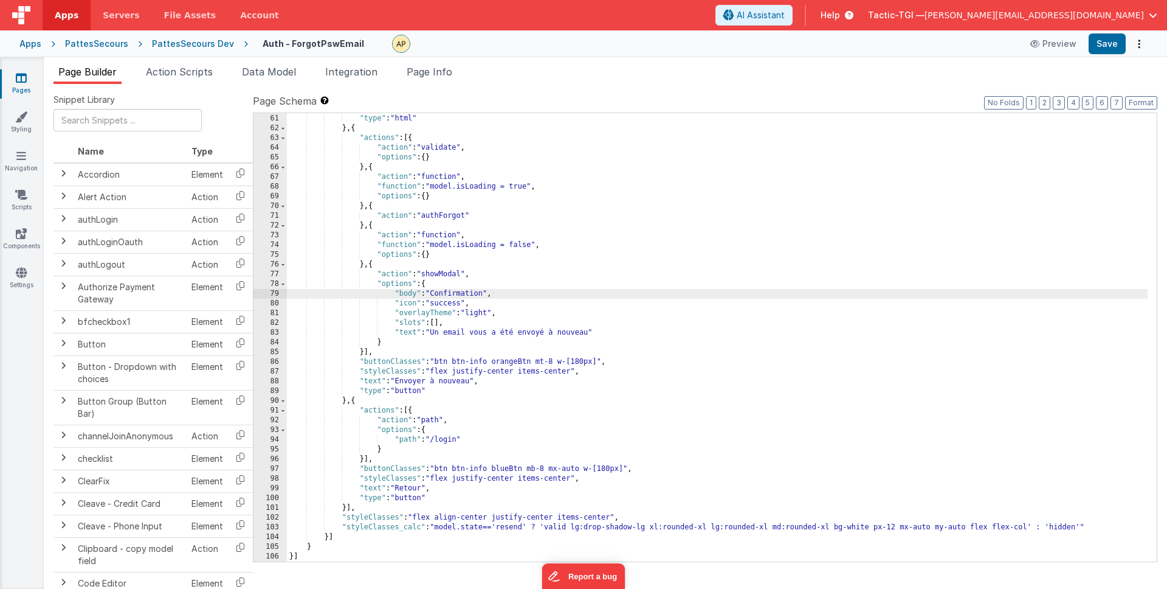
click at [13, 81] on link "Pages" at bounding box center [21, 84] width 44 height 24
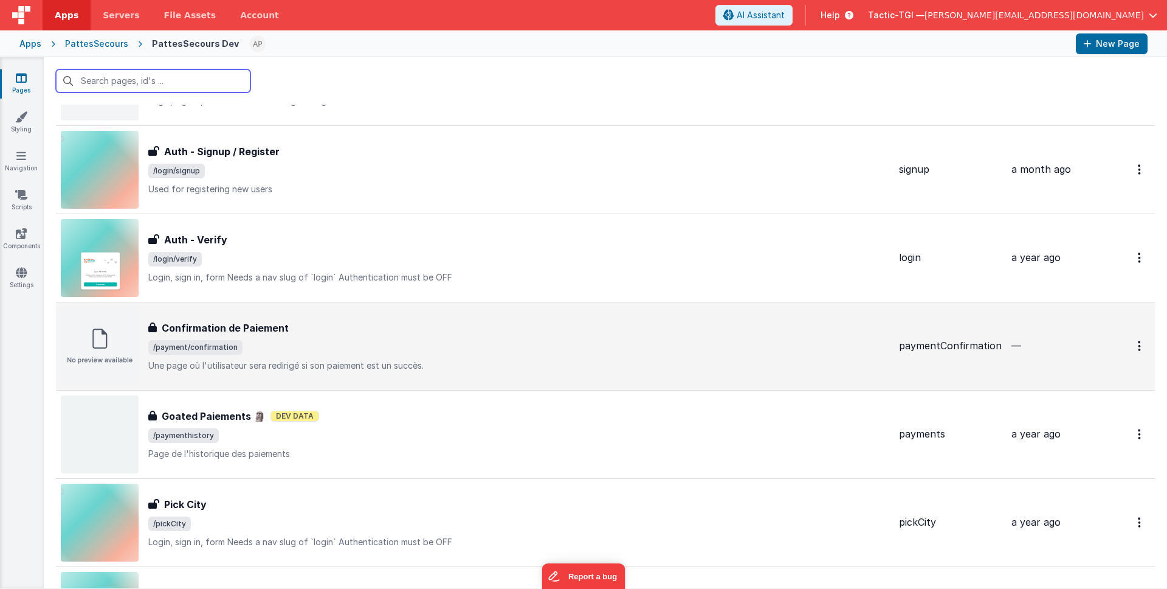
scroll to position [751, 0]
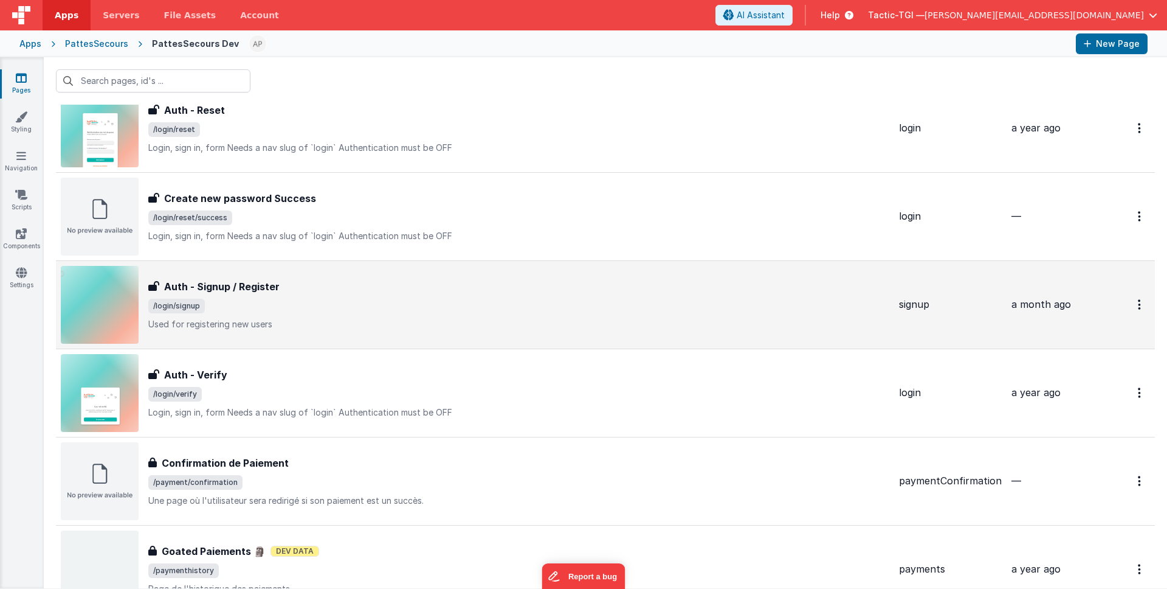
click at [296, 300] on span "/login/signup" at bounding box center [518, 306] width 741 height 15
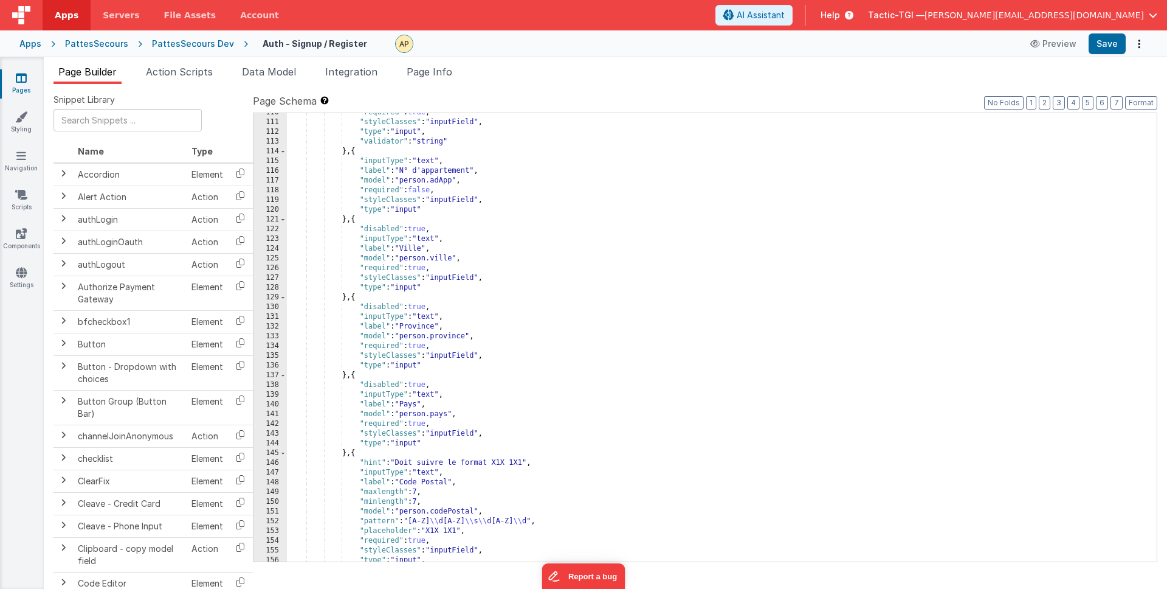
scroll to position [1086, 0]
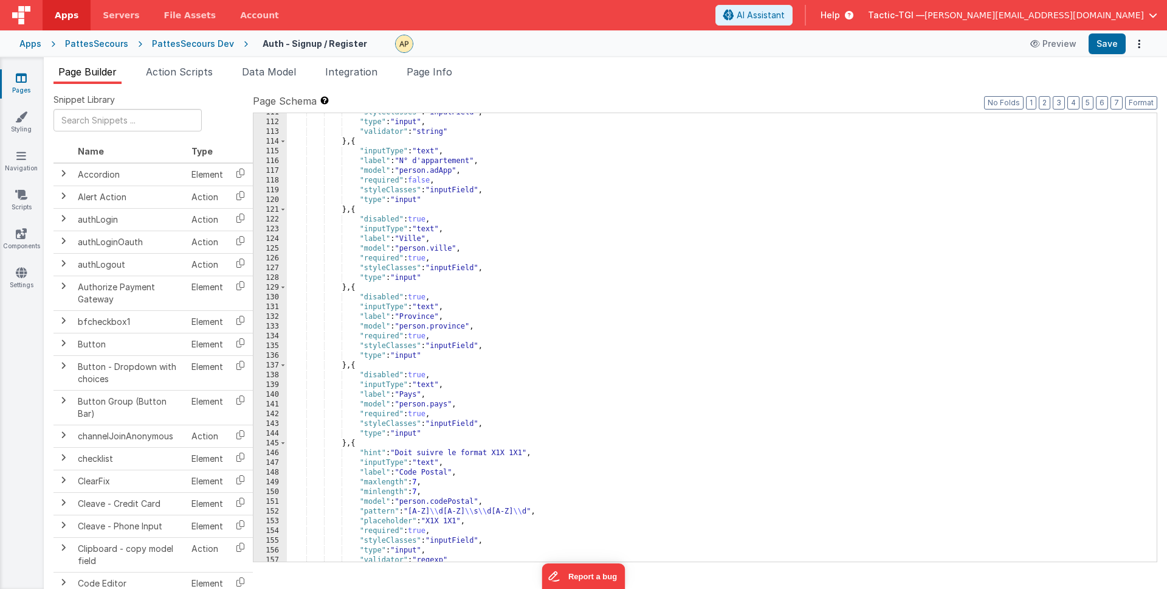
click at [478, 272] on div ""styleClasses" : "inputField" , "type" : "input" , "validator" : "string" } , {…" at bounding box center [717, 342] width 861 height 468
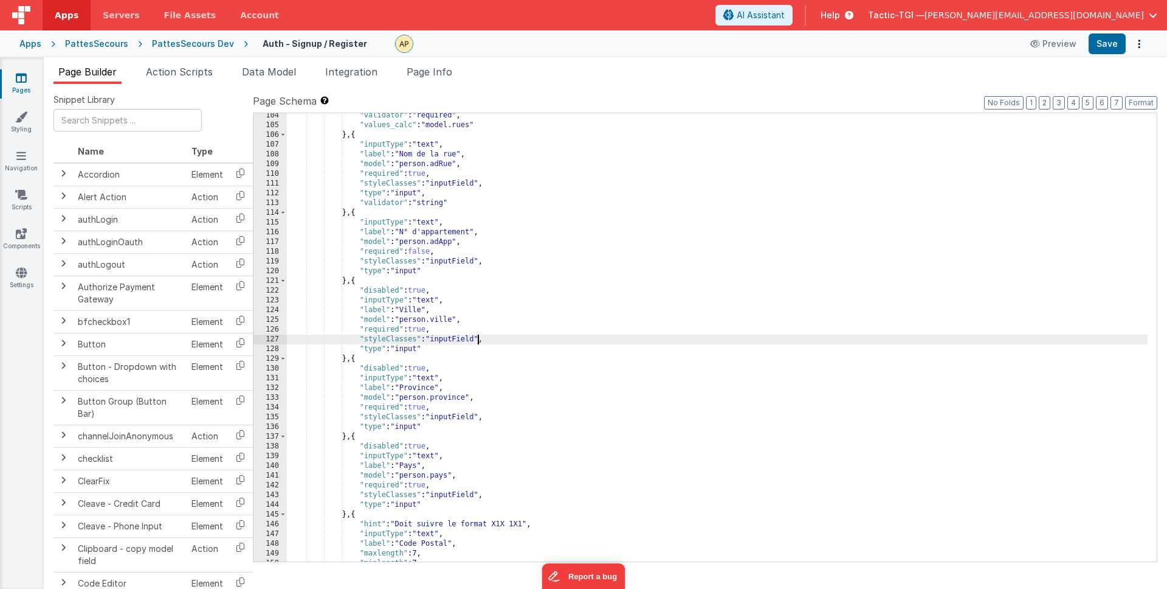
scroll to position [997, 0]
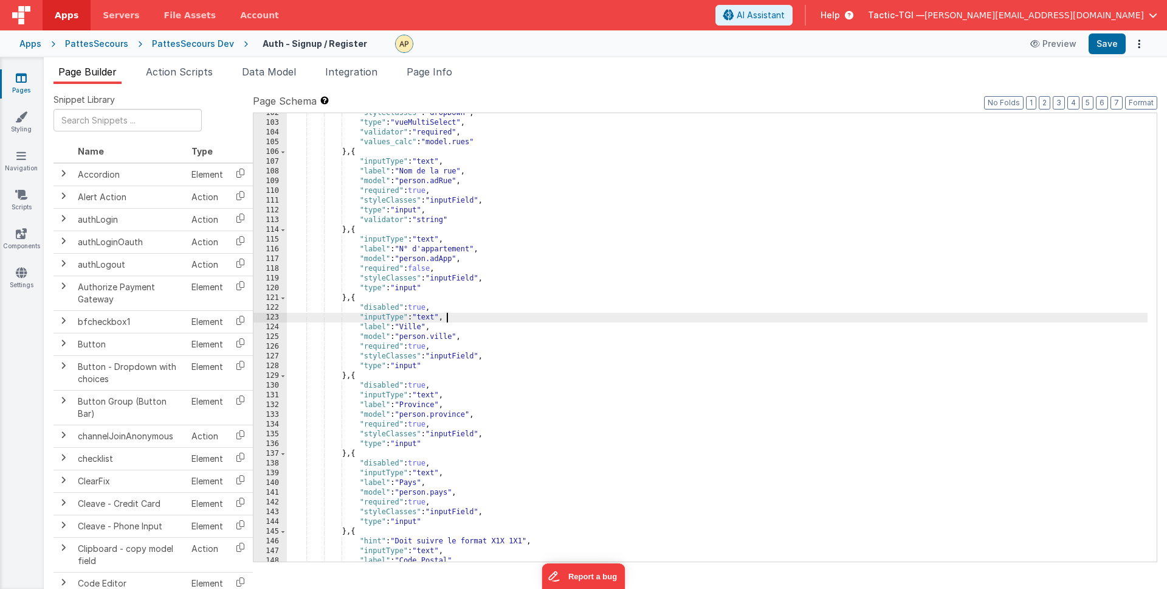
click at [502, 321] on div ""styleClasses" : "dropDown" , "type" : "vueMultiSelect" , "validator" : "requir…" at bounding box center [717, 342] width 861 height 468
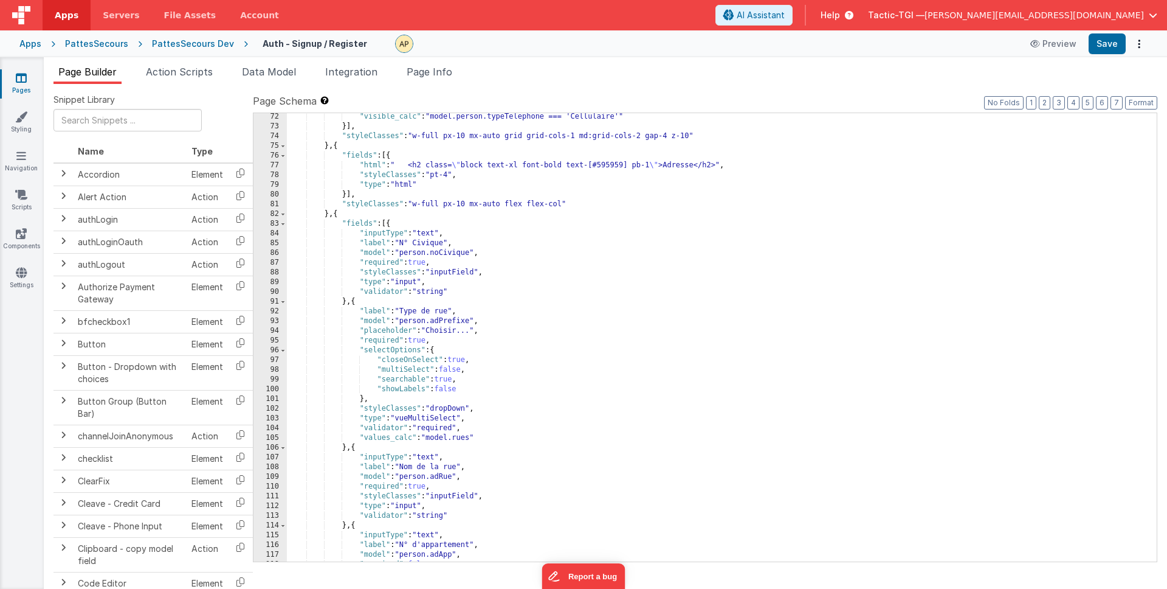
scroll to position [708, 0]
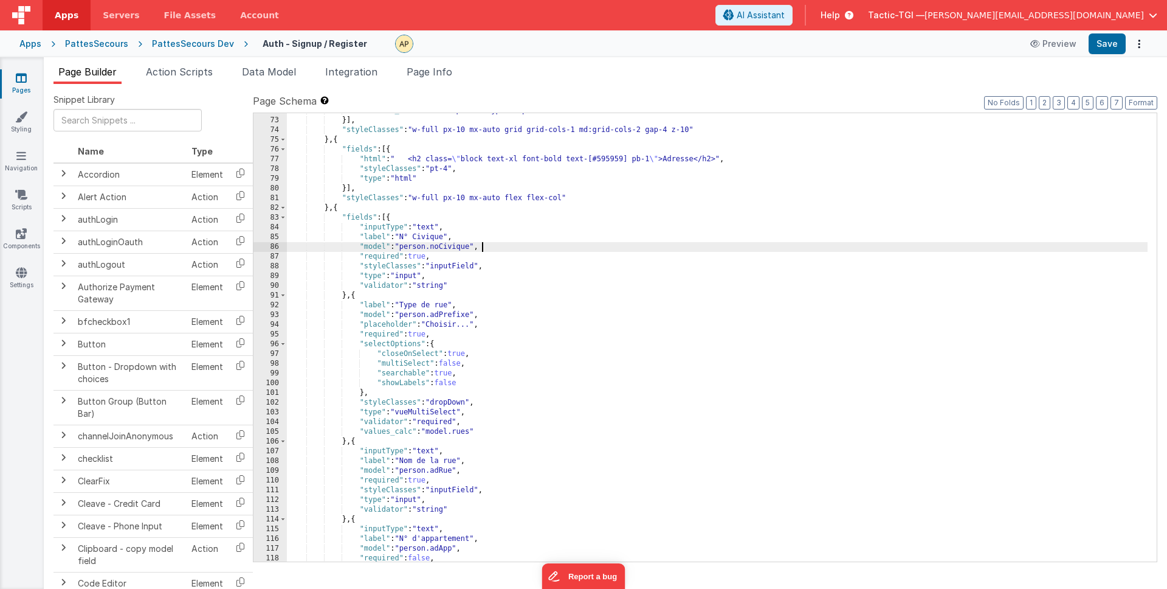
click at [748, 251] on div ""visible_calc" : "model.person.typeTelephone === 'Cellulaire'" }] , "styleClass…" at bounding box center [717, 340] width 861 height 468
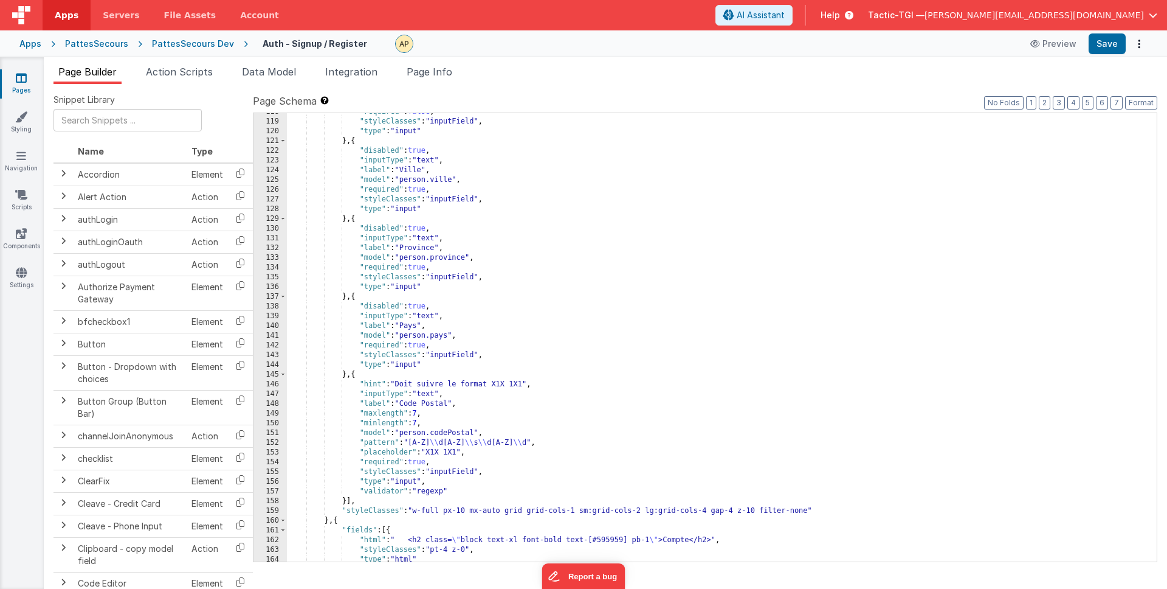
scroll to position [1326, 0]
